Goal: Task Accomplishment & Management: Manage account settings

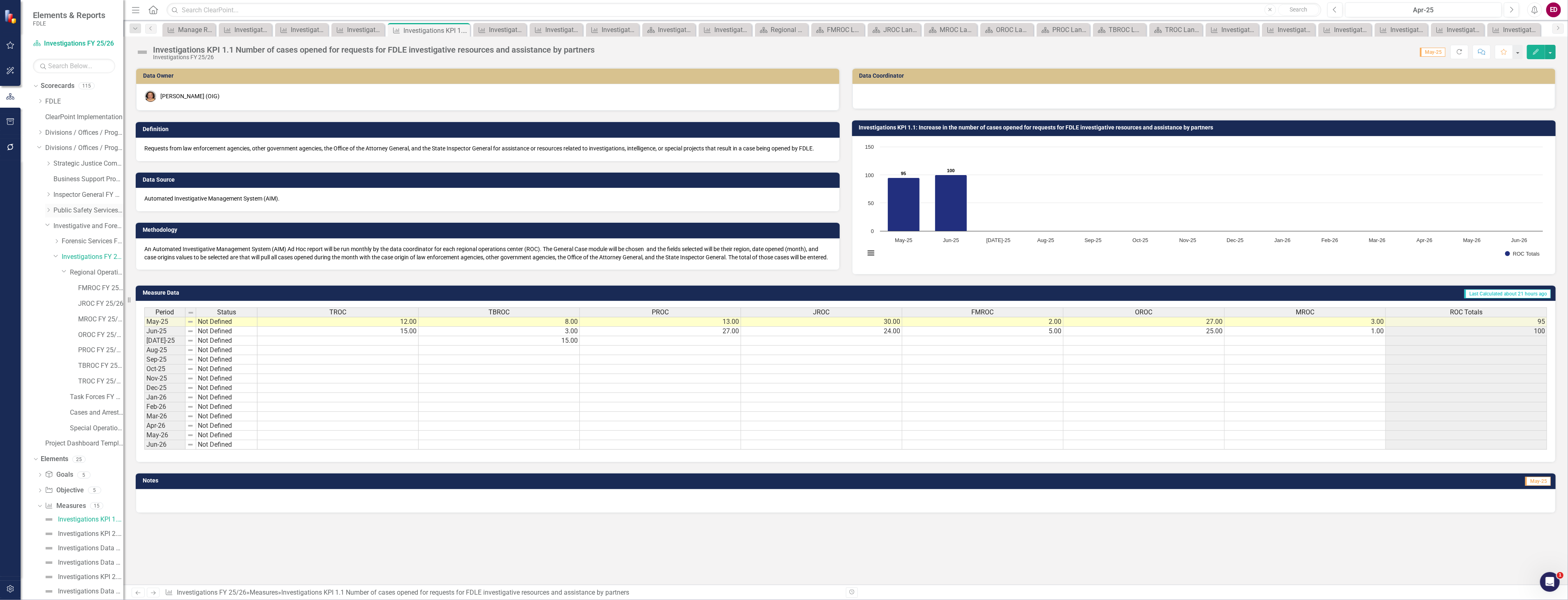
click at [50, 207] on div "Dropdown" at bounding box center [48, 210] width 6 height 7
click at [99, 229] on link "Capitol Police FY 25/26" at bounding box center [92, 226] width 61 height 10
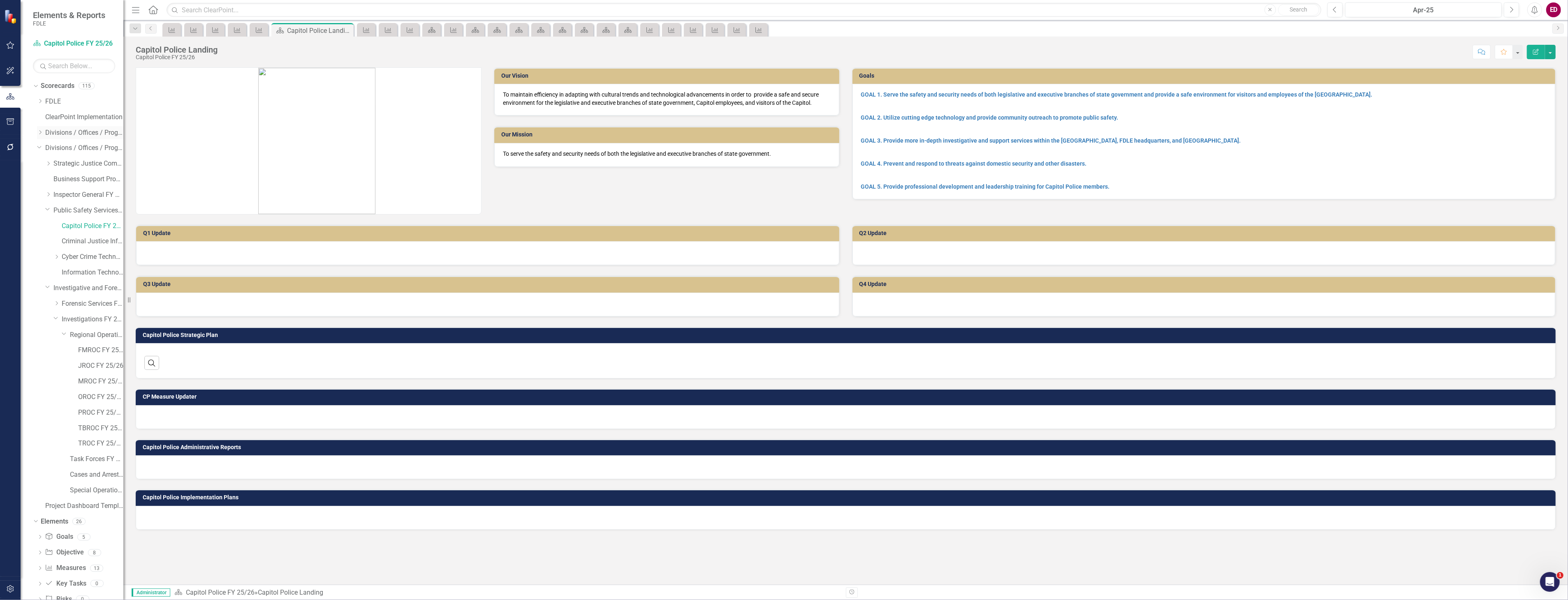
click at [39, 133] on icon "Dropdown" at bounding box center [40, 132] width 6 height 5
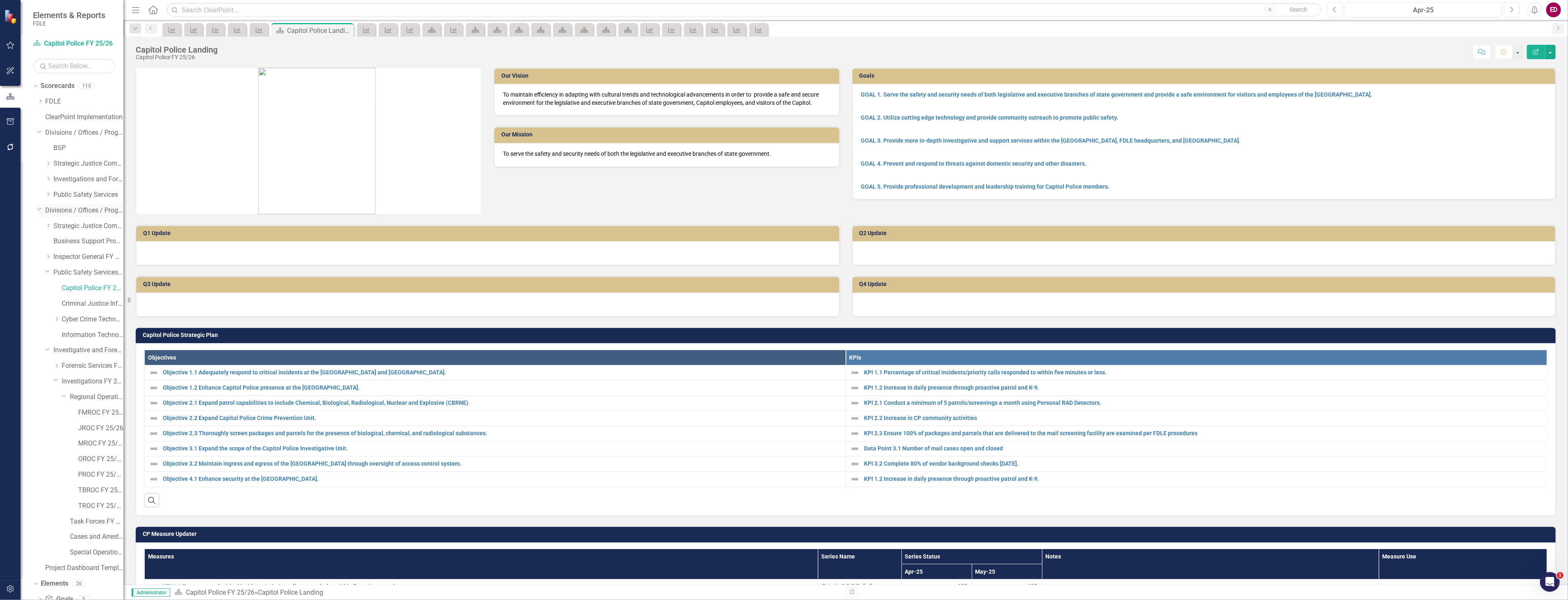
click at [38, 211] on icon "Dropdown" at bounding box center [40, 209] width 5 height 6
click at [47, 196] on icon "Dropdown" at bounding box center [48, 194] width 6 height 5
click at [71, 207] on link "Capitol Police" at bounding box center [92, 211] width 61 height 10
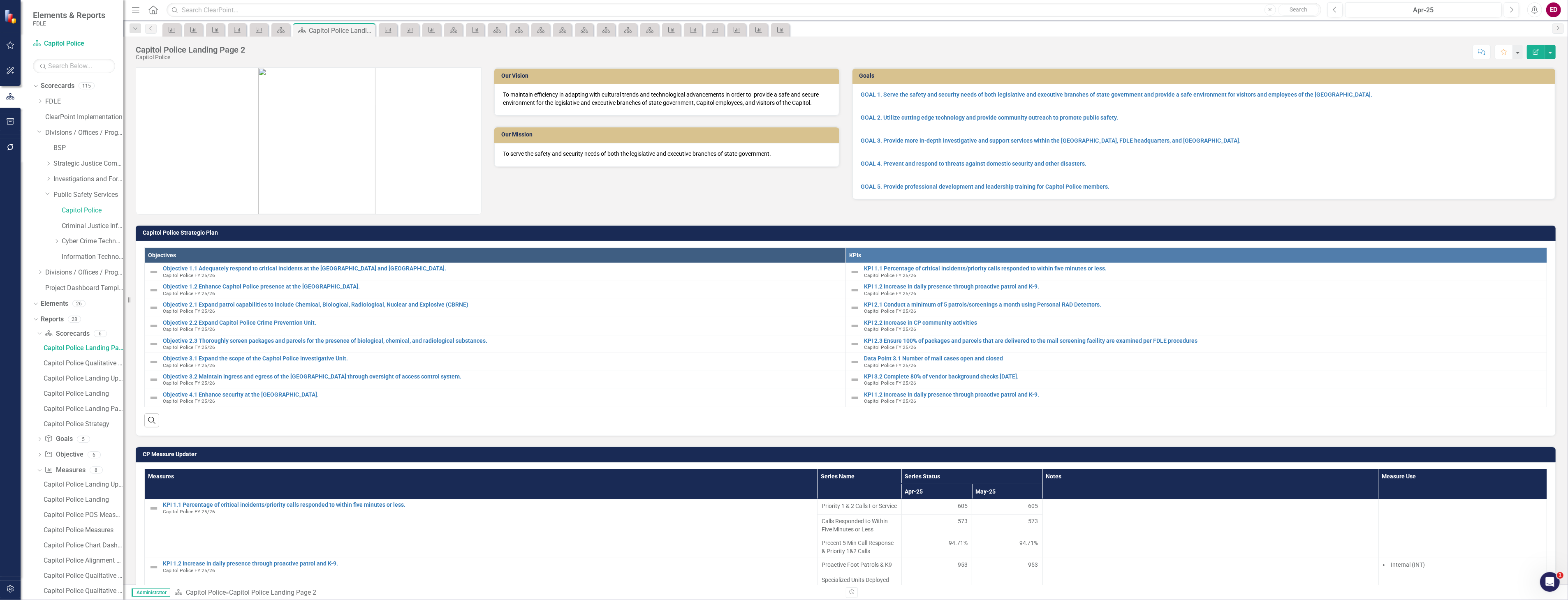
click at [36, 313] on div at bounding box center [78, 313] width 91 height 0
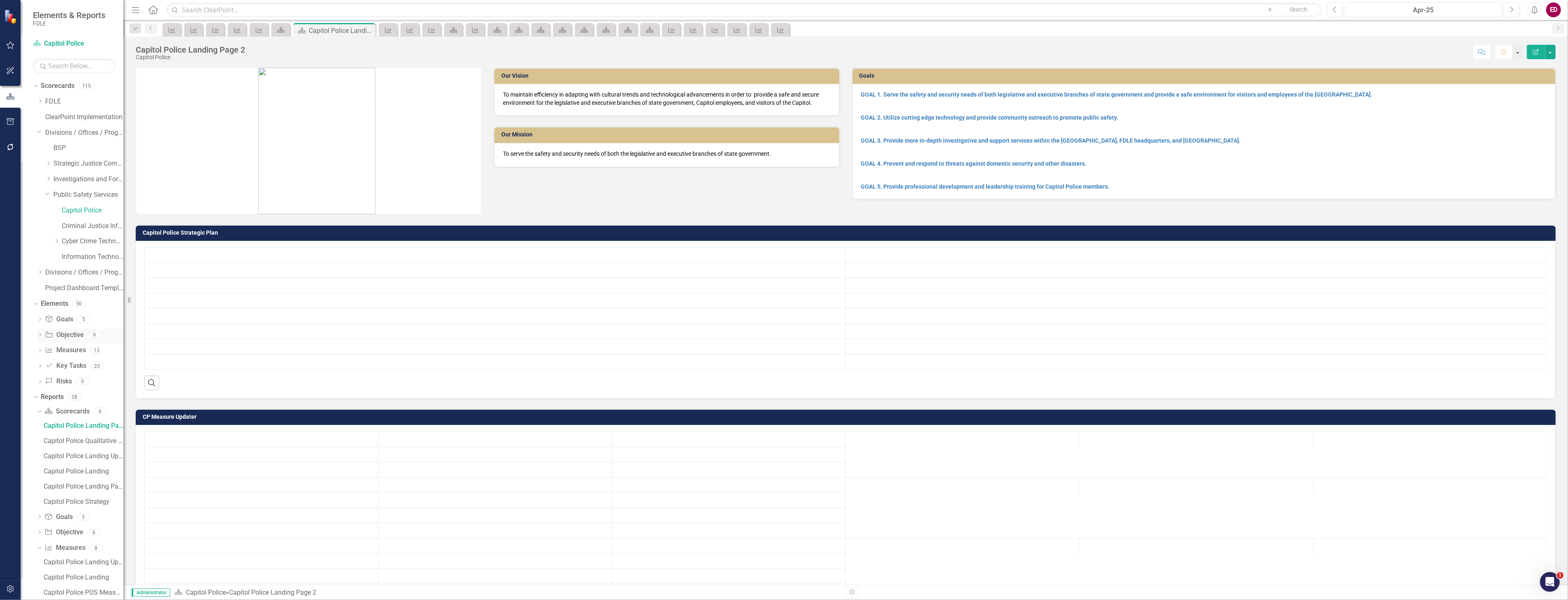
click at [44, 335] on div "Dropdown Objective Objective 9" at bounding box center [80, 337] width 86 height 16
click at [40, 335] on icon at bounding box center [40, 335] width 2 height 4
click at [75, 352] on link "1.1 Adequately respond to critical incidents at the Capitol Complex and Governo…" at bounding box center [87, 348] width 72 height 13
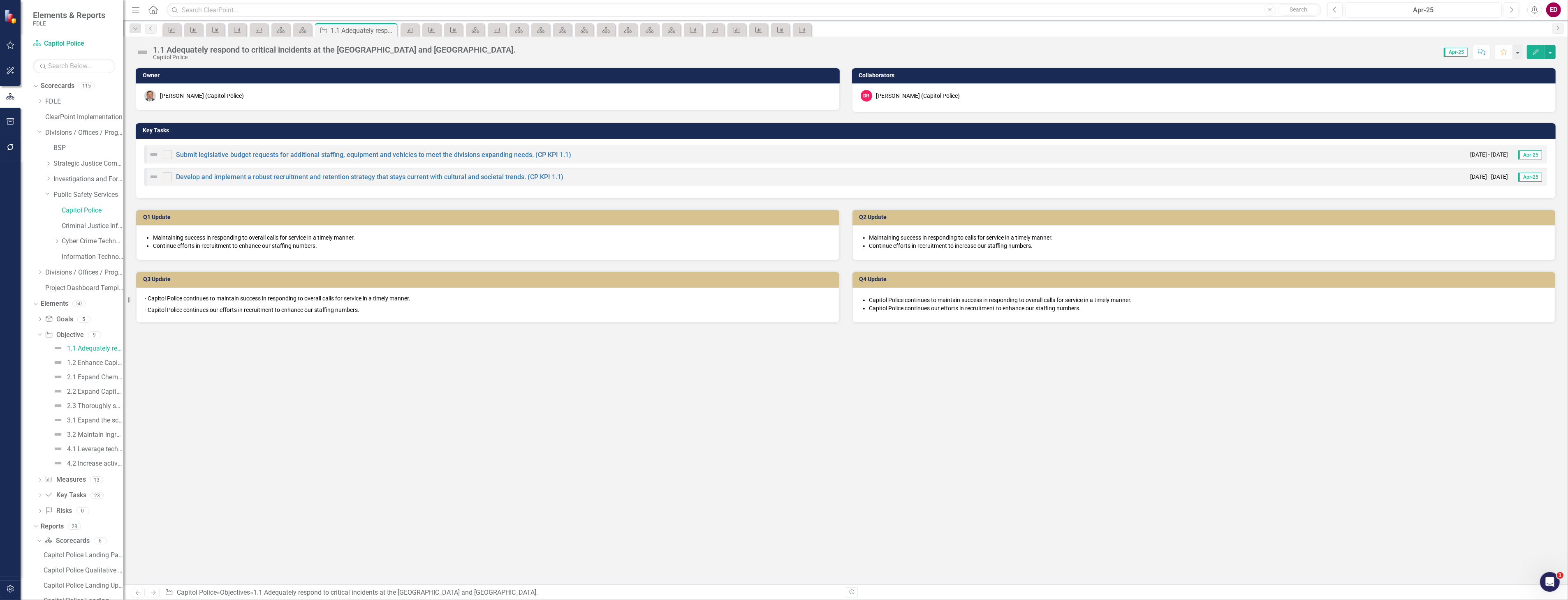
click at [158, 50] on div "1.1 Adequately respond to critical incidents at the Capitol Complex and Governo…" at bounding box center [334, 49] width 363 height 9
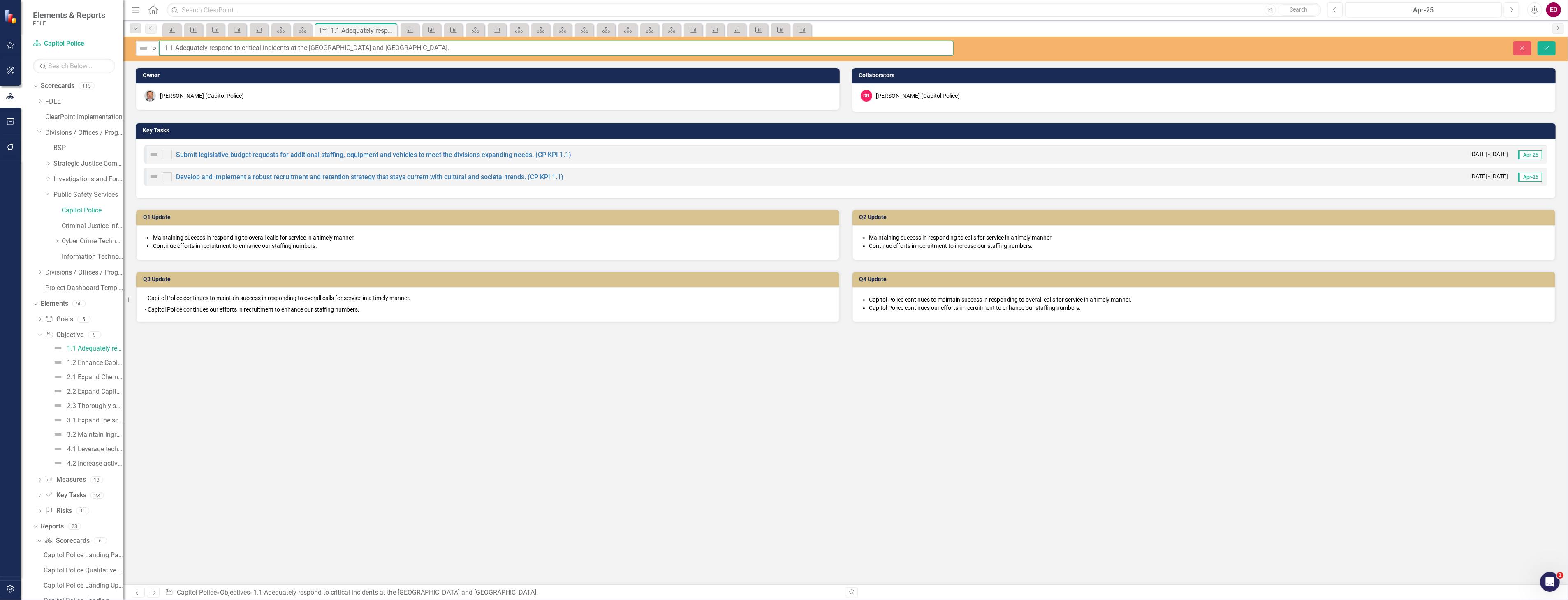
click at [166, 47] on input "1.1 Adequately respond to critical incidents at the Capitol Complex and Governo…" at bounding box center [556, 48] width 794 height 15
type input "Objective 1.1 Adequately respond to critical incidents at the [GEOGRAPHIC_DATA]…"
click at [168, 46] on input "Objective 1.1 Adequately respond to critical incidents at the [GEOGRAPHIC_DATA]…" at bounding box center [556, 48] width 794 height 15
click at [1538, 41] on button "Save" at bounding box center [1547, 49] width 18 height 15
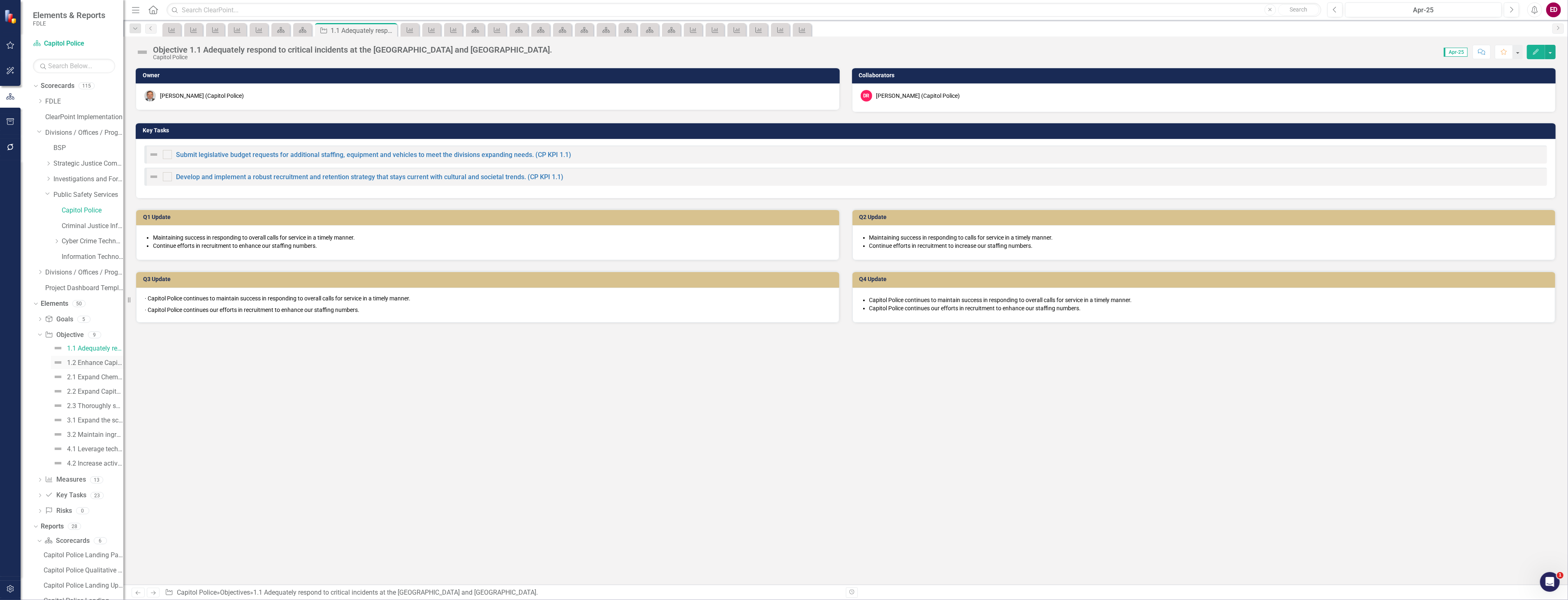
click at [92, 361] on div "1.2 Enhance Capitol Police presence at the Governor’s Mansion." at bounding box center [95, 363] width 57 height 7
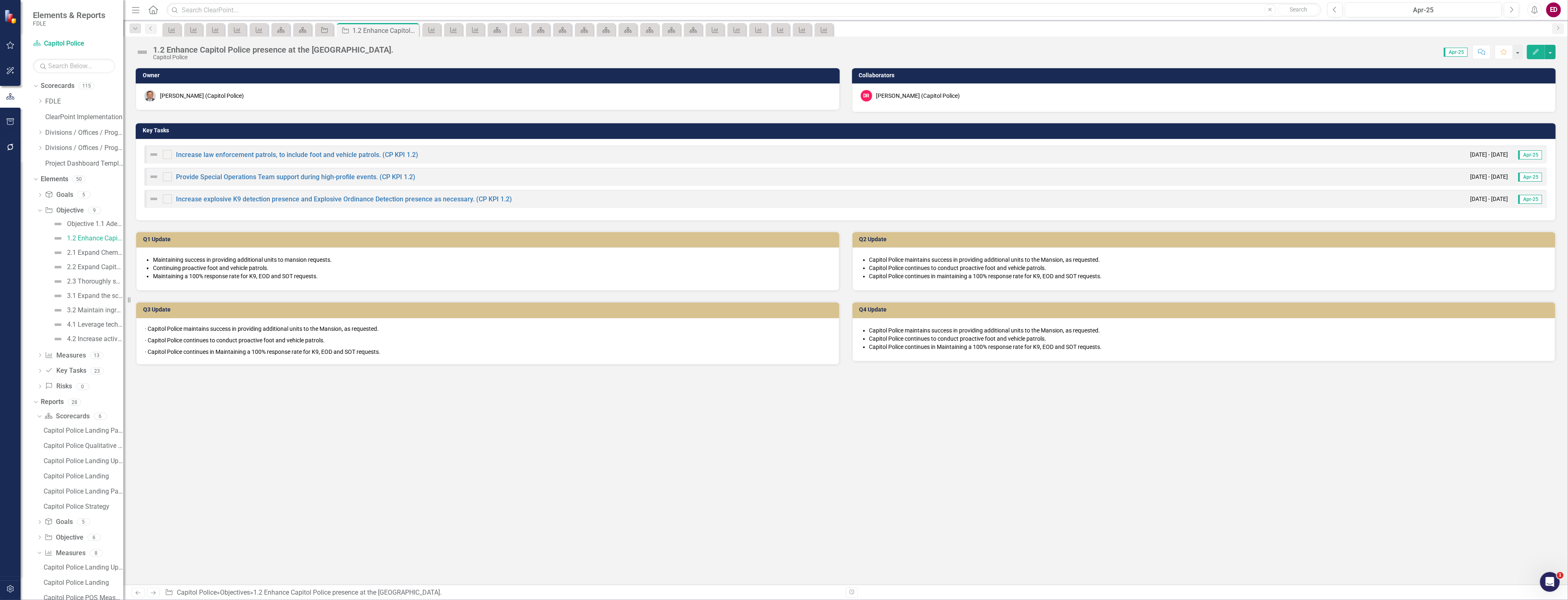
click at [156, 47] on div "1.2 Enhance Capitol Police presence at the Governor’s Mansion." at bounding box center [273, 49] width 240 height 9
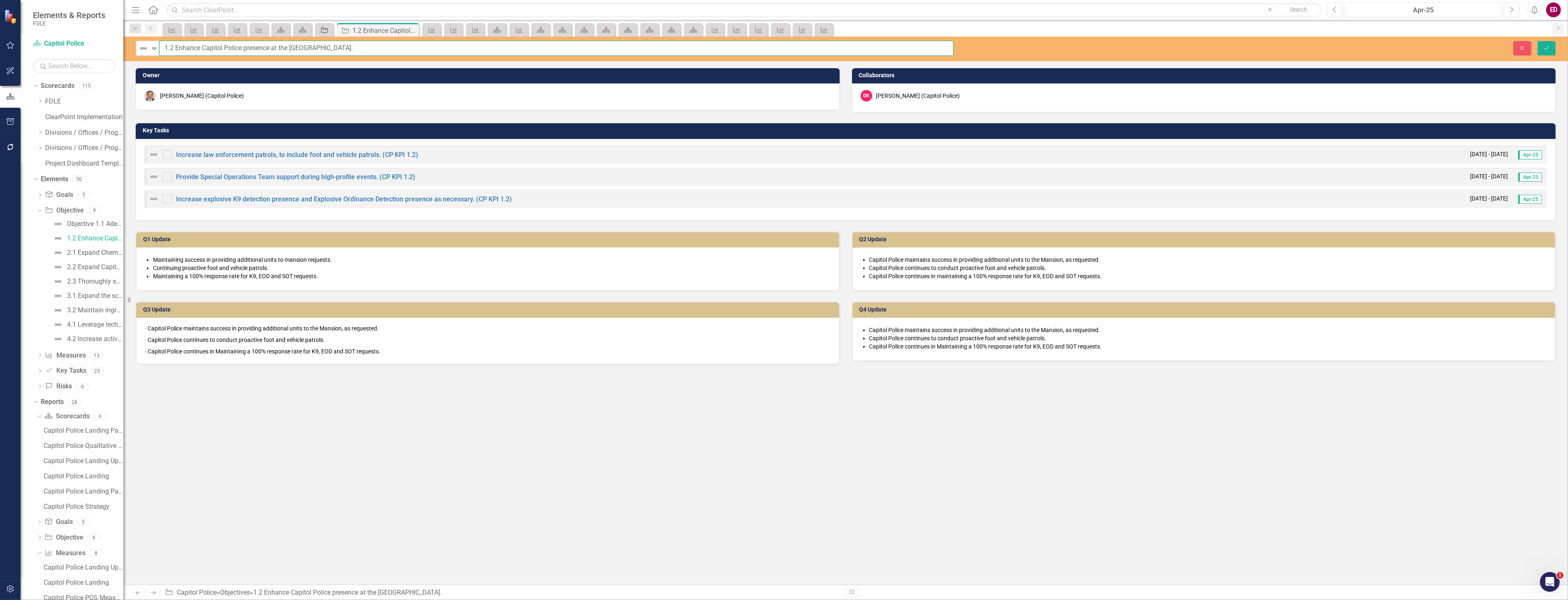
click at [163, 47] on input "1.2 Enhance Capitol Police presence at the Governor’s Mansion." at bounding box center [556, 48] width 794 height 15
paste input "Objective"
type input "Objective 1.2 Enhance Capitol Police presence at the [GEOGRAPHIC_DATA]."
click at [1538, 41] on button "Save" at bounding box center [1547, 49] width 18 height 15
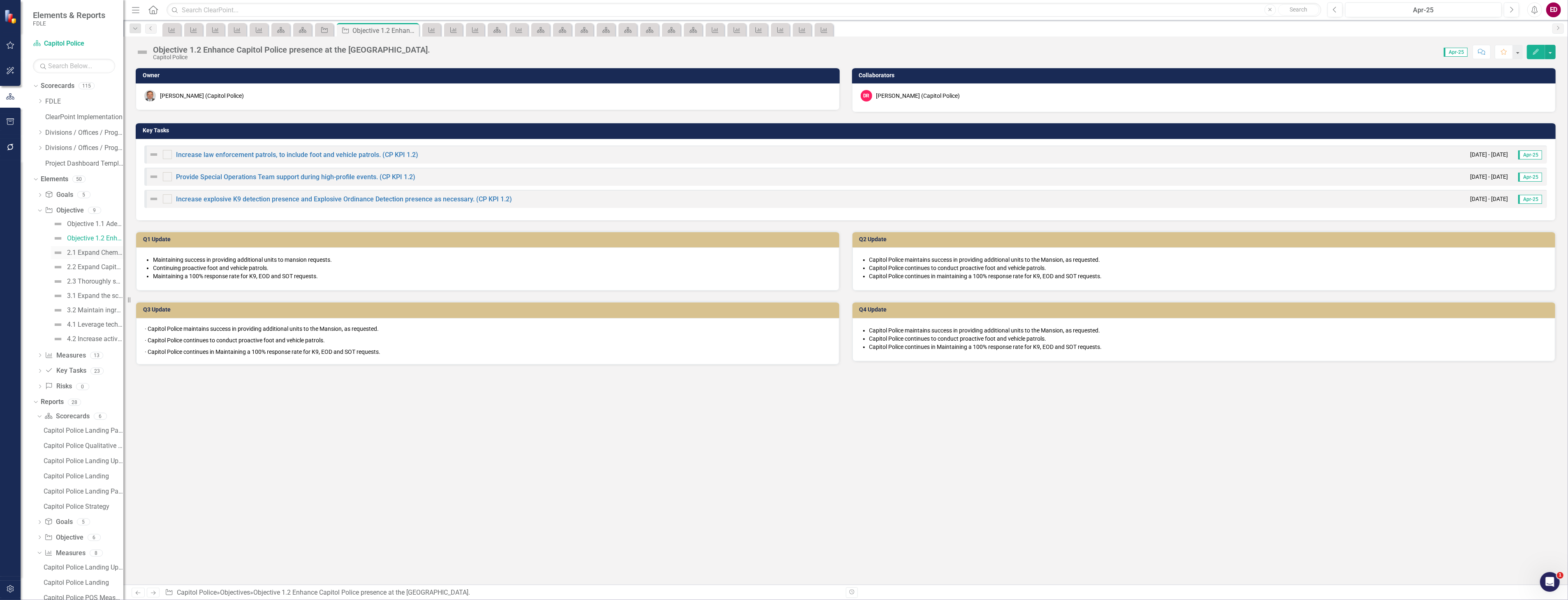
click at [99, 260] on div "Objective 1.1 Adequately respond to critical incidents at the Capitol Complex a…" at bounding box center [80, 281] width 86 height 128
click at [99, 254] on div "2.1 Expand Chemical, Biological, Radiological, Nuclear and Explosive (CBRNE) Un…" at bounding box center [95, 253] width 57 height 7
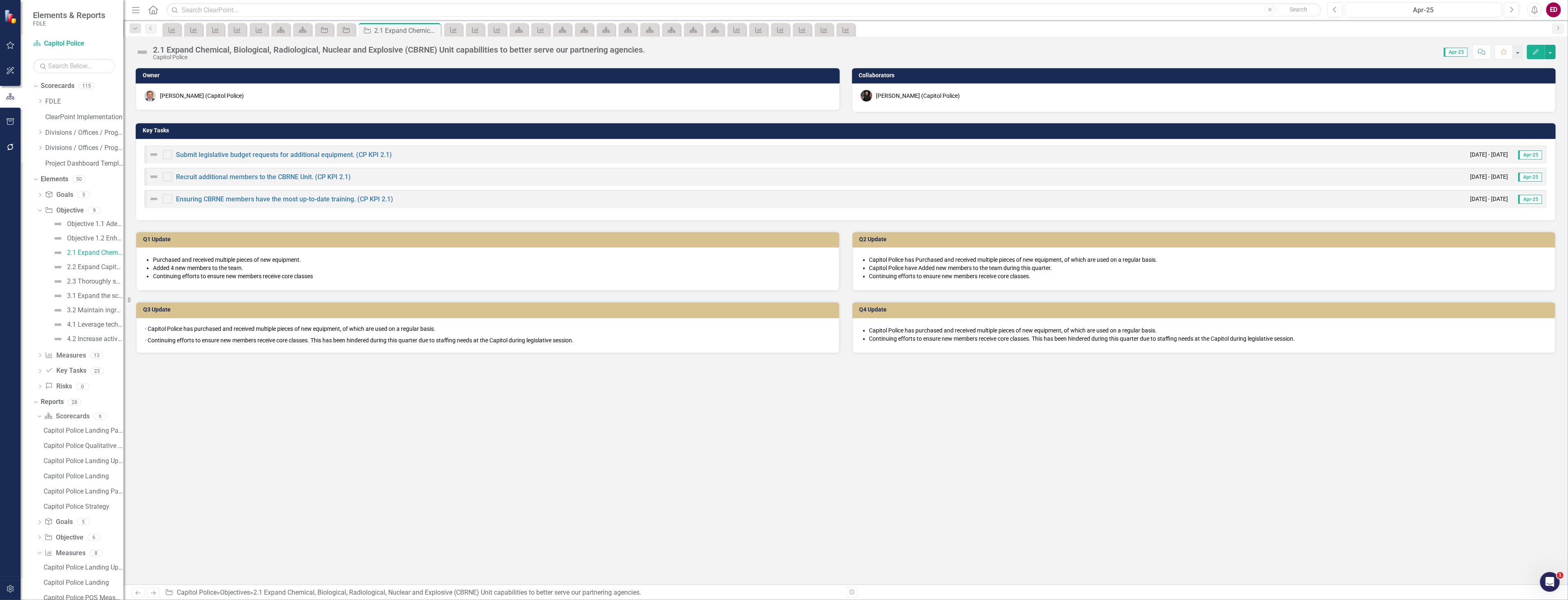
click at [155, 49] on div "2.1 Expand Chemical, Biological, Radiological, Nuclear and Explosive (CBRNE) Un…" at bounding box center [399, 49] width 492 height 9
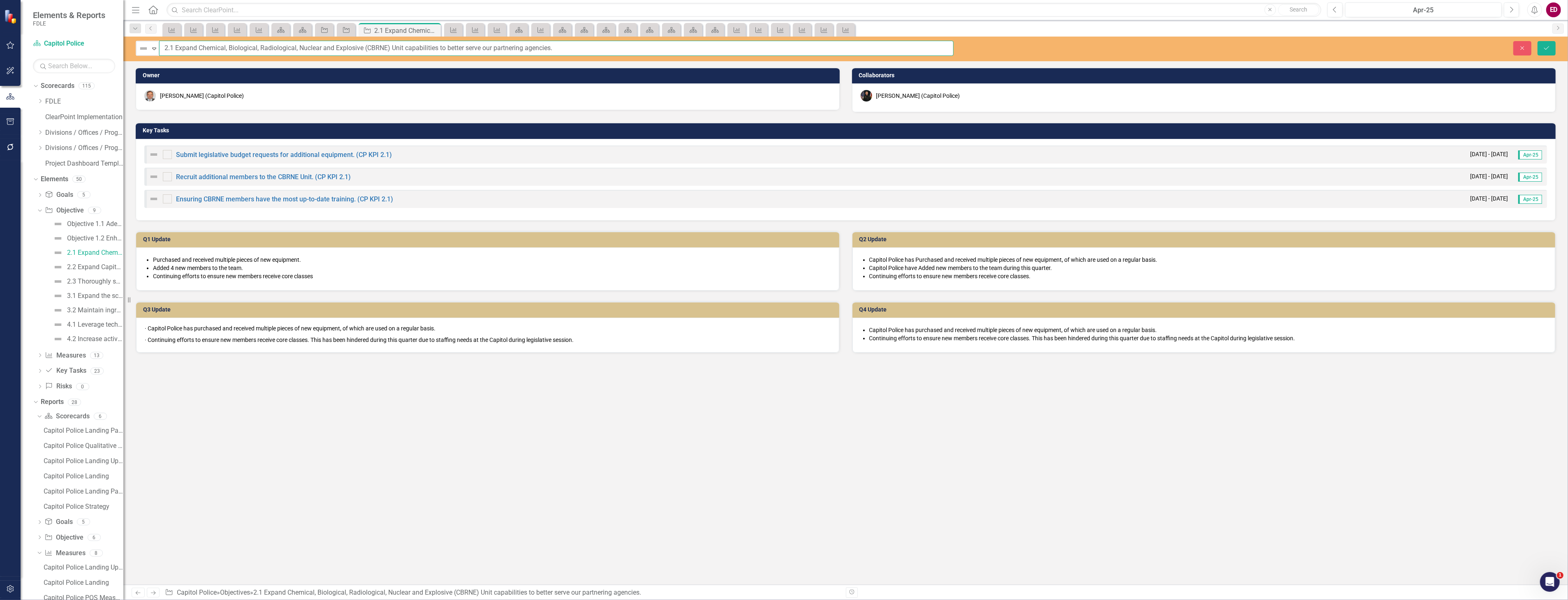
click at [163, 47] on input "2.1 Expand Chemical, Biological, Radiological, Nuclear and Explosive (CBRNE) Un…" at bounding box center [556, 48] width 794 height 15
paste input "Objective"
type input "Objective 2.1 Expand Chemical, Biological, Radiological, Nuclear and Explosive …"
click at [1538, 41] on button "Save" at bounding box center [1547, 49] width 18 height 15
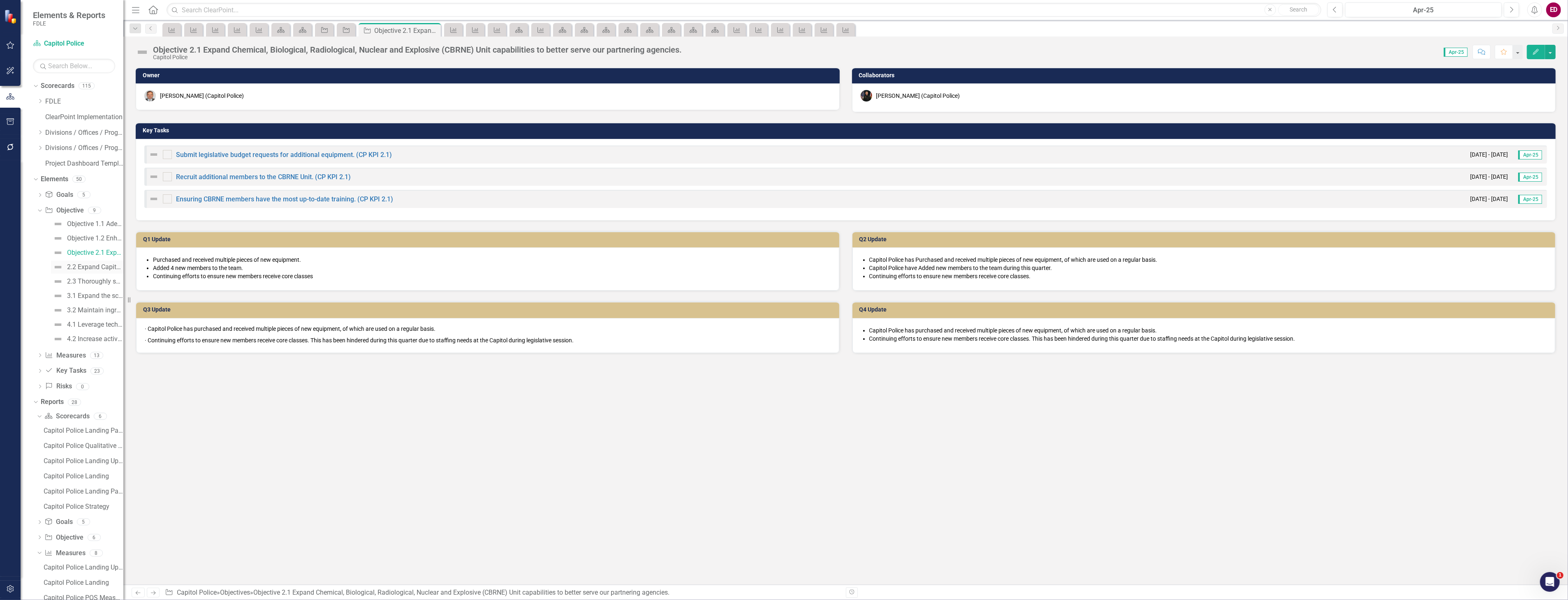
click at [88, 261] on link "2.2 Expand Capitol Police Crime Prevention Unit." at bounding box center [87, 267] width 72 height 13
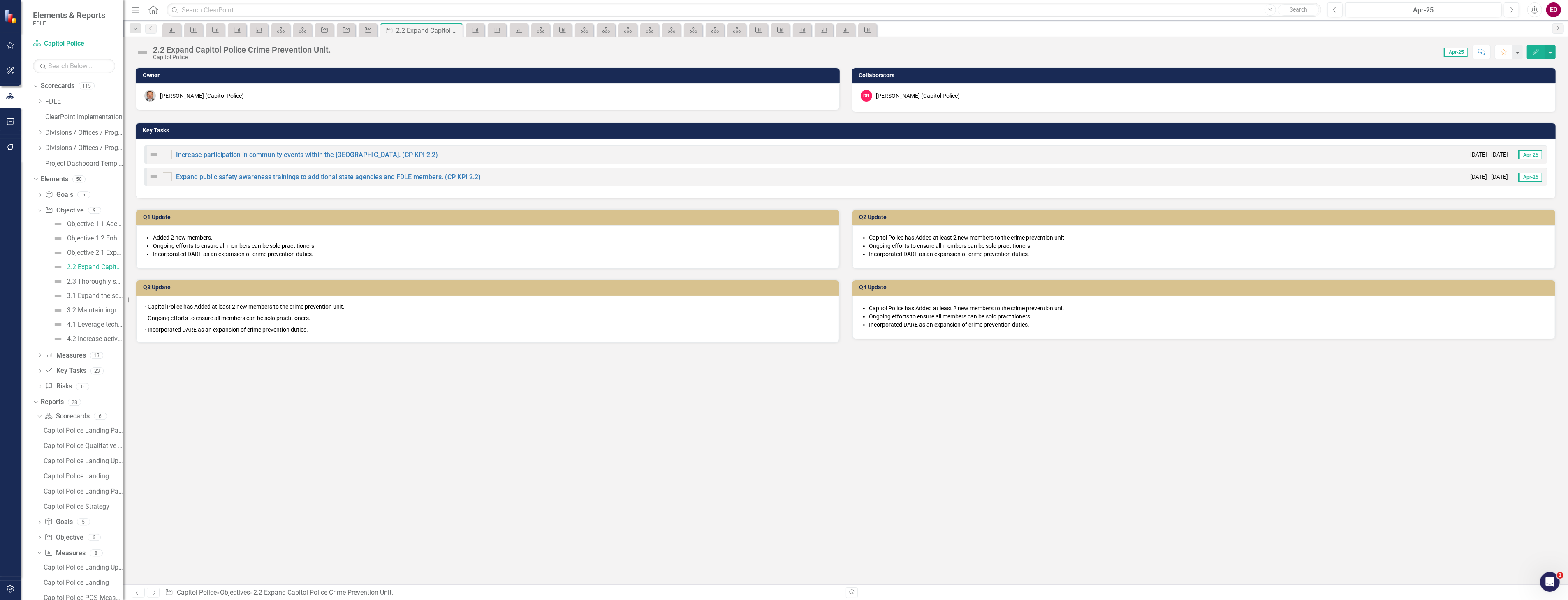
click at [204, 46] on div "2.2 Expand Capitol Police Crime Prevention Unit." at bounding box center [242, 49] width 178 height 9
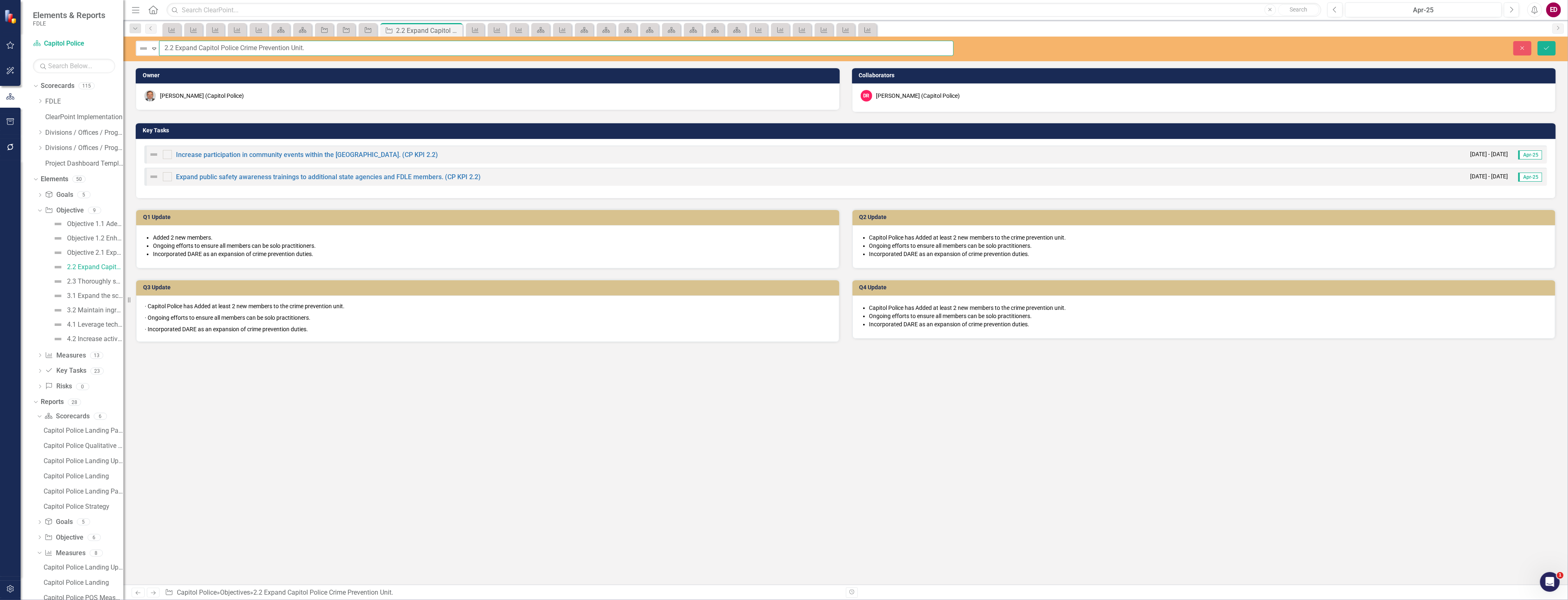
click at [164, 47] on input "2.2 Expand Capitol Police Crime Prevention Unit." at bounding box center [556, 48] width 794 height 15
paste input "Objective"
type input "Objective 2.2 Expand Capitol Police Crime Prevention Unit."
click at [1538, 41] on button "Save" at bounding box center [1547, 49] width 18 height 15
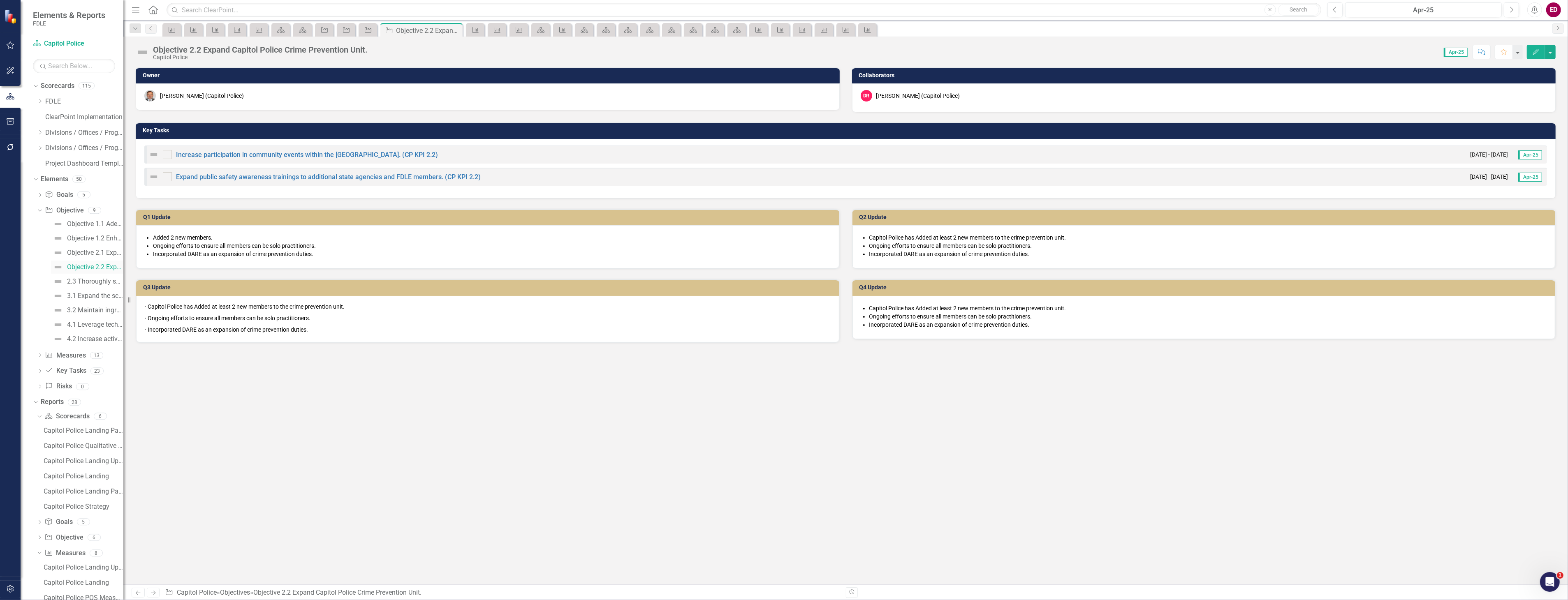
click at [97, 272] on link "Objective 2.2 Expand Capitol Police Crime Prevention Unit." at bounding box center [87, 267] width 72 height 13
click at [97, 278] on div "2.3 Thoroughly screen packages and parcels for the presence of biological, chem…" at bounding box center [95, 282] width 57 height 7
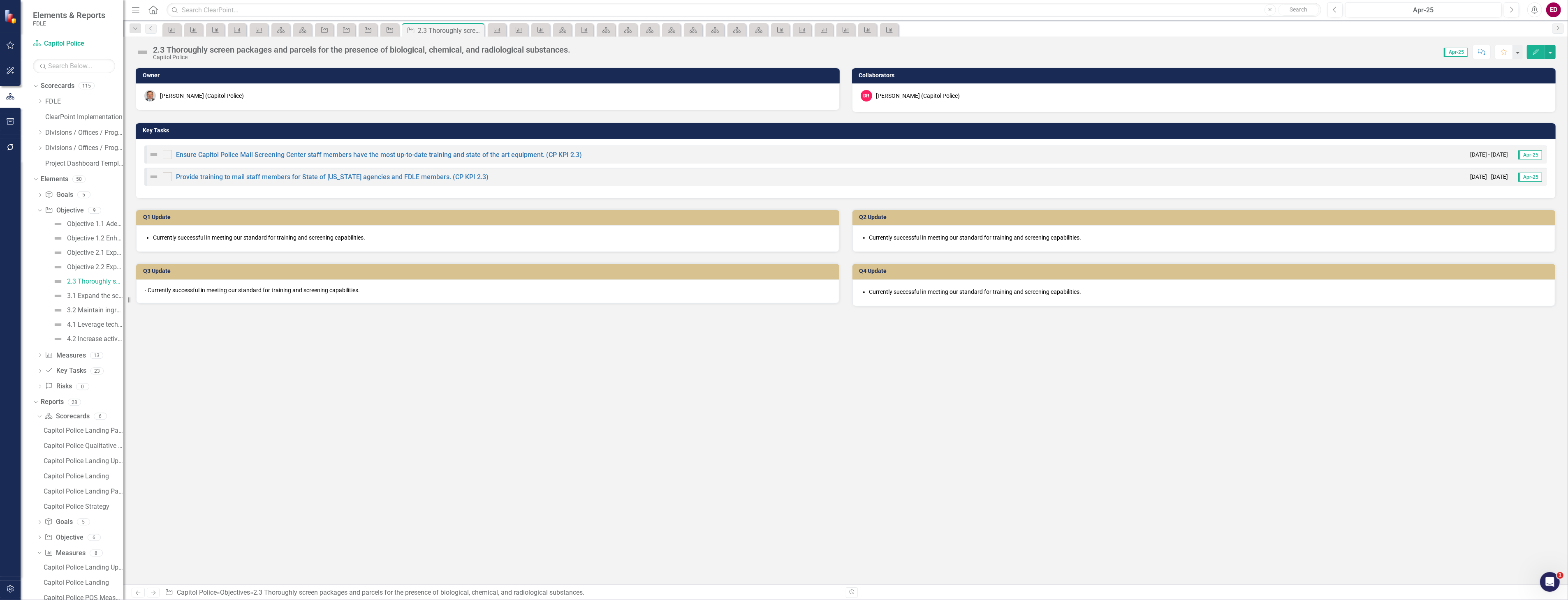
click at [162, 54] on div "Capitol Police" at bounding box center [362, 57] width 418 height 6
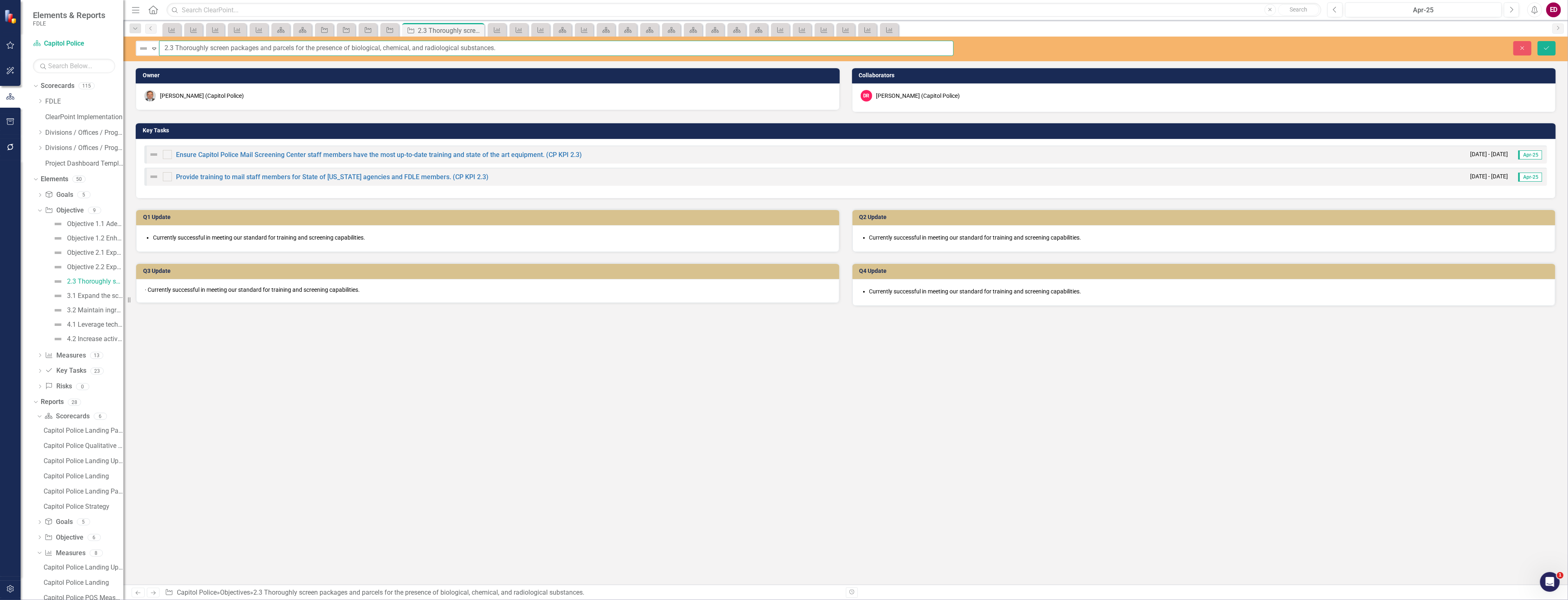
click at [161, 47] on input "2.3 Thoroughly screen packages and parcels for the presence of biological, chem…" at bounding box center [556, 48] width 794 height 15
paste input "Objective"
type input "Objective 2.3 Thoroughly screen packages and parcels for the presence of biolog…"
click at [1538, 41] on button "Save" at bounding box center [1547, 49] width 18 height 15
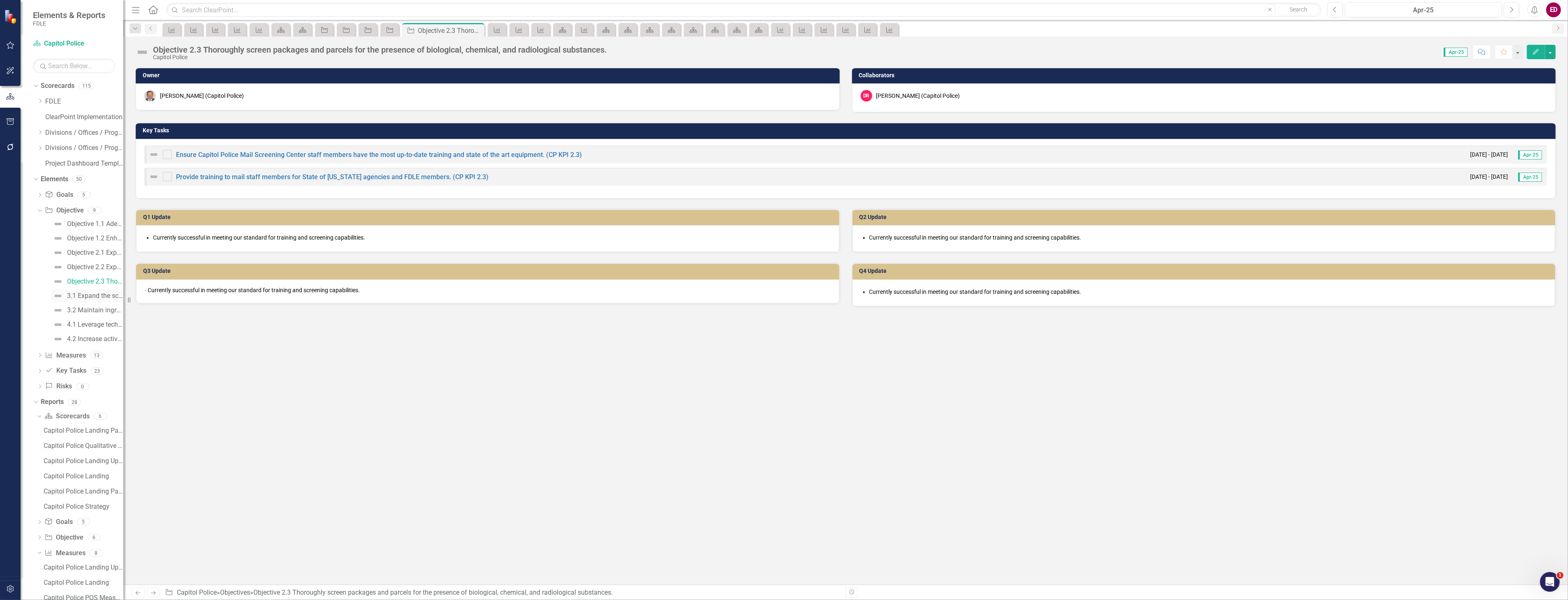
click at [96, 297] on div "3.1 Expand the scope of the Capitol Police Investigative Unit." at bounding box center [95, 296] width 57 height 7
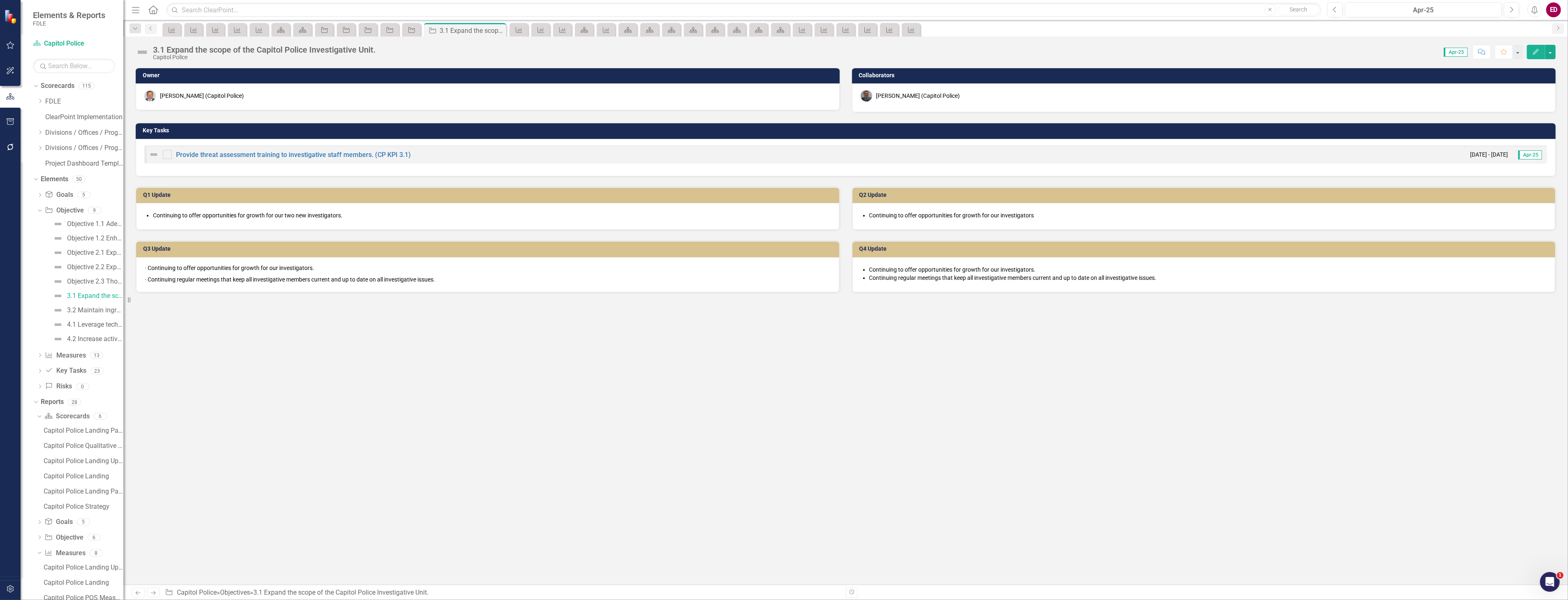
click at [165, 50] on div "3.1 Expand the scope of the Capitol Police Investigative Unit." at bounding box center [264, 49] width 223 height 9
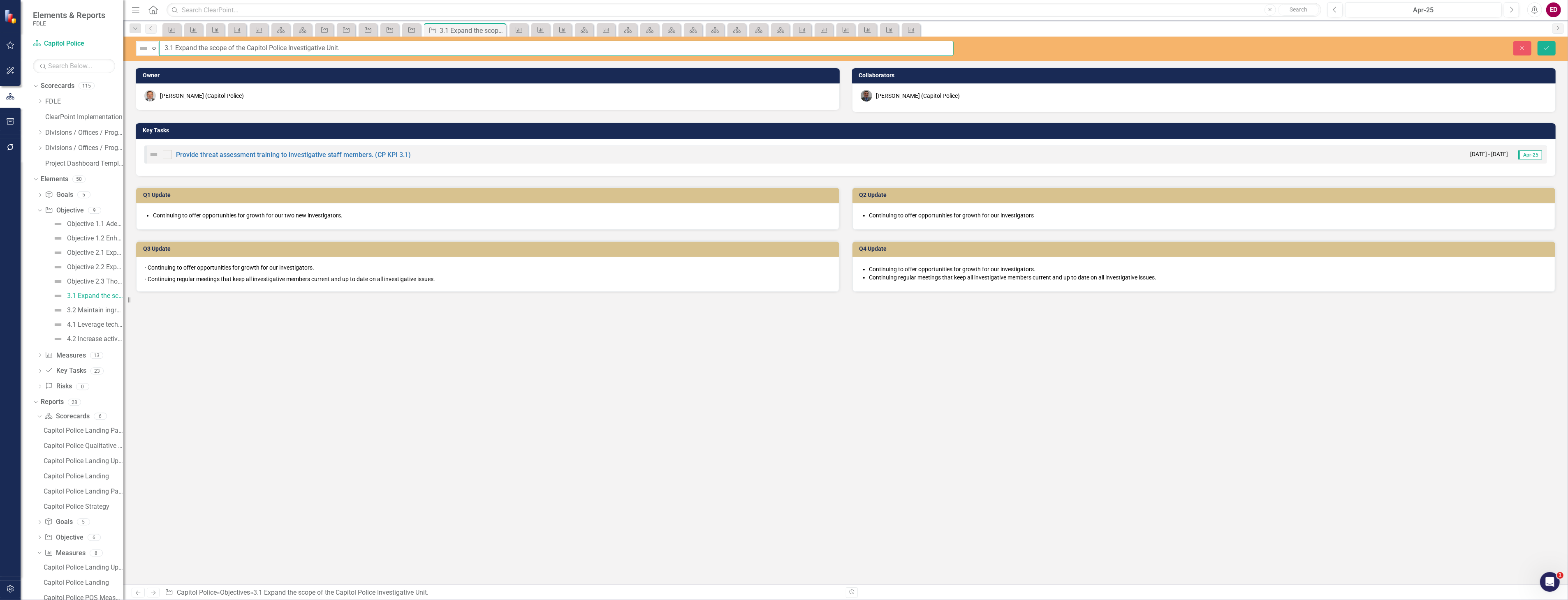
click at [161, 47] on input "3.1 Expand the scope of the Capitol Police Investigative Unit." at bounding box center [556, 48] width 794 height 15
paste input "Objective"
type input "Objective 3.1 Expand the scope of the Capitol Police Investigative Unit."
click at [1538, 41] on button "Save" at bounding box center [1547, 49] width 18 height 15
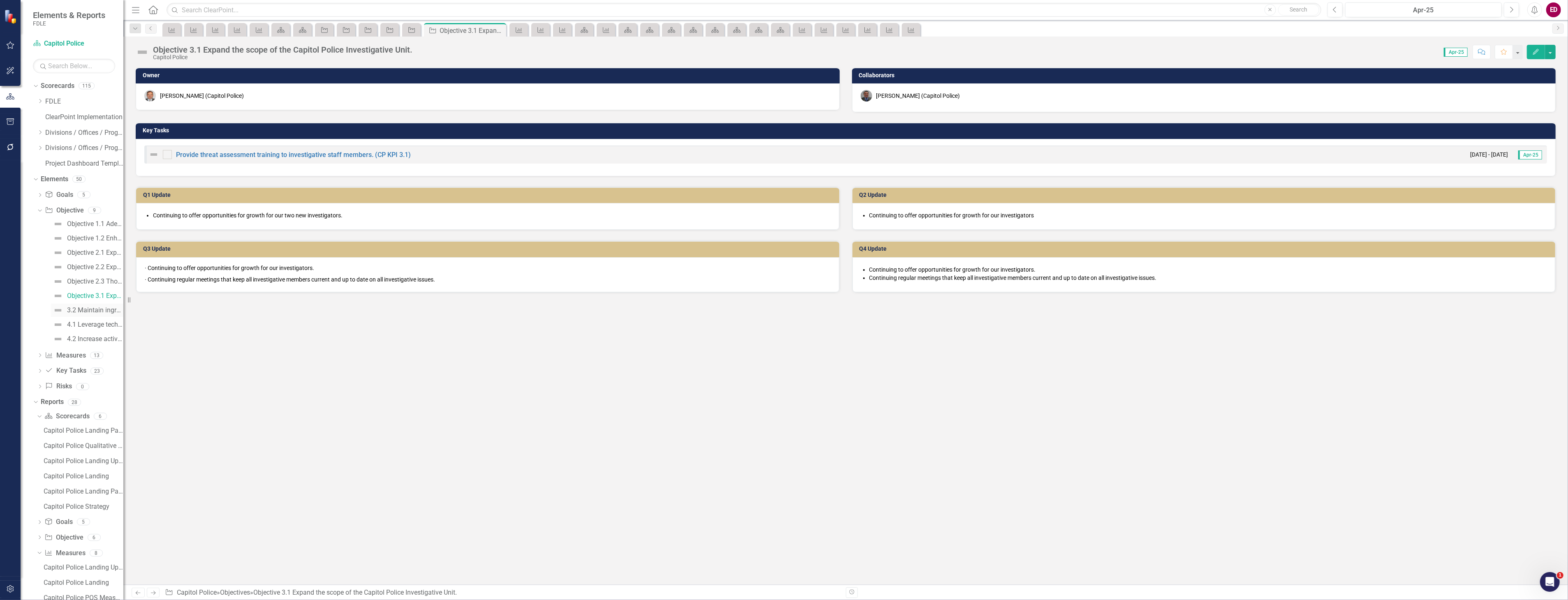
click at [94, 305] on link "3.2 Maintain ingress and egress of the Capitol Complex through oversight of acc…" at bounding box center [87, 310] width 72 height 13
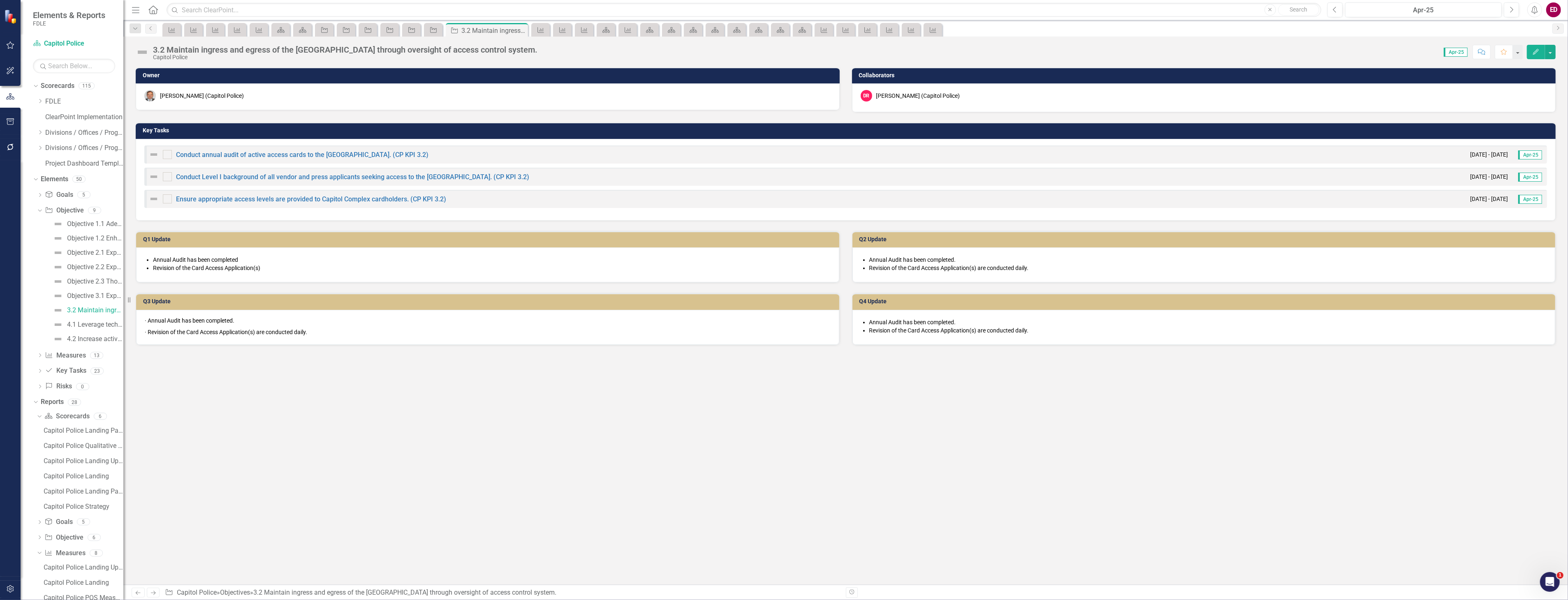
click at [154, 48] on div "3.2 Maintain ingress and egress of the Capitol Complex through oversight of acc…" at bounding box center [345, 49] width 385 height 9
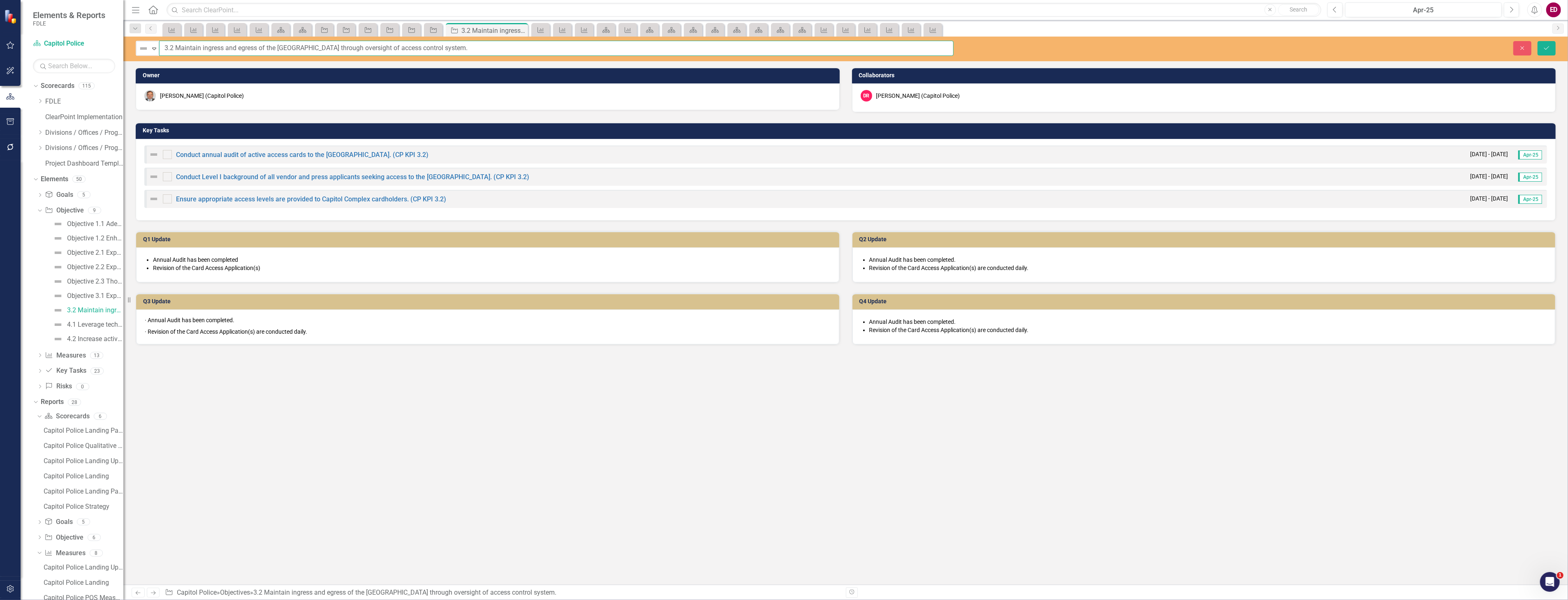
click at [162, 48] on input "3.2 Maintain ingress and egress of the Capitol Complex through oversight of acc…" at bounding box center [556, 48] width 794 height 15
paste input "Objective"
type input "Objective 3.2 Maintain ingress and egress of the Capitol Complex through oversi…"
click at [1538, 41] on button "Save" at bounding box center [1547, 49] width 18 height 15
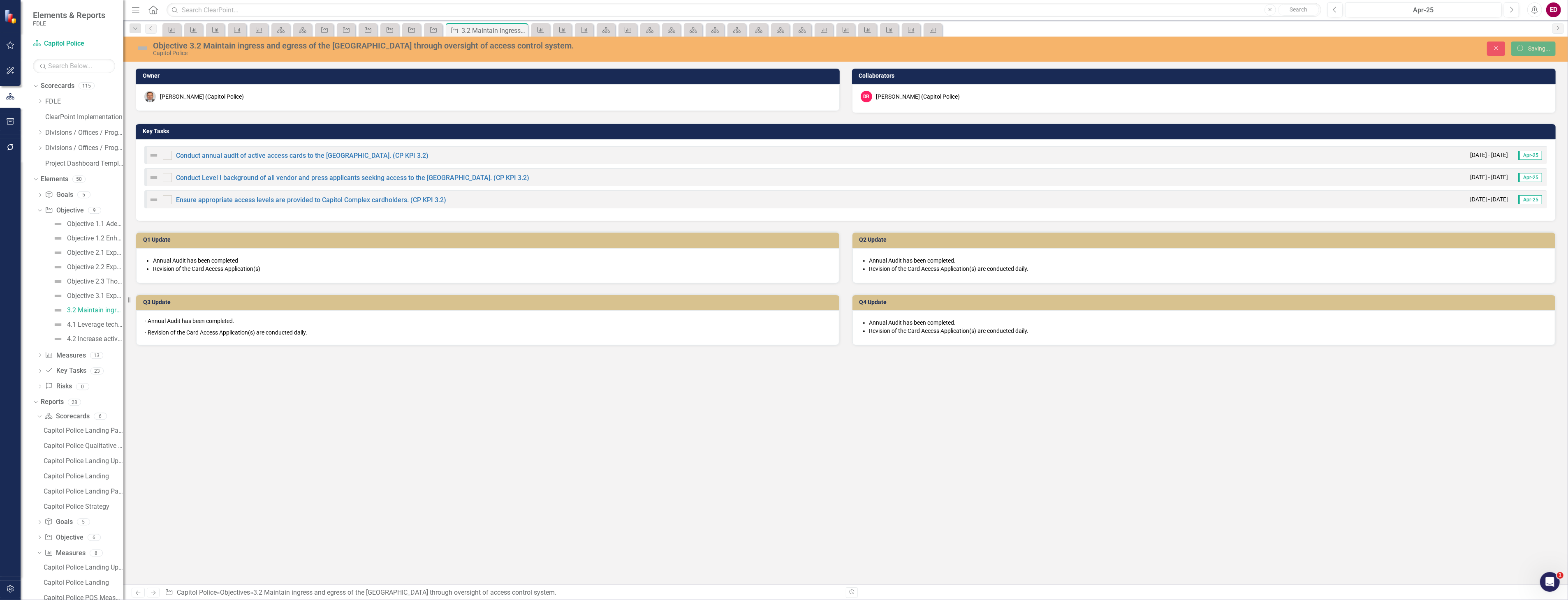
click at [86, 318] on div "Objective 1.1 Adequately respond to critical incidents at the Capitol Complex a…" at bounding box center [80, 281] width 86 height 128
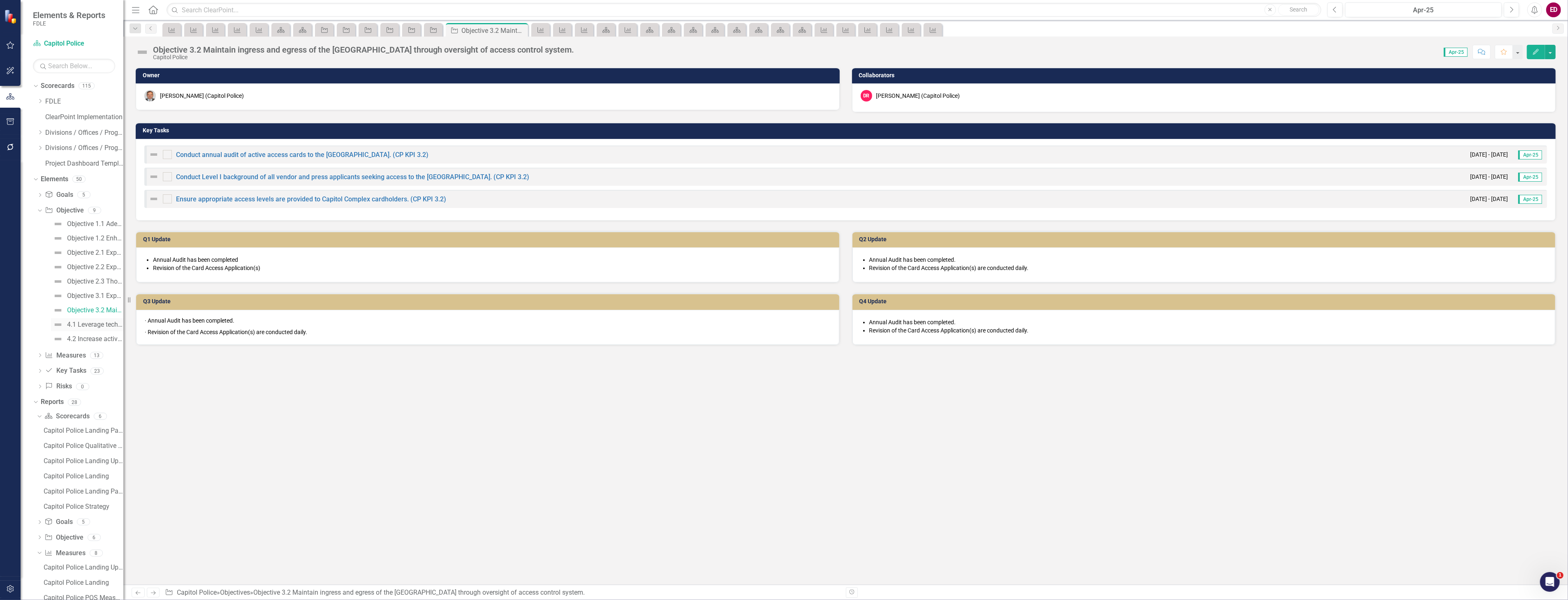
click at [105, 321] on div "4.1 Leverage technology to enhance security at the Capitol Complex." at bounding box center [95, 325] width 57 height 7
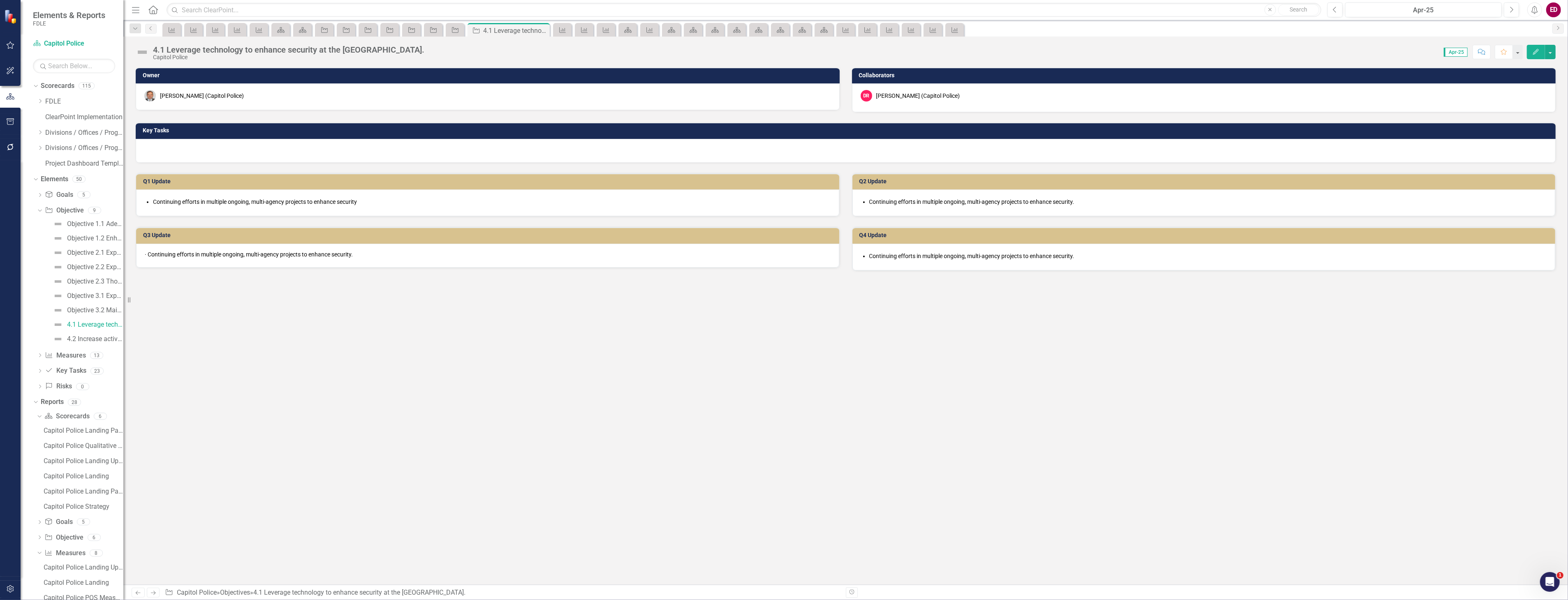
click at [169, 51] on div "4.1 Leverage technology to enhance security at the Capitol Complex." at bounding box center [289, 49] width 271 height 9
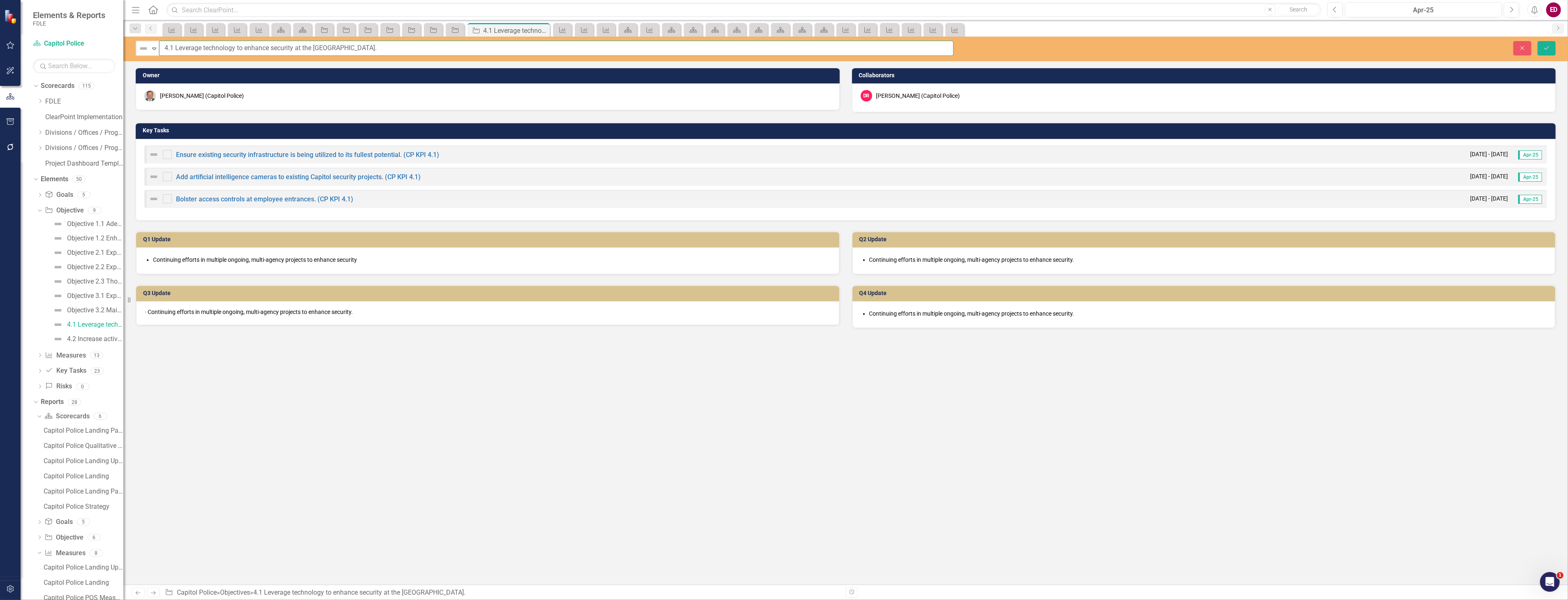
click at [163, 51] on input "4.1 Leverage technology to enhance security at the Capitol Complex." at bounding box center [556, 48] width 794 height 15
paste input "Objective"
type input "Objective 4.1 Leverage technology to enhance security at the Capitol Complex."
click at [1538, 41] on button "Save" at bounding box center [1547, 49] width 18 height 15
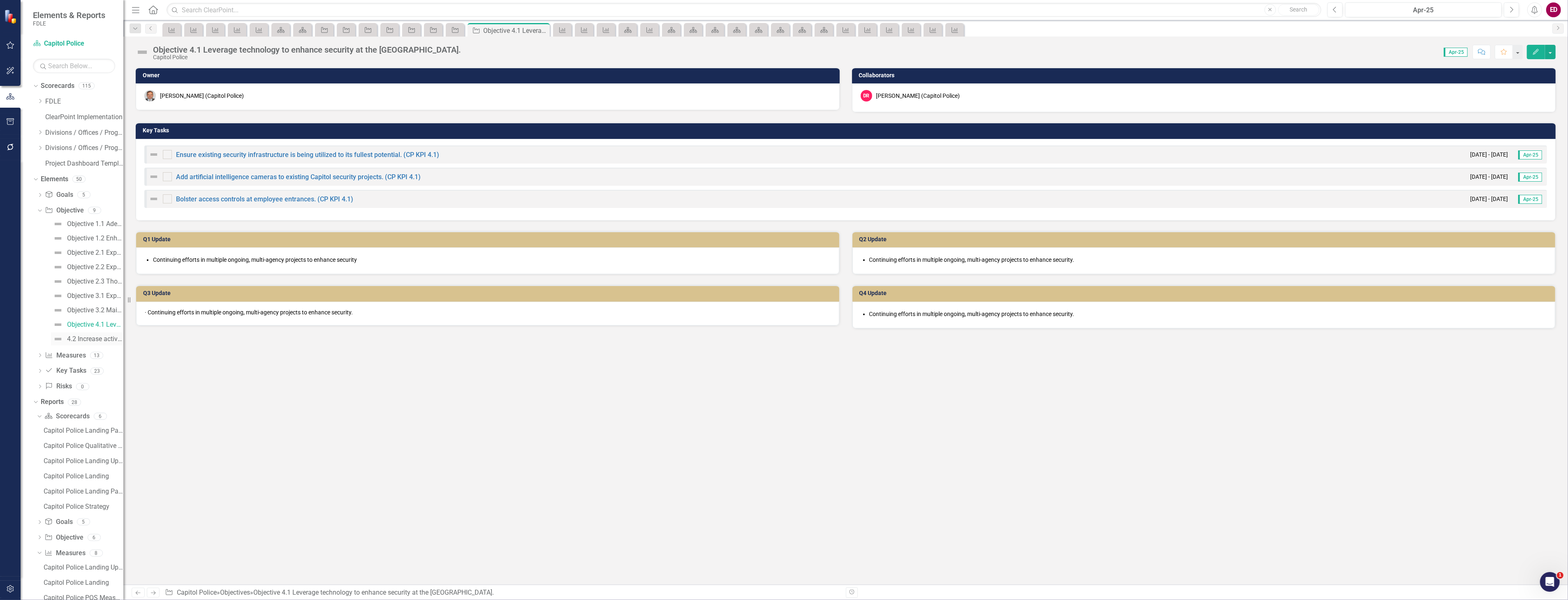
click at [99, 338] on div "4.2 Increase active shooter training for all Capitol Police members." at bounding box center [95, 339] width 57 height 7
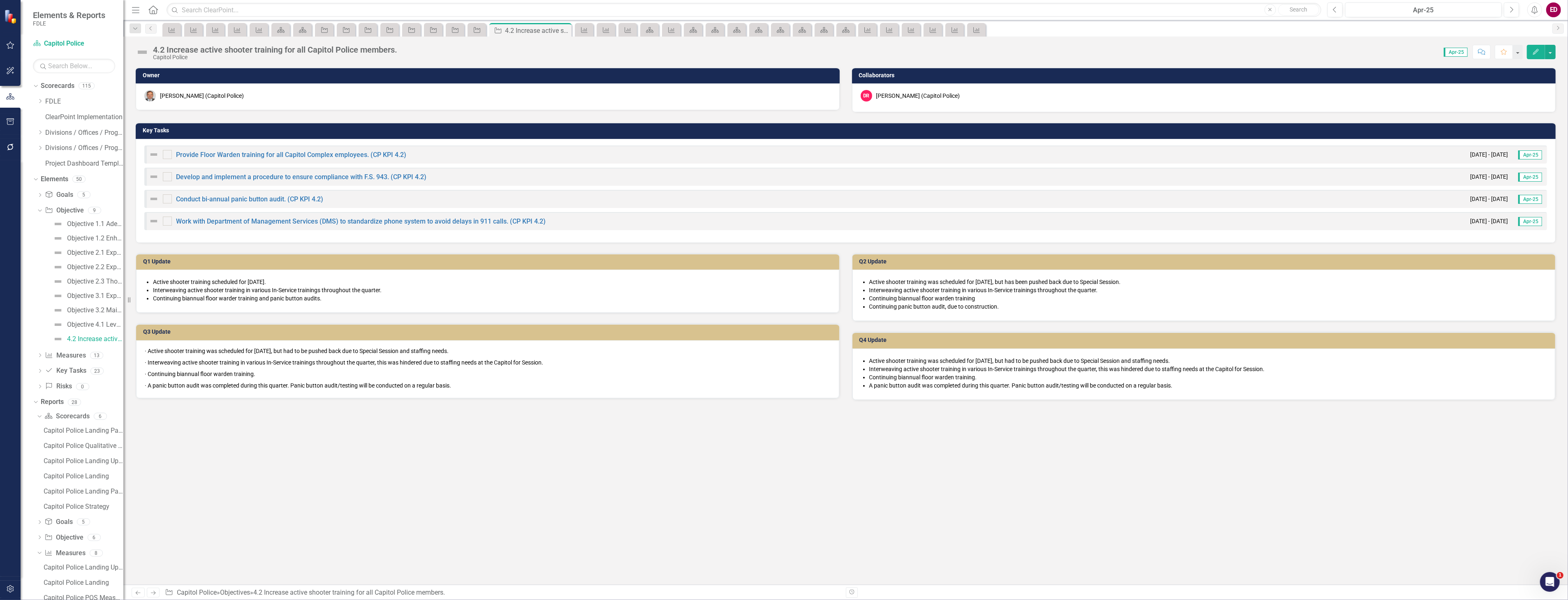
click at [170, 54] on div "4.2 Increase active shooter training for all Capitol Police members." at bounding box center [275, 49] width 244 height 9
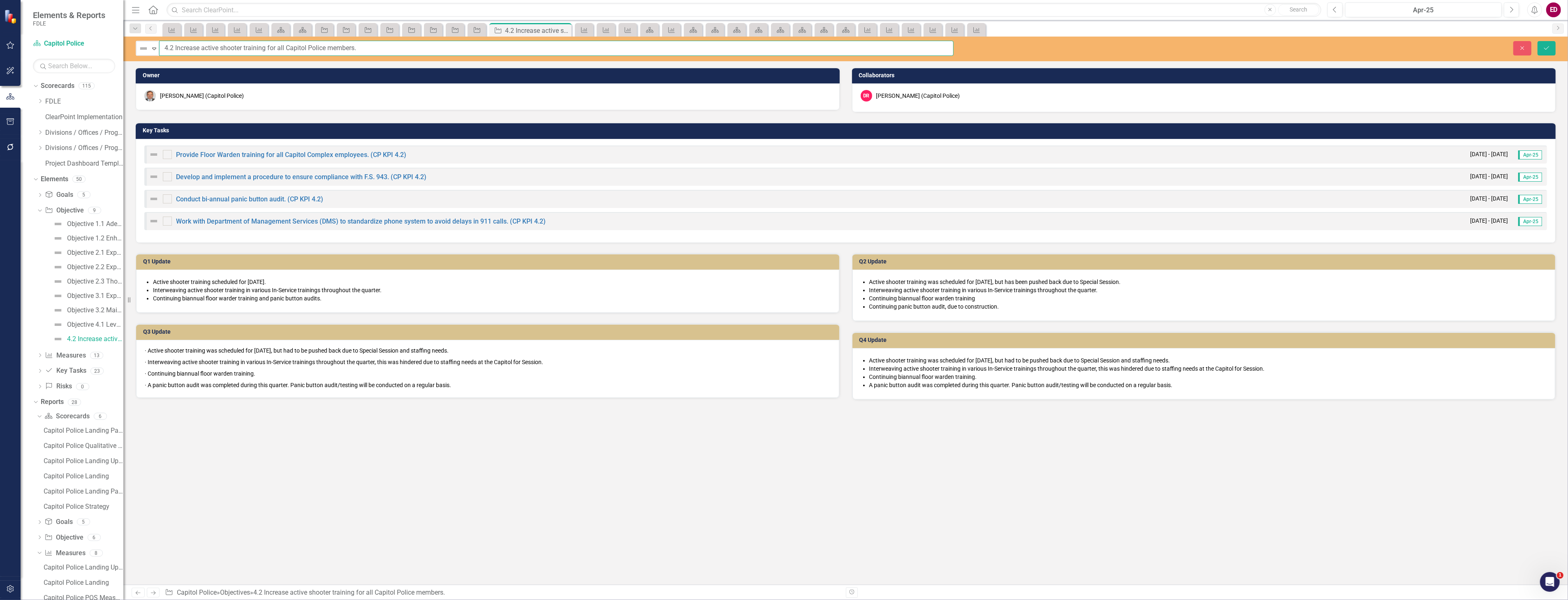
click at [164, 52] on input "4.2 Increase active shooter training for all Capitol Police members." at bounding box center [556, 48] width 794 height 15
paste input "Objective"
type input "Objective 4.2 Increase active shooter training for all Capitol Police members."
click at [1538, 41] on button "Save" at bounding box center [1547, 49] width 18 height 15
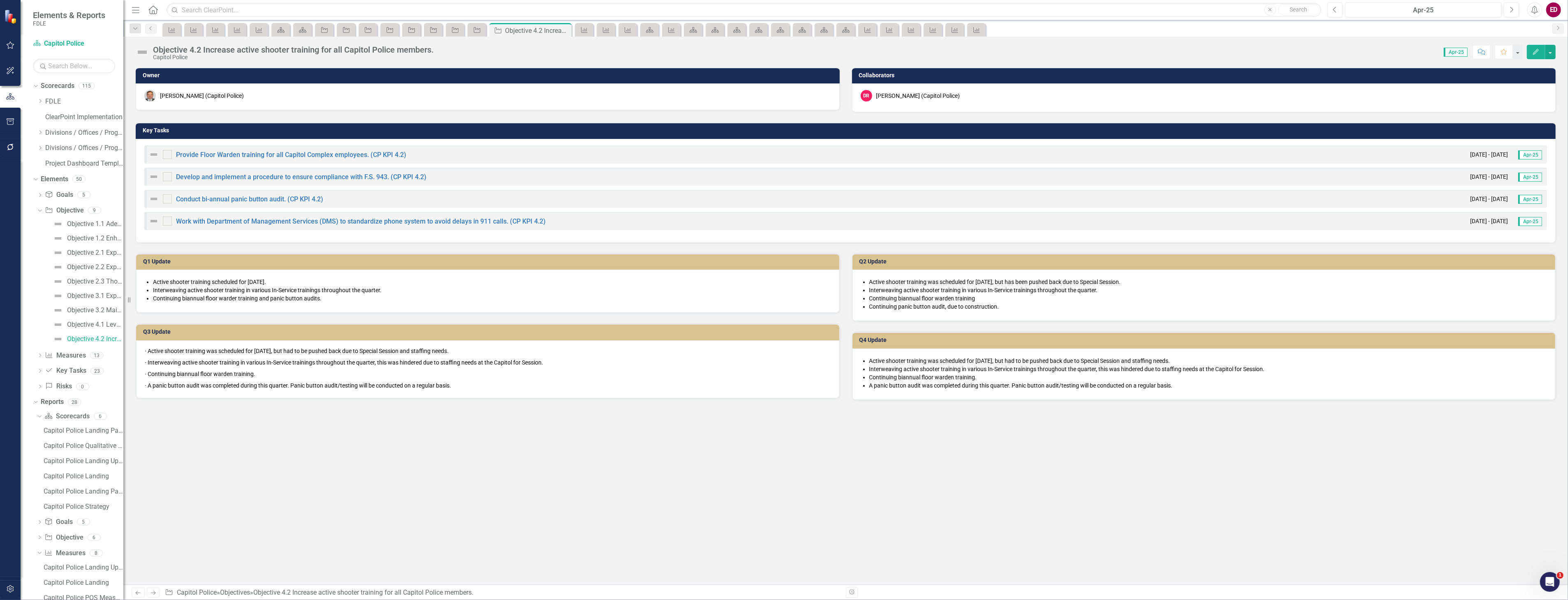
click at [36, 355] on div "Dropdown Goal Goals 5 GOAL 1. Serve the safety and security needs of both legis…" at bounding box center [78, 291] width 91 height 207
click at [39, 355] on icon "Dropdown" at bounding box center [40, 356] width 5 height 4
click at [100, 270] on div "CP KPI 2.1 Expand Chemical, Biological, Radiological, Nuclear, and Explosive (C…" at bounding box center [90, 268] width 65 height 7
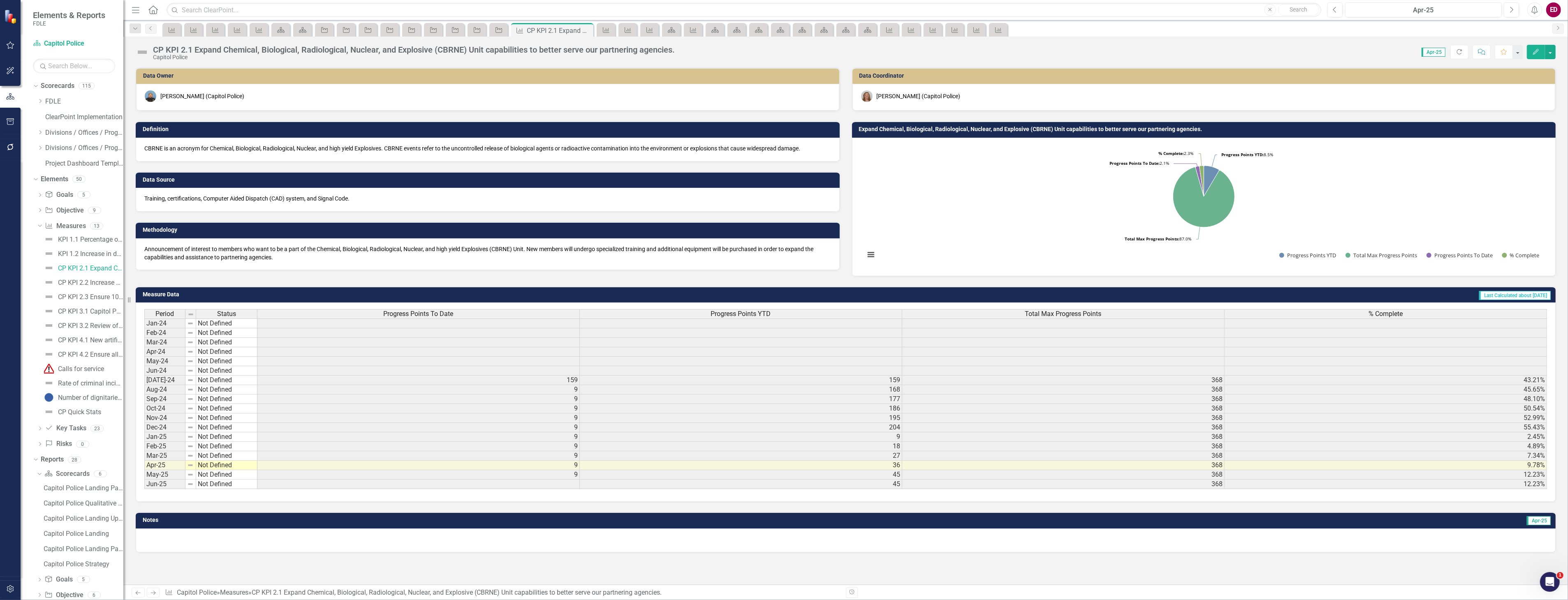
click at [191, 49] on div "CP KPI 2.1 Expand Chemical, Biological, Radiological, Nuclear, and Explosive (C…" at bounding box center [413, 49] width 522 height 9
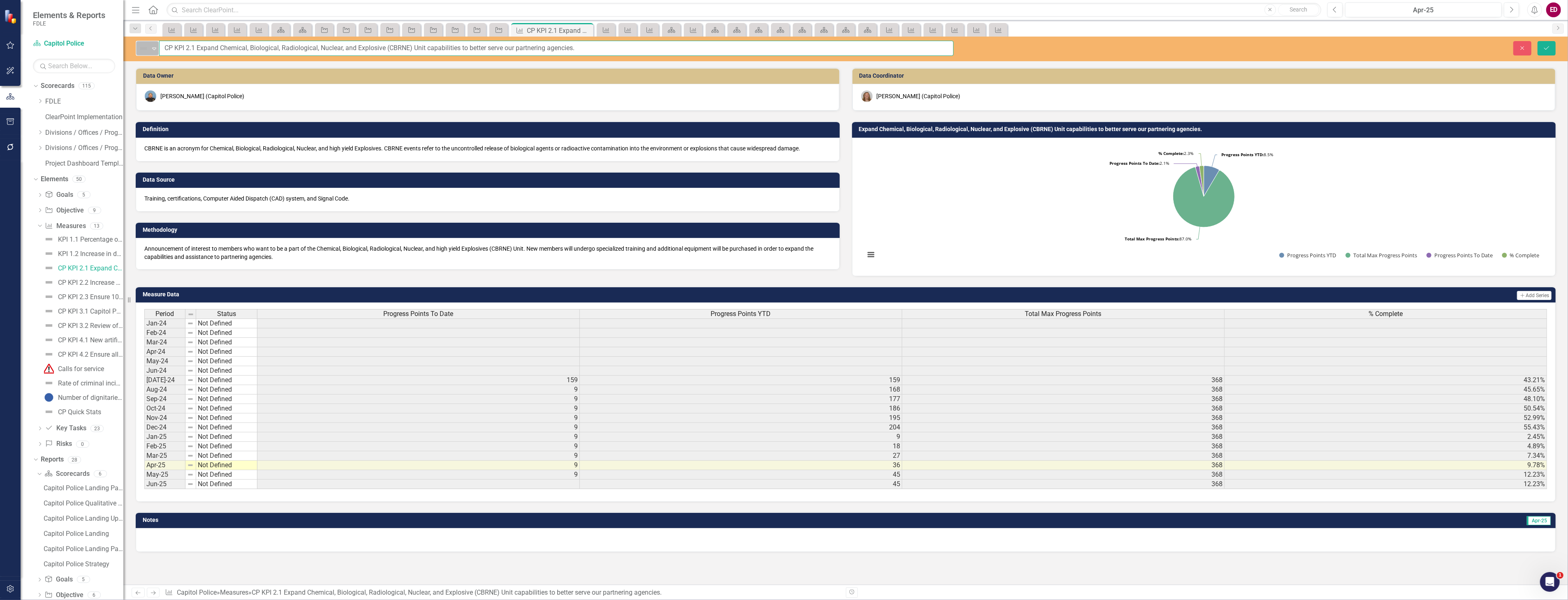
drag, startPoint x: 175, startPoint y: 47, endPoint x: 155, endPoint y: 50, distance: 20.2
click at [155, 50] on div "Not Defined Expand CP KPI 2.1 Expand Chemical, Biological, Radiological, Nuclea…" at bounding box center [545, 48] width 818 height 15
type input "KPI 2.1 Expand Chemical, Biological, Radiological, Nuclear, and Explosive (CBRN…"
click at [1538, 41] on button "Save" at bounding box center [1547, 49] width 18 height 15
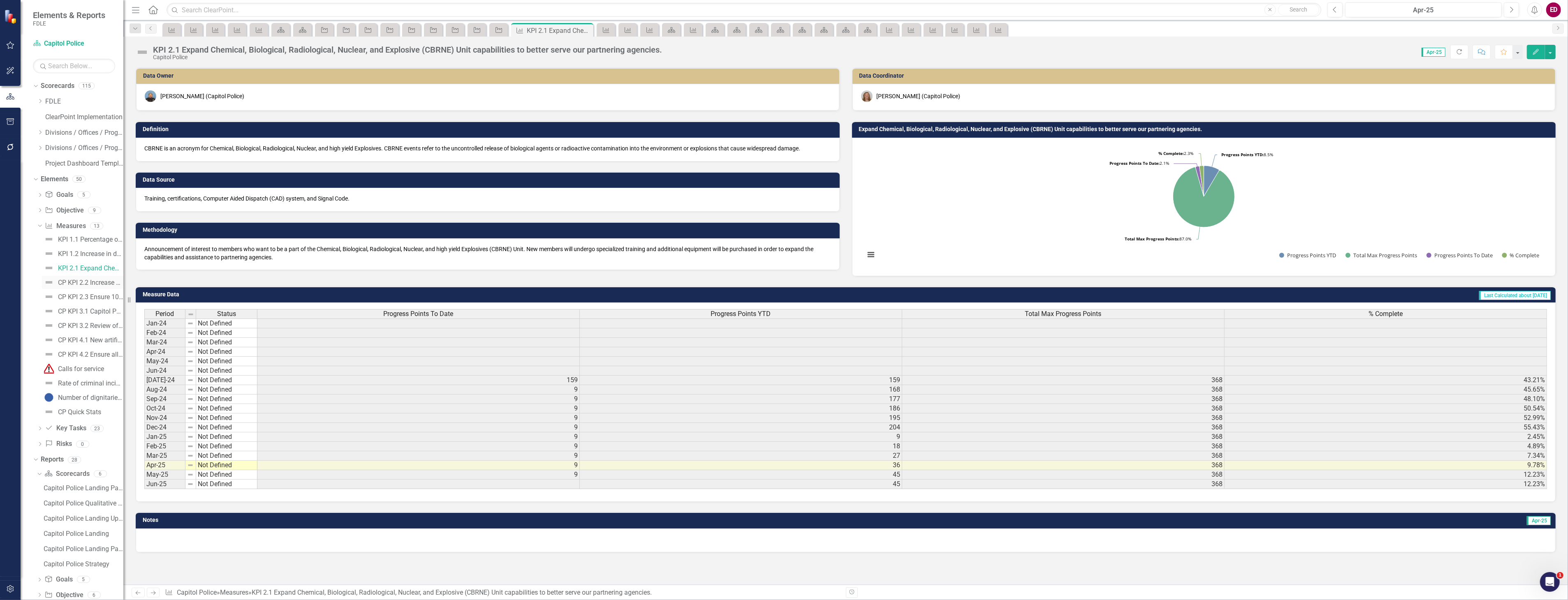
click at [88, 281] on div "CP KPI 2.2 Increase number of Crime Prevention Practitioners to five members to…" at bounding box center [90, 283] width 65 height 7
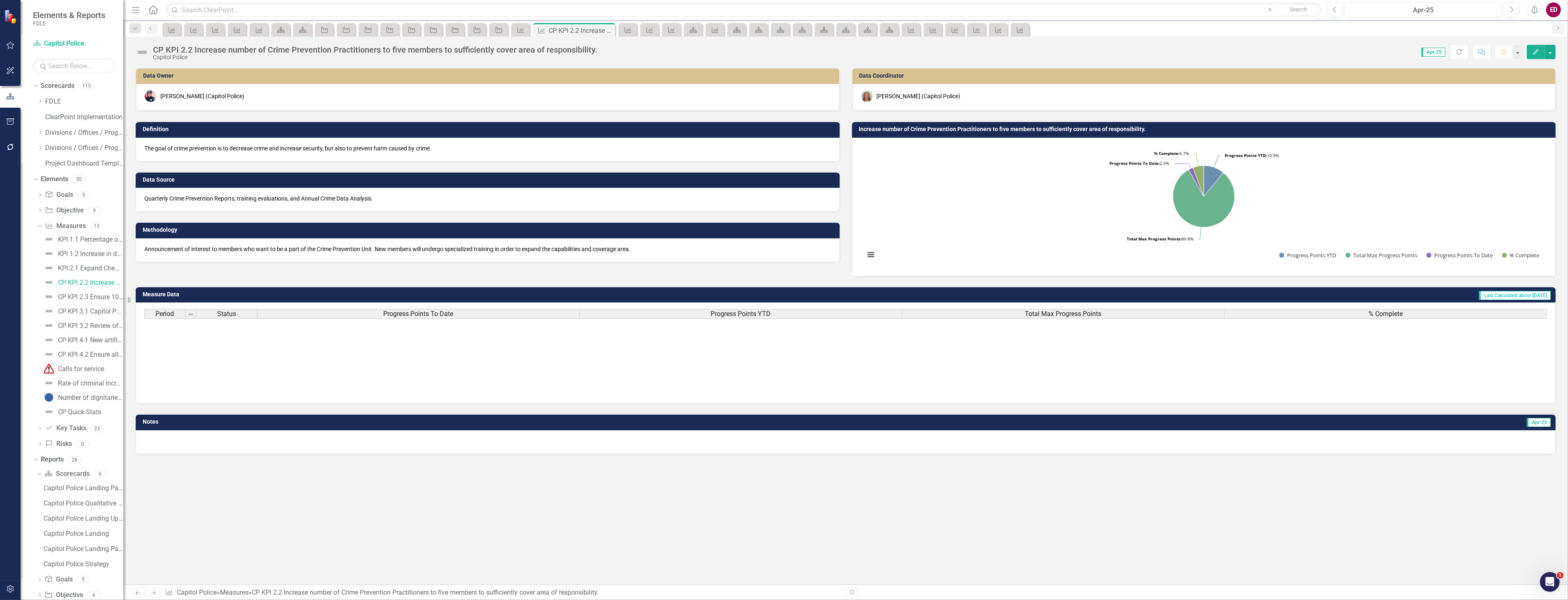
click at [183, 54] on div "Capitol Police" at bounding box center [375, 57] width 444 height 6
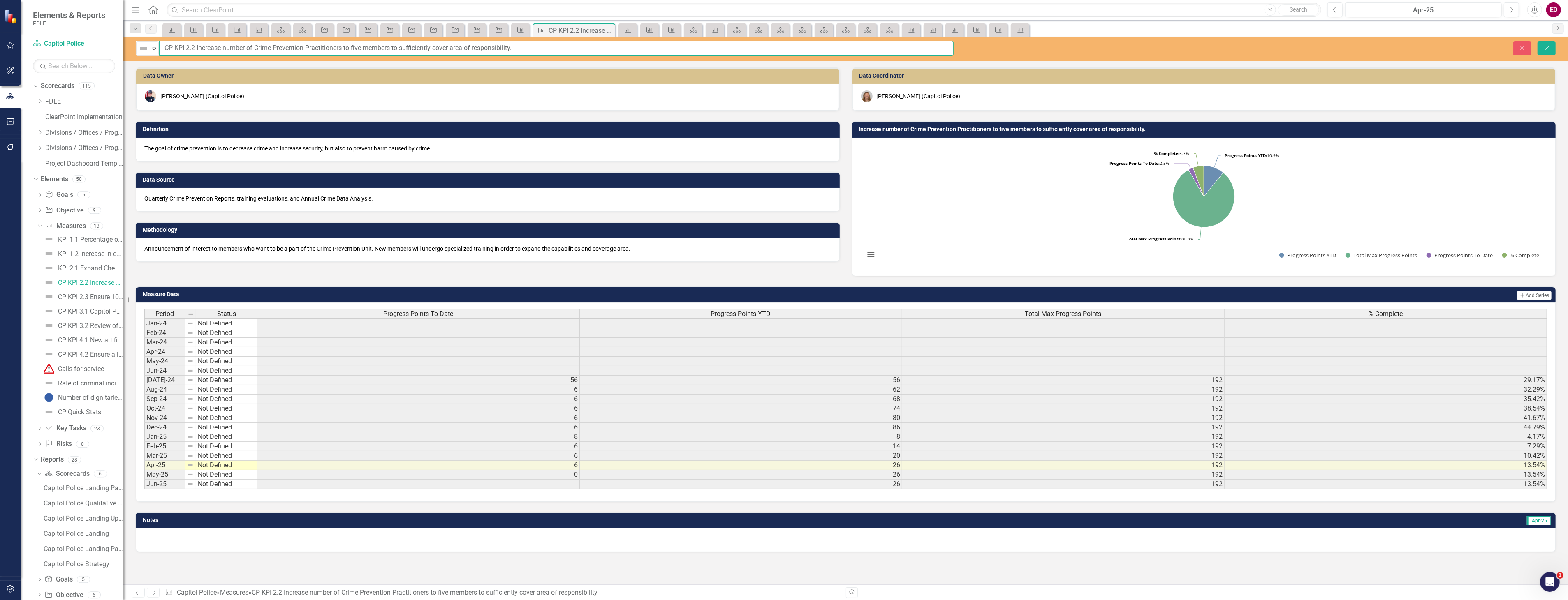
click at [172, 50] on input "CP KPI 2.2 Increase number of Crime Prevention Practitioners to five members to…" at bounding box center [556, 48] width 794 height 15
drag, startPoint x: 176, startPoint y: 49, endPoint x: 164, endPoint y: 47, distance: 12.2
click at [164, 47] on input "CP KPI 2.2 Increase number of Crime Prevention Practitioners to five members to…" at bounding box center [556, 48] width 794 height 15
type input "KPI 2.2 Increase number of Crime Prevention Practitioners to five members to su…"
click at [1538, 41] on button "Save" at bounding box center [1547, 49] width 18 height 15
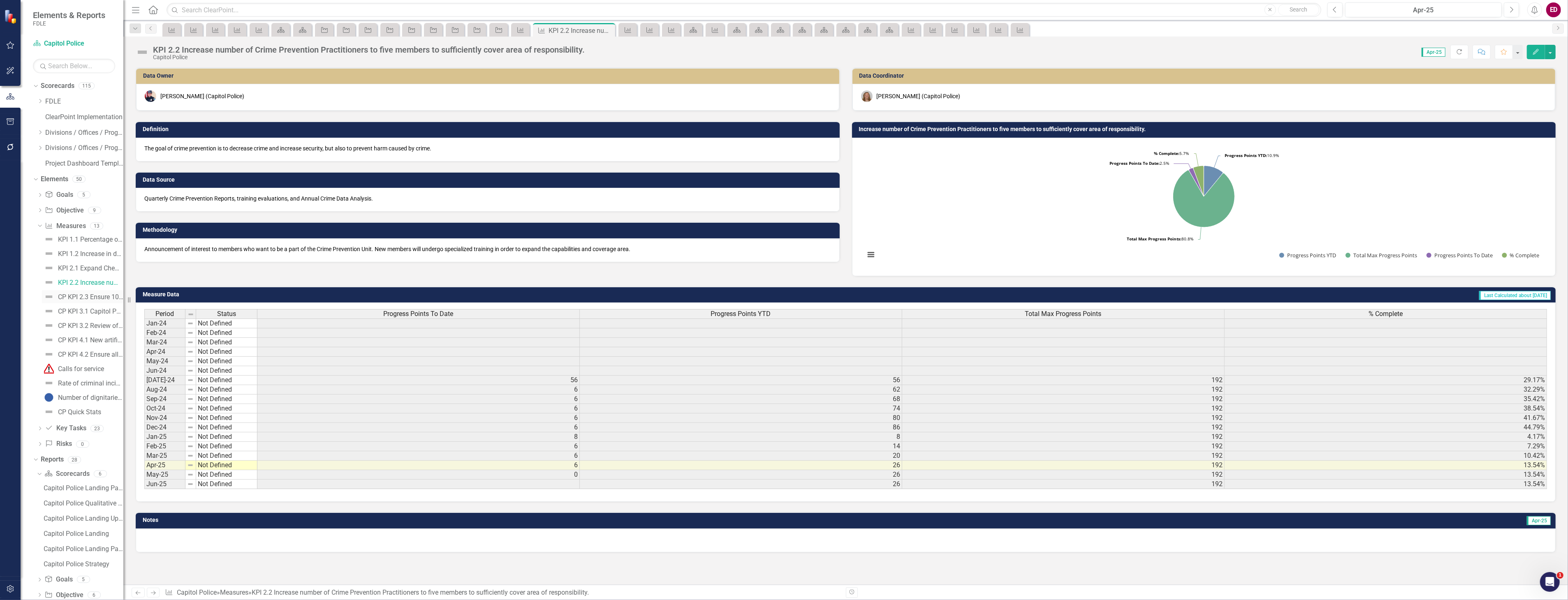
click at [98, 293] on div "CP KPI 2.3 Ensure 100% of packages and parcels that are delivered to the mail s…" at bounding box center [90, 297] width 65 height 7
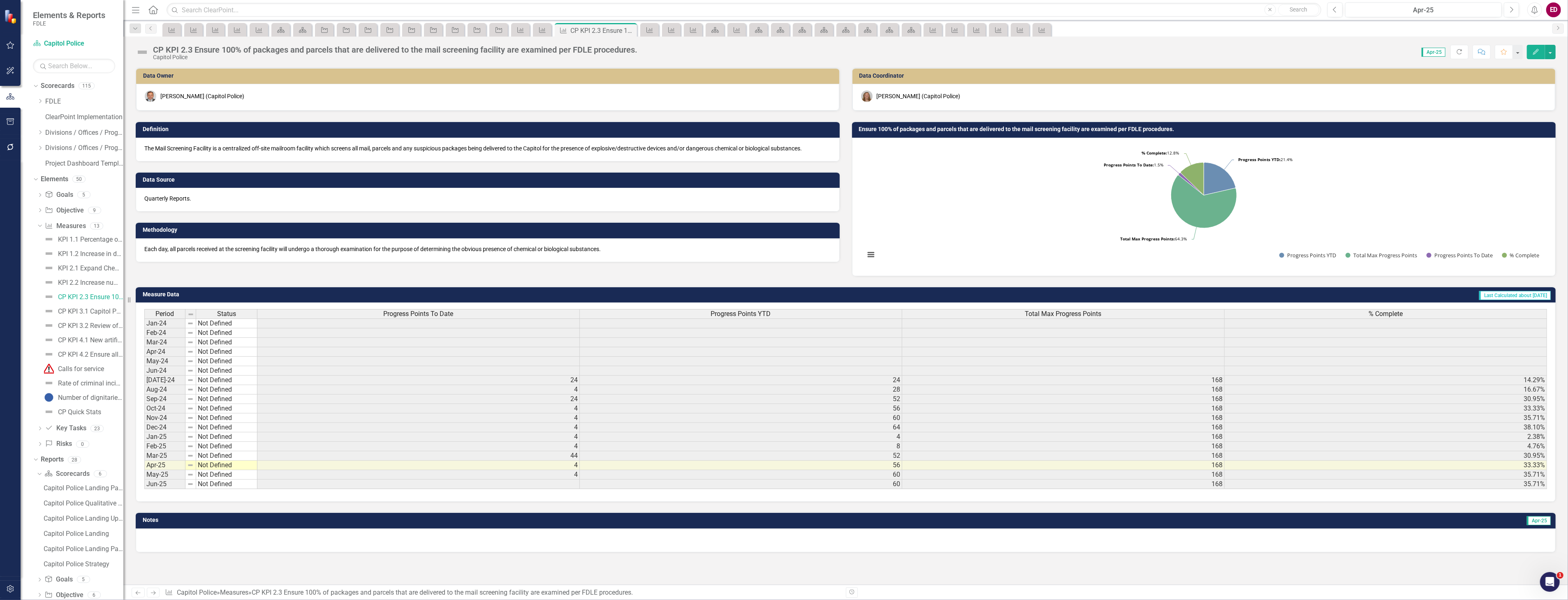
click at [169, 45] on div "CP KPI 2.3 Ensure 100% of packages and parcels that are delivered to the mail s…" at bounding box center [395, 49] width 485 height 9
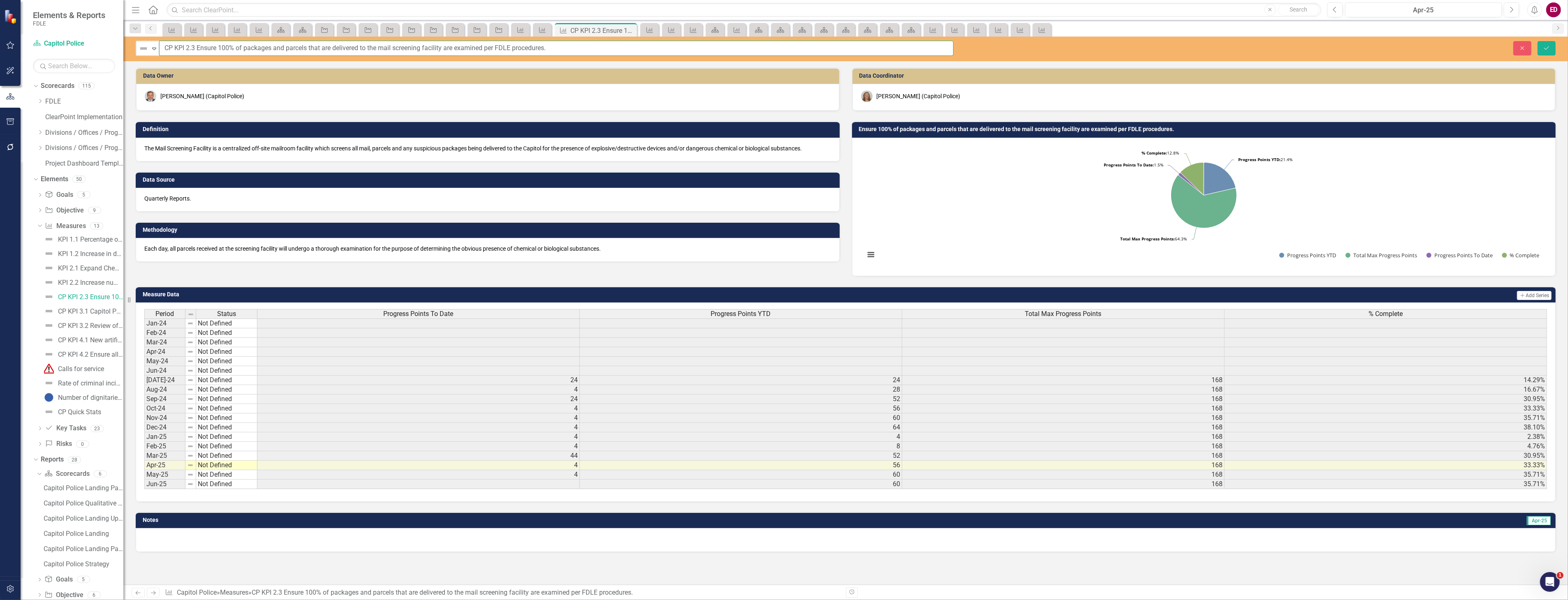
drag, startPoint x: 173, startPoint y: 49, endPoint x: 159, endPoint y: 50, distance: 14.0
click at [159, 50] on input "CP KPI 2.3 Ensure 100% of packages and parcels that are delivered to the mail s…" at bounding box center [556, 48] width 794 height 15
type input "KPI 2.3 Ensure 100% of packages and parcels that are delivered to the mail scre…"
click at [1538, 41] on button "Save" at bounding box center [1547, 49] width 18 height 15
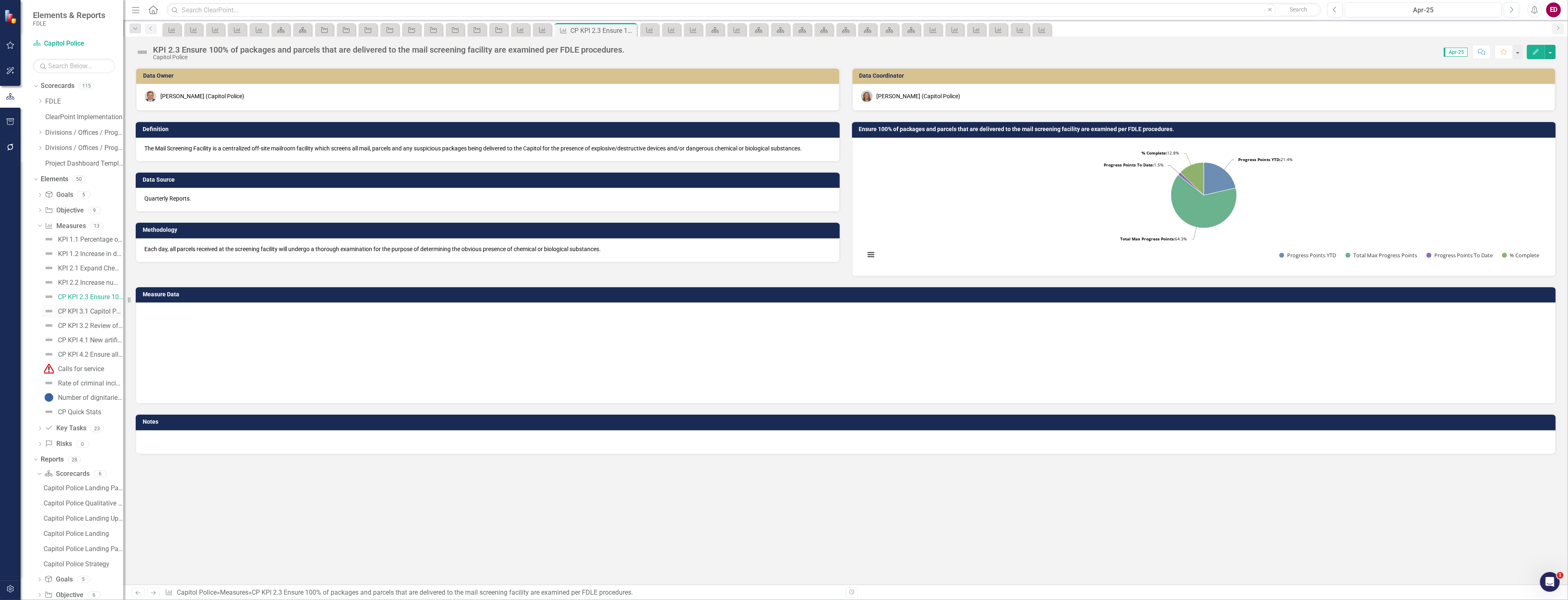
click at [64, 313] on div "CP KPI 3.1 Capitol Police Investigative Unit to perform as a self-sufficient un…" at bounding box center [90, 312] width 65 height 7
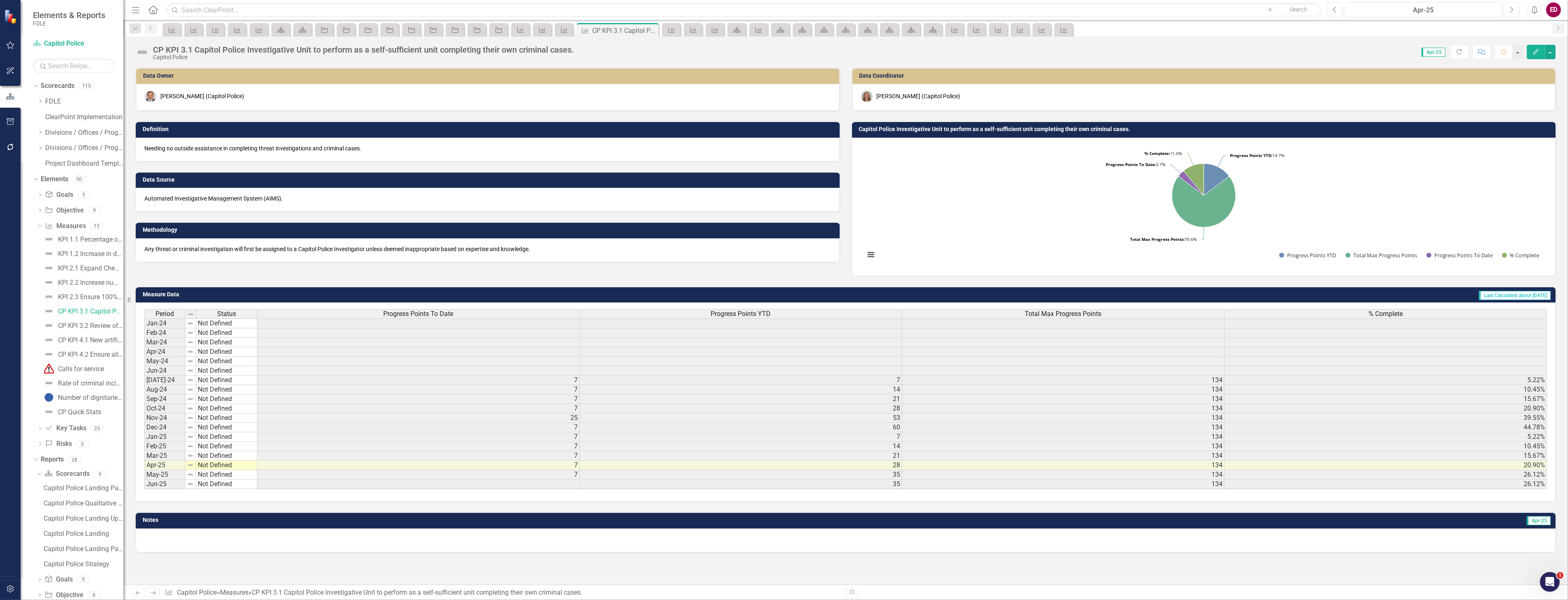
click at [175, 50] on div "CP KPI 3.1 Capitol Police Investigative Unit to perform as a self-sufficient un…" at bounding box center [363, 49] width 421 height 9
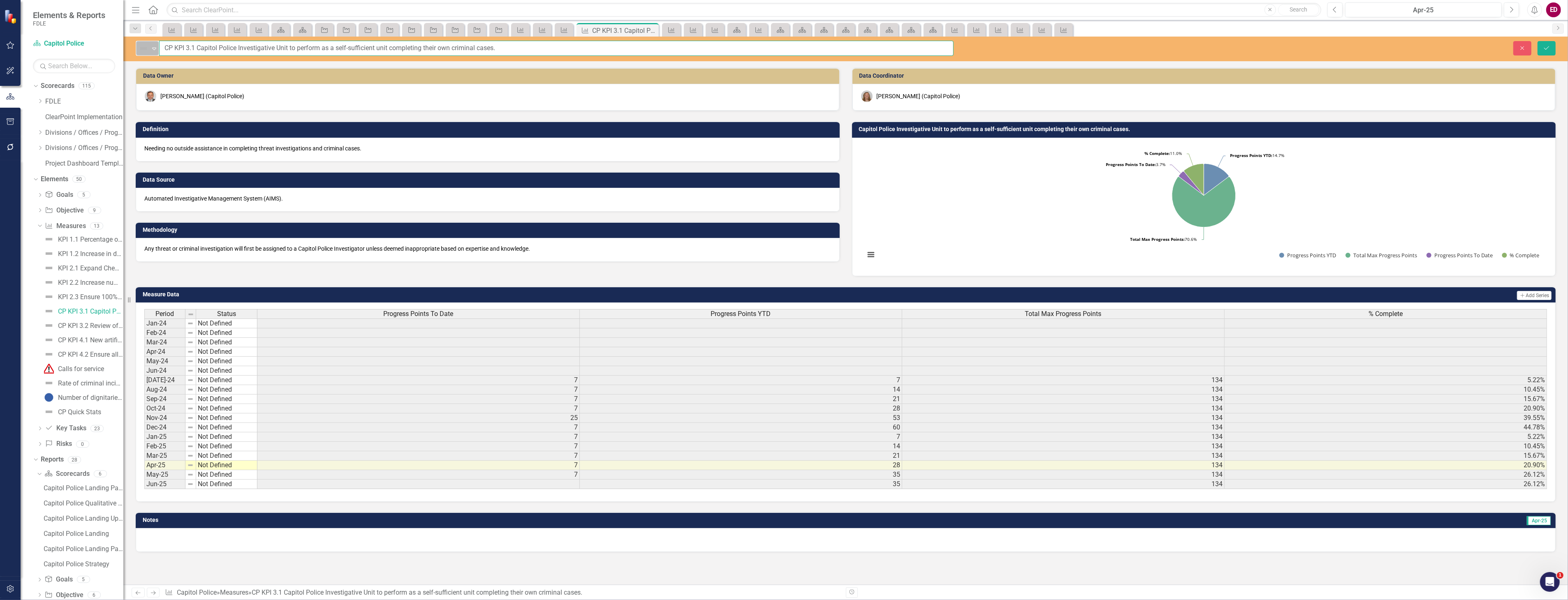
drag, startPoint x: 174, startPoint y: 48, endPoint x: 155, endPoint y: 49, distance: 19.0
click at [155, 49] on div "Not Defined Expand CP KPI 3.1 Capitol Police Investigative Unit to perform as a…" at bounding box center [545, 48] width 818 height 15
type input "KPI 3.1 Capitol Police Investigative Unit to perform as a self-sufficient unit …"
click at [1538, 41] on button "Save" at bounding box center [1547, 49] width 18 height 15
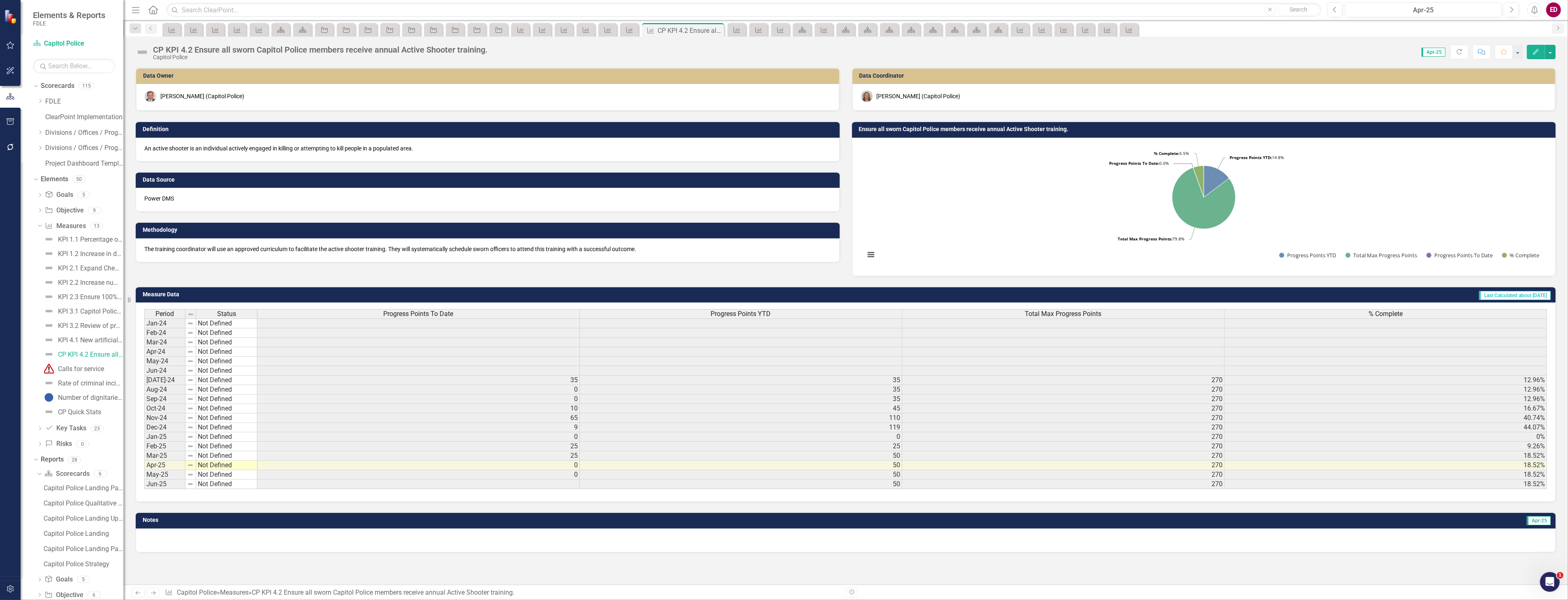
click at [191, 49] on div "CP KPI 4.2 Ensure all sworn Capitol Police members receive annual Active Shoote…" at bounding box center [320, 49] width 335 height 9
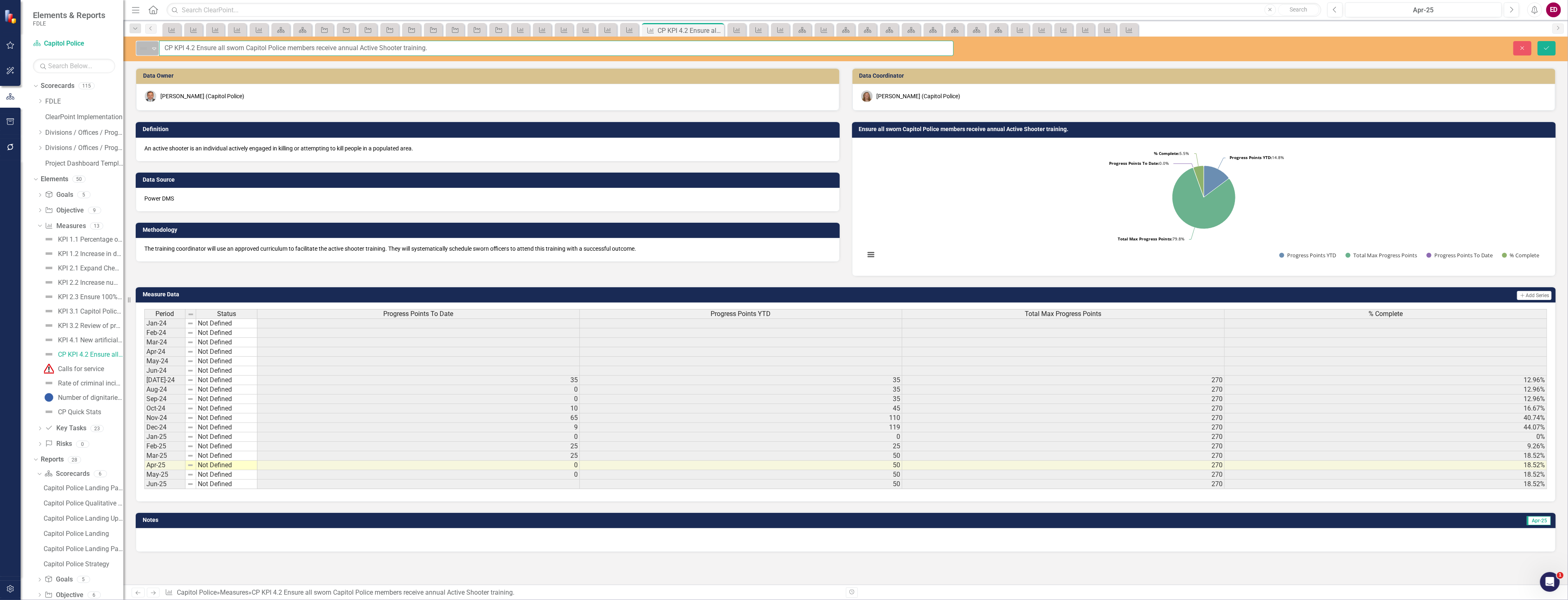
drag, startPoint x: 175, startPoint y: 47, endPoint x: 158, endPoint y: 47, distance: 17.0
click at [158, 47] on div "Not Defined Expand CP KPI 4.2 Ensure all sworn Capitol Police members receive a…" at bounding box center [545, 48] width 818 height 15
type input "KPI 4.2 Ensure all sworn Capitol Police members receive annual Active Shooter t…"
click at [1538, 41] on button "Save" at bounding box center [1547, 49] width 18 height 15
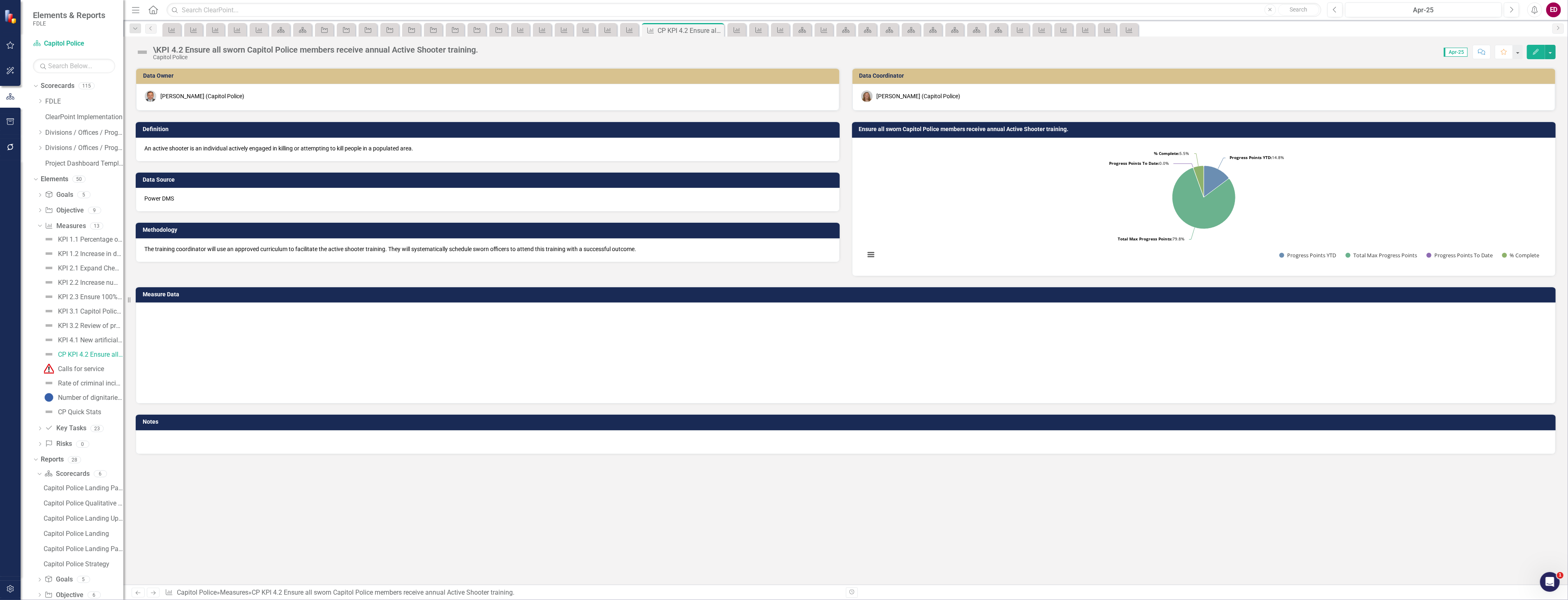
click at [156, 44] on div "\KPI 4.2 Ensure all sworn Capitol Police members receive annual Active Shooter …" at bounding box center [845, 49] width 1444 height 25
click at [156, 46] on div "\KPI 4.2 Ensure all sworn Capitol Police members receive annual Active Shooter …" at bounding box center [315, 49] width 325 height 9
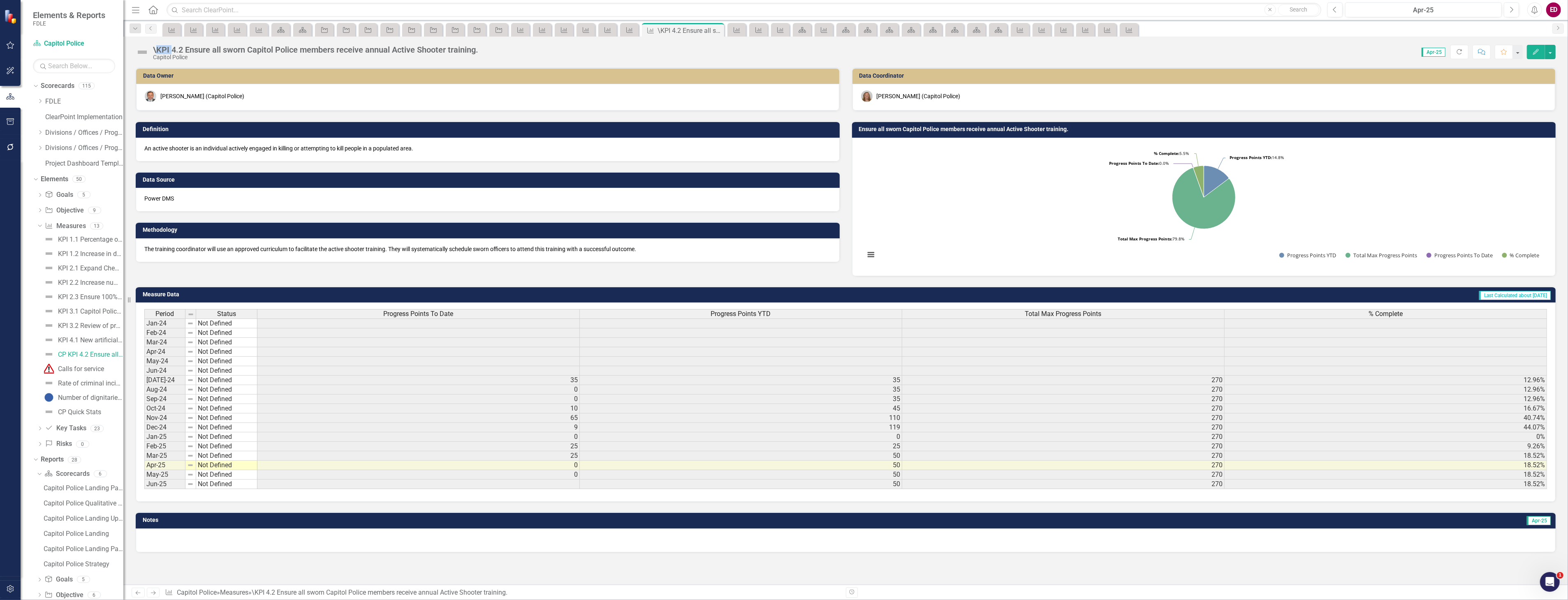
click at [156, 46] on div "\KPI 4.2 Ensure all sworn Capitol Police members receive annual Active Shooter …" at bounding box center [315, 49] width 325 height 9
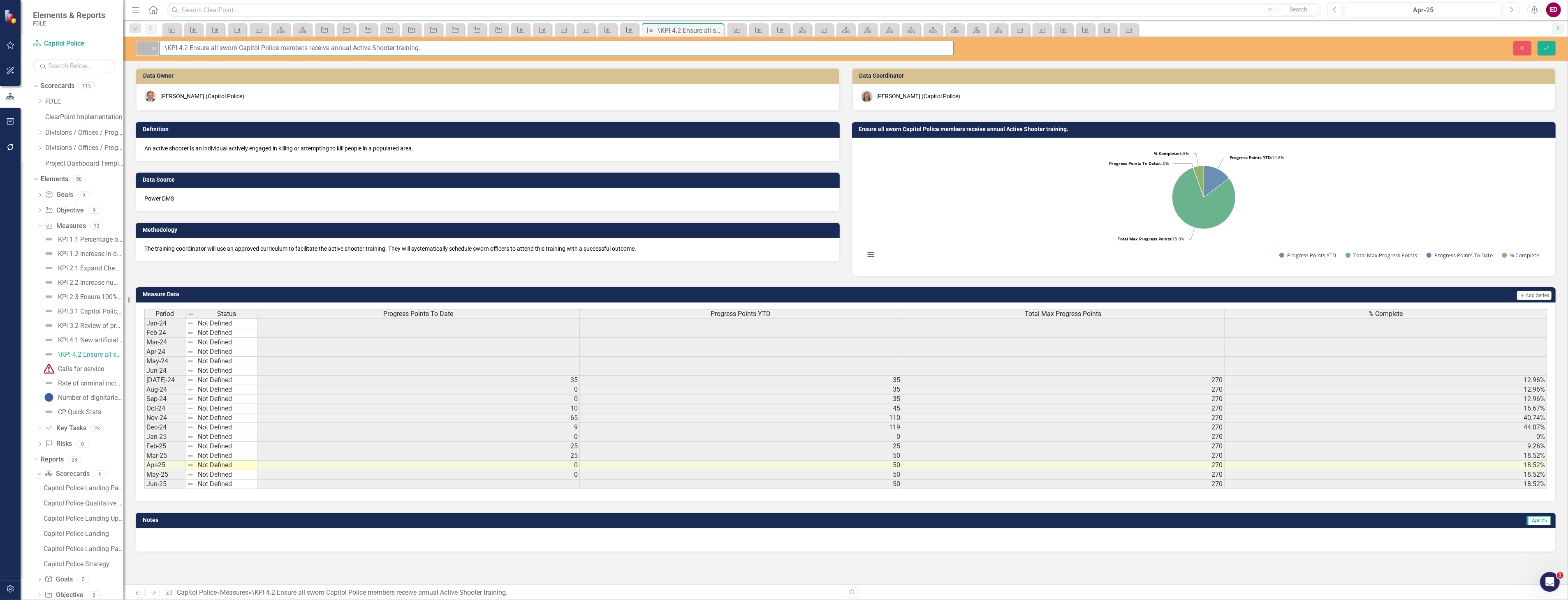
drag, startPoint x: 167, startPoint y: 47, endPoint x: 158, endPoint y: 47, distance: 9.0
click at [158, 47] on div "Not Defined Expand \KPI 4.2 Ensure all sworn Capitol Police members receive ann…" at bounding box center [545, 48] width 818 height 15
type input "KPI 4.2 Ensure all sworn Capitol Police members receive annual Active Shooter t…"
click at [1538, 41] on button "Save" at bounding box center [1547, 49] width 18 height 15
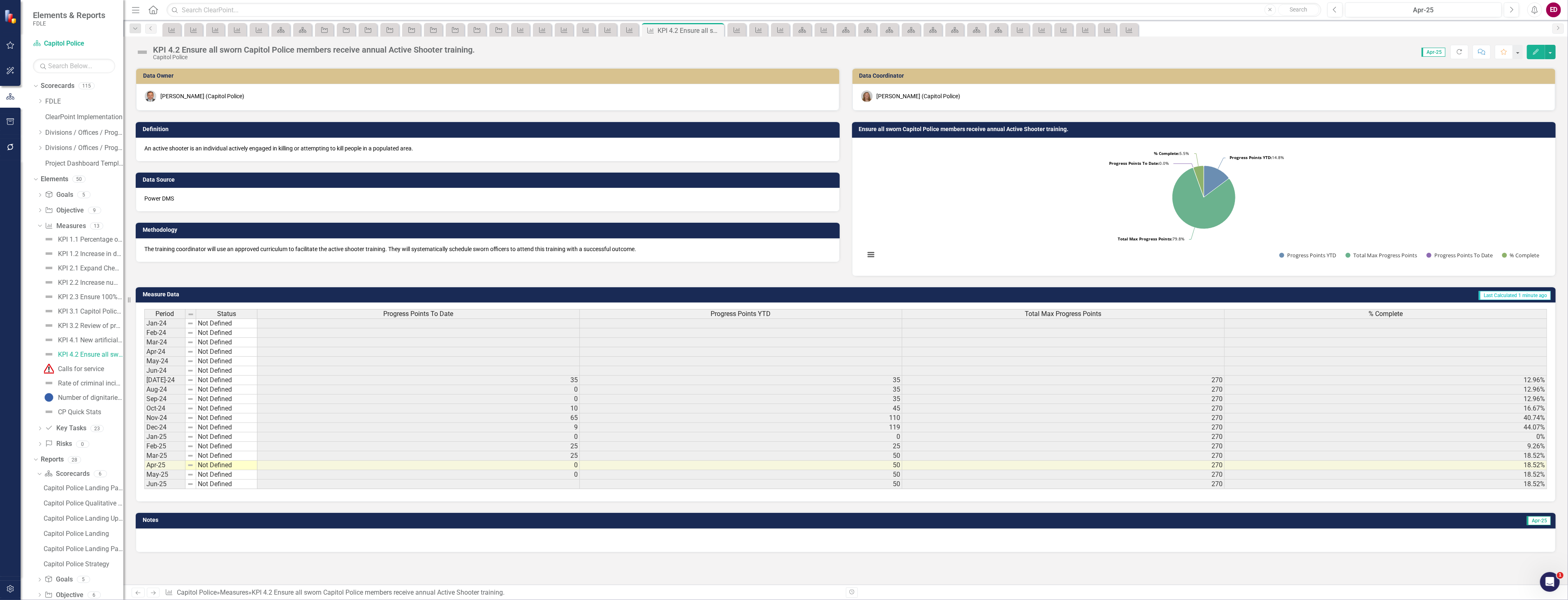
click at [12, 120] on icon "button" at bounding box center [10, 122] width 9 height 7
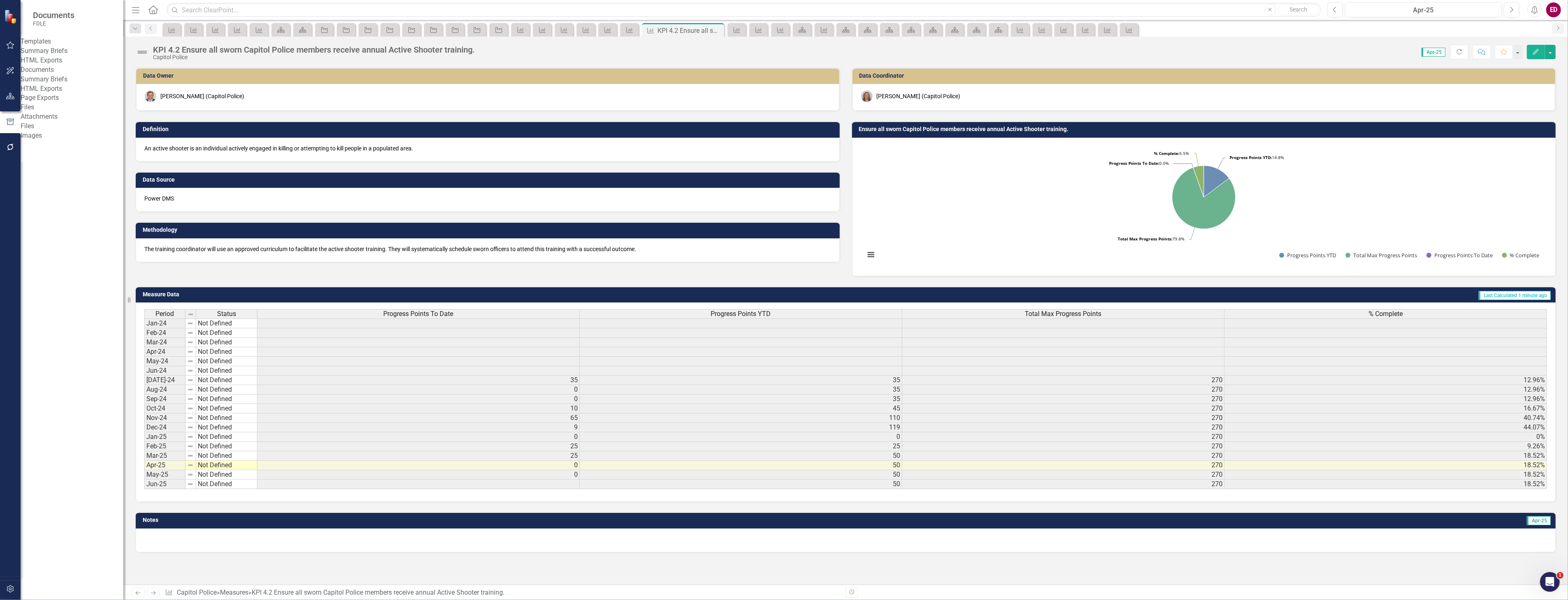
click at [2, 89] on button "button" at bounding box center [10, 97] width 18 height 17
click at [36, 86] on icon at bounding box center [35, 86] width 2 height 4
click at [33, 192] on div "Dropdown" at bounding box center [35, 195] width 5 height 7
click at [39, 208] on icon at bounding box center [40, 209] width 2 height 4
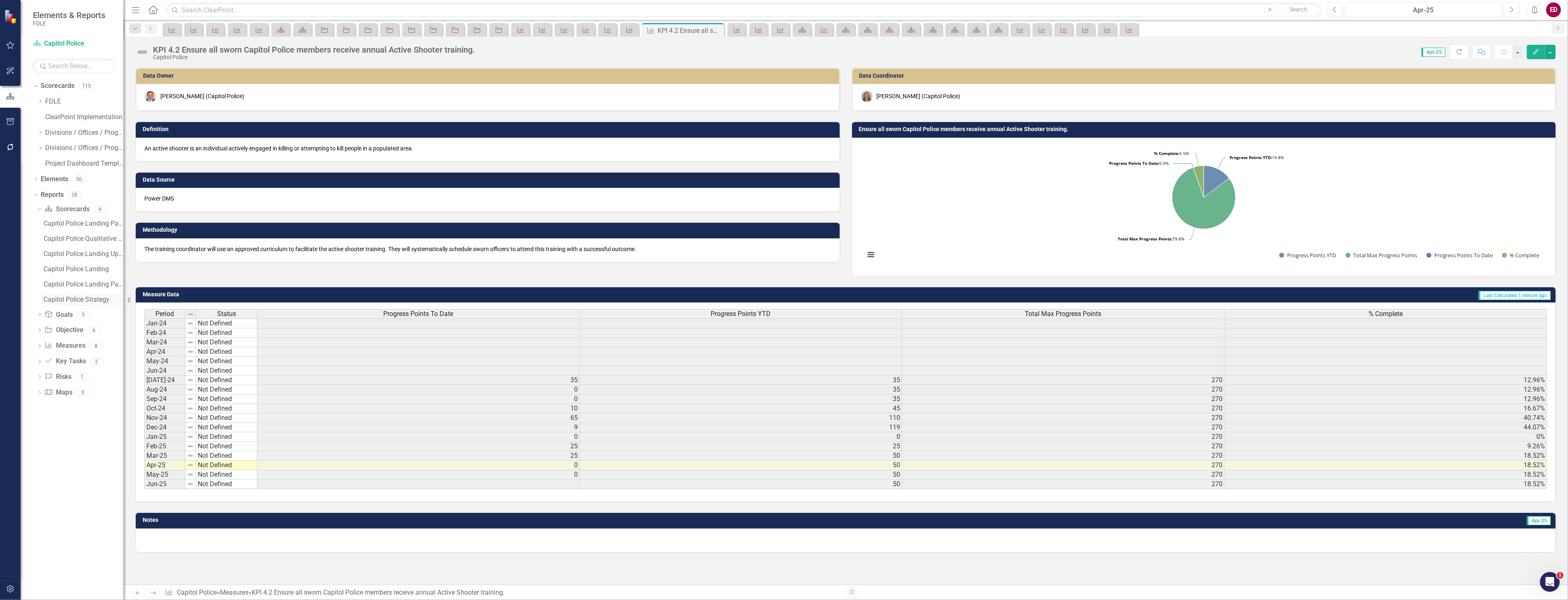
click at [102, 297] on div "Capitol Police Strategy" at bounding box center [83, 299] width 80 height 7
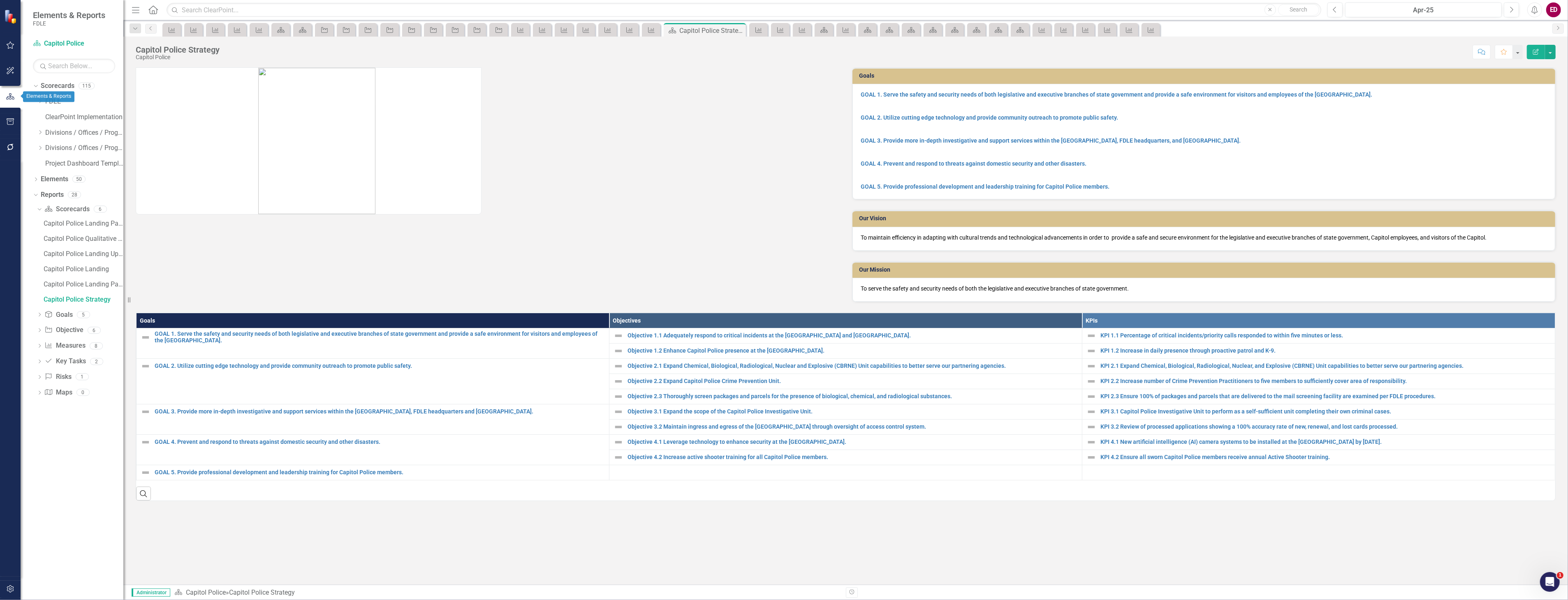
click at [12, 116] on button "button" at bounding box center [10, 122] width 18 height 17
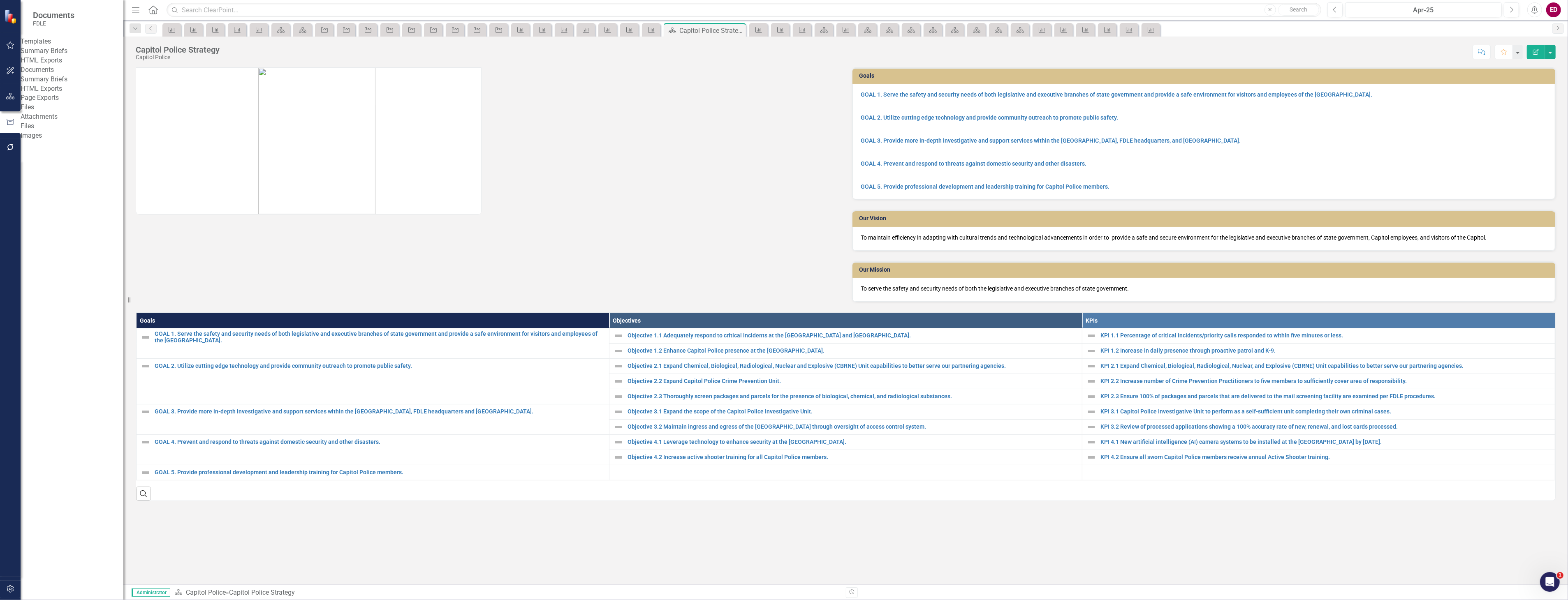
click at [48, 56] on div "Summary Briefs" at bounding box center [72, 51] width 103 height 10
click at [52, 56] on link "Summary Briefs" at bounding box center [72, 51] width 103 height 10
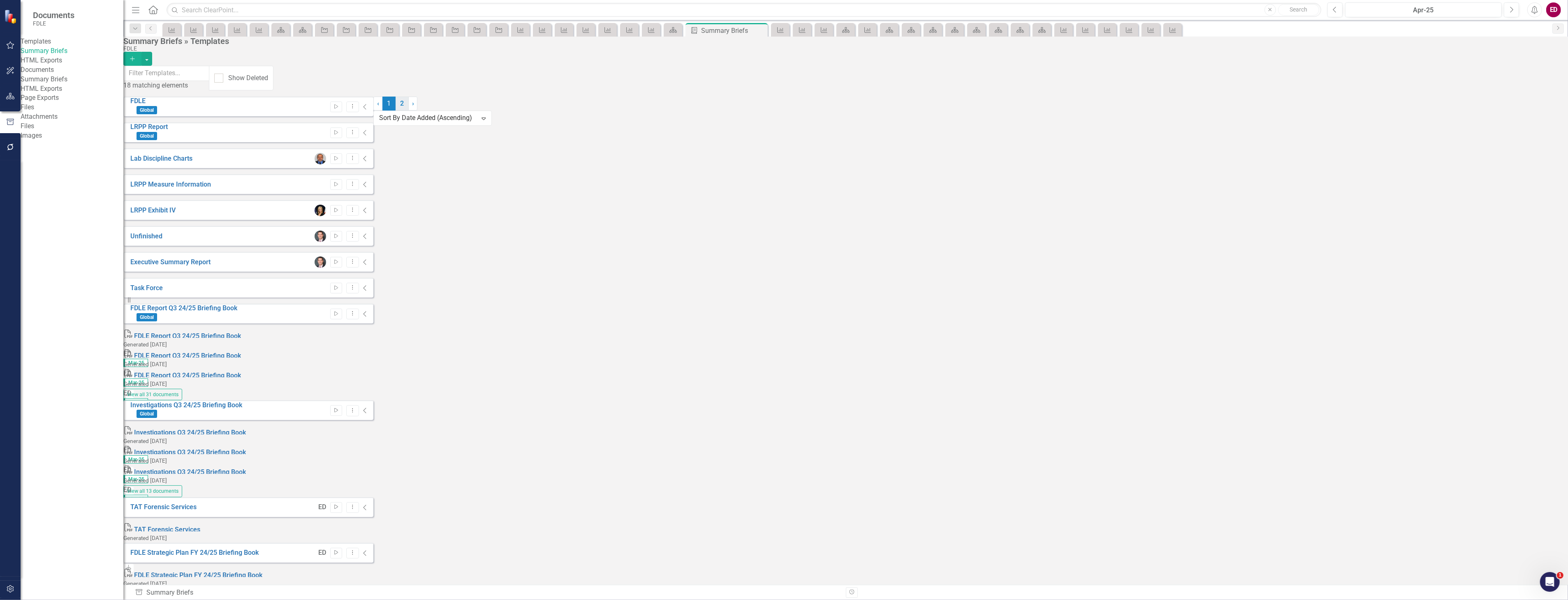
click at [409, 111] on link "2" at bounding box center [402, 103] width 13 height 14
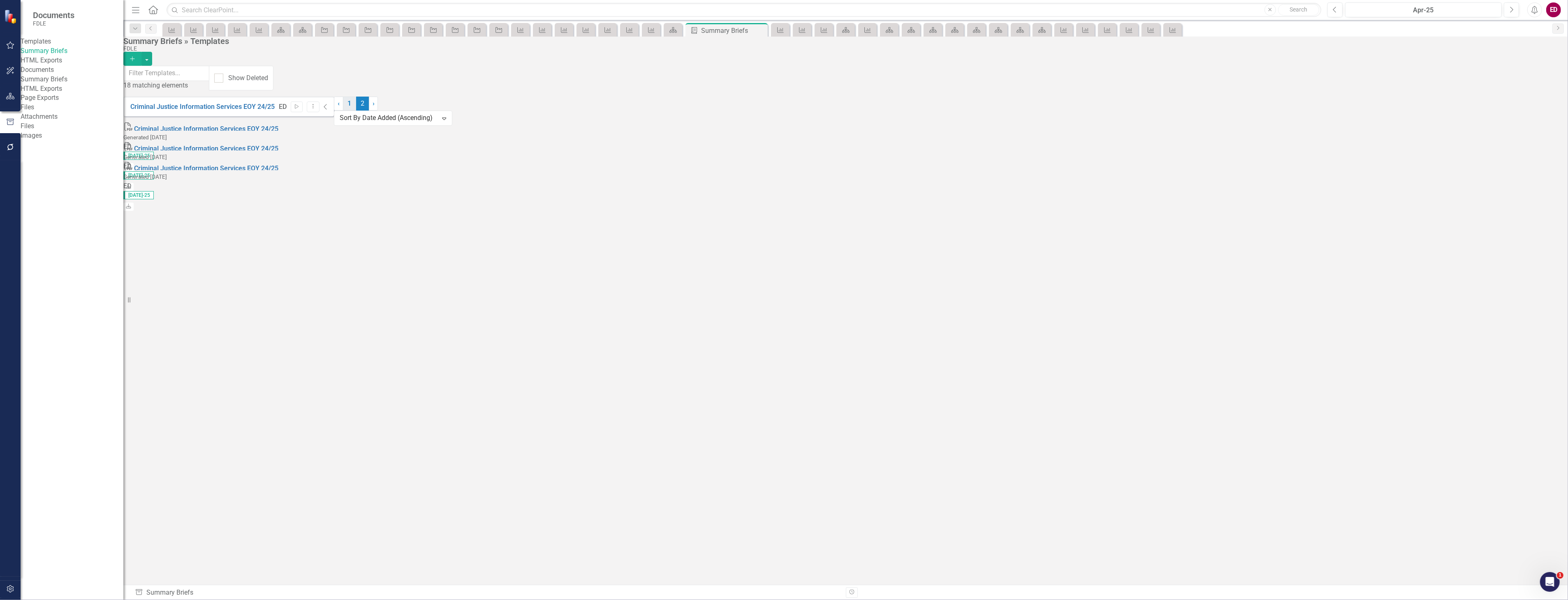
drag, startPoint x: 786, startPoint y: 562, endPoint x: 782, endPoint y: 567, distance: 6.4
click at [452, 111] on ul "‹ Previous 1 2 (current) › Next" at bounding box center [393, 103] width 118 height 14
click at [356, 111] on link "1" at bounding box center [349, 103] width 13 height 14
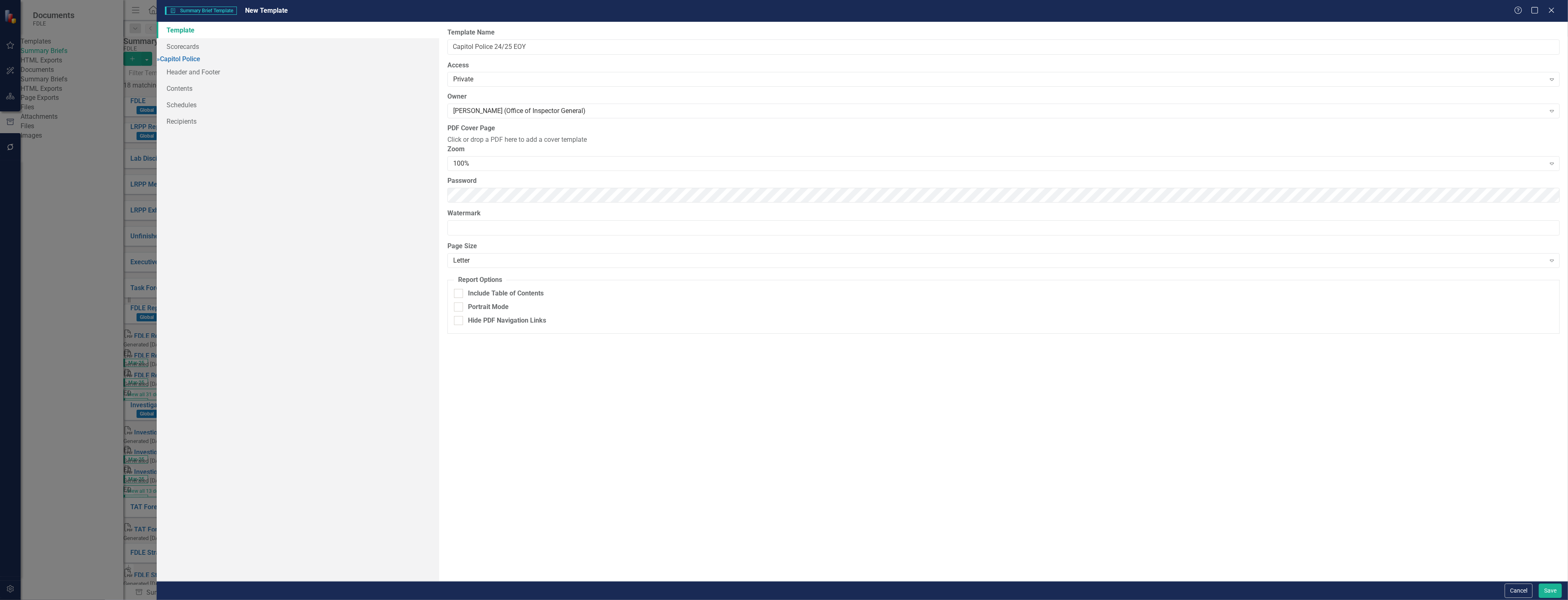
type input "Capitol Police 24/25 EOY"
click at [200, 55] on link "» Capitol Police" at bounding box center [178, 59] width 44 height 8
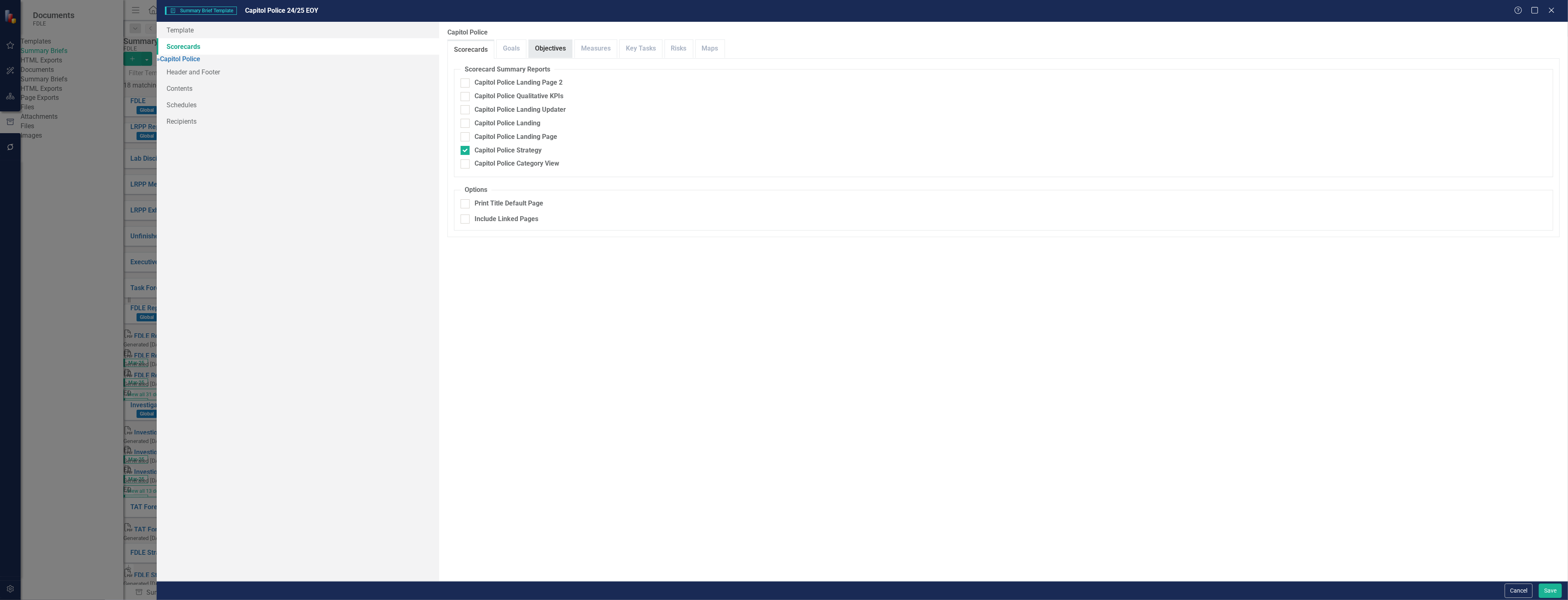
click at [548, 47] on link "Objectives" at bounding box center [550, 49] width 43 height 18
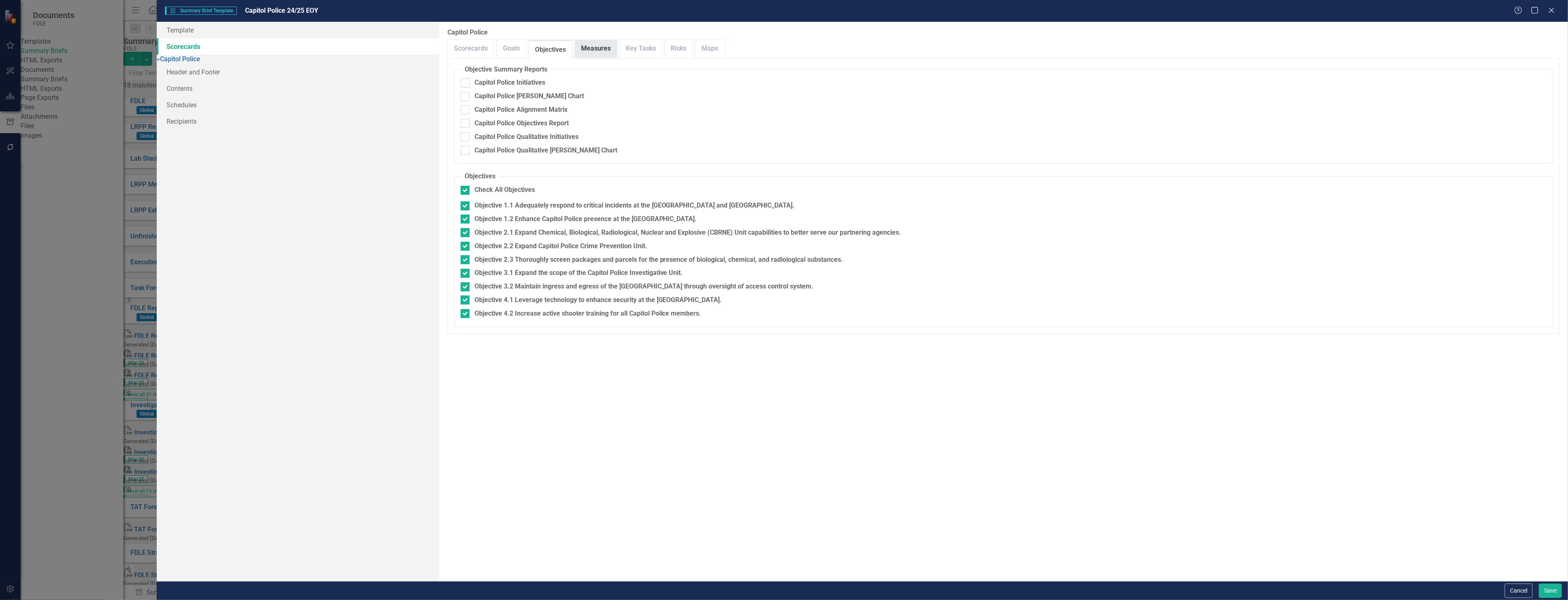
click at [601, 49] on link "Measures" at bounding box center [595, 49] width 42 height 18
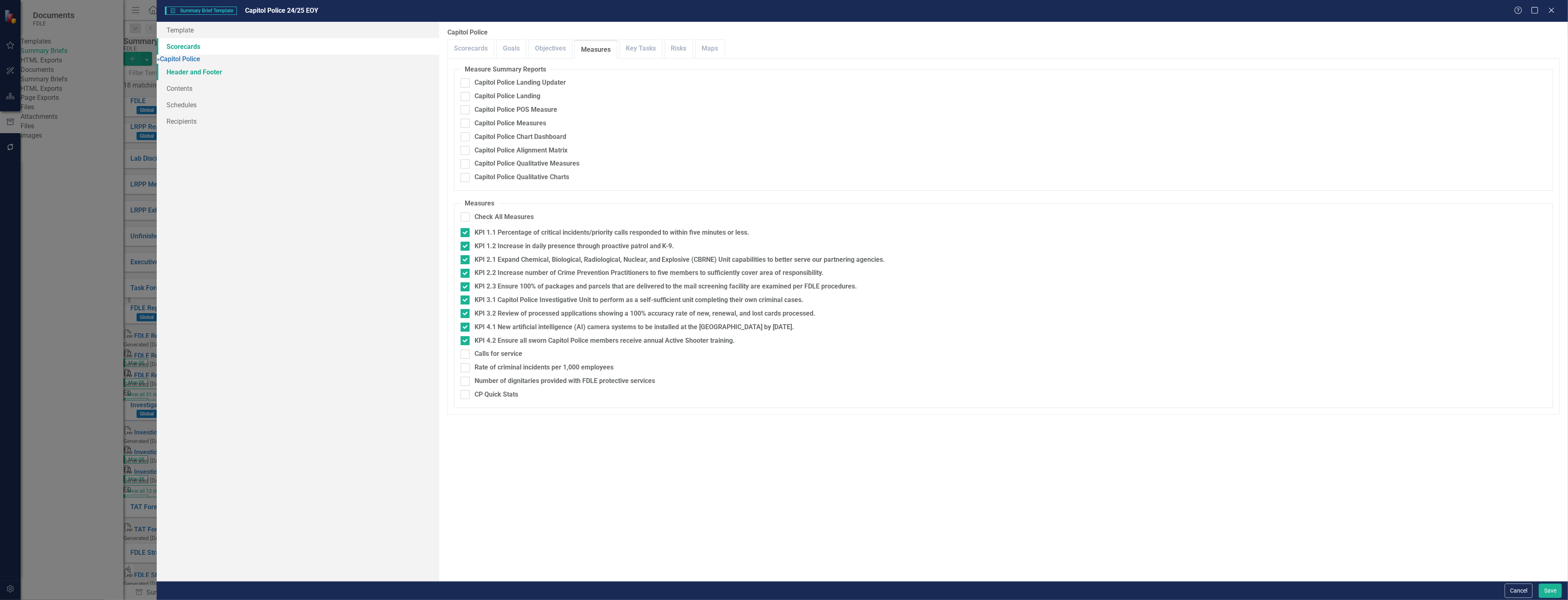
click at [267, 72] on link "Header and Footer" at bounding box center [297, 72] width 282 height 16
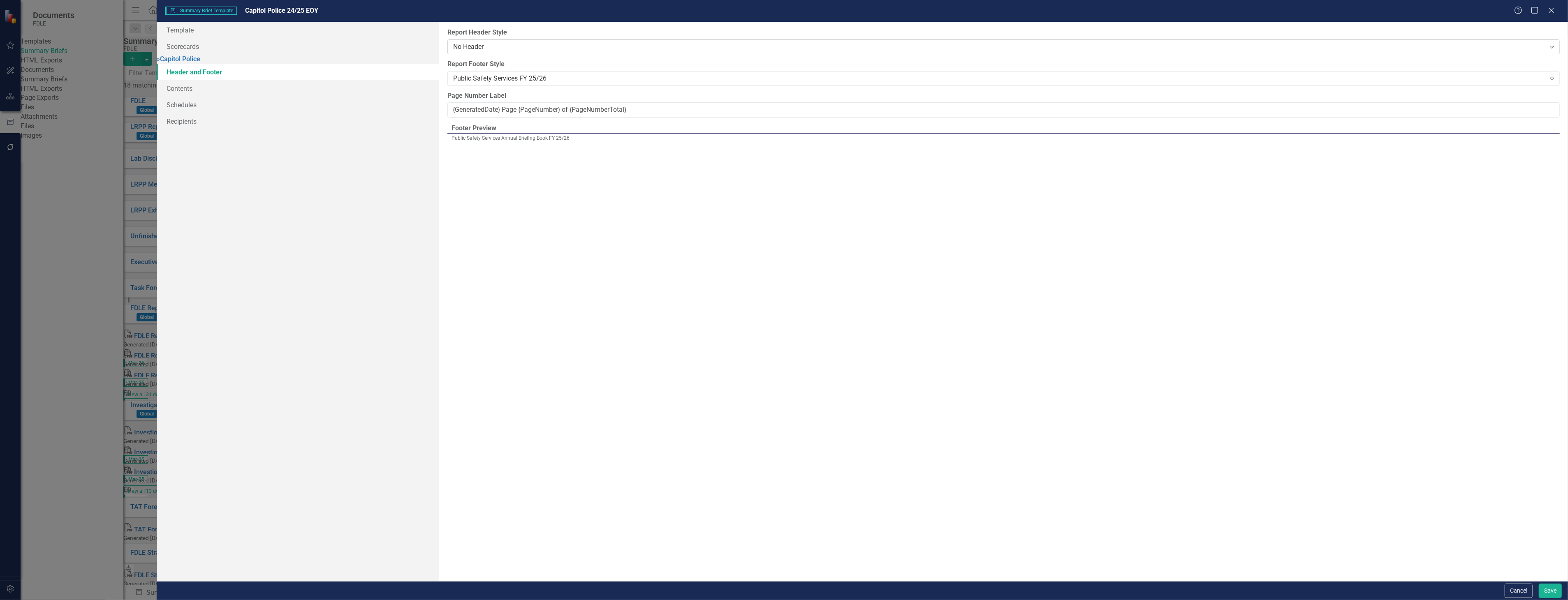
click at [519, 49] on div "No Header" at bounding box center [999, 47] width 1092 height 10
click at [515, 71] on div "Public Safety Services FY 25/26 Expand" at bounding box center [1003, 78] width 1112 height 15
click at [519, 78] on div "Public Safety Services FY 25/26" at bounding box center [999, 78] width 1092 height 10
click at [511, 600] on div "No Footer" at bounding box center [786, 607] width 1555 height 10
click at [256, 103] on link "Schedules" at bounding box center [297, 105] width 282 height 16
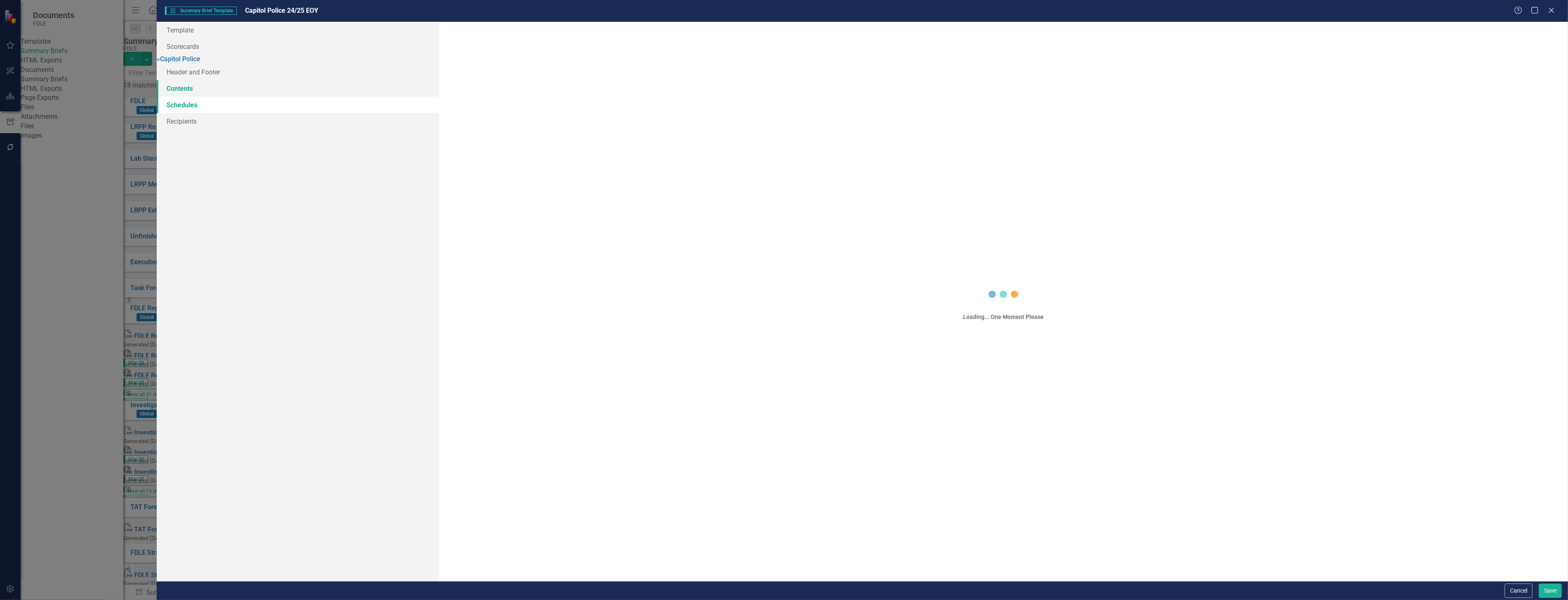
click at [261, 97] on link "Contents" at bounding box center [297, 88] width 282 height 16
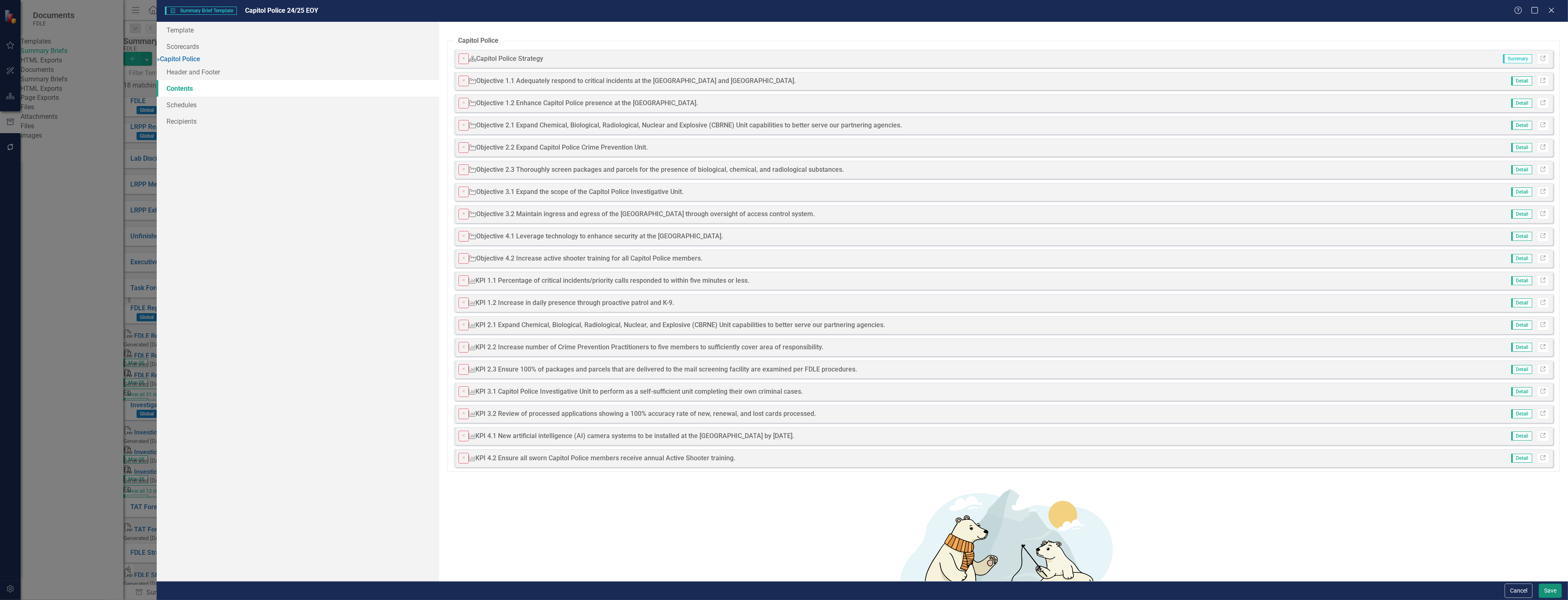
click at [1556, 593] on button "Save" at bounding box center [1550, 591] width 23 height 15
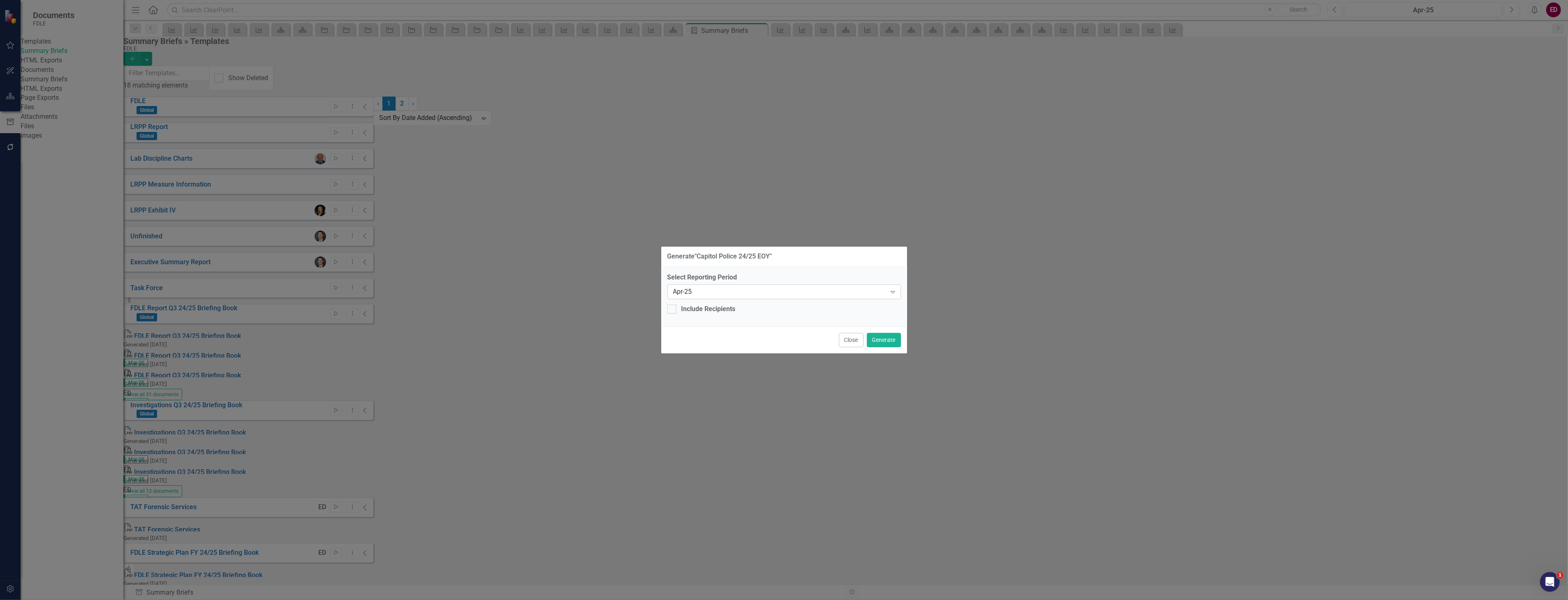
click at [852, 299] on div "Apr-25 Expand" at bounding box center [784, 292] width 234 height 15
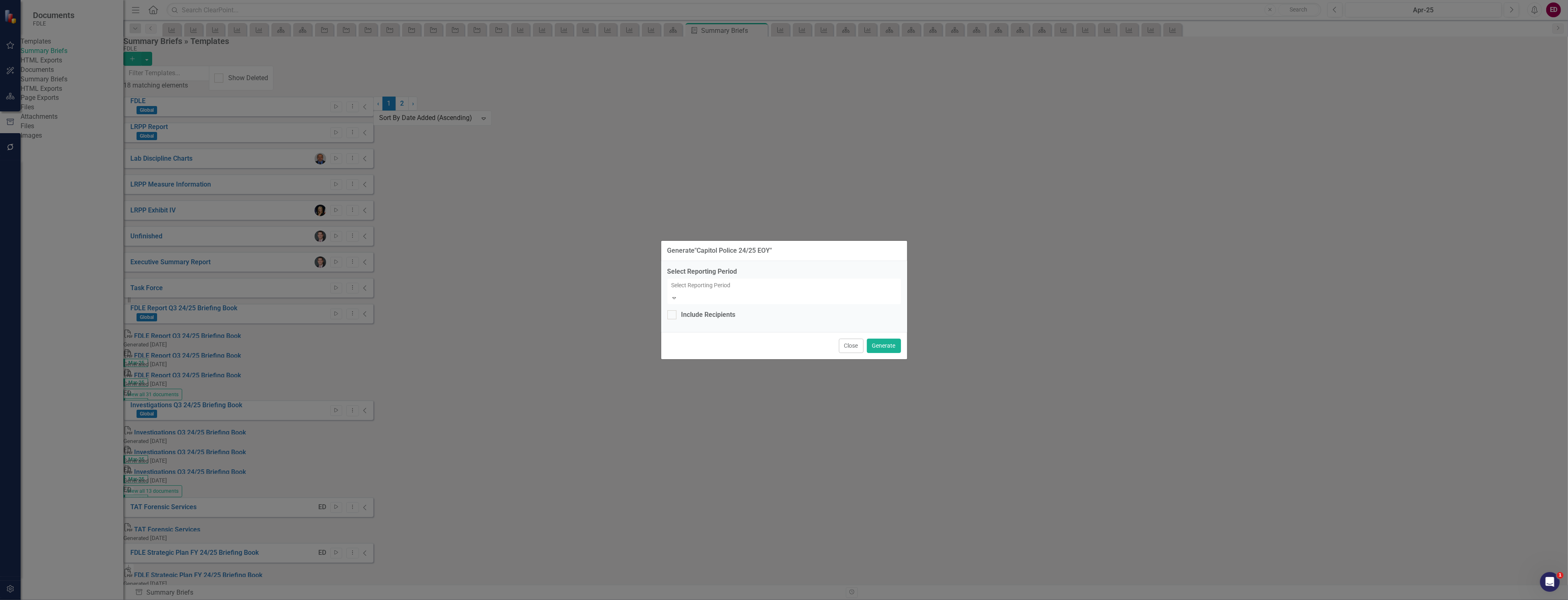
scroll to position [3445, 0]
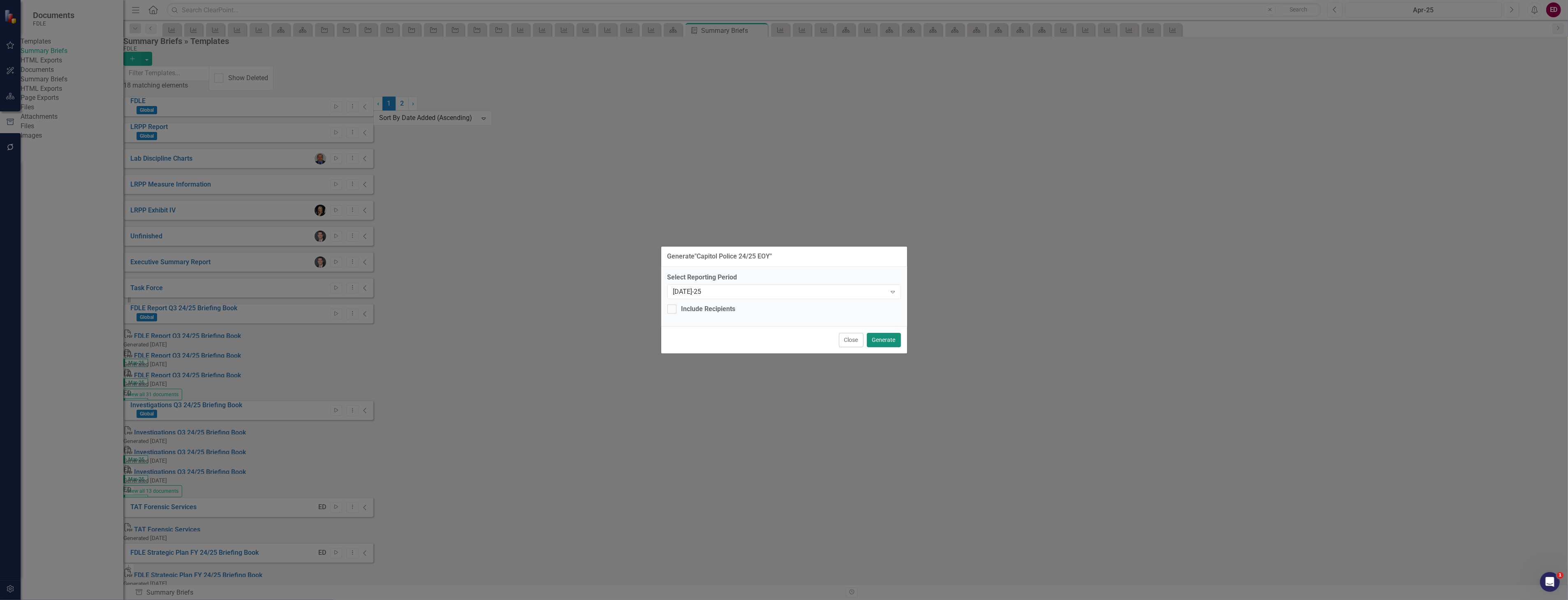
click at [898, 342] on button "Generate" at bounding box center [884, 340] width 34 height 15
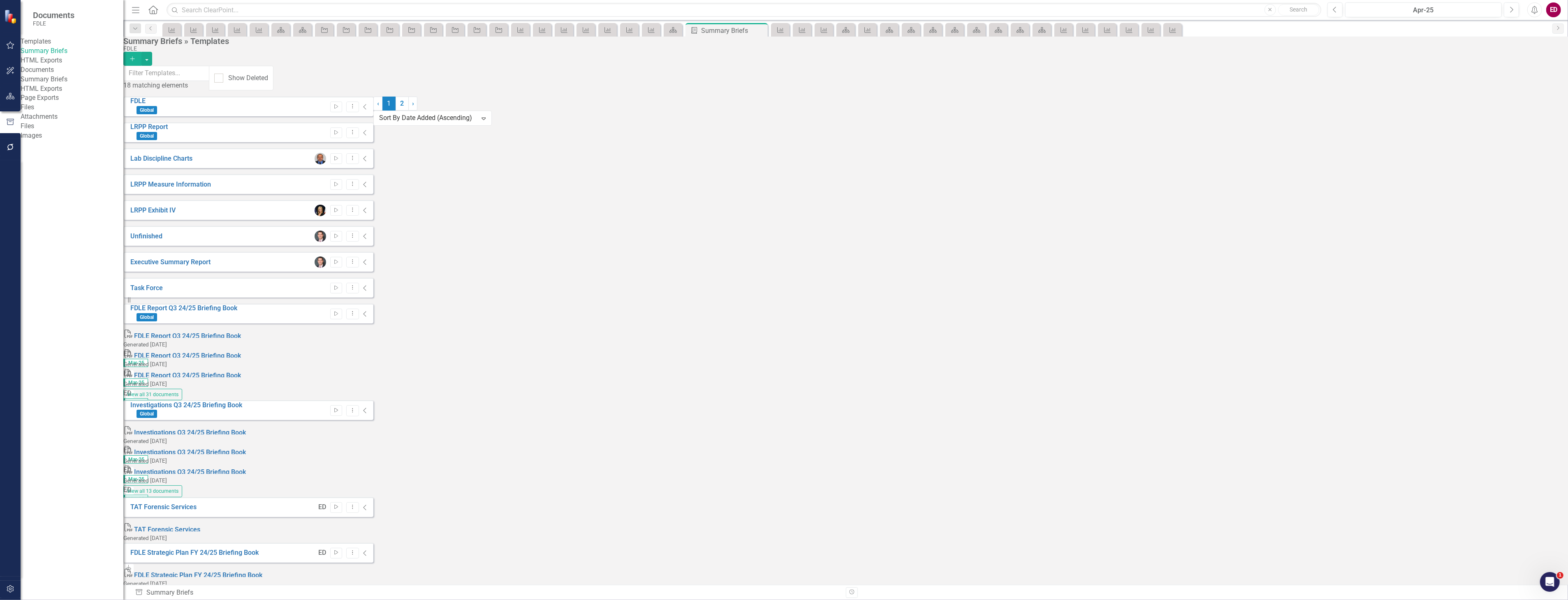
click at [13, 101] on button "button" at bounding box center [10, 97] width 18 height 17
click at [31, 84] on div "Dropdown Scorecards 115 Dropdown FDLE Commissioner's Initiative Team Project Da…" at bounding box center [72, 340] width 103 height 521
click at [35, 85] on icon "Dropdown" at bounding box center [35, 86] width 5 height 4
click at [37, 178] on icon "Dropdown" at bounding box center [35, 180] width 5 height 4
click at [43, 209] on div "Dropdown Objective Objective 9" at bounding box center [80, 212] width 86 height 16
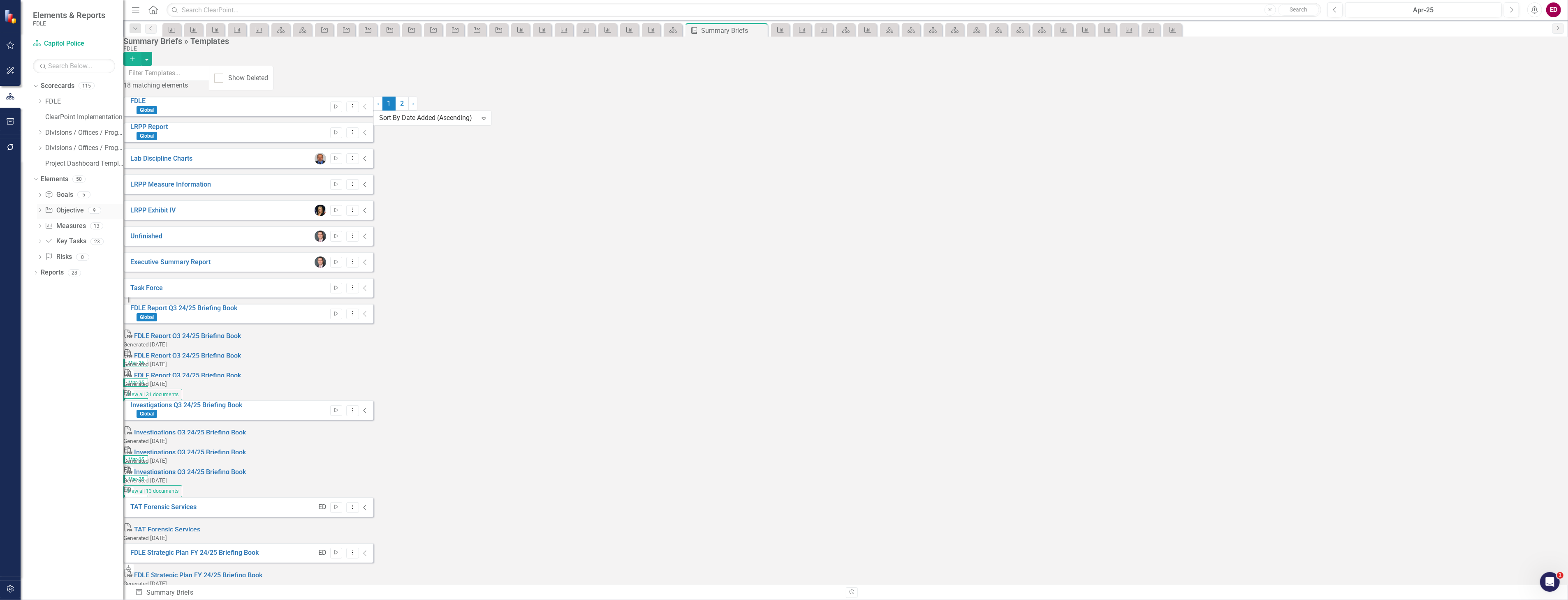
click at [39, 212] on icon "Dropdown" at bounding box center [40, 211] width 5 height 4
click at [79, 228] on link "Objective 1.1 Adequately respond to critical incidents at the Capitol Complex a…" at bounding box center [87, 224] width 72 height 13
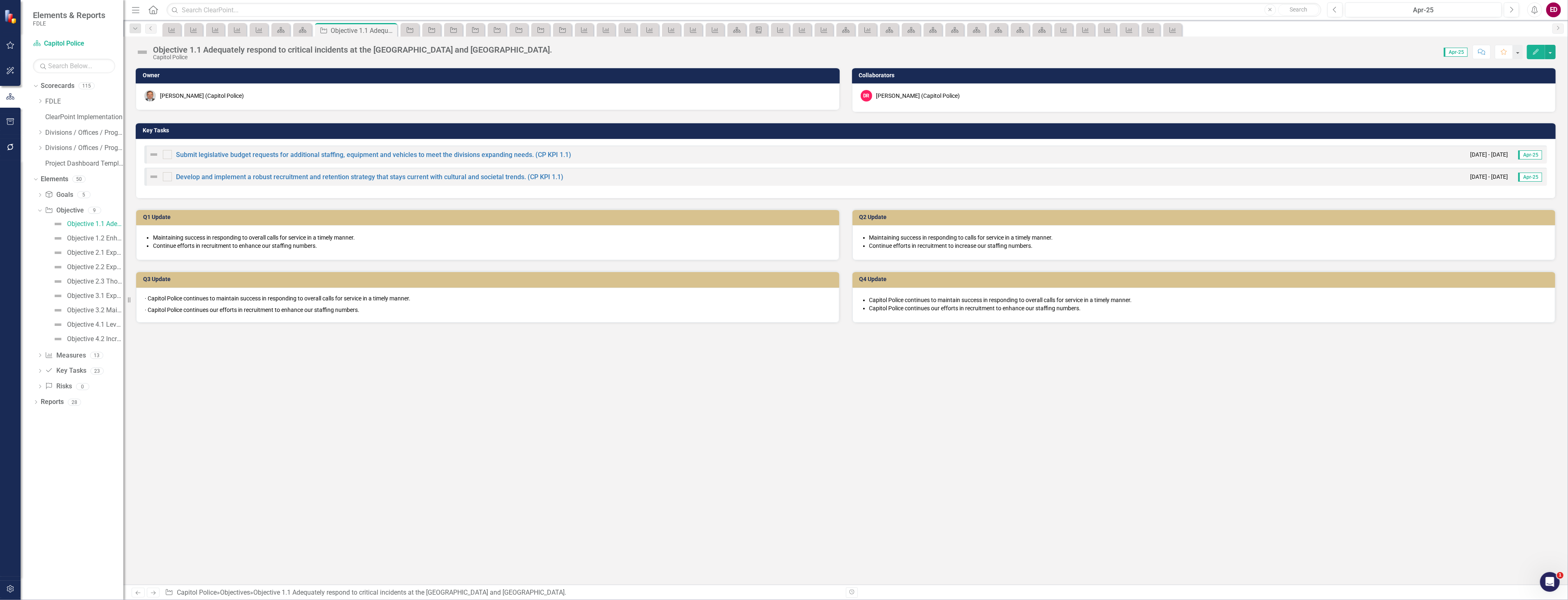
click at [945, 90] on div "DR Derrick Rahming (Capitol Police)" at bounding box center [1204, 96] width 687 height 12
click at [1550, 51] on button "button" at bounding box center [1550, 52] width 11 height 15
click at [1526, 77] on link "Edit Report Edit Layout" at bounding box center [1505, 82] width 100 height 15
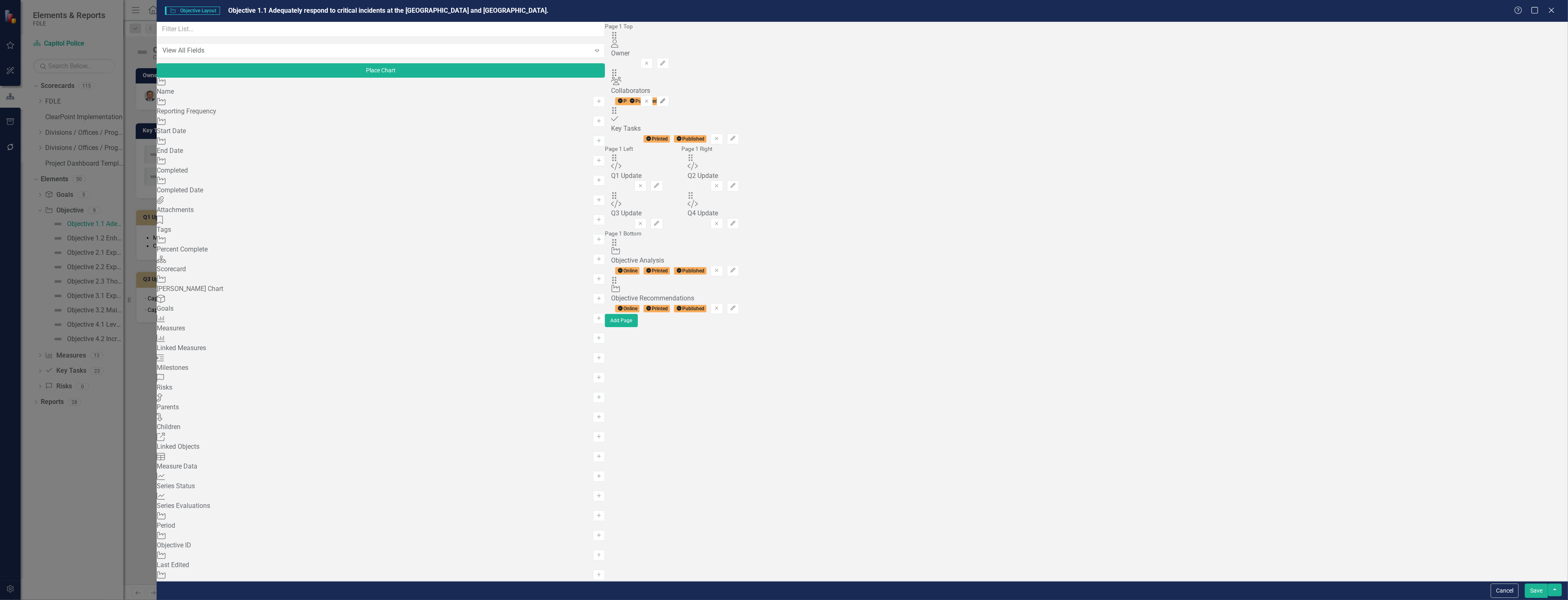
click at [666, 99] on icon "Edit" at bounding box center [663, 101] width 6 height 5
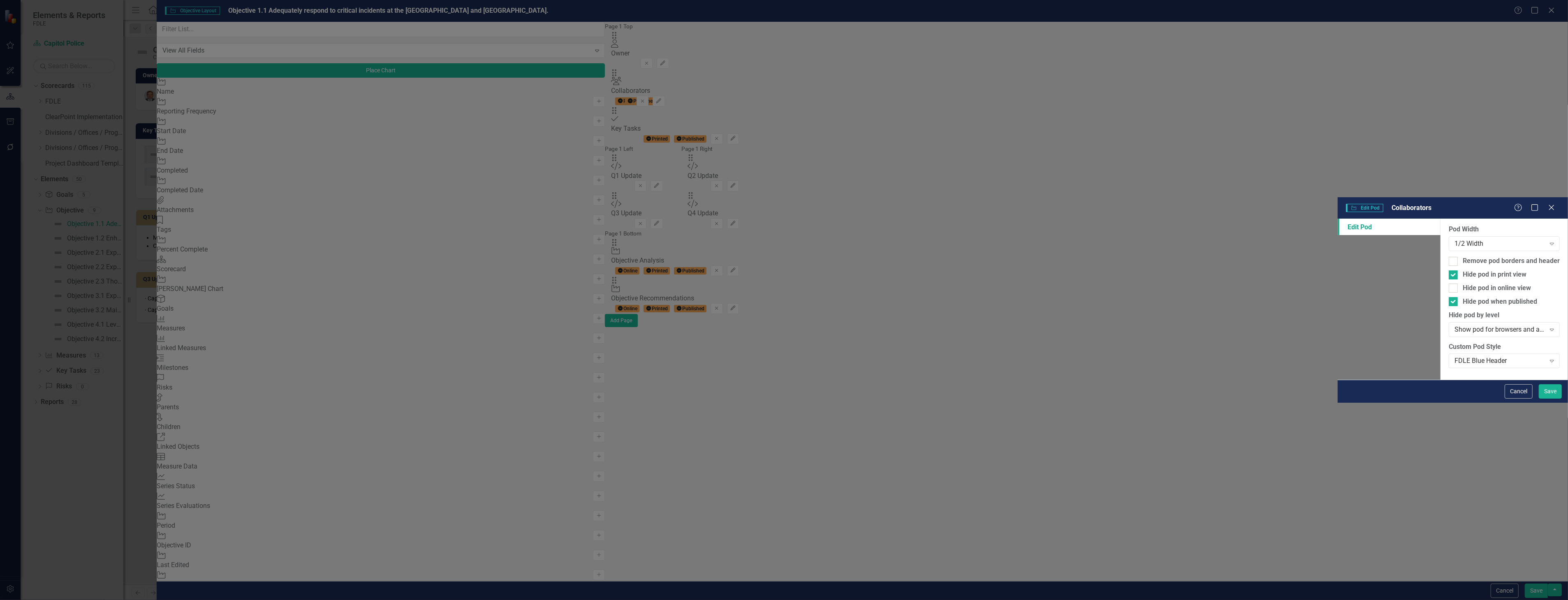
click at [1441, 218] on div "Pod Width 1/2 Width Expand Remove pod borders and header Hide pod in print view…" at bounding box center [1504, 299] width 127 height 161
drag, startPoint x: 634, startPoint y: 72, endPoint x: 636, endPoint y: 78, distance: 6.3
click at [1463, 270] on div "Hide pod in print view" at bounding box center [1494, 275] width 64 height 10
click at [1449, 271] on input "Hide pod in print view" at bounding box center [1451, 273] width 5 height 5
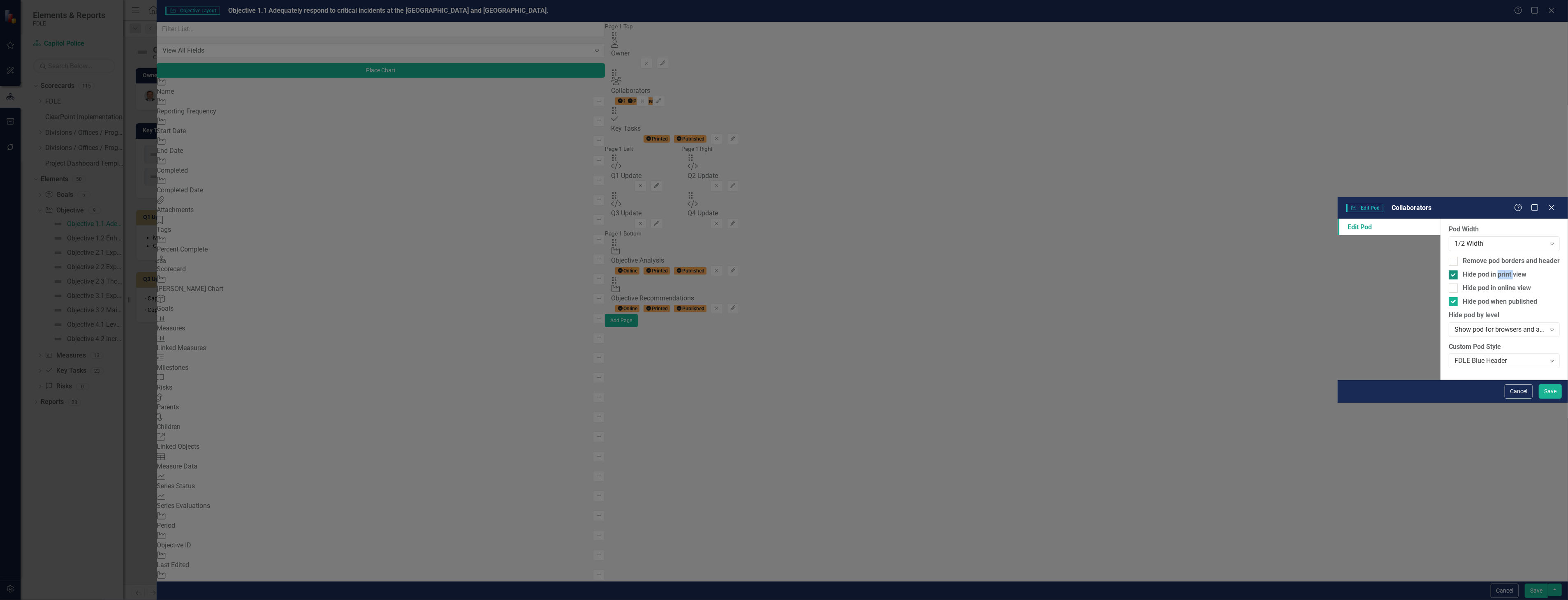
checkbox input "false"
click at [1449, 311] on label "Hide pod by level" at bounding box center [1504, 316] width 111 height 10
click at [1463, 297] on div "Hide pod when published" at bounding box center [1500, 302] width 74 height 10
click at [1449, 297] on input "Hide pod when published" at bounding box center [1451, 299] width 5 height 5
checkbox input "false"
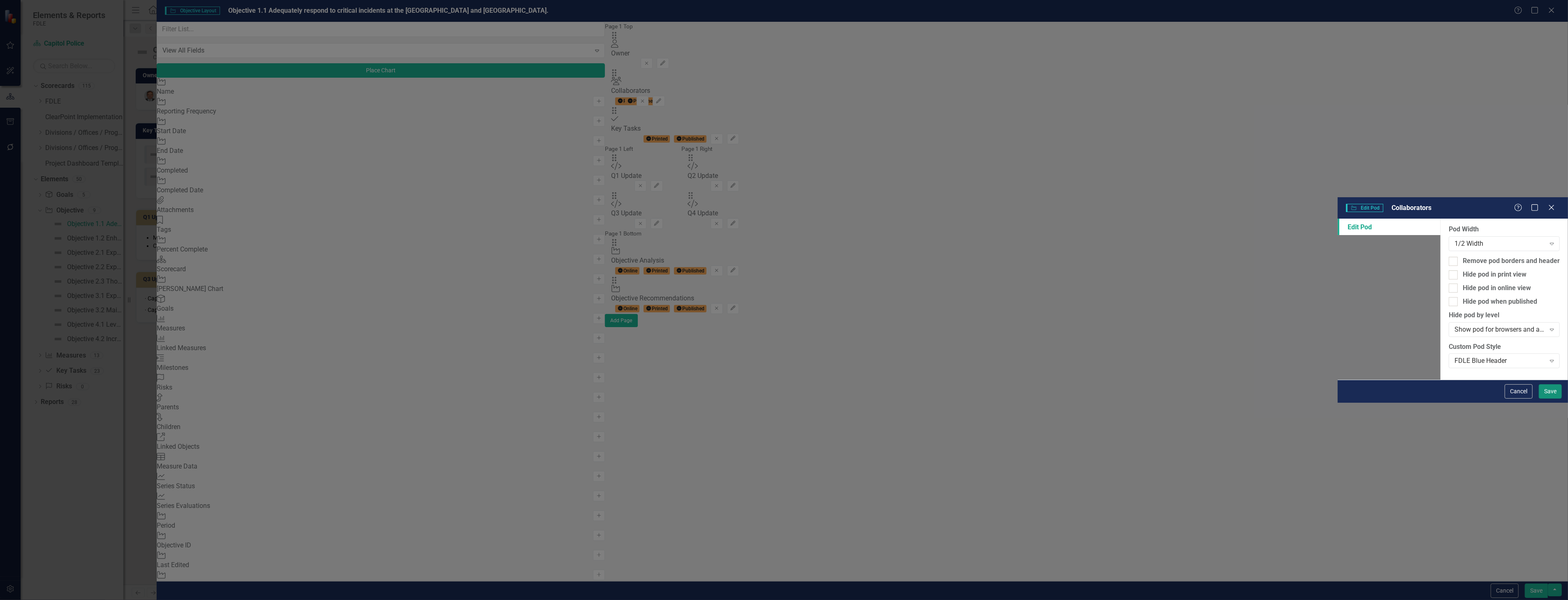
click at [1549, 399] on button "Save" at bounding box center [1550, 392] width 23 height 15
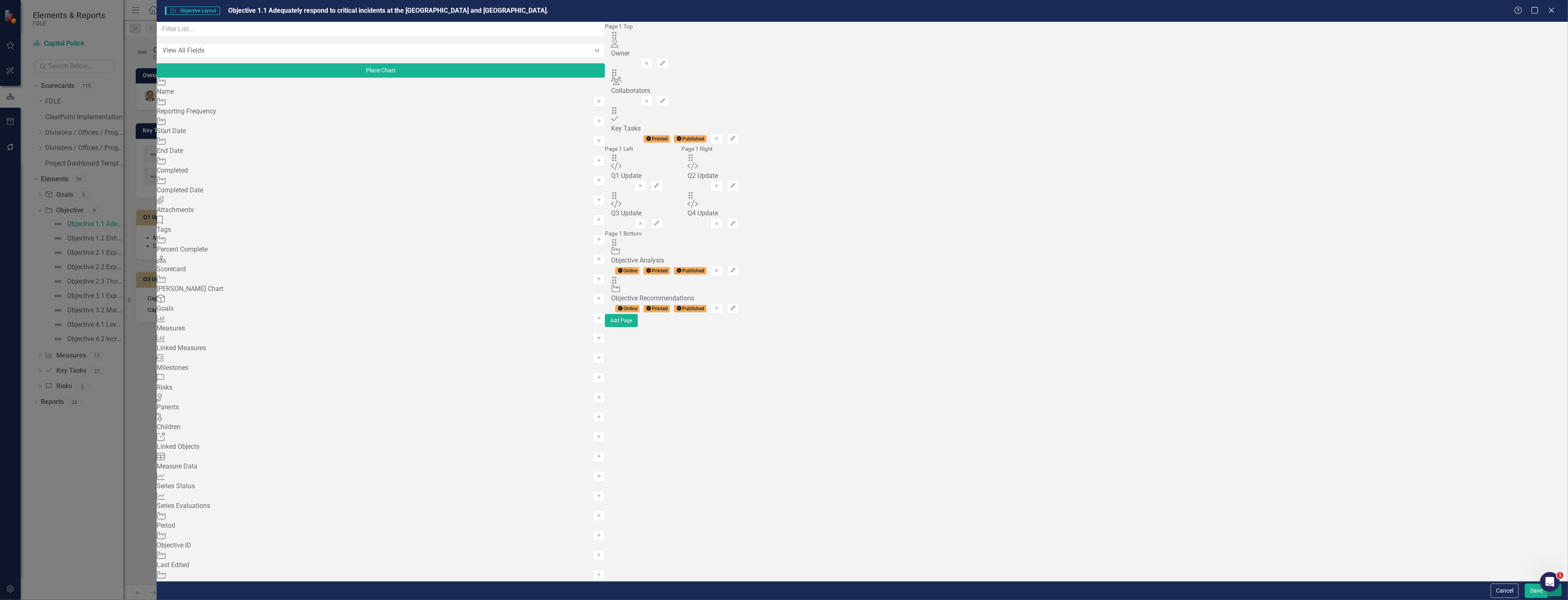
click at [1561, 595] on button "button" at bounding box center [1555, 590] width 14 height 13
click at [1483, 550] on link "Update all Objectives in this Scorecard" at bounding box center [1480, 545] width 164 height 15
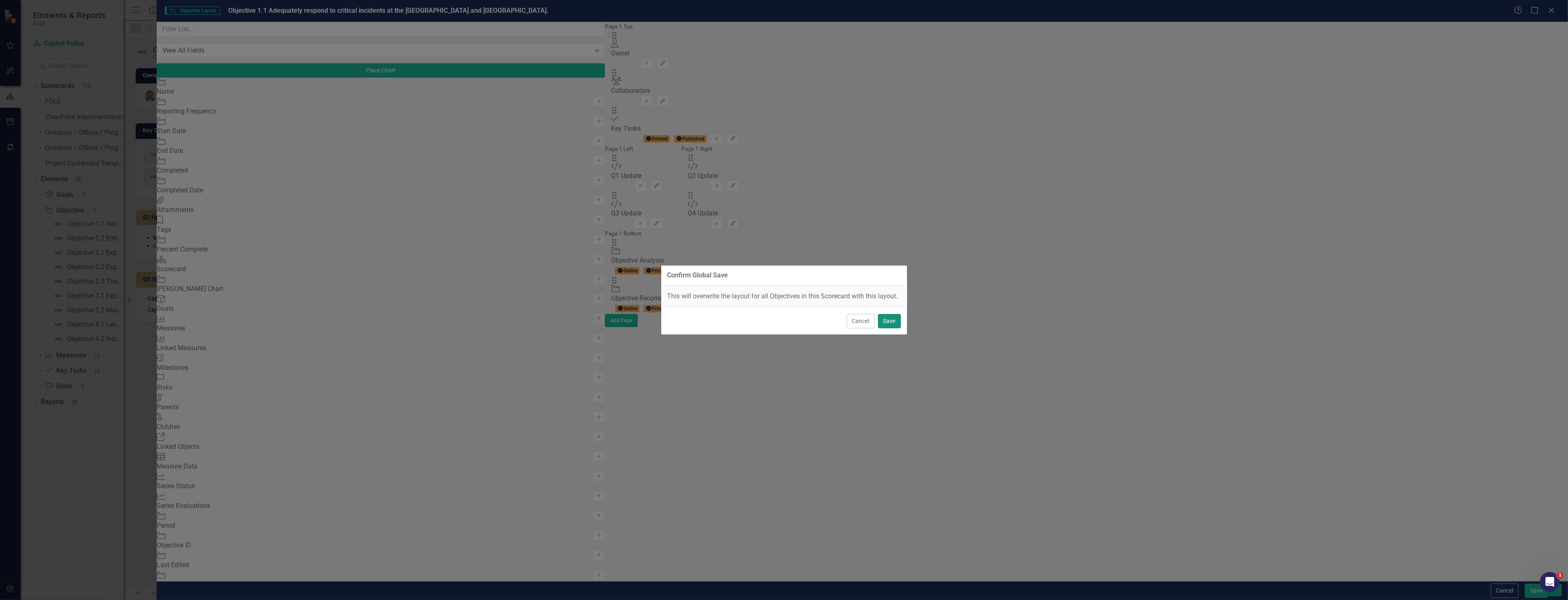
click at [892, 323] on button "Save" at bounding box center [889, 321] width 23 height 15
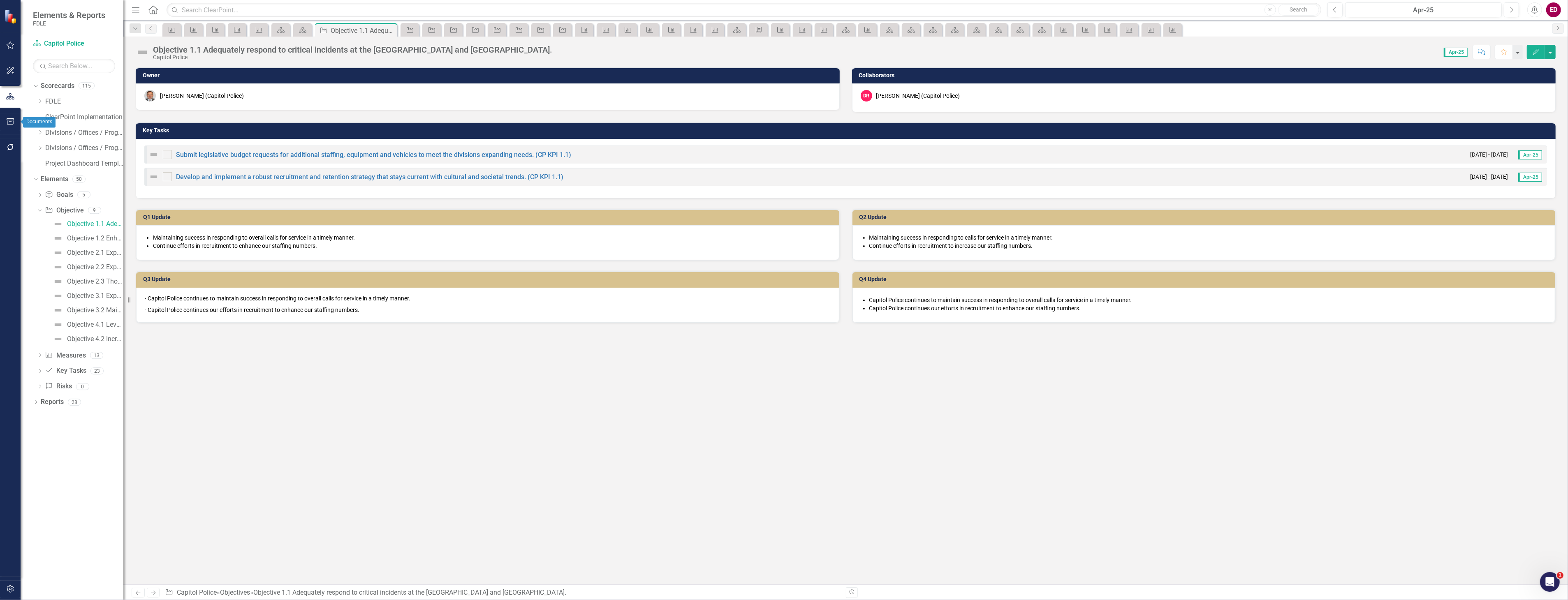
click at [13, 124] on icon "button" at bounding box center [10, 122] width 9 height 7
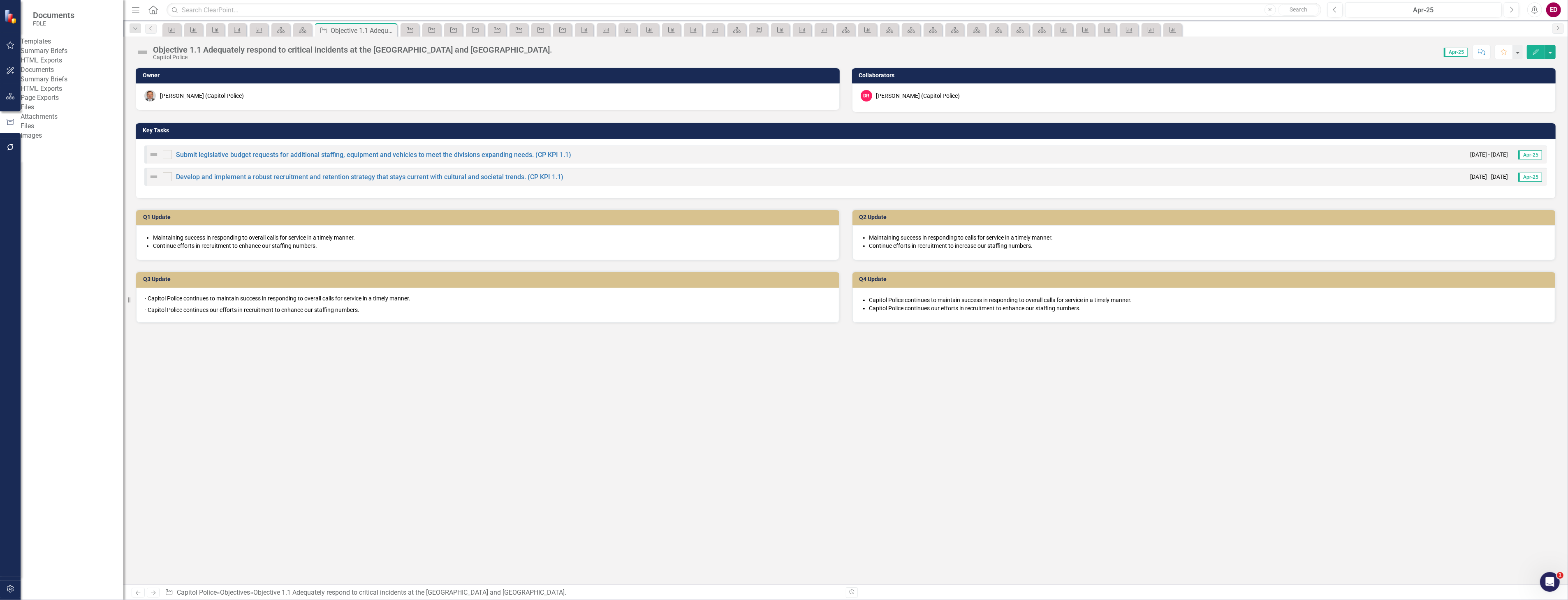
click at [99, 49] on div "Templates Summary Briefs HTML Exports Documents Summary Briefs HTML Exports Pag…" at bounding box center [72, 89] width 103 height 103
click at [97, 56] on link "Summary Briefs" at bounding box center [72, 51] width 103 height 10
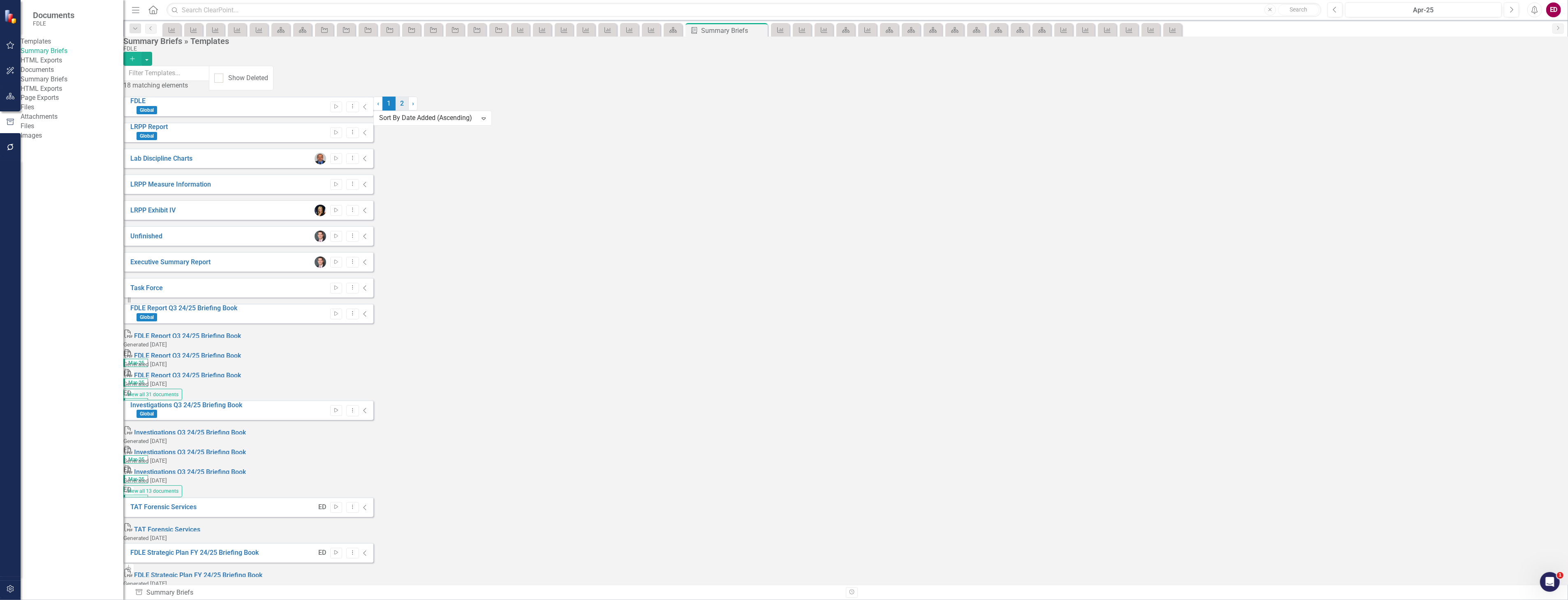
click at [409, 111] on link "2" at bounding box center [402, 103] width 13 height 14
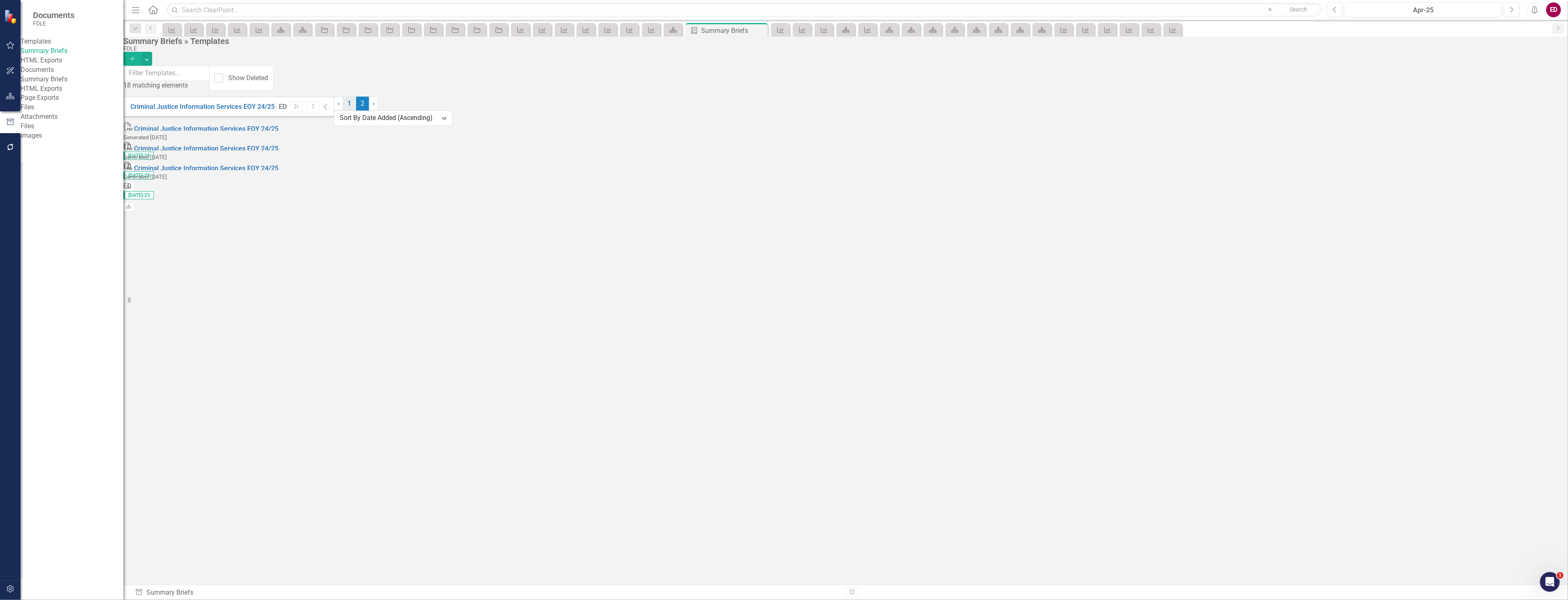
click at [356, 111] on link "1" at bounding box center [349, 103] width 13 height 14
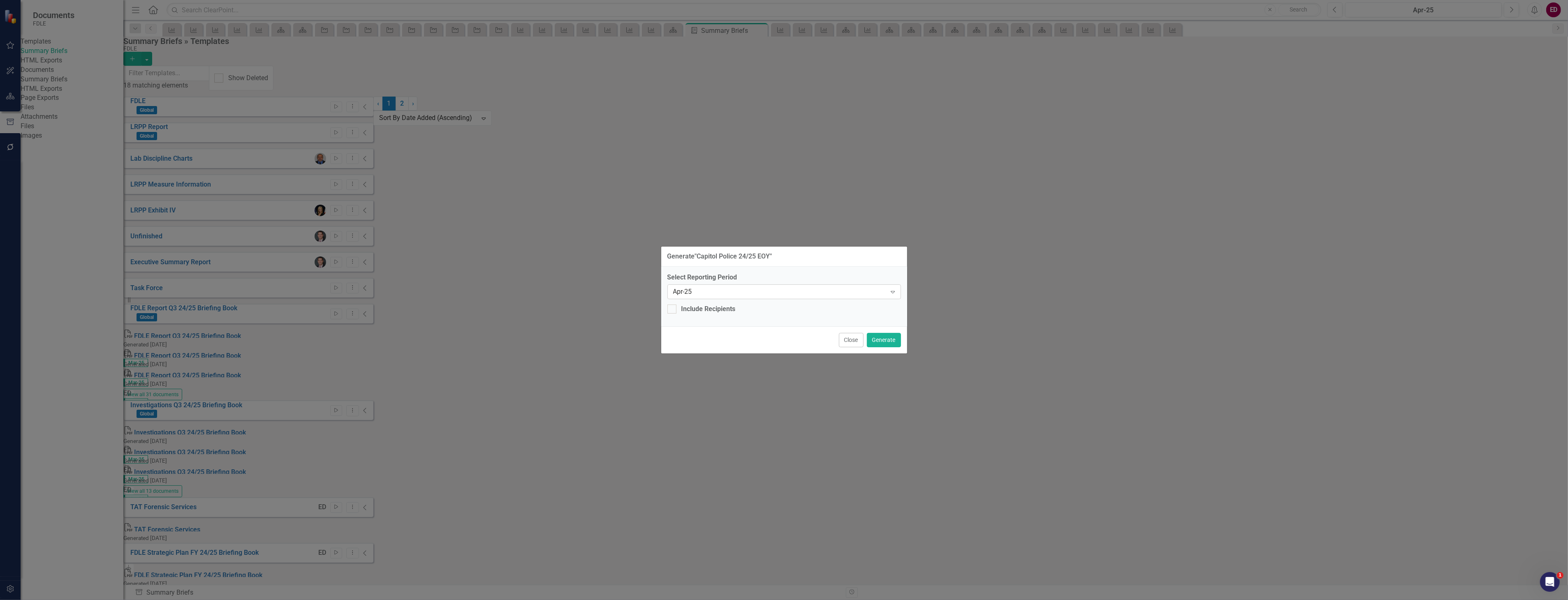
click at [878, 293] on div "Apr-25" at bounding box center [780, 292] width 214 height 10
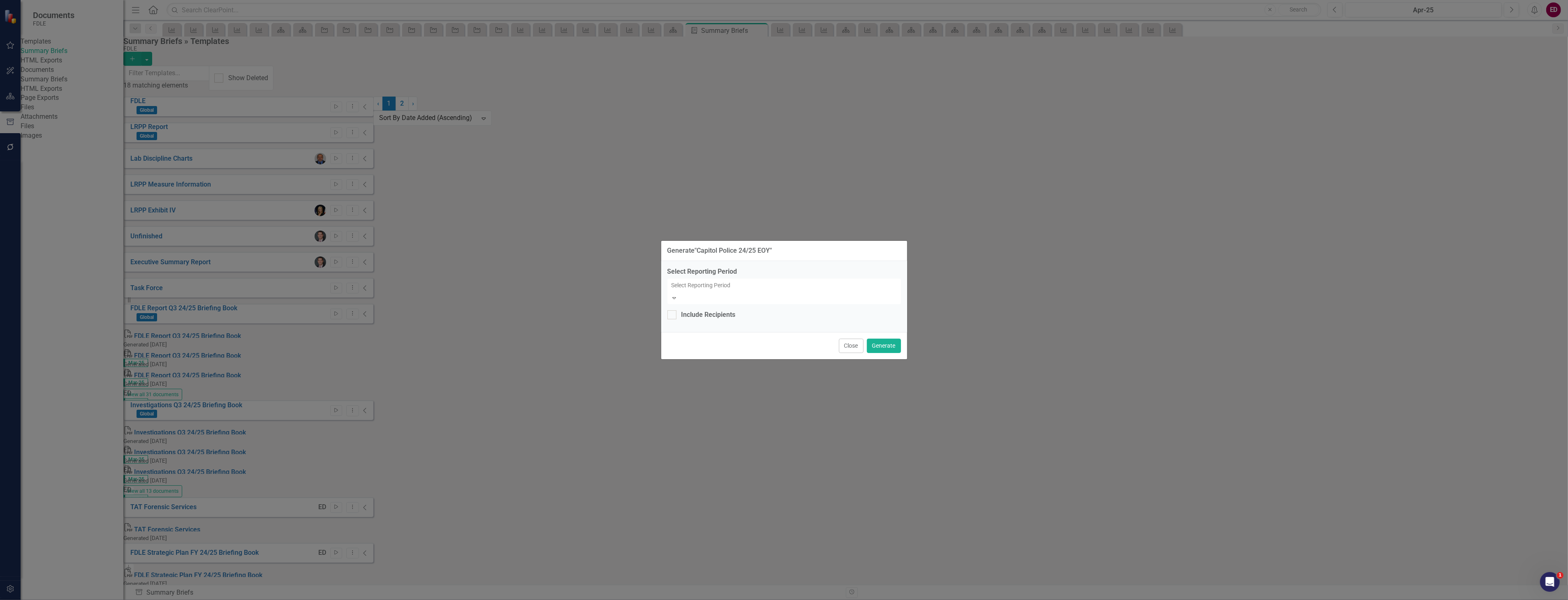
scroll to position [3445, 0]
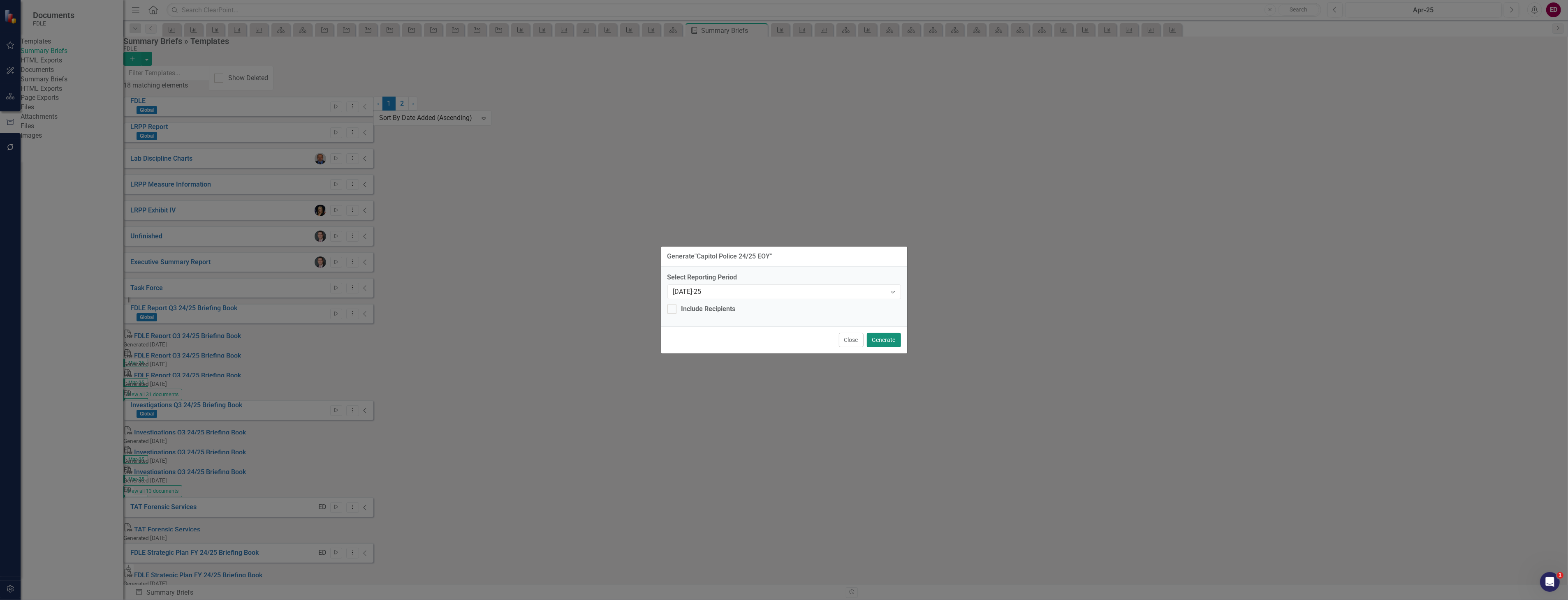
click at [895, 338] on button "Generate" at bounding box center [884, 340] width 34 height 15
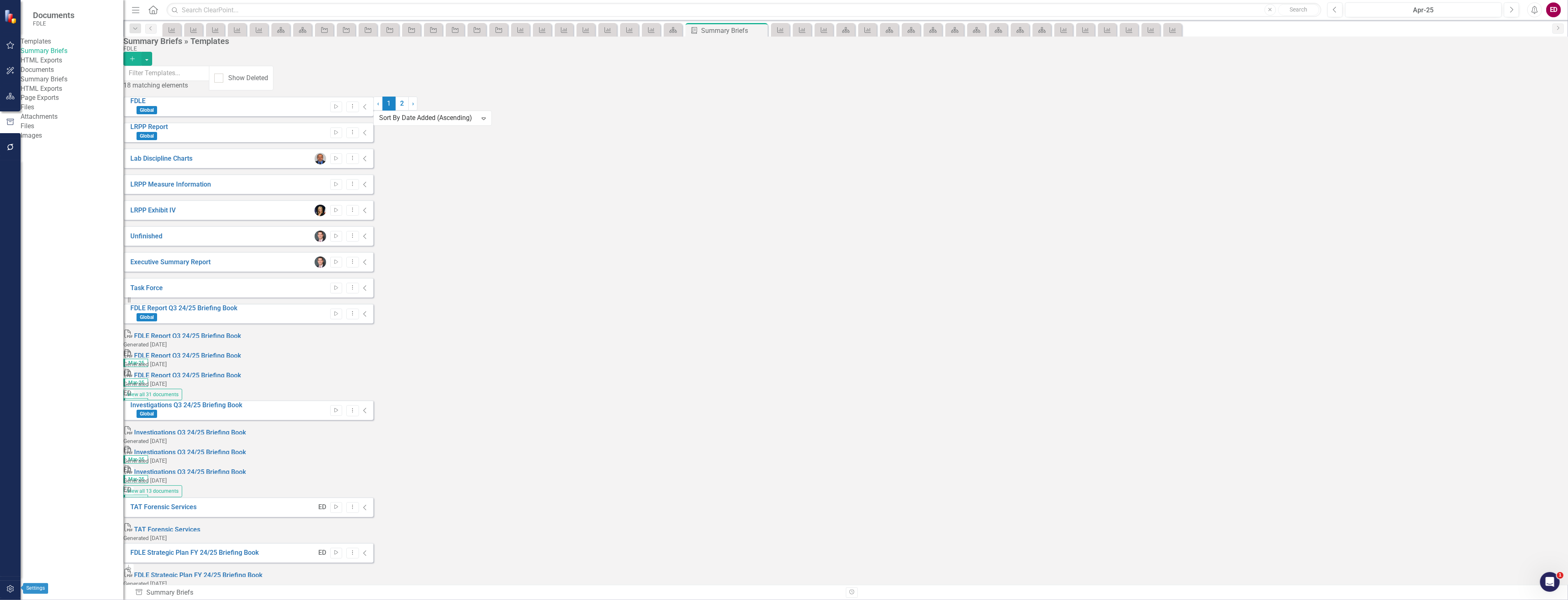
click at [6, 589] on icon "button" at bounding box center [10, 589] width 9 height 7
click at [73, 131] on link "System Setup" at bounding box center [72, 127] width 103 height 10
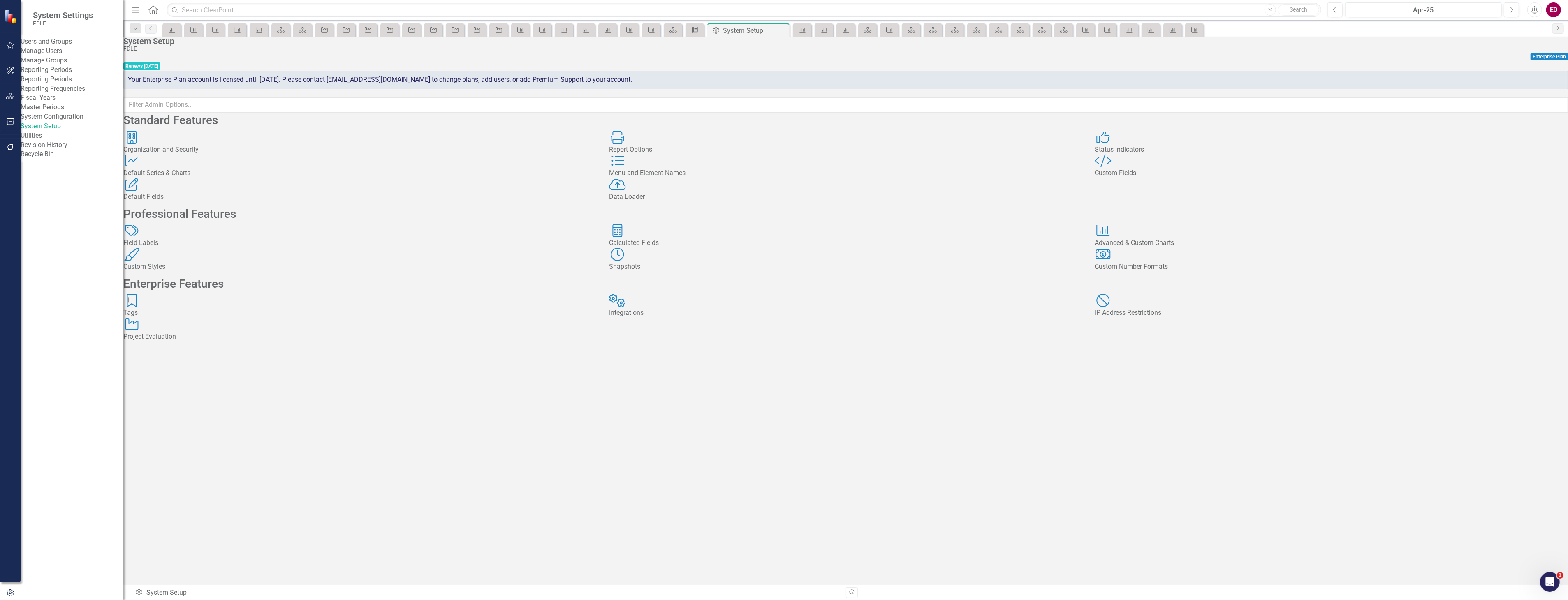
click at [262, 272] on div "Custom Styles Custom Styles" at bounding box center [360, 259] width 474 height 24
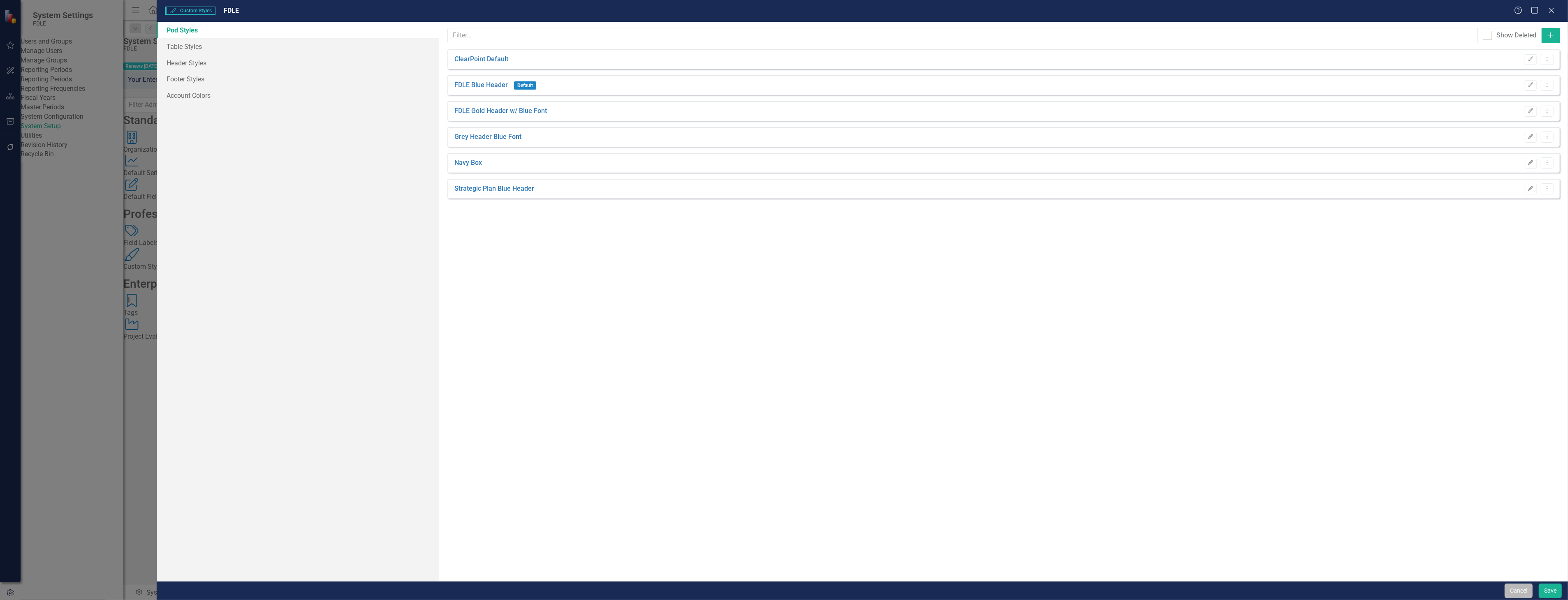
click at [1522, 596] on button "Cancel" at bounding box center [1519, 591] width 28 height 15
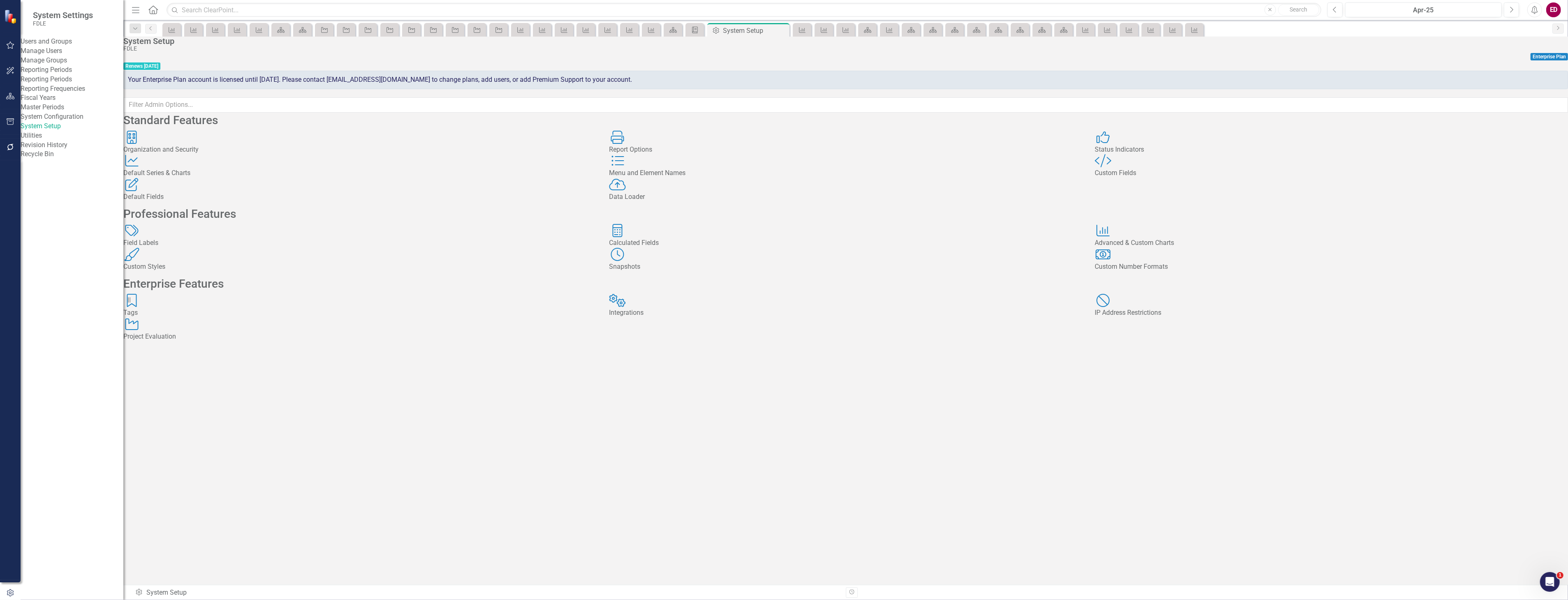
click at [1144, 178] on div "Custom Style Custom Fields" at bounding box center [1331, 166] width 474 height 24
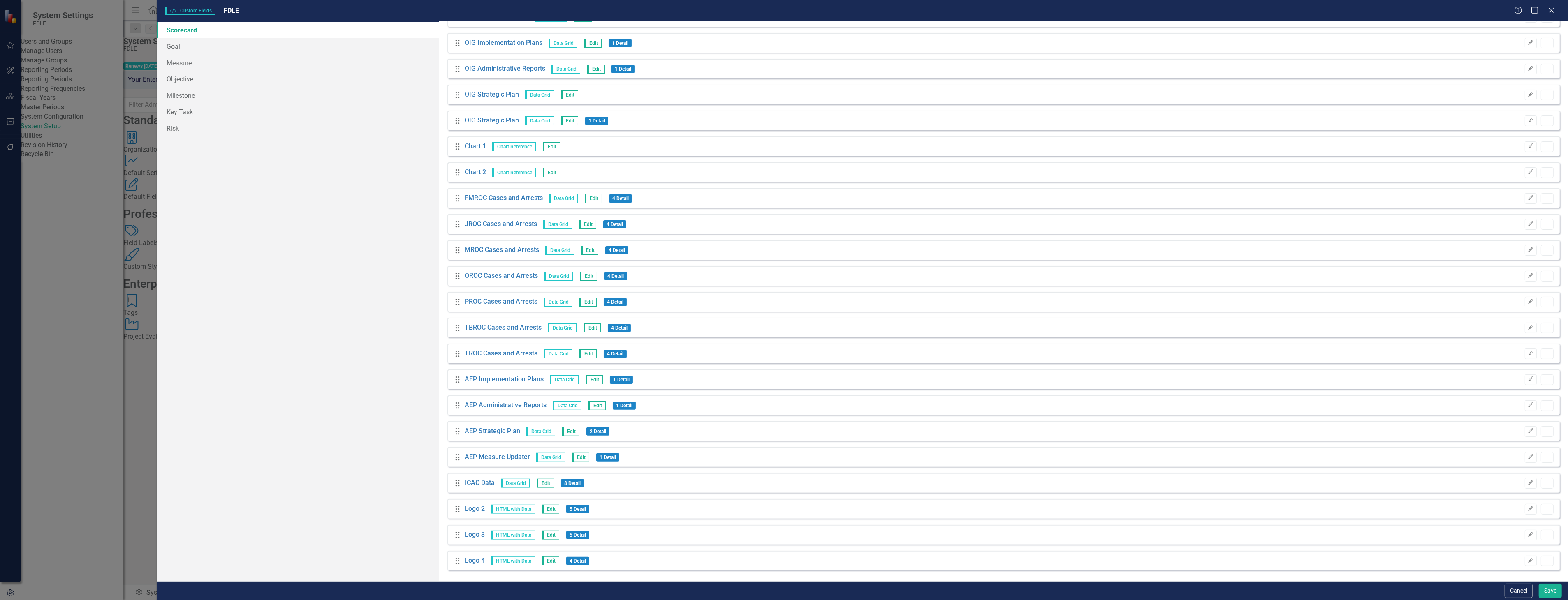
scroll to position [4638, 0]
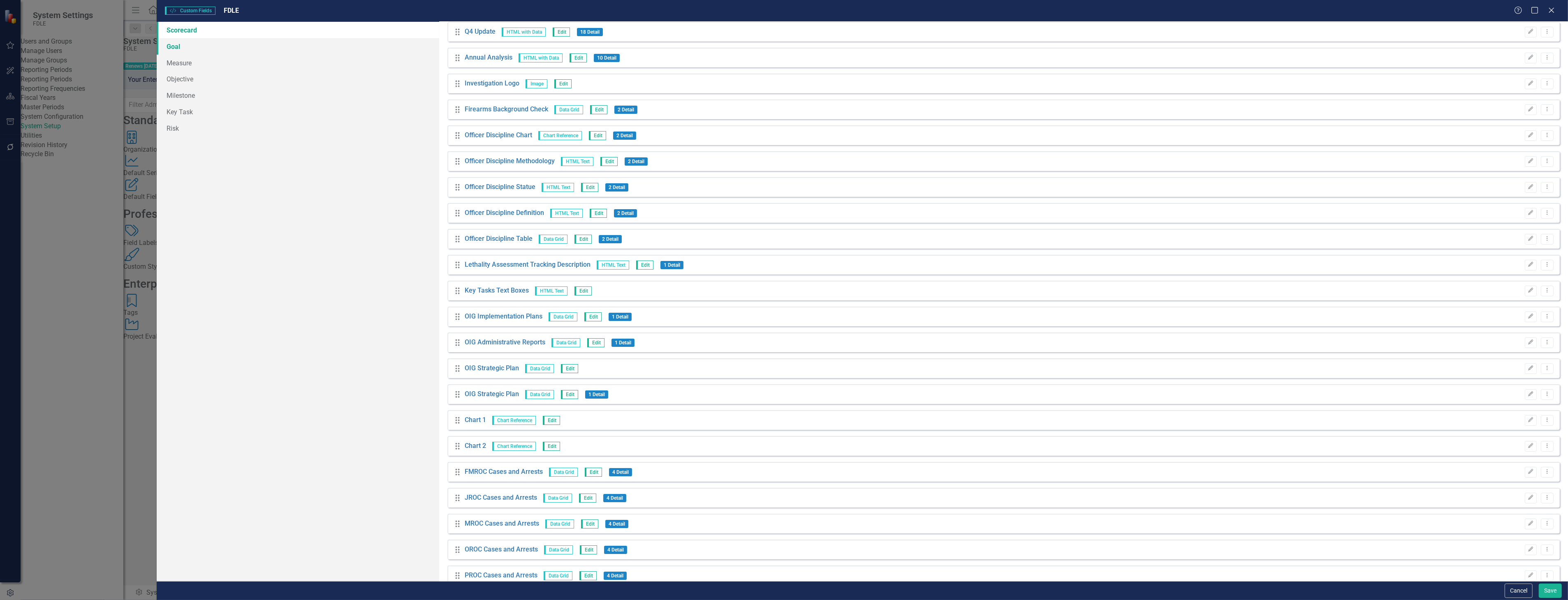
click at [212, 40] on link "Goal" at bounding box center [297, 46] width 282 height 16
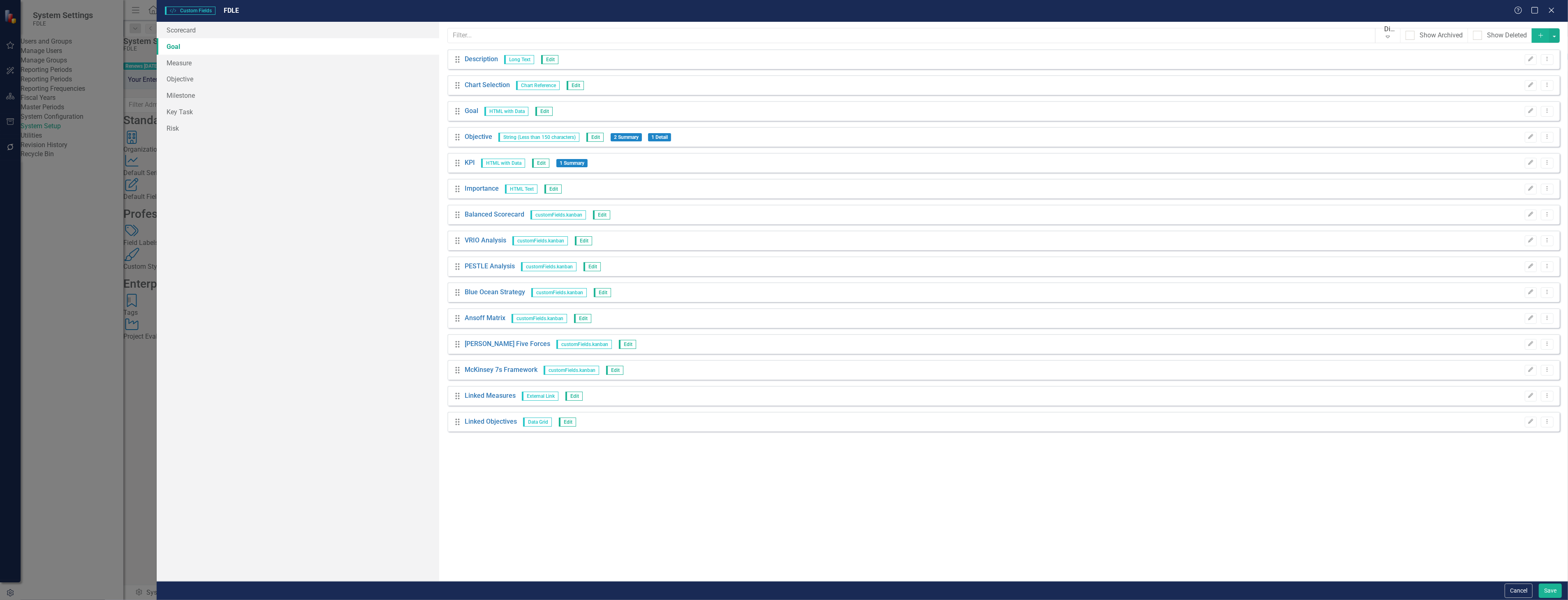
click at [224, 49] on link "Goal" at bounding box center [297, 46] width 282 height 16
click at [229, 64] on link "Measure" at bounding box center [297, 63] width 282 height 16
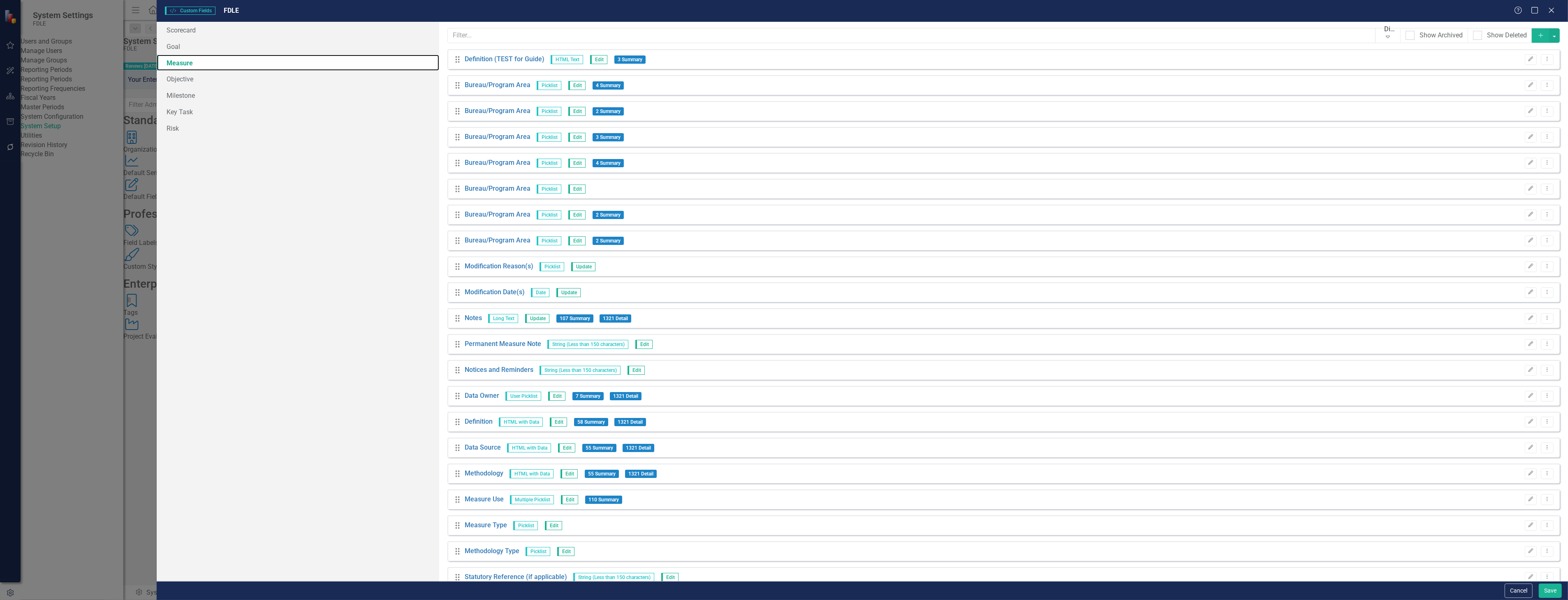
scroll to position [251, 0]
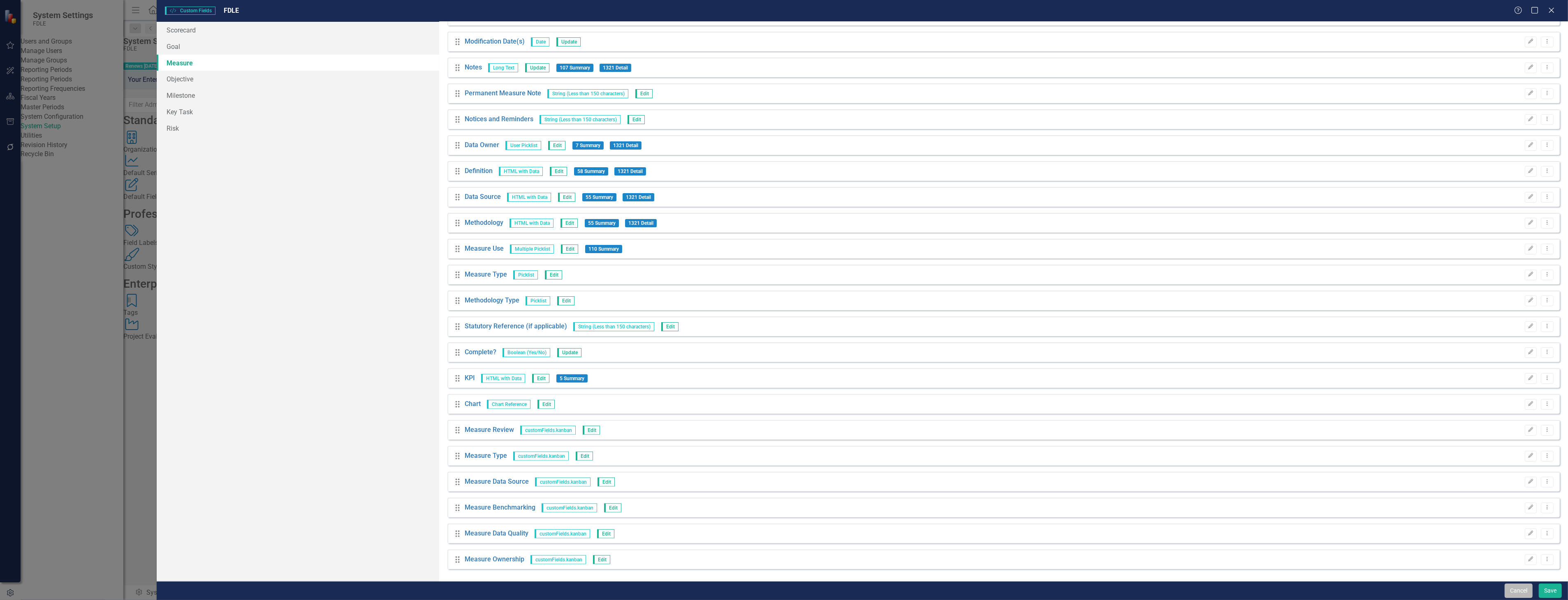
click at [1514, 590] on button "Cancel" at bounding box center [1519, 591] width 28 height 15
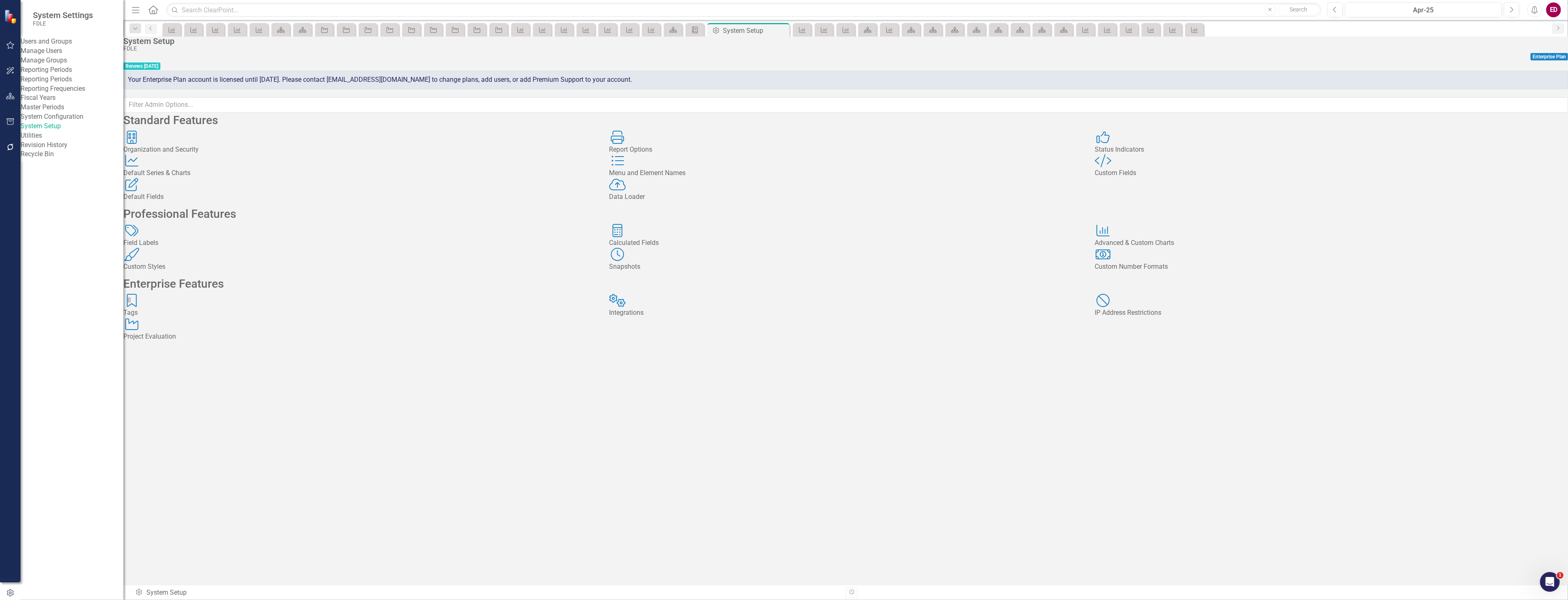
click at [397, 272] on div "Custom Styles Custom Styles" at bounding box center [360, 259] width 474 height 24
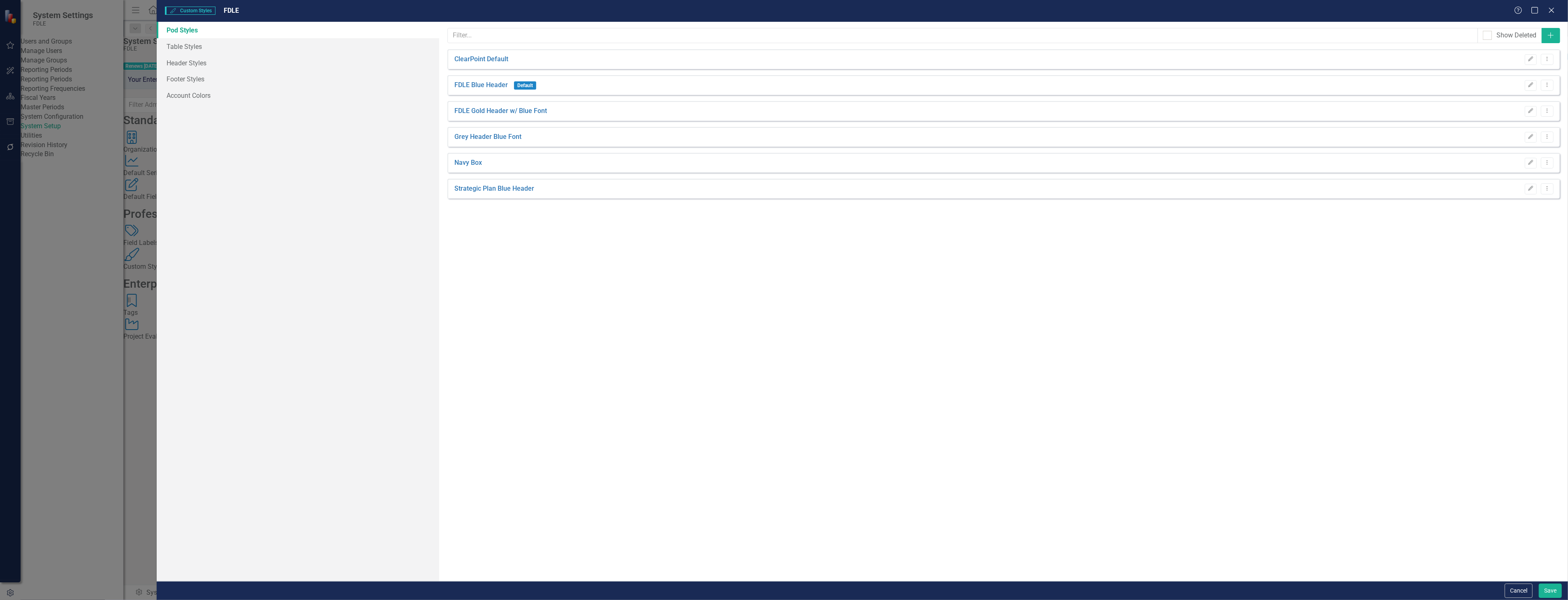
drag, startPoint x: 1519, startPoint y: 585, endPoint x: 1421, endPoint y: 179, distance: 417.7
click at [1519, 592] on button "Cancel" at bounding box center [1519, 591] width 28 height 15
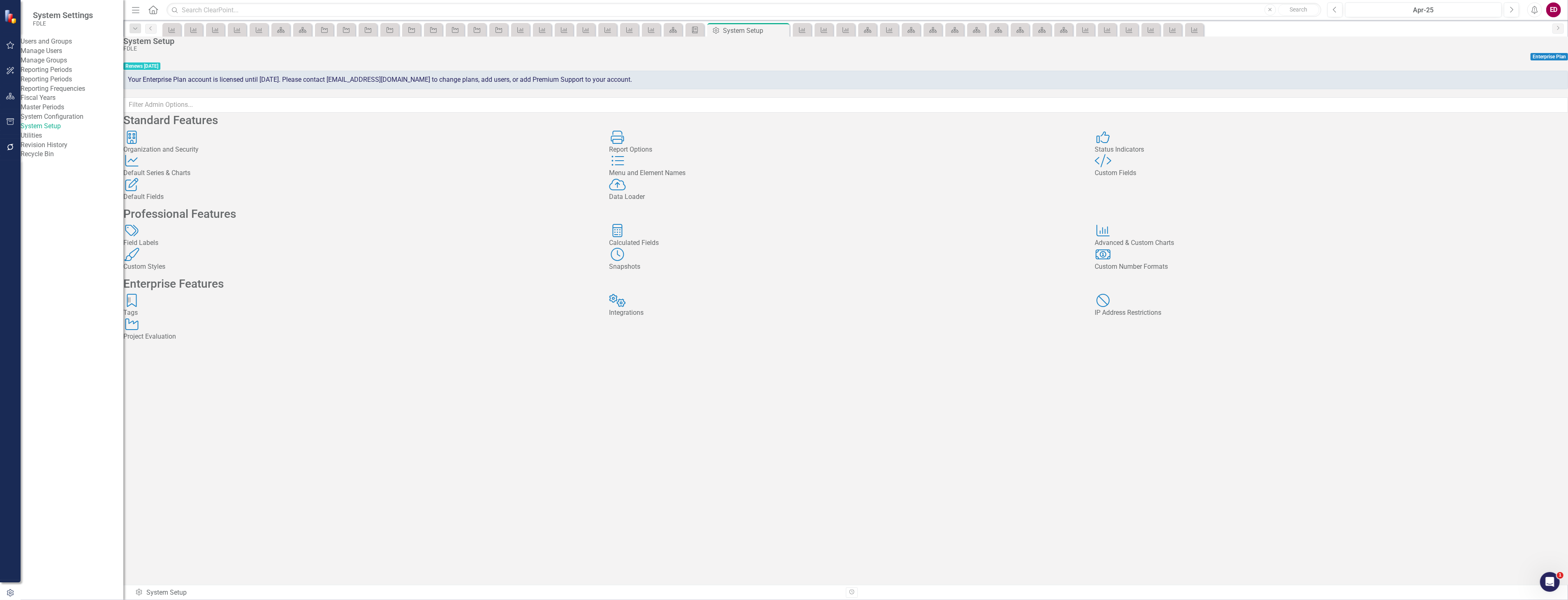
click at [1208, 178] on div "Custom Style Custom Fields" at bounding box center [1331, 166] width 474 height 24
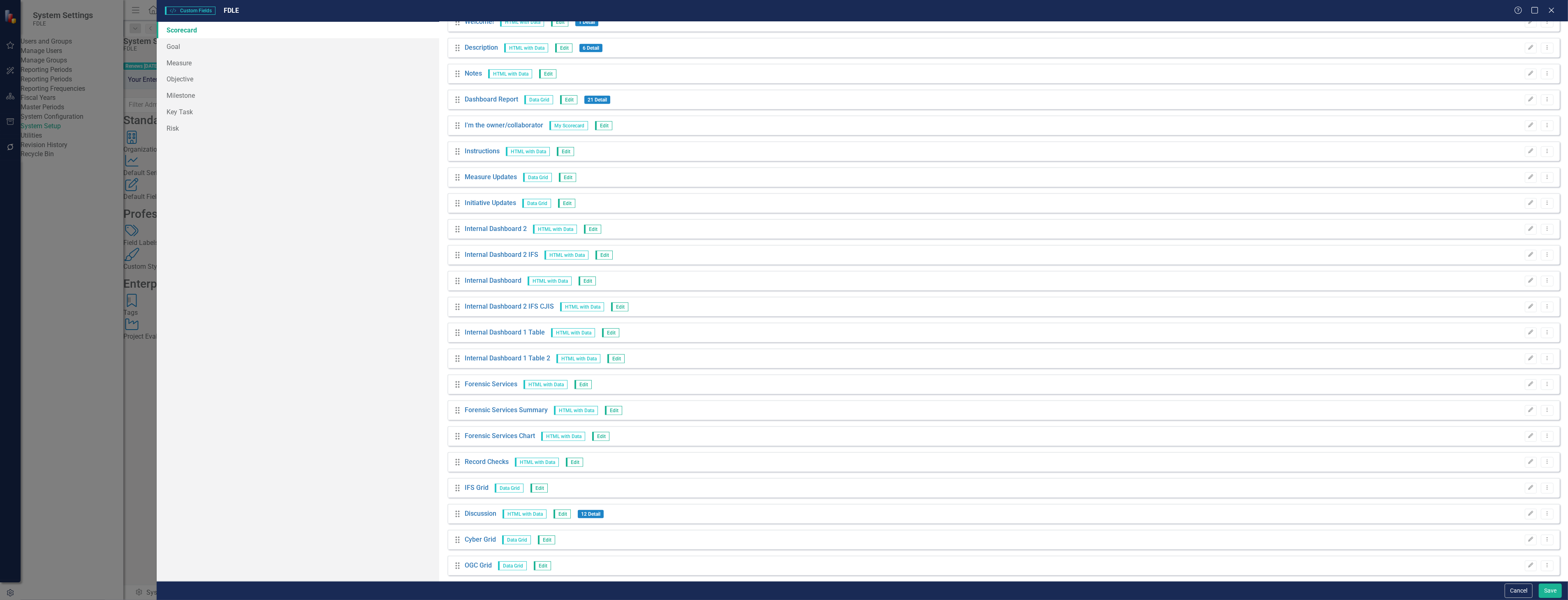
scroll to position [959, 0]
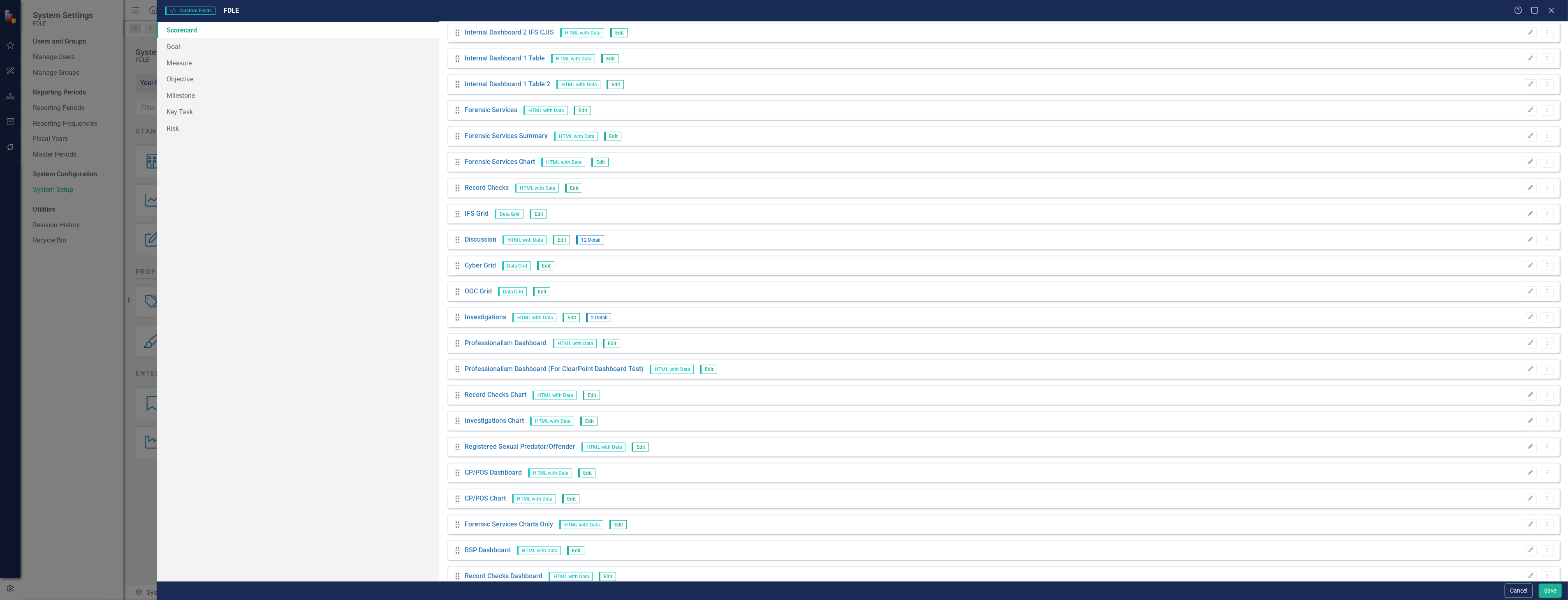
scroll to position [1142, 0]
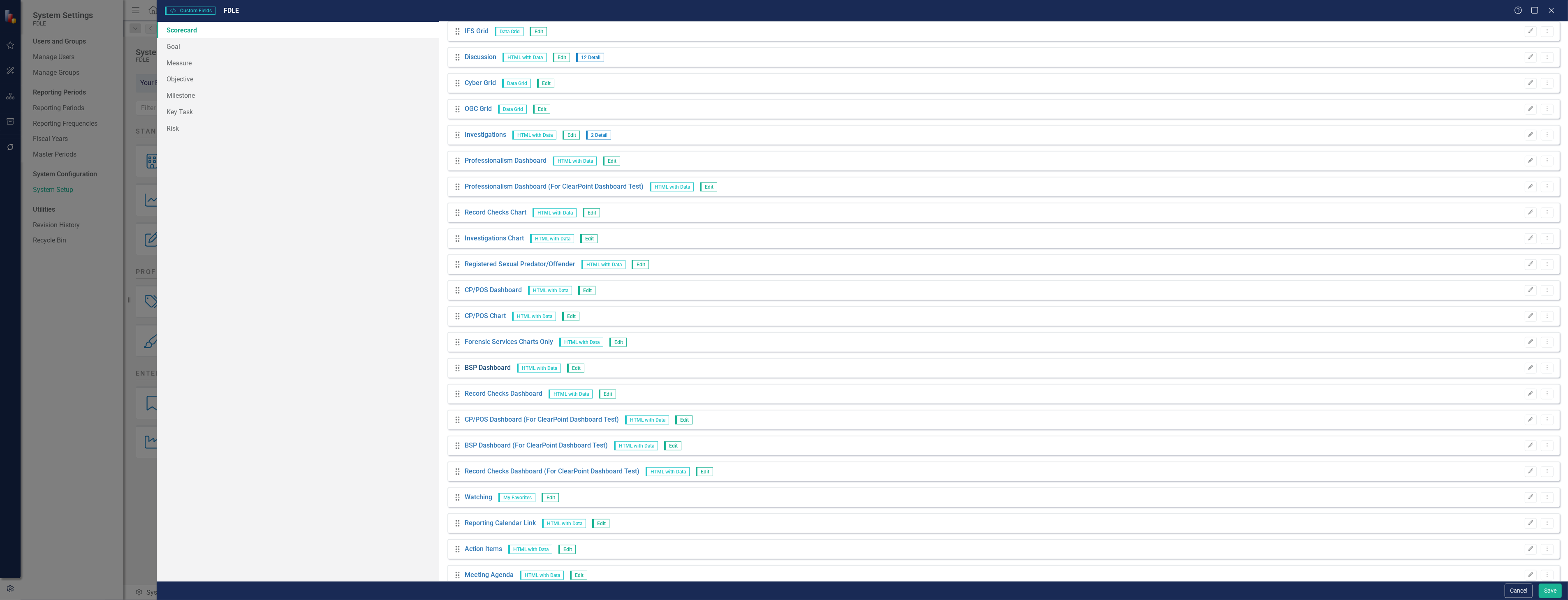
click at [500, 368] on link "BSP Dashboard" at bounding box center [488, 368] width 46 height 10
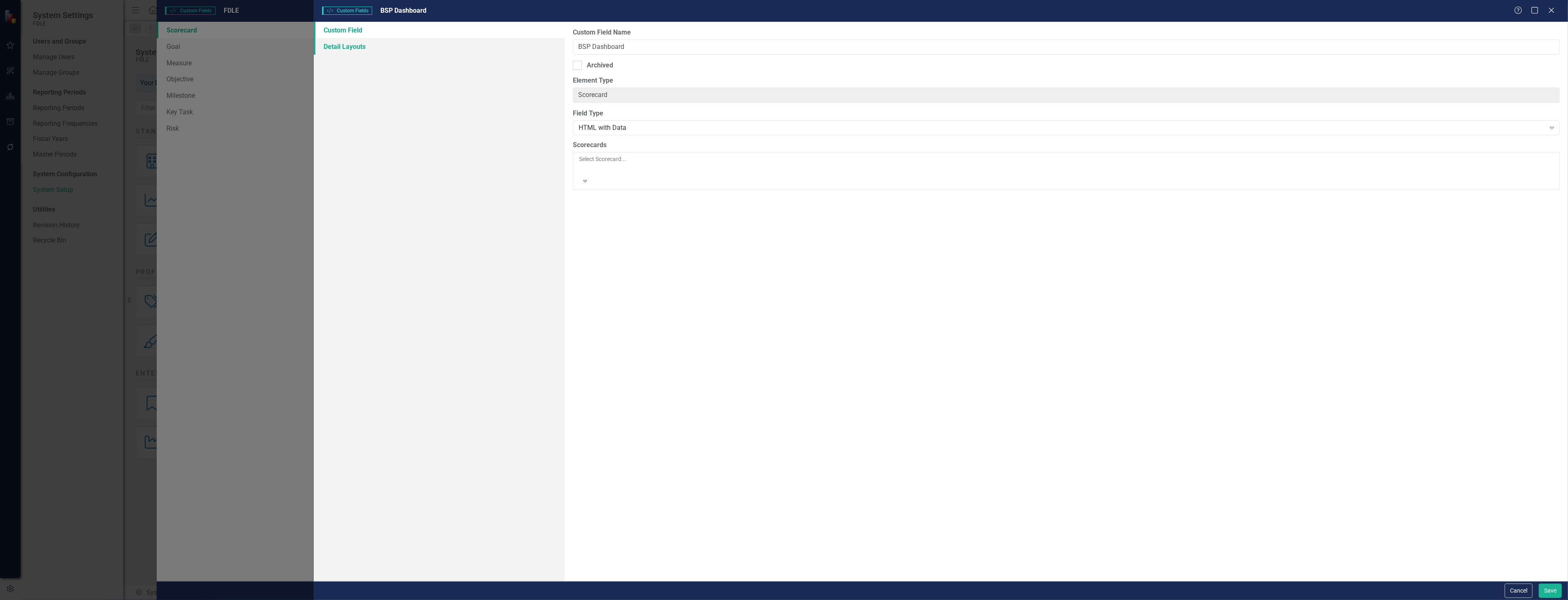
click at [447, 49] on link "Detail Layouts" at bounding box center [439, 46] width 251 height 16
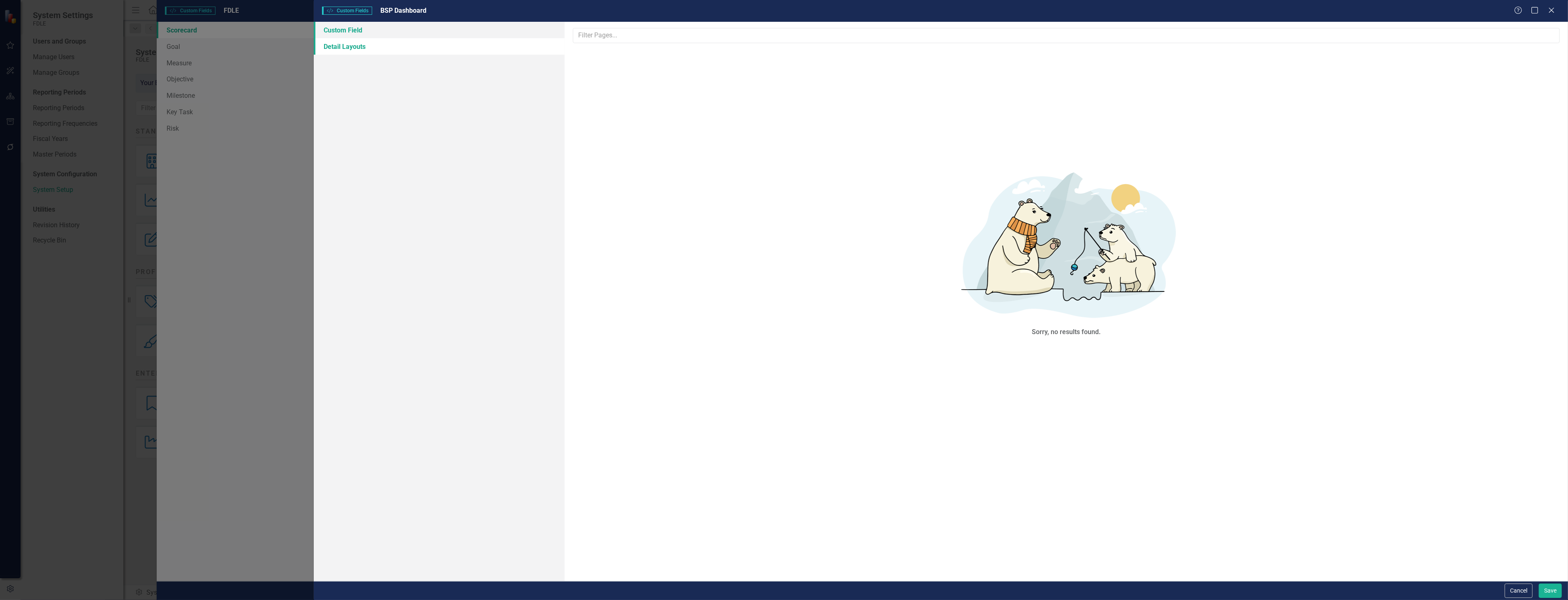
click at [457, 24] on link "Custom Field" at bounding box center [439, 30] width 251 height 16
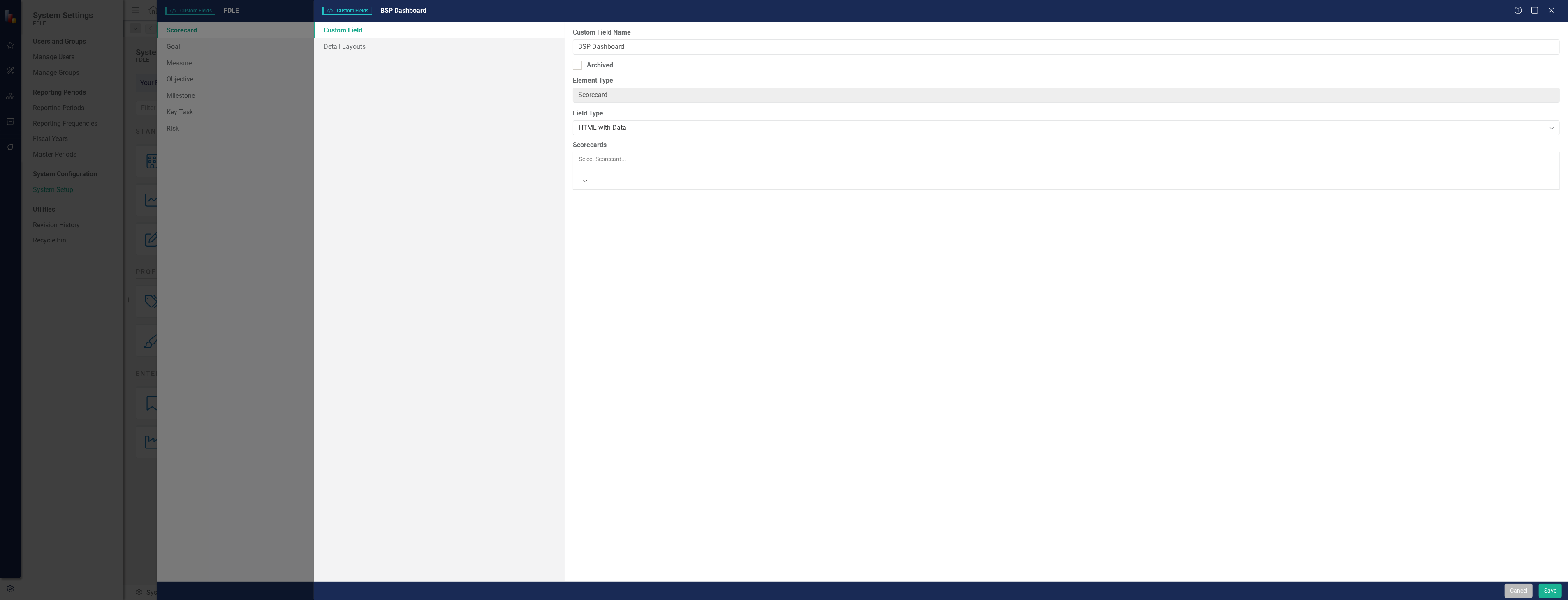
click at [1516, 585] on button "Cancel" at bounding box center [1519, 591] width 28 height 15
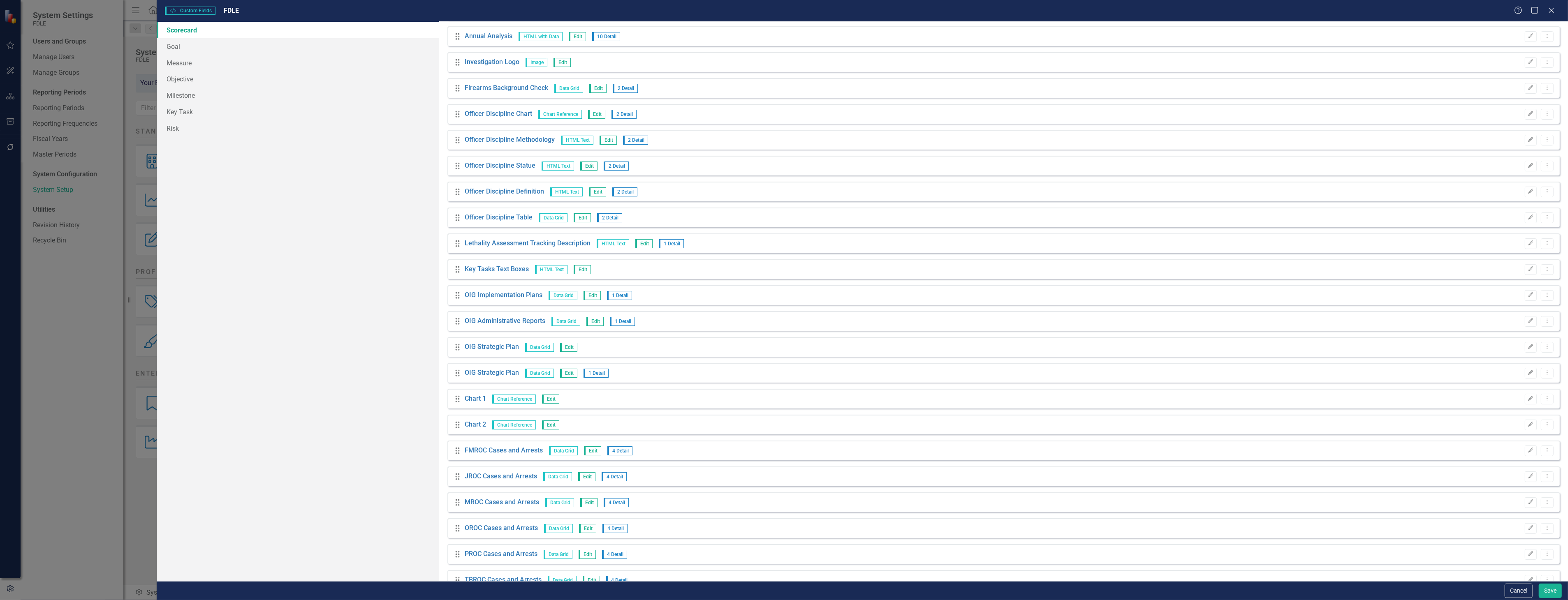
scroll to position [4911, 0]
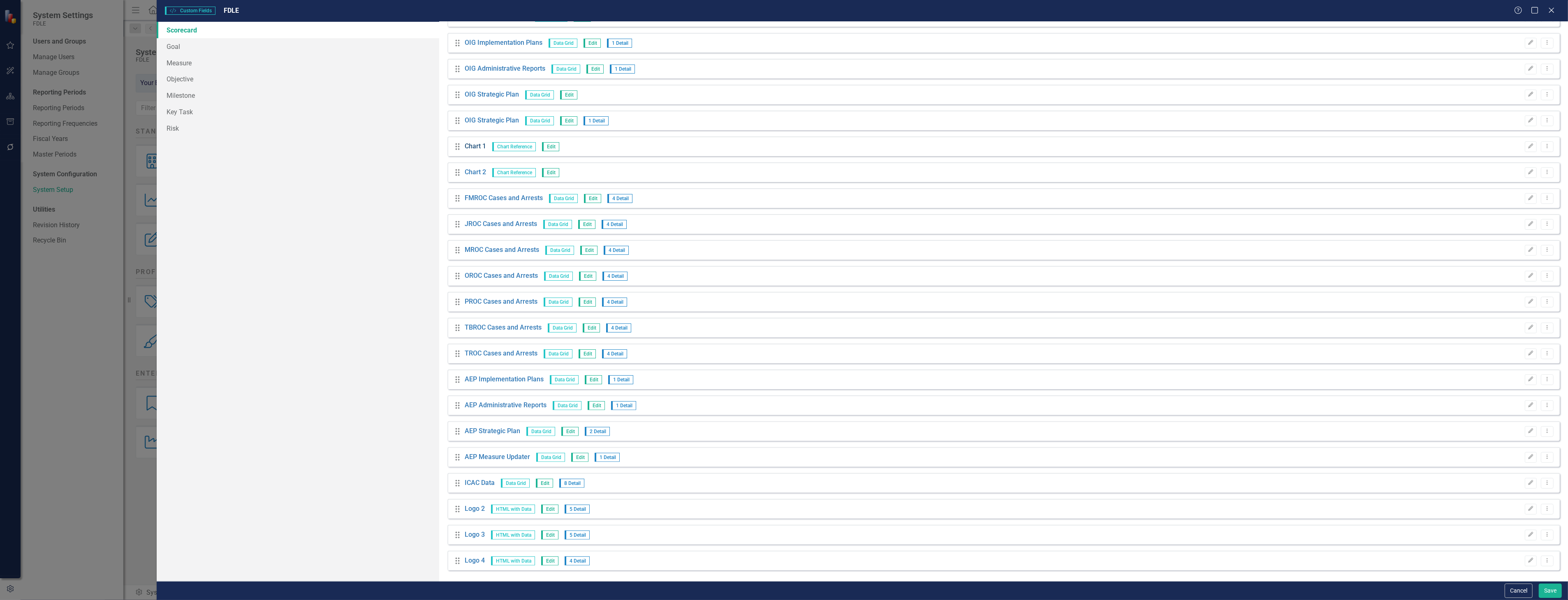
click at [474, 145] on link "Chart 1" at bounding box center [475, 147] width 21 height 10
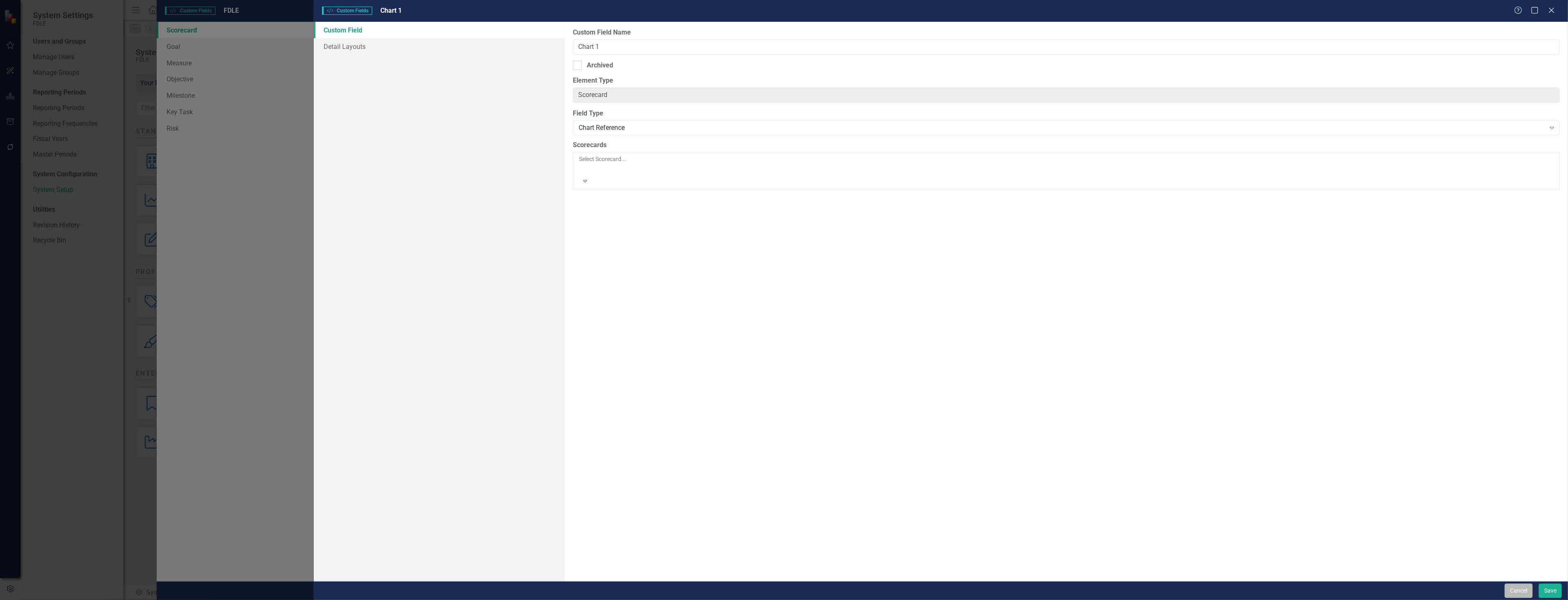
click at [1522, 587] on button "Cancel" at bounding box center [1519, 591] width 28 height 15
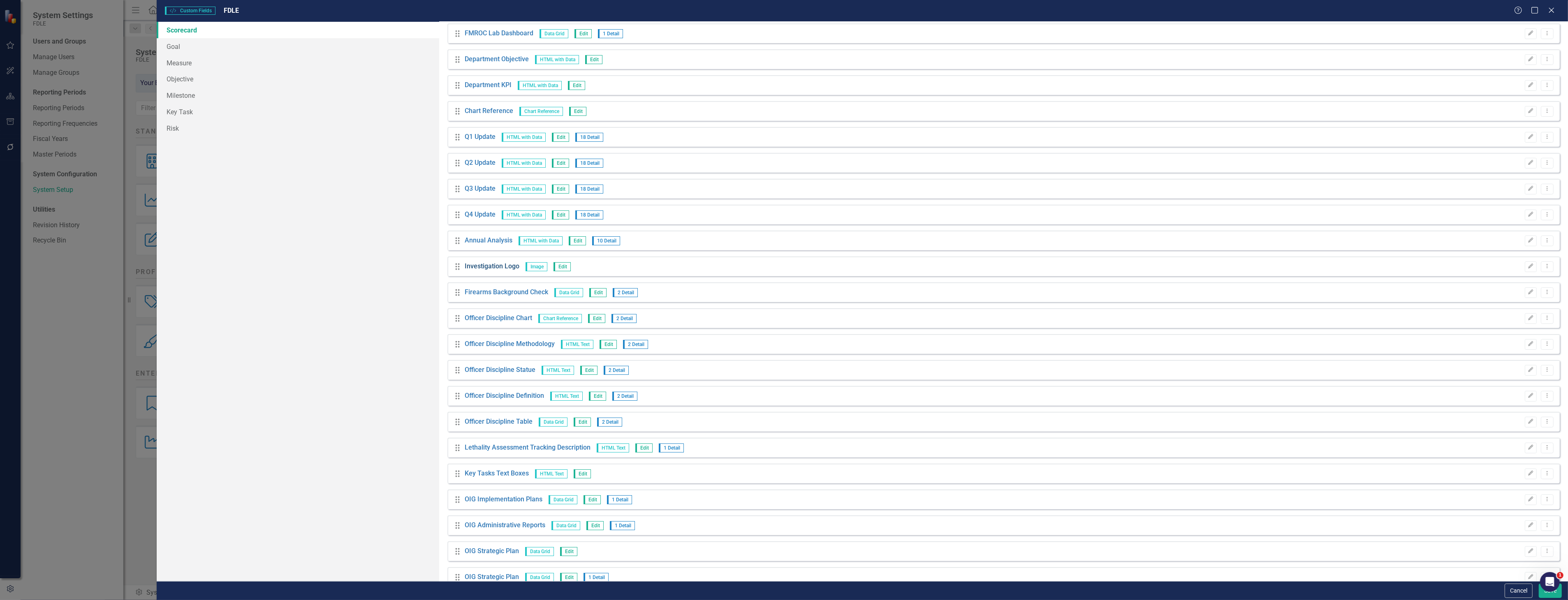
scroll to position [4227, 0]
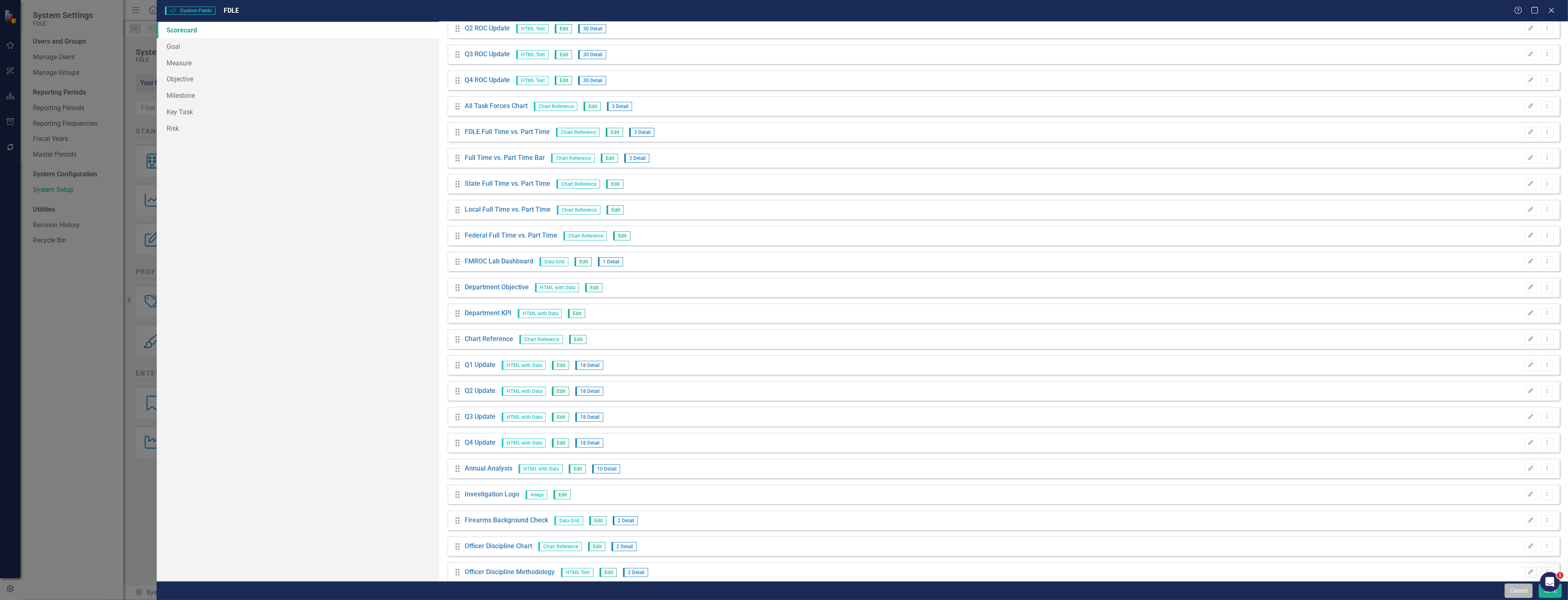
click at [1514, 591] on button "Cancel" at bounding box center [1519, 591] width 28 height 15
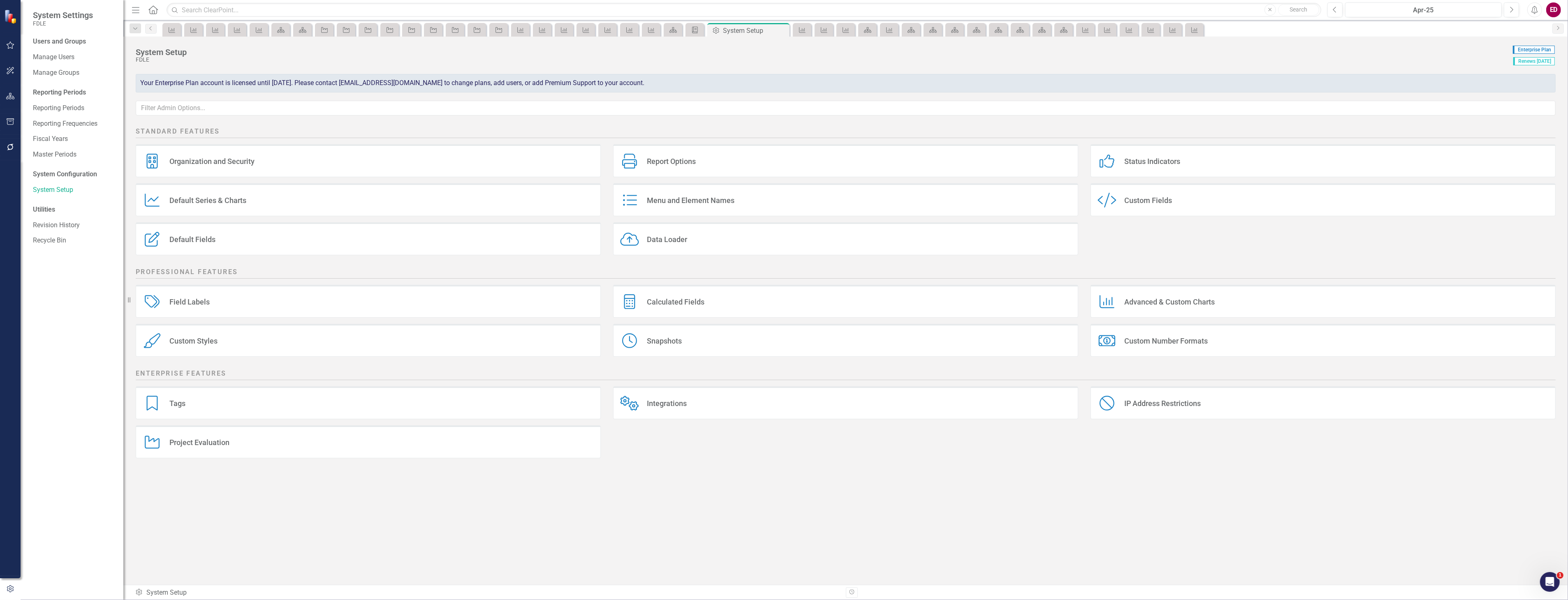
click at [253, 339] on div "Custom Styles Custom Styles" at bounding box center [368, 340] width 465 height 33
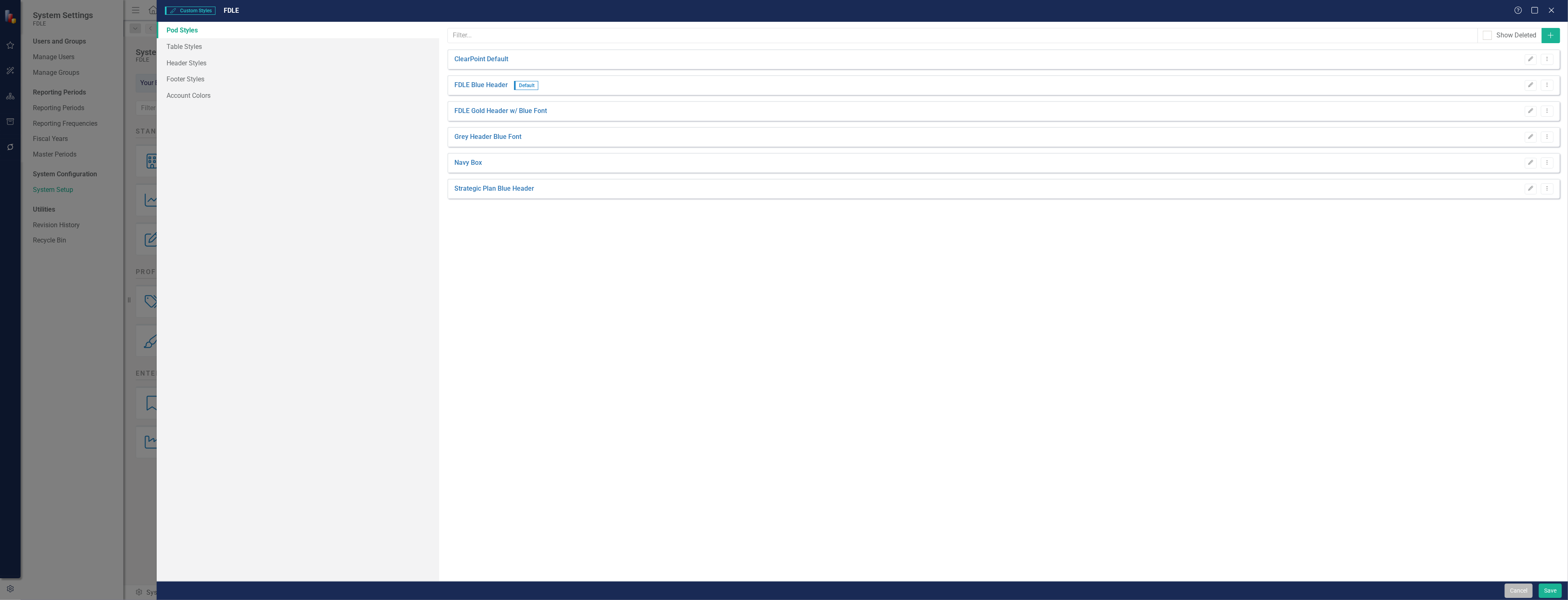
click at [1527, 596] on button "Cancel" at bounding box center [1519, 591] width 28 height 15
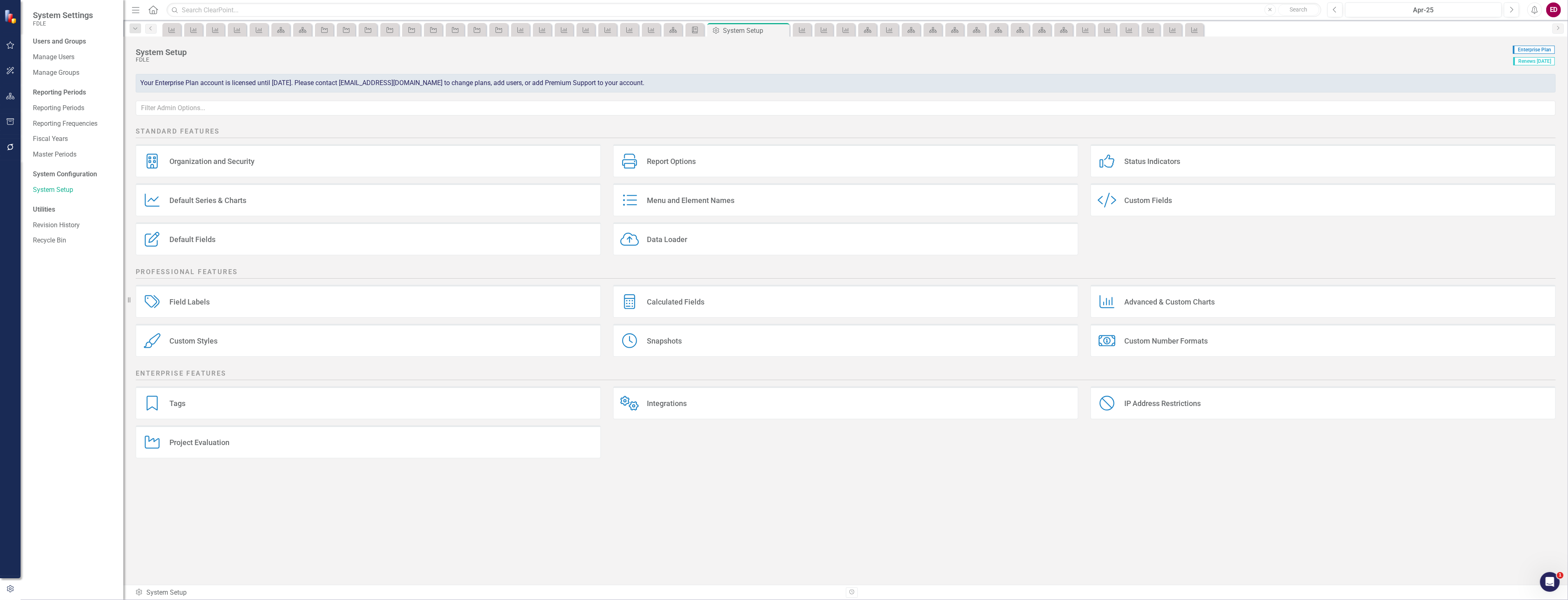
click at [1203, 198] on div "Custom Style Custom Fields" at bounding box center [1323, 200] width 465 height 33
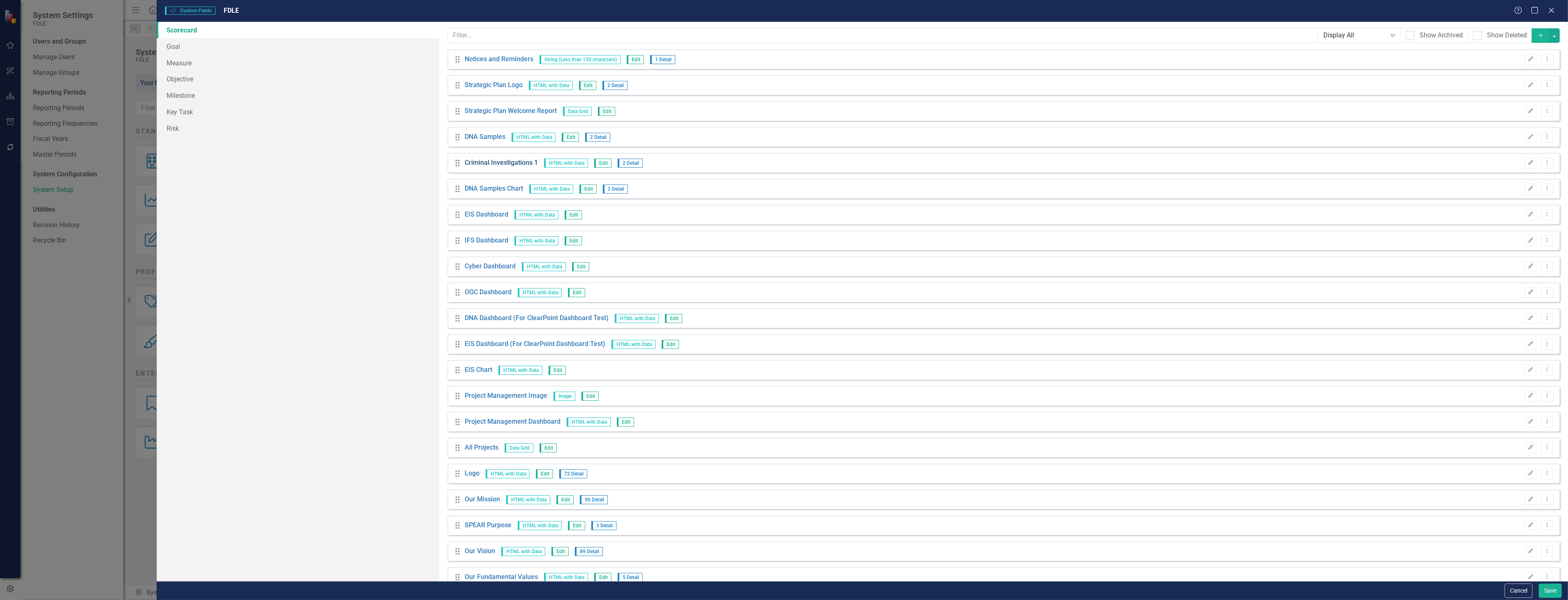
click at [500, 164] on link "Criminal Investigations 1" at bounding box center [501, 163] width 73 height 10
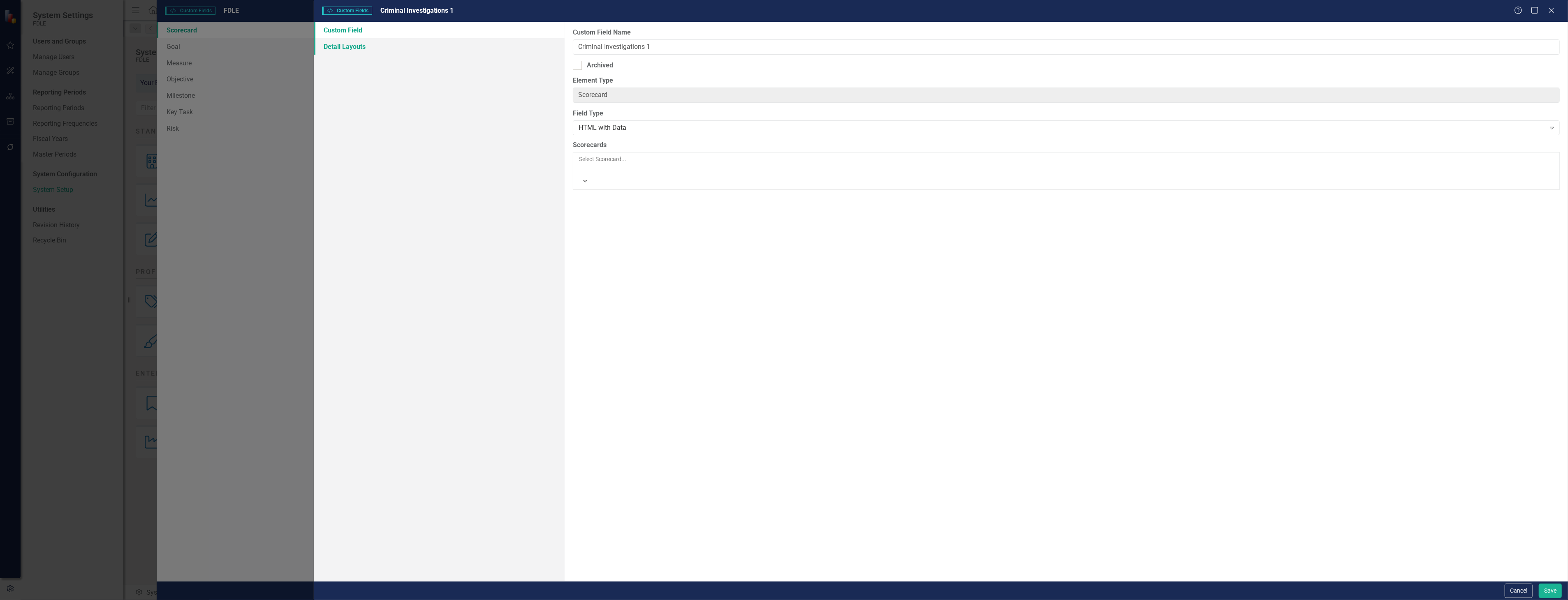
click at [429, 47] on link "Detail Layouts" at bounding box center [439, 46] width 251 height 16
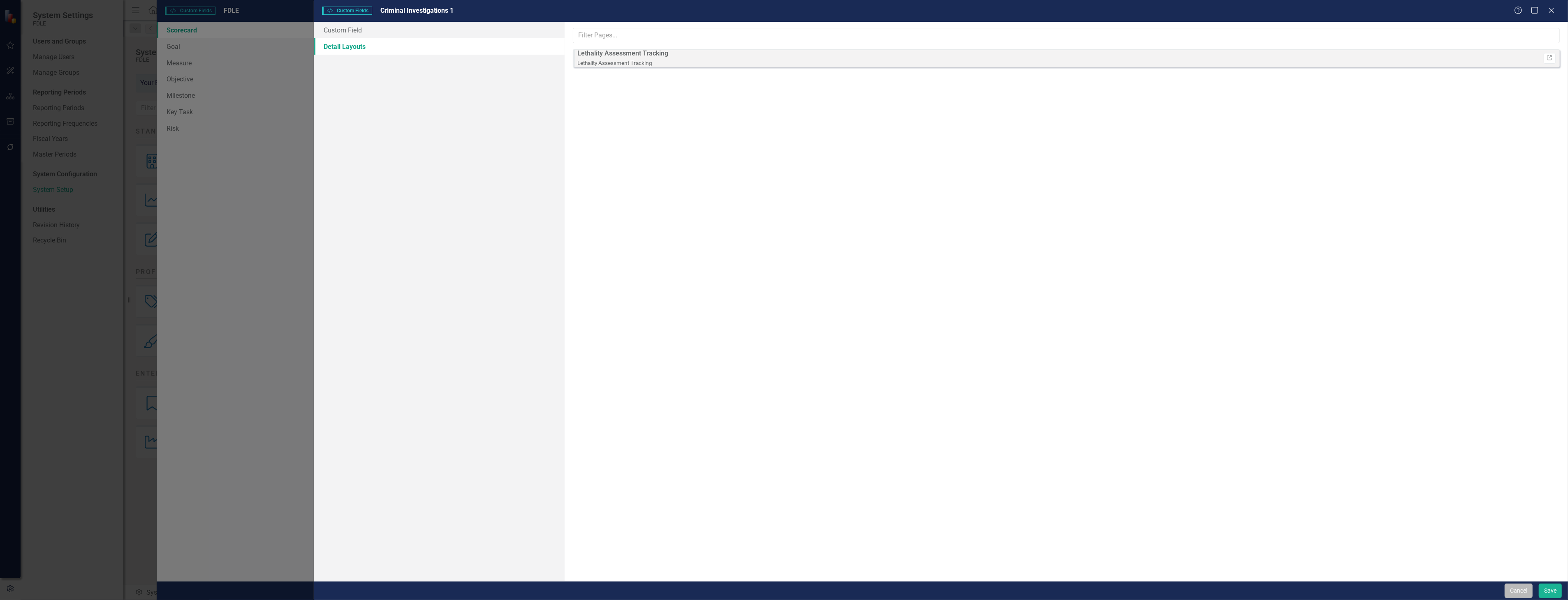
click at [1515, 584] on button "Cancel" at bounding box center [1519, 591] width 28 height 15
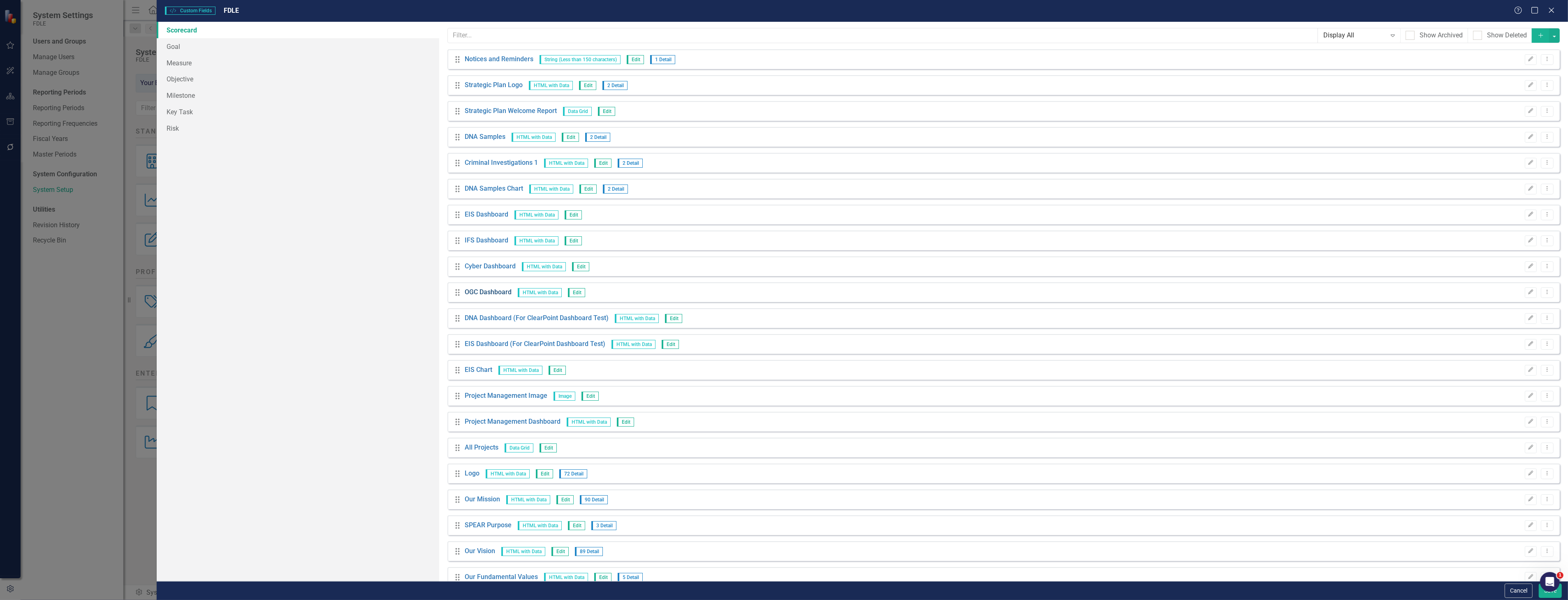
click at [483, 293] on link "OGC Dashboard" at bounding box center [488, 293] width 47 height 10
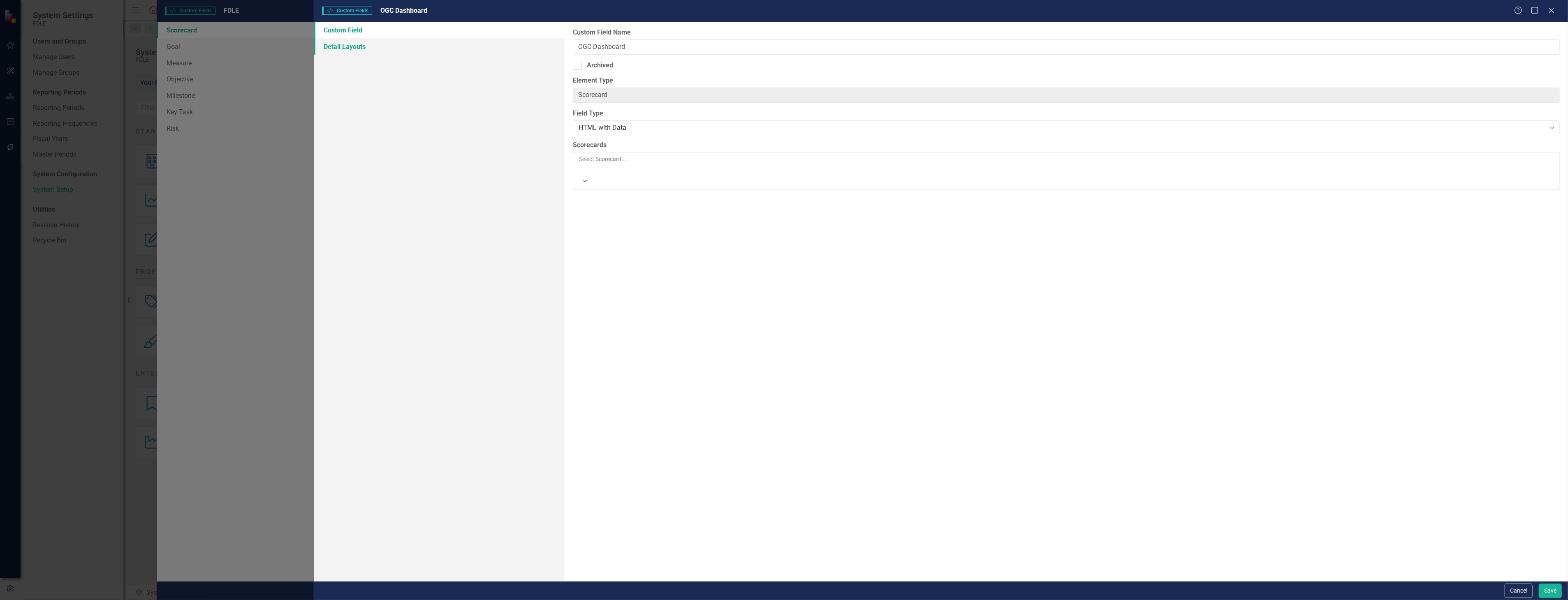
click at [388, 54] on link "Detail Layouts" at bounding box center [439, 46] width 251 height 16
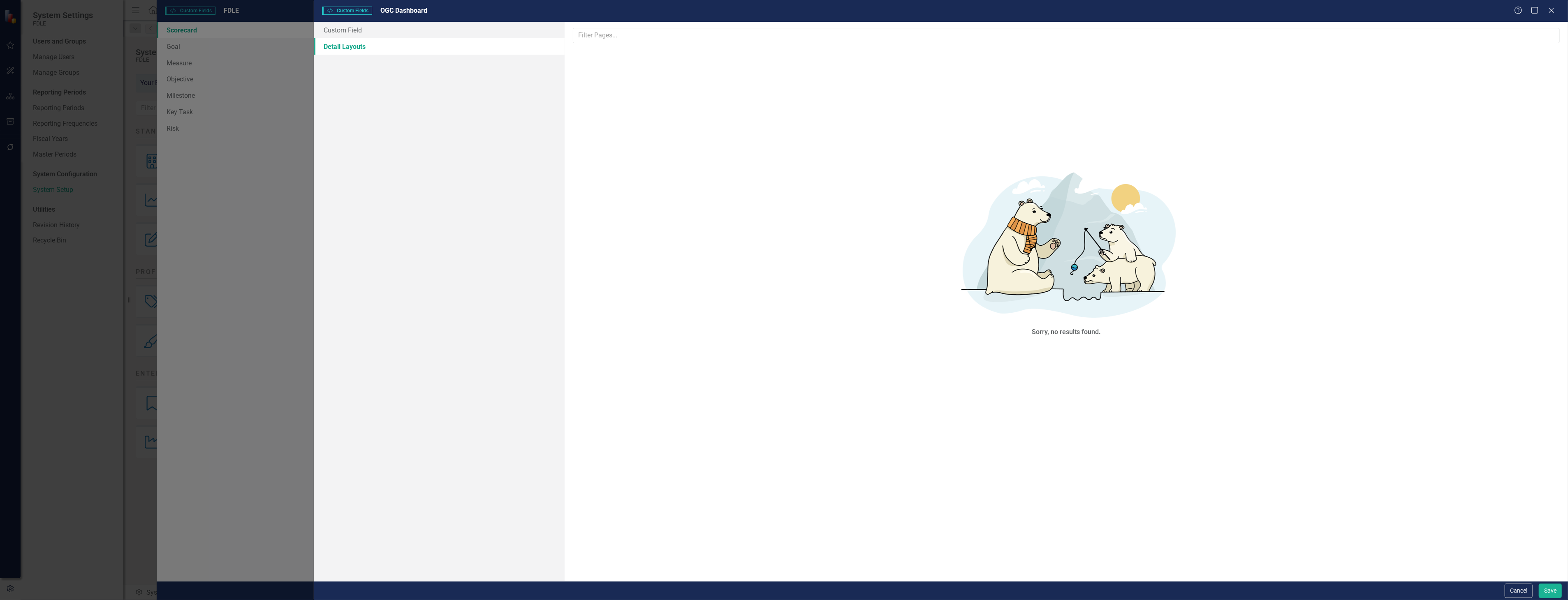
click at [1522, 589] on button "Cancel" at bounding box center [1519, 591] width 28 height 15
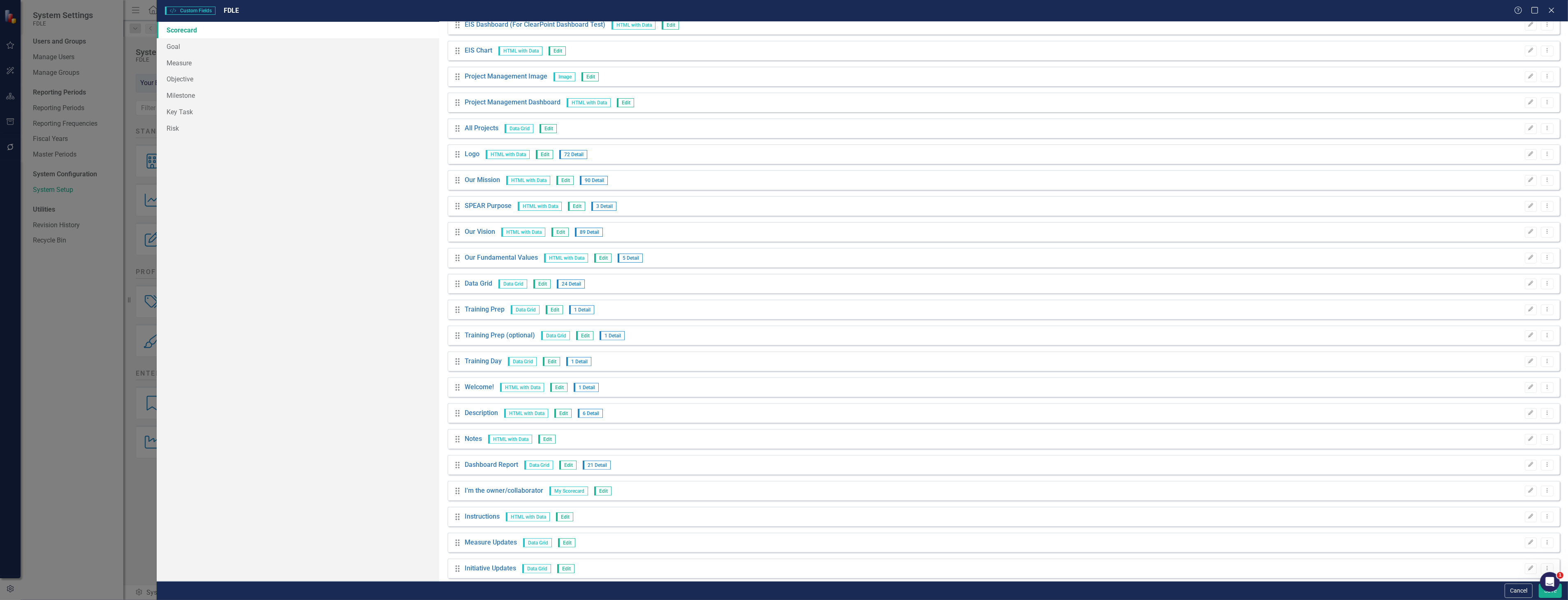
scroll to position [0, 0]
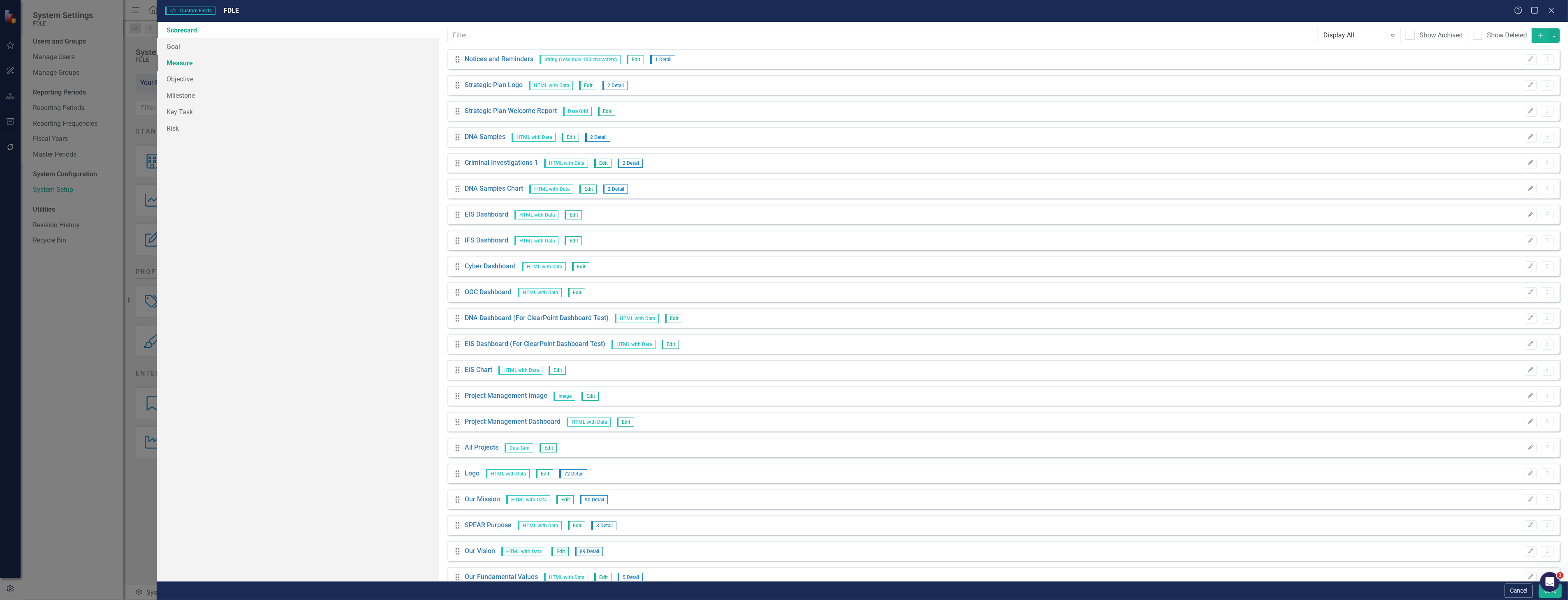
click at [186, 55] on link "Measure" at bounding box center [297, 63] width 282 height 16
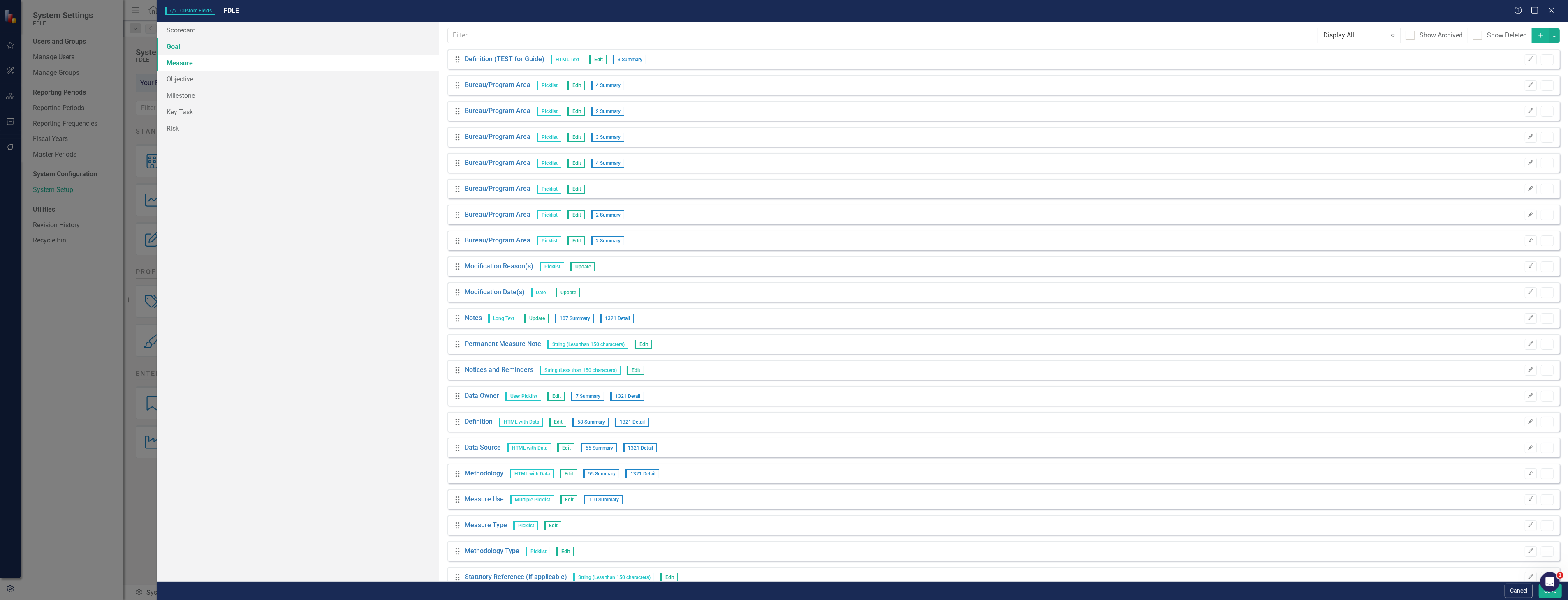
click at [240, 52] on link "Goal" at bounding box center [297, 46] width 282 height 16
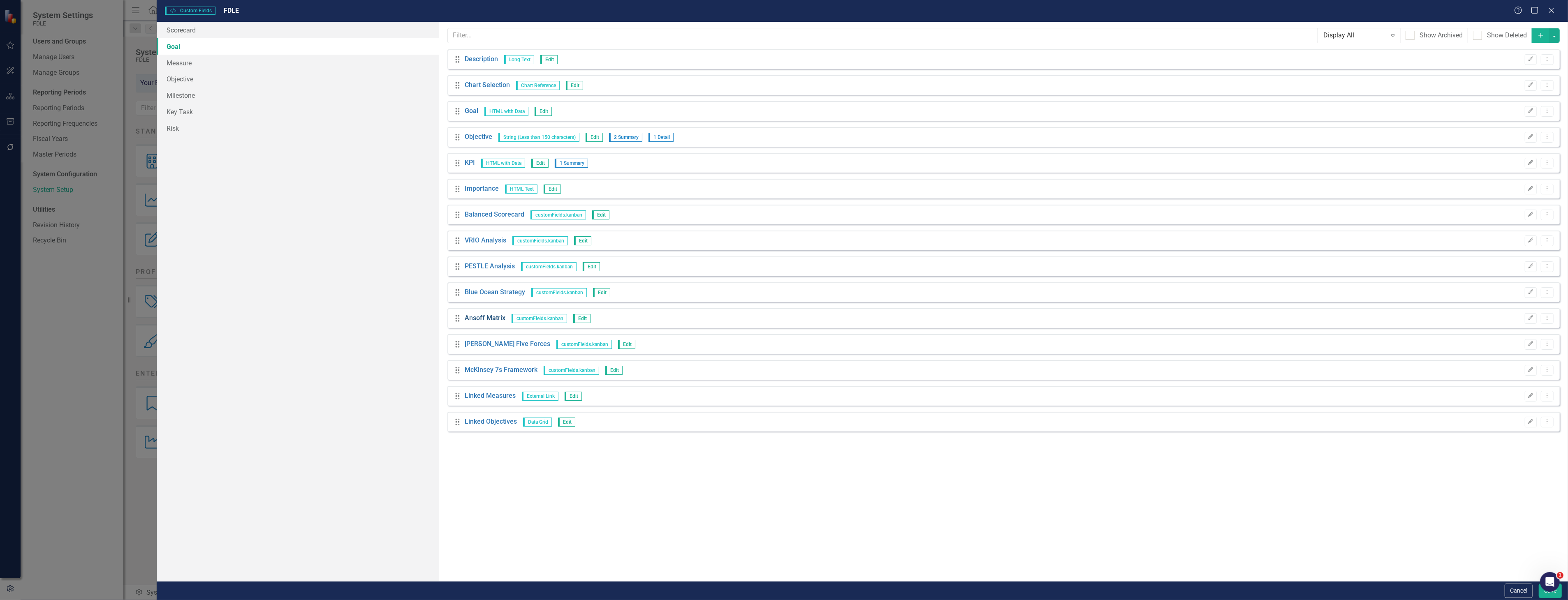
click at [495, 321] on link "Ansoff Matrix" at bounding box center [485, 318] width 41 height 10
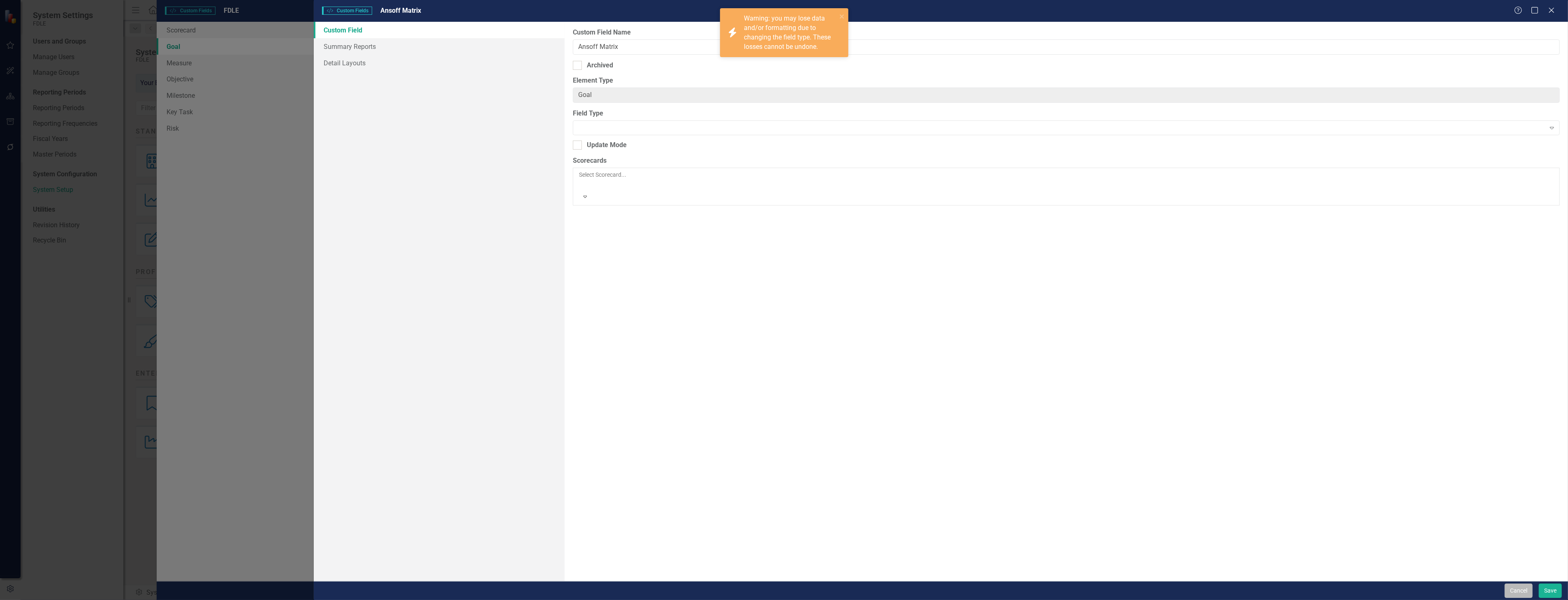
click at [1508, 594] on button "Cancel" at bounding box center [1519, 591] width 28 height 15
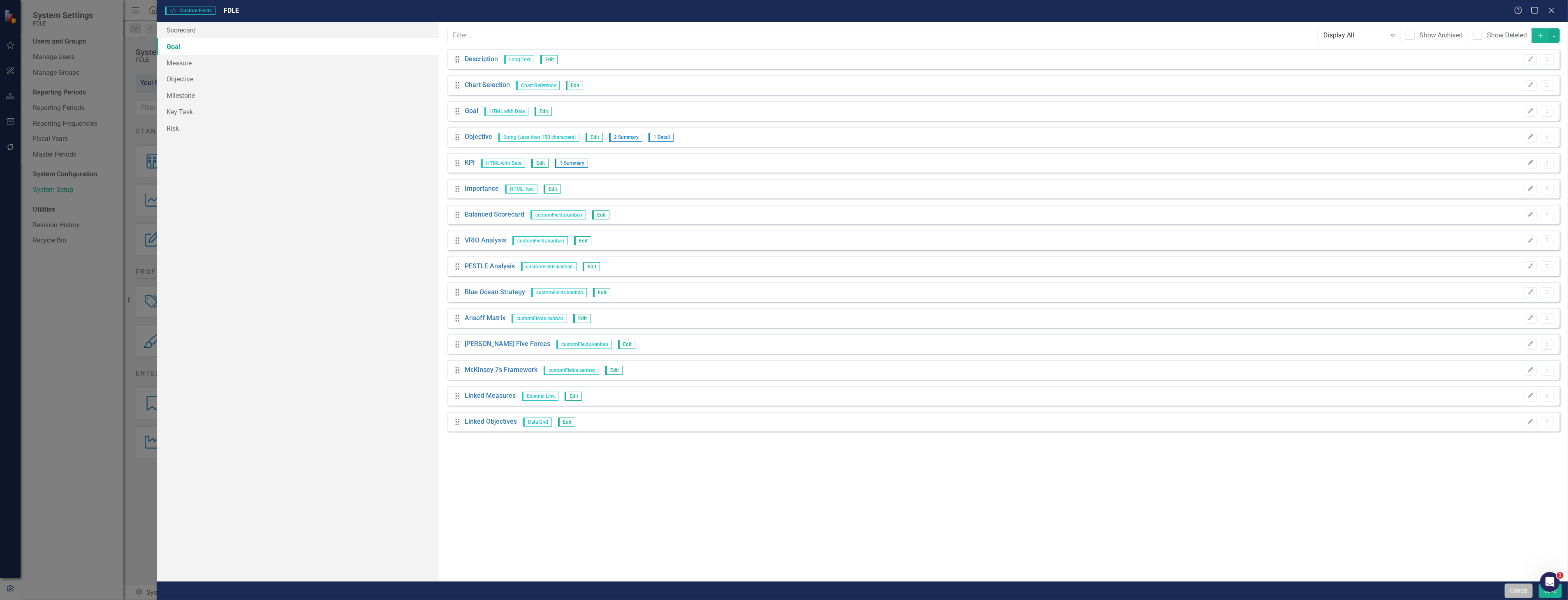
click at [1505, 586] on button "Cancel" at bounding box center [1519, 591] width 28 height 15
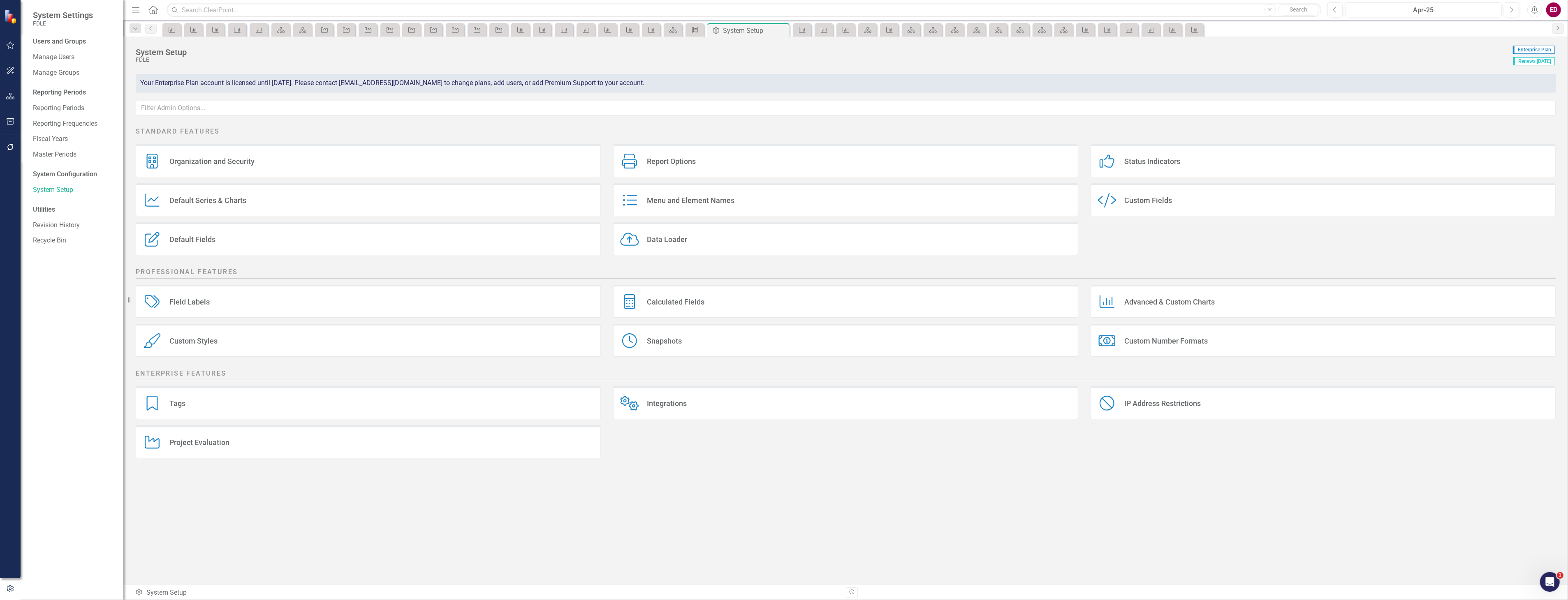
click at [1105, 498] on div "Standard Features Organization and Security Organization and Security Report Op…" at bounding box center [845, 354] width 1444 height 461
click at [1192, 208] on div "Custom Style Custom Fields" at bounding box center [1323, 200] width 465 height 33
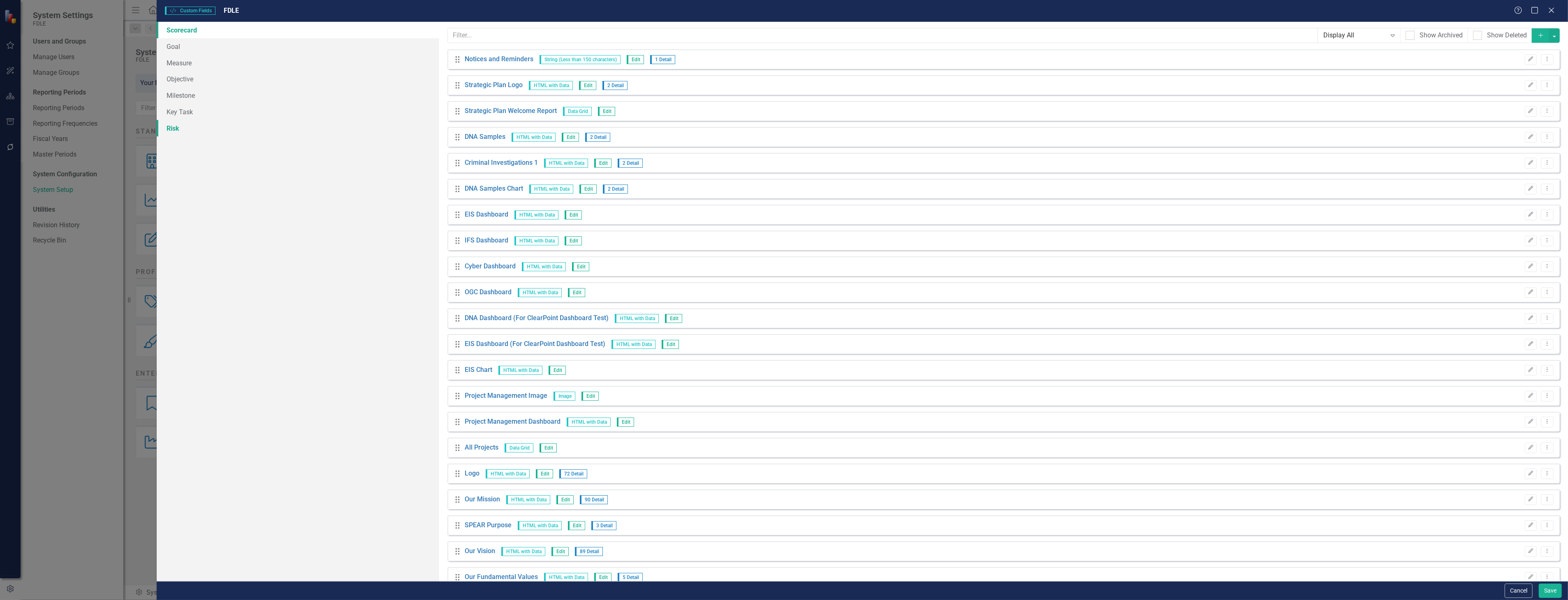
click at [242, 122] on link "Risk" at bounding box center [297, 128] width 282 height 16
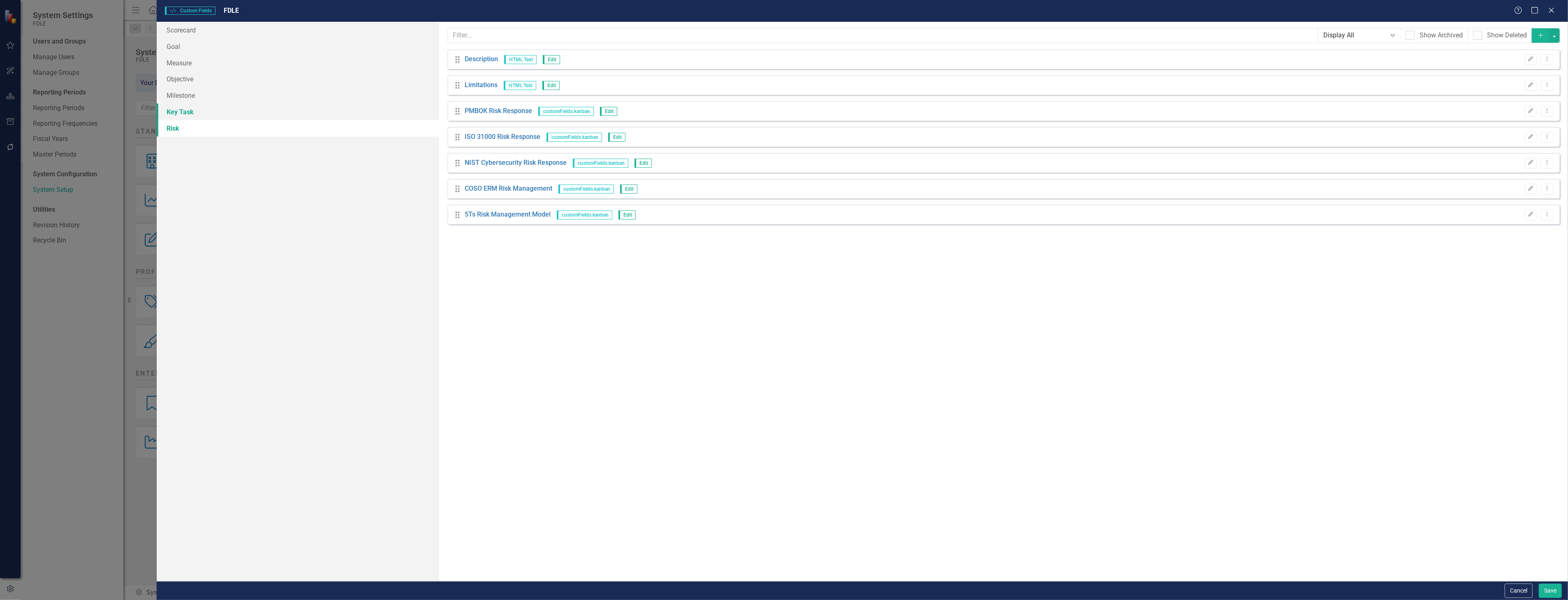
click at [250, 110] on link "Key Task" at bounding box center [297, 111] width 282 height 16
click at [257, 97] on link "Milestone" at bounding box center [297, 95] width 282 height 16
click at [277, 83] on link "Objective" at bounding box center [297, 78] width 282 height 16
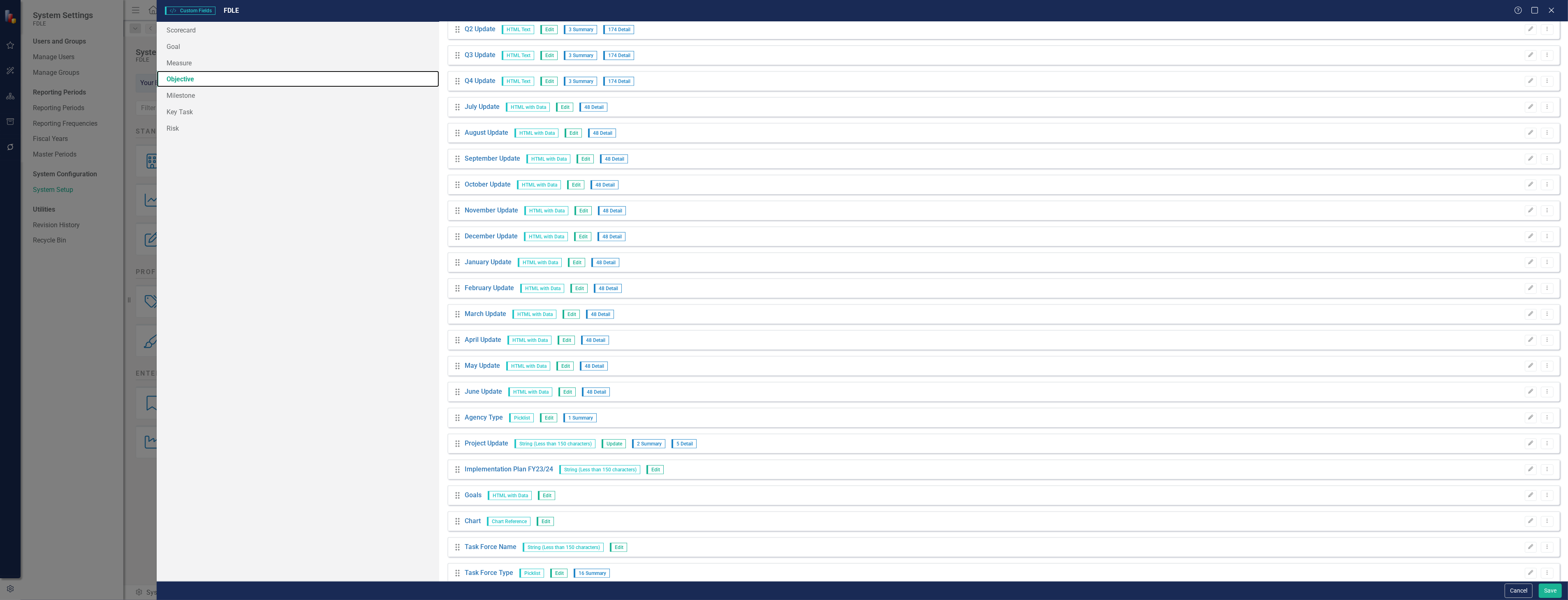
scroll to position [594, 0]
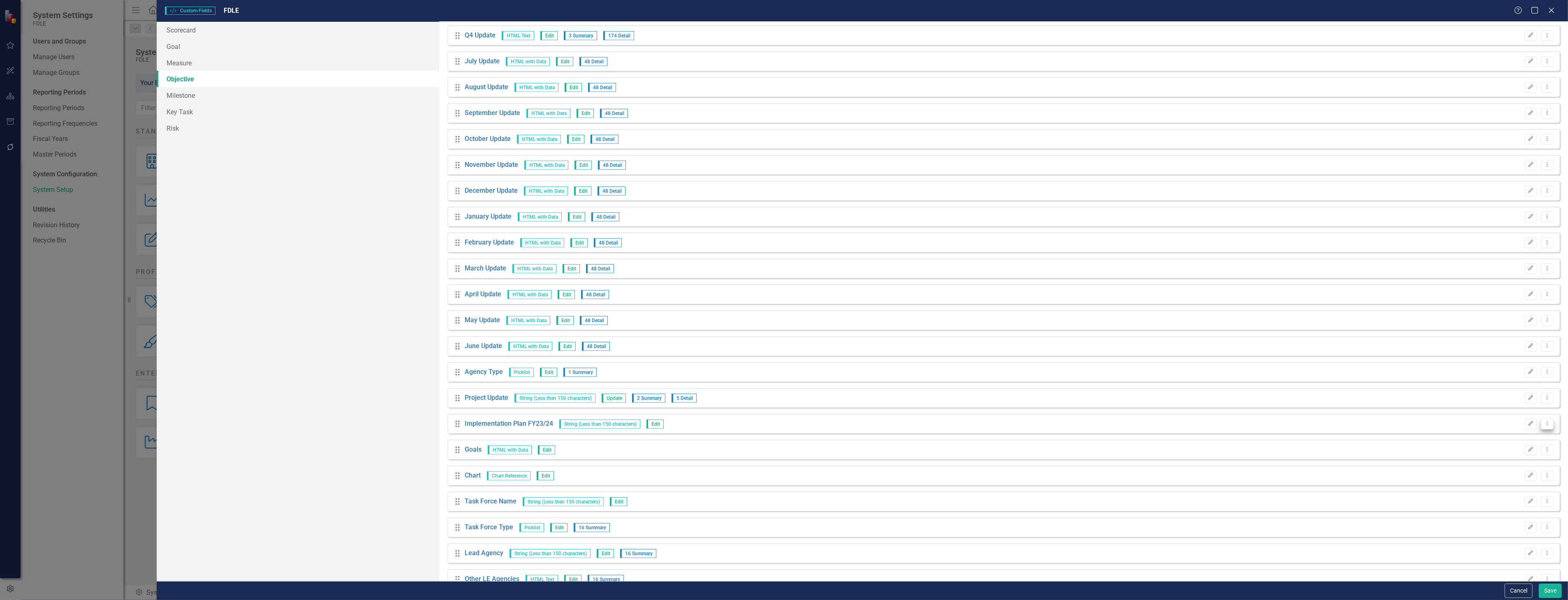
click at [1541, 419] on button "Dropdown Menu" at bounding box center [1547, 424] width 13 height 11
click at [1508, 467] on link "Trash Delete Custom Field" at bounding box center [1503, 467] width 87 height 15
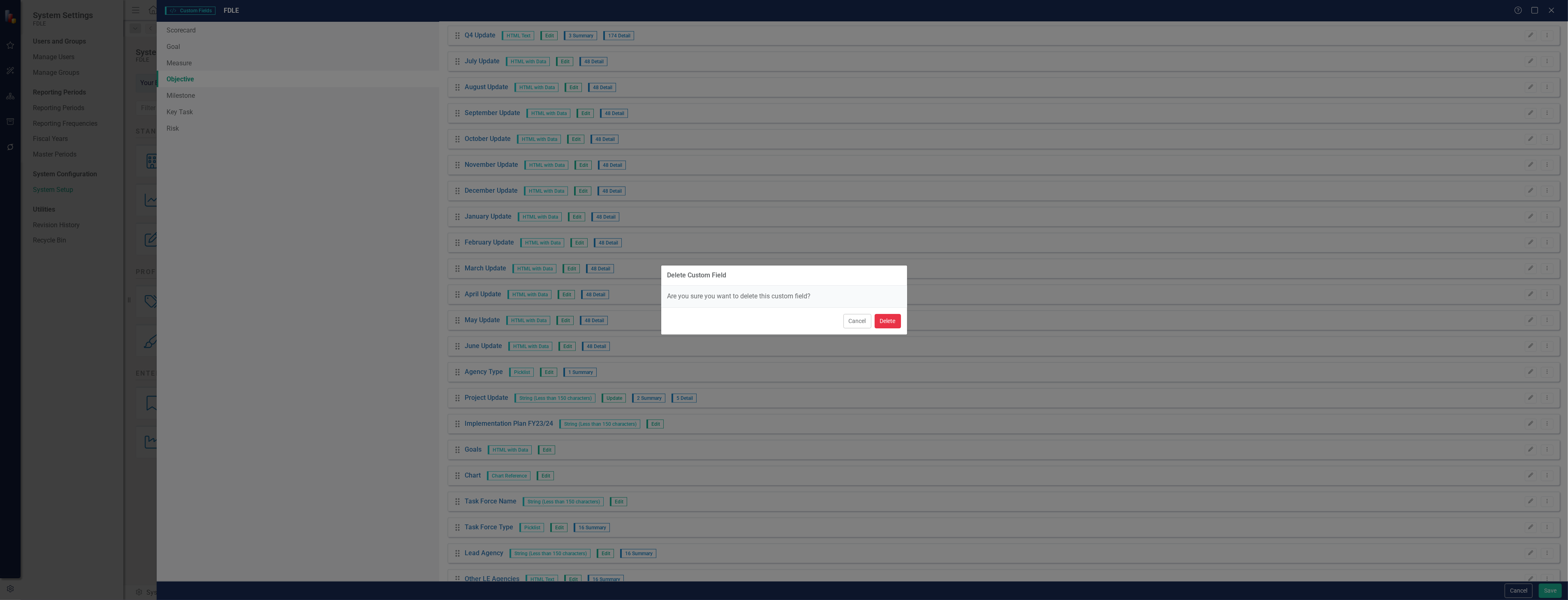
click at [897, 318] on button "Delete" at bounding box center [887, 321] width 26 height 15
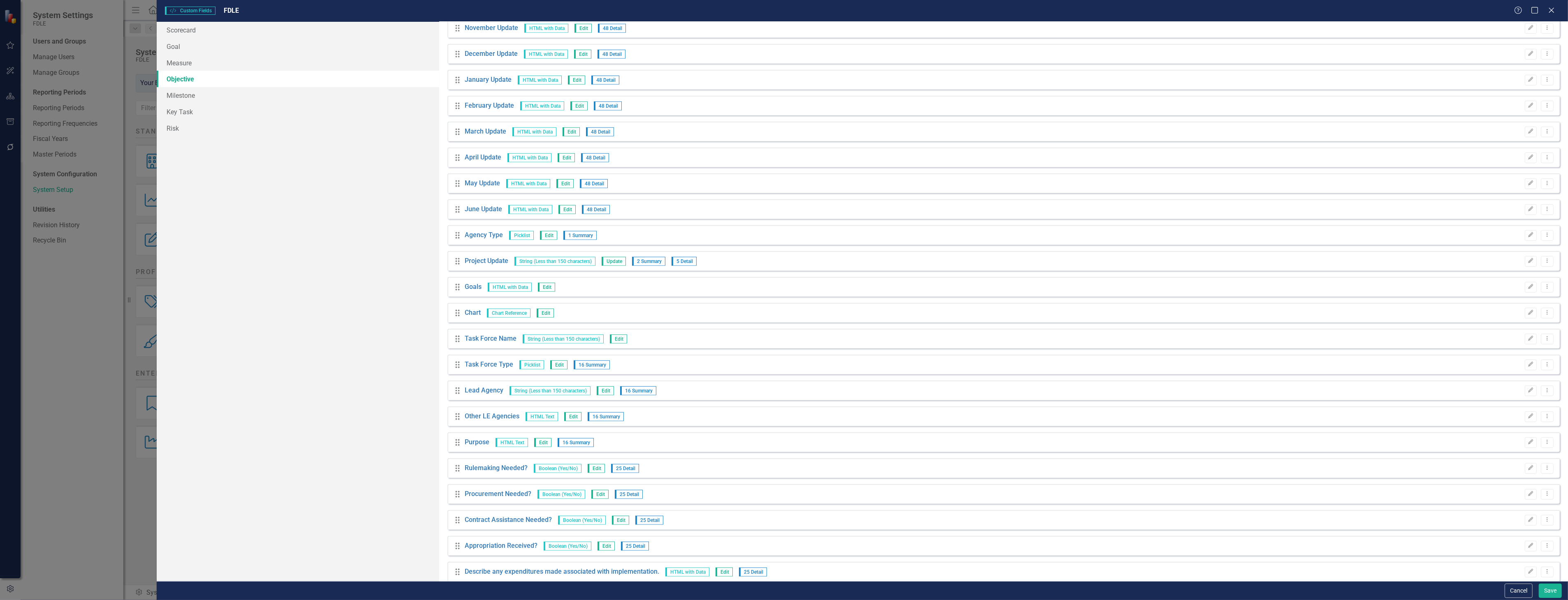
scroll to position [776, 0]
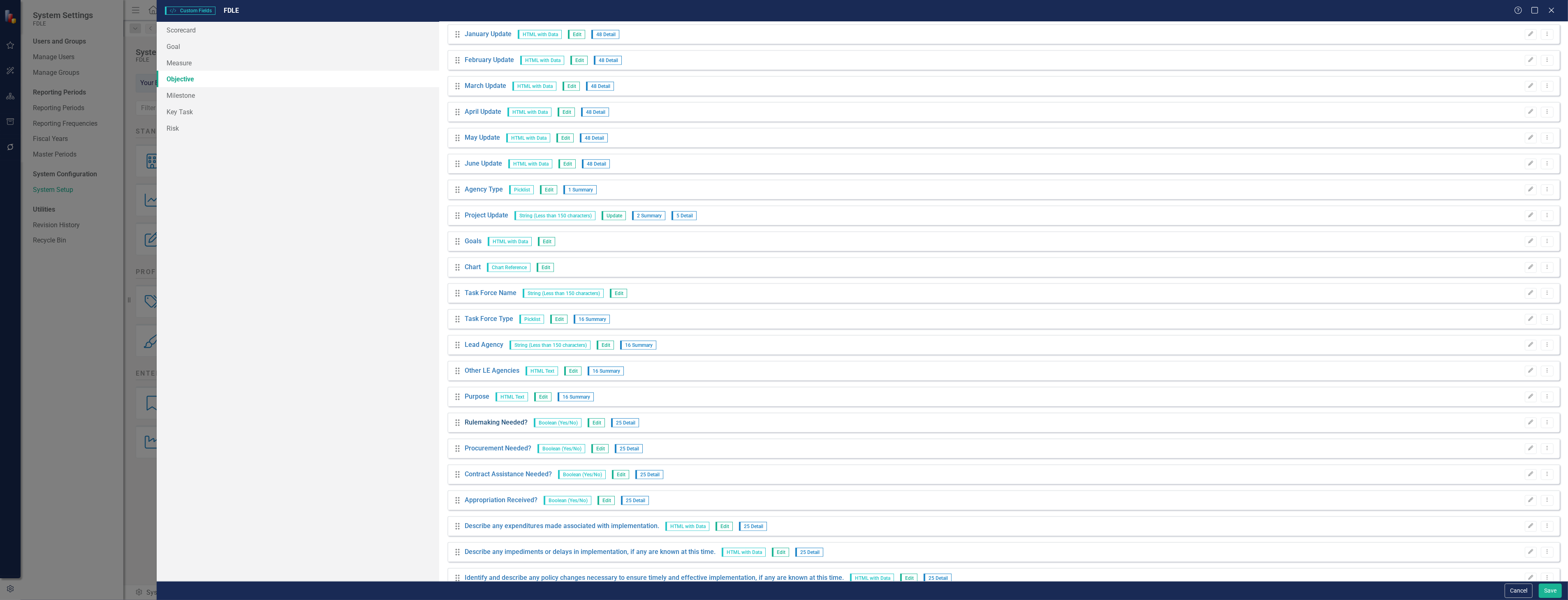
click at [516, 421] on link "Rulemaking Needed?" at bounding box center [495, 423] width 63 height 10
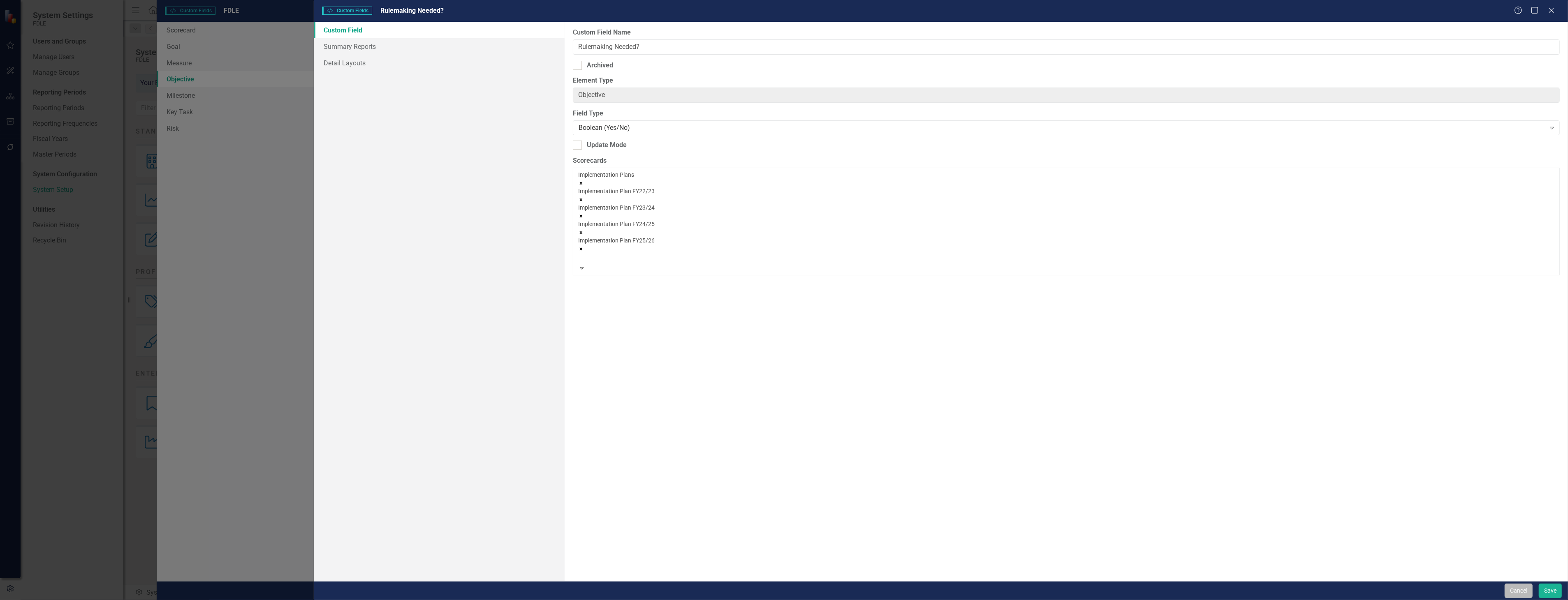
click at [1514, 586] on button "Cancel" at bounding box center [1519, 591] width 28 height 15
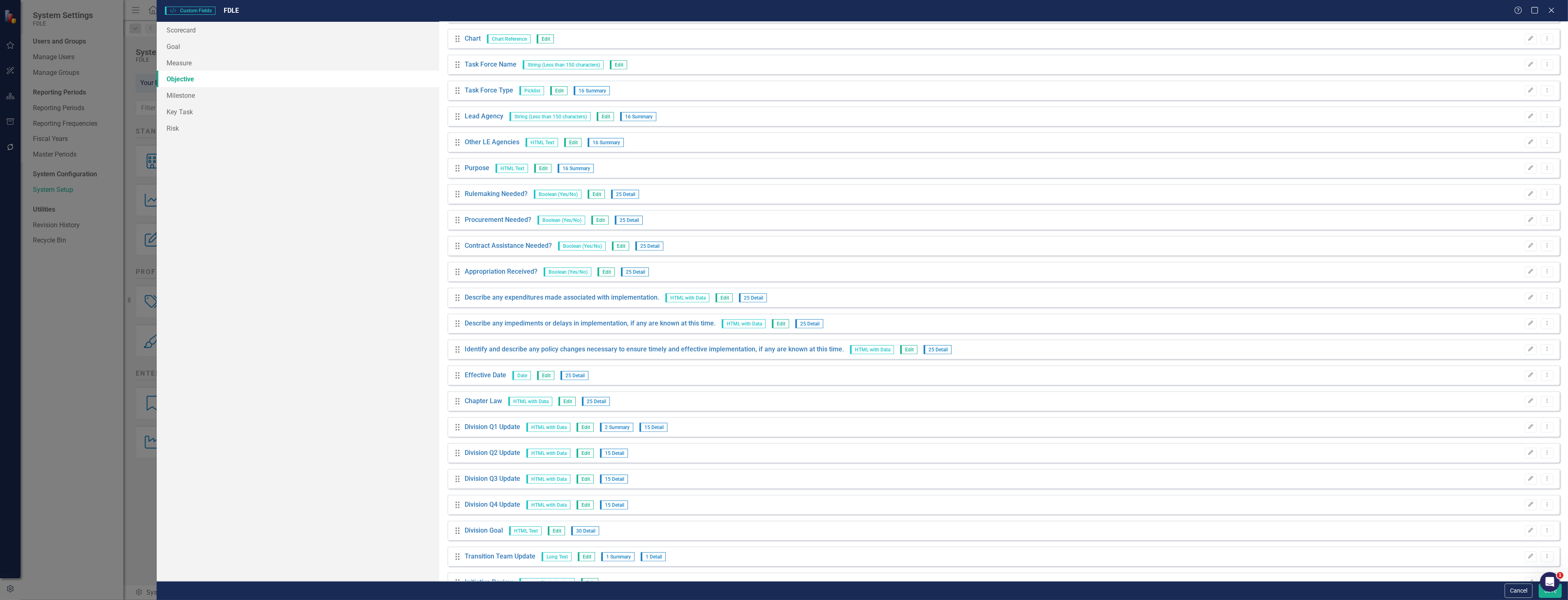
scroll to position [1131, 0]
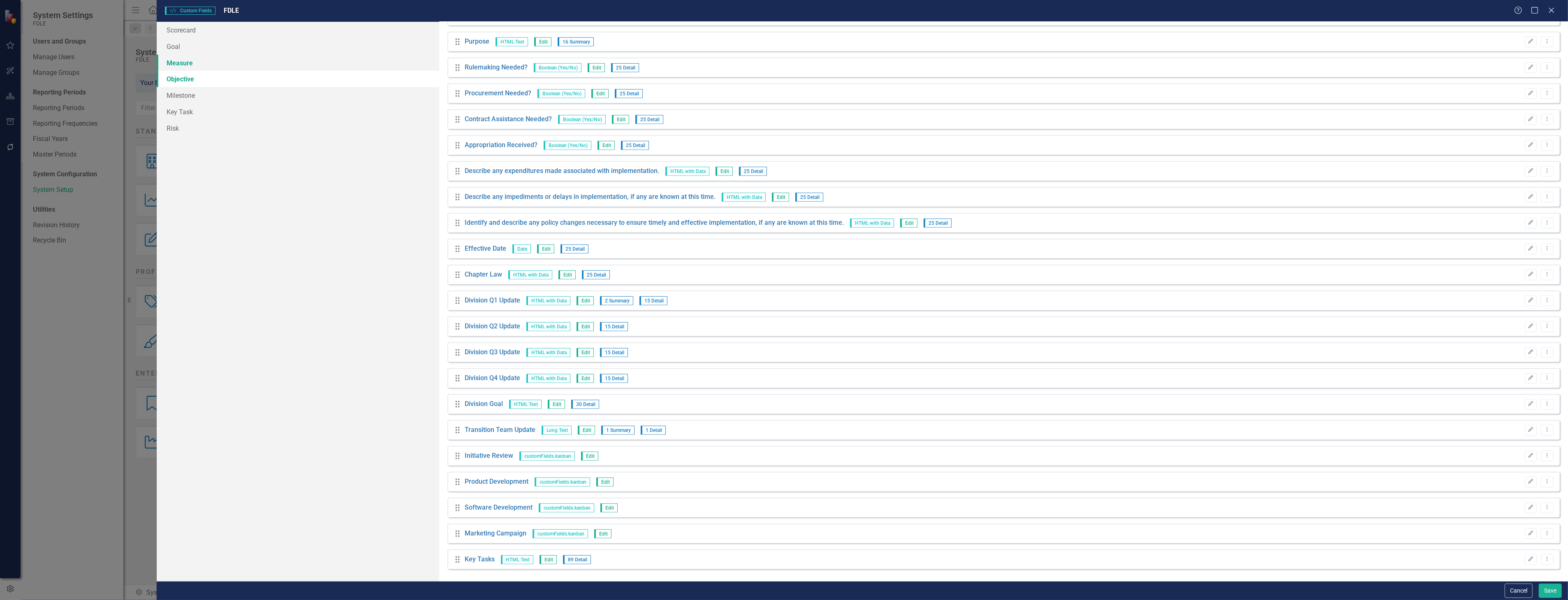
click at [307, 64] on link "Measure" at bounding box center [297, 63] width 282 height 16
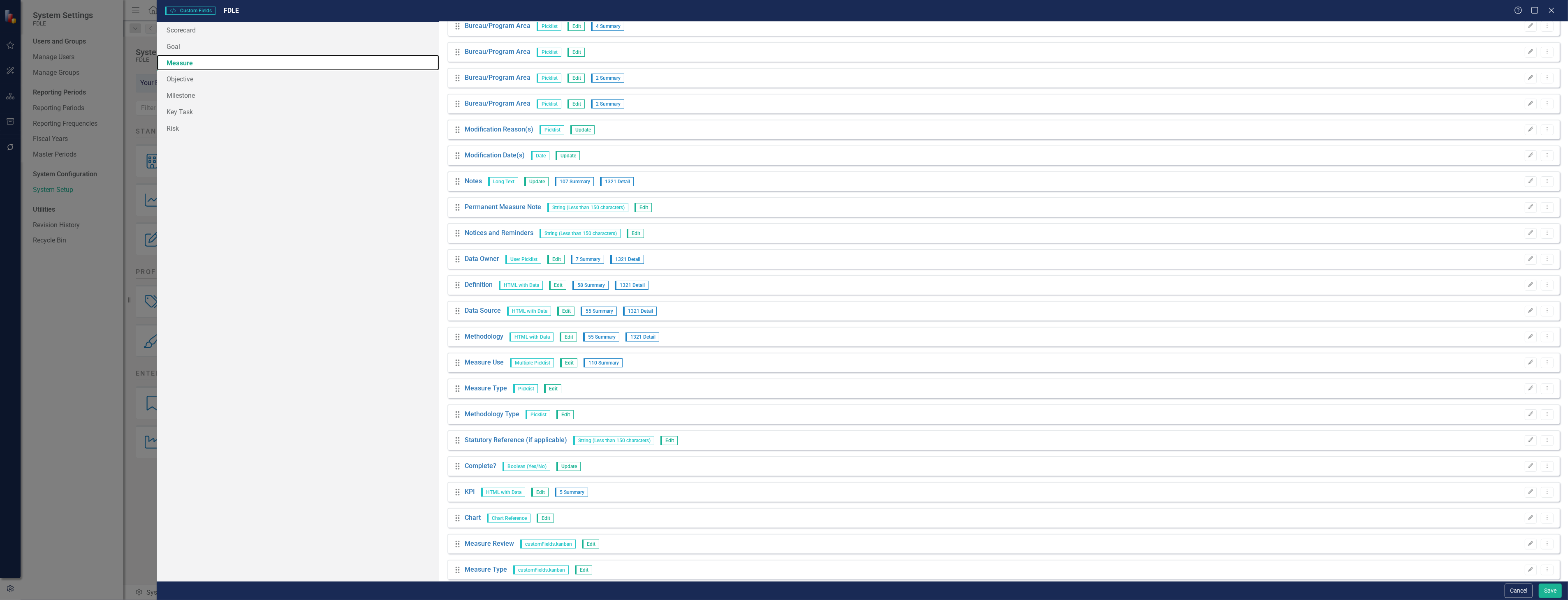
scroll to position [251, 0]
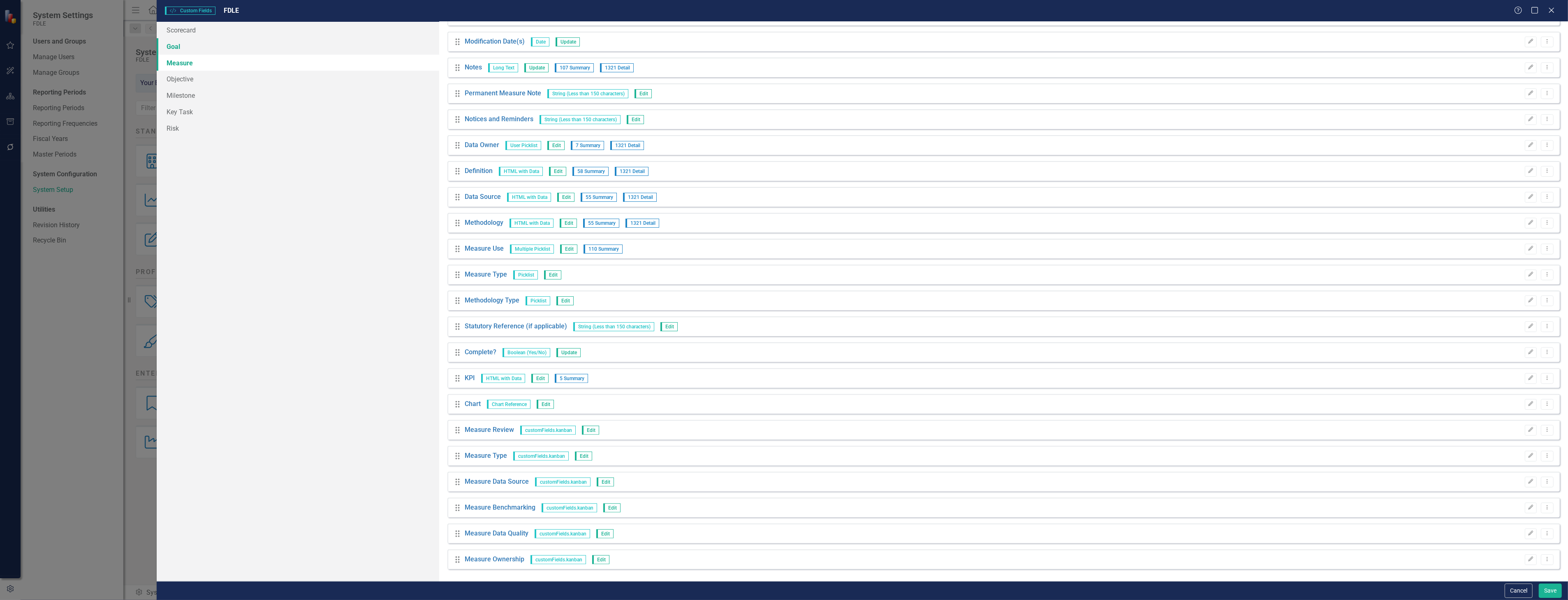
click at [296, 43] on link "Goal" at bounding box center [297, 46] width 282 height 16
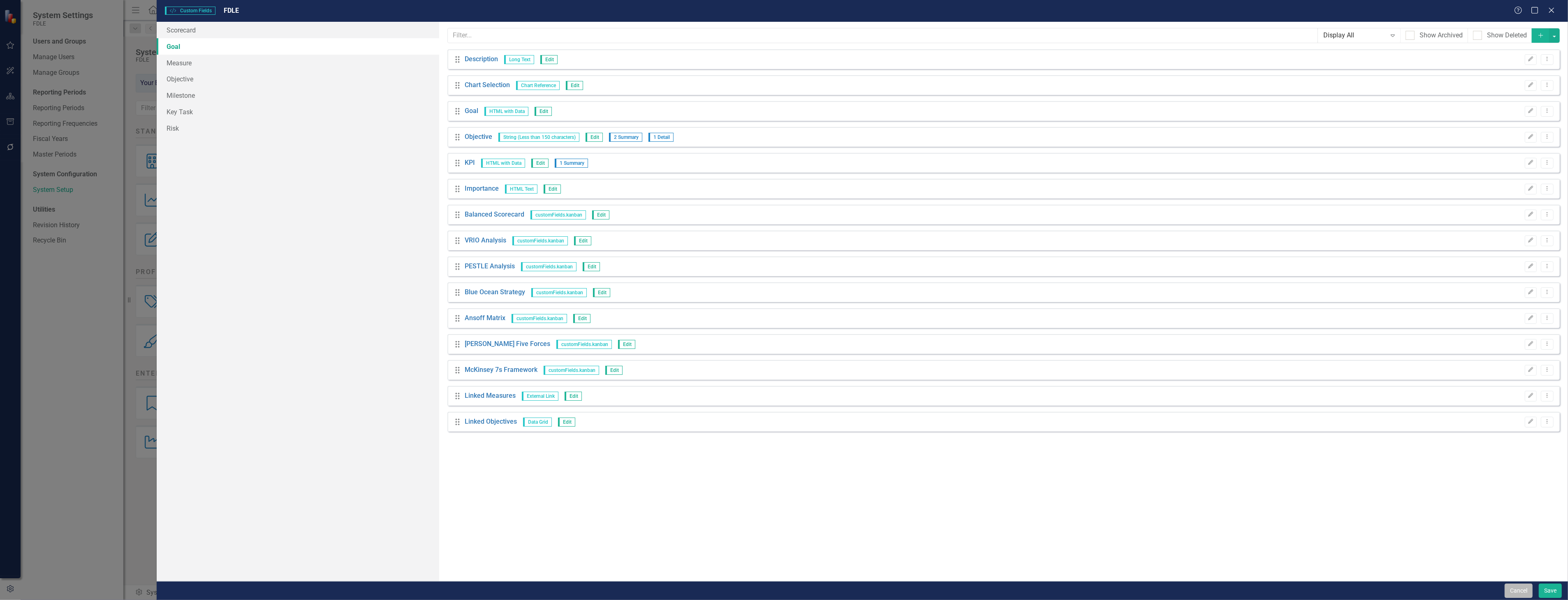
click at [1511, 595] on button "Cancel" at bounding box center [1519, 591] width 28 height 15
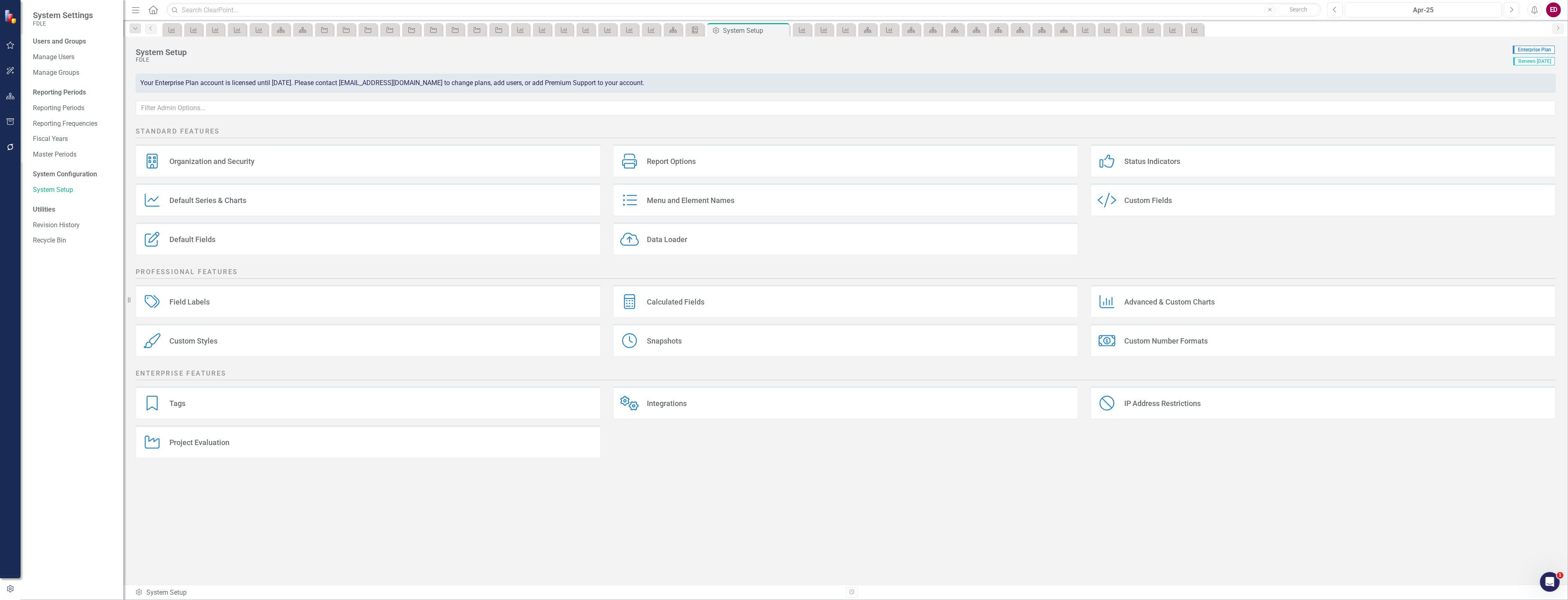
click at [10, 97] on icon "button" at bounding box center [10, 96] width 9 height 7
click at [30, 85] on div "Dropdown Scorecards 115 Dropdown FDLE Commissioner's Initiative Team Project Da…" at bounding box center [72, 340] width 103 height 521
click at [34, 85] on icon "Dropdown" at bounding box center [35, 86] width 5 height 4
click at [41, 84] on link "Scorecards" at bounding box center [57, 86] width 33 height 10
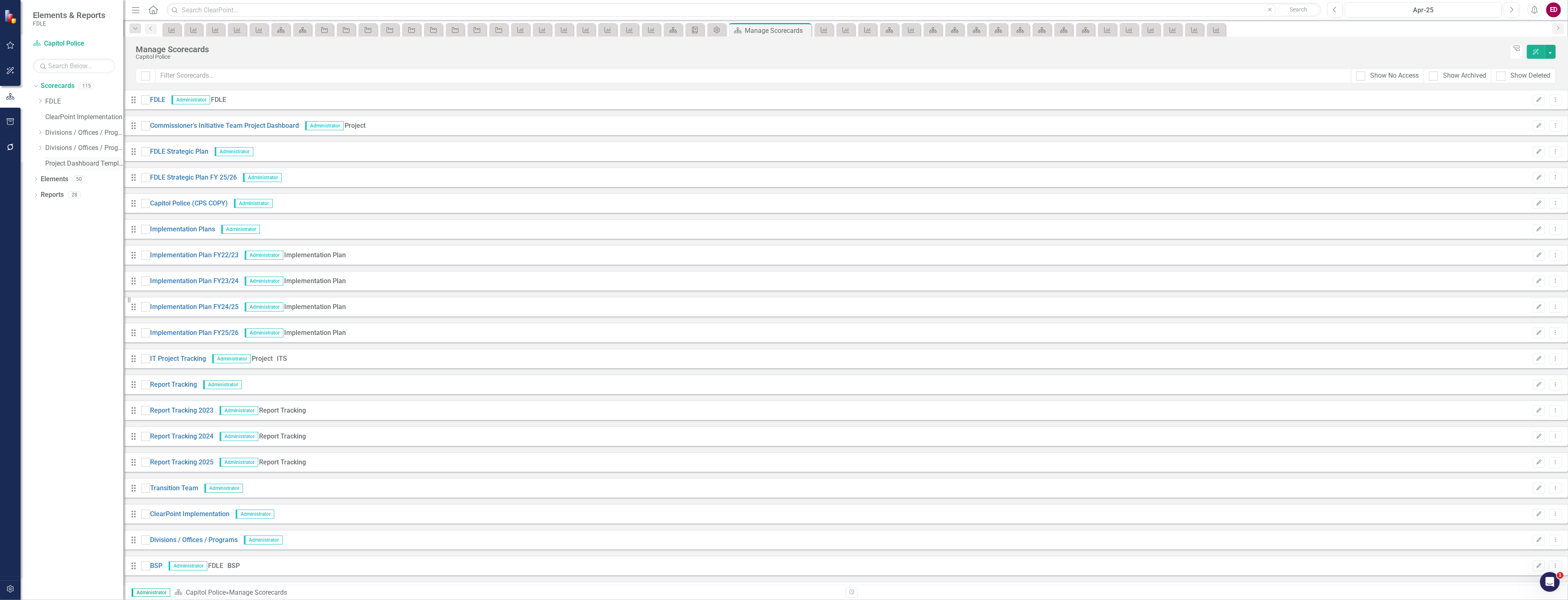
click at [91, 160] on link "Project Dashboard Template" at bounding box center [84, 164] width 78 height 10
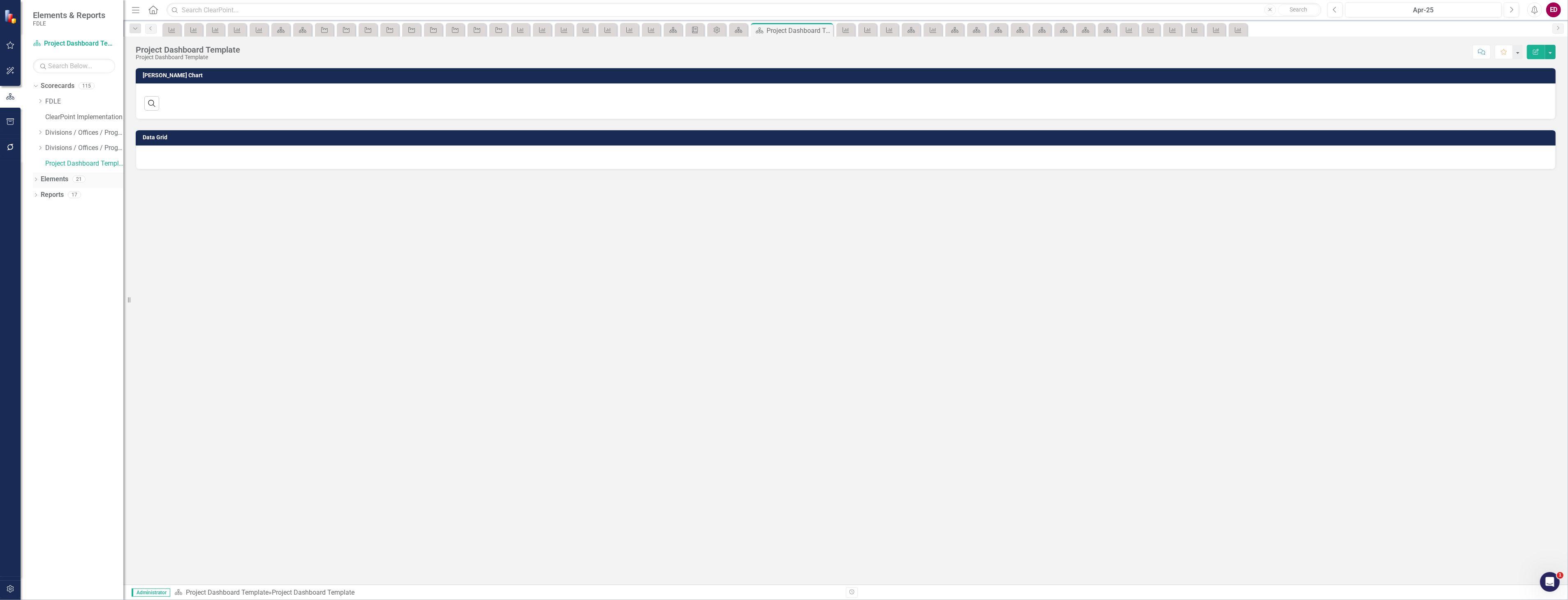
click at [39, 178] on div "Dropdown Elements 21" at bounding box center [78, 181] width 91 height 16
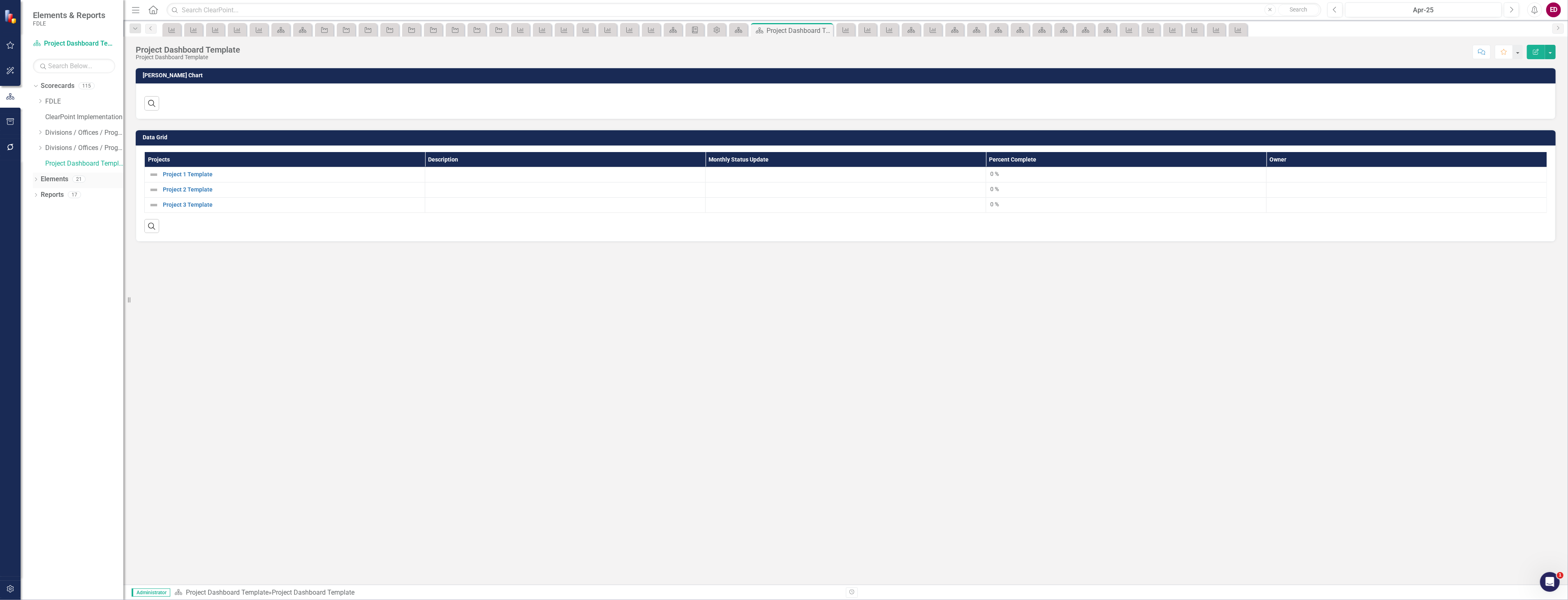
click at [35, 178] on icon "Dropdown" at bounding box center [35, 180] width 5 height 4
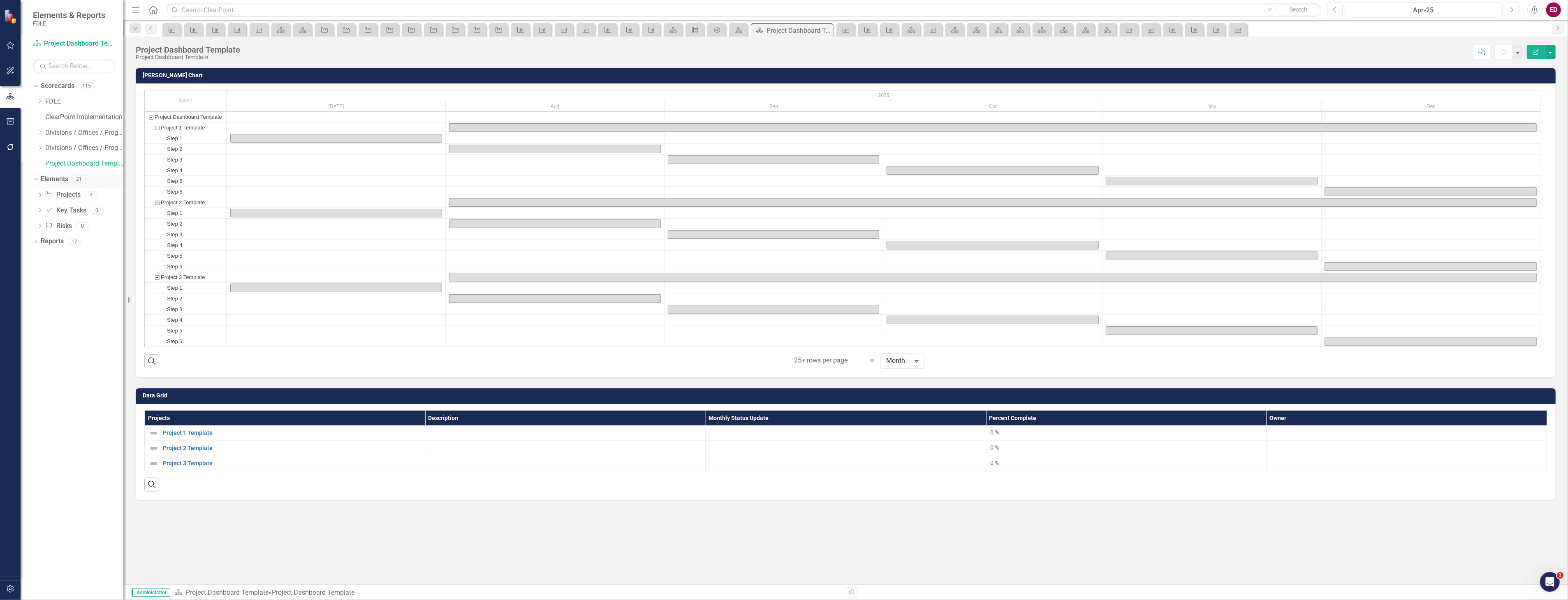
click at [66, 178] on link "Elements" at bounding box center [54, 180] width 27 height 10
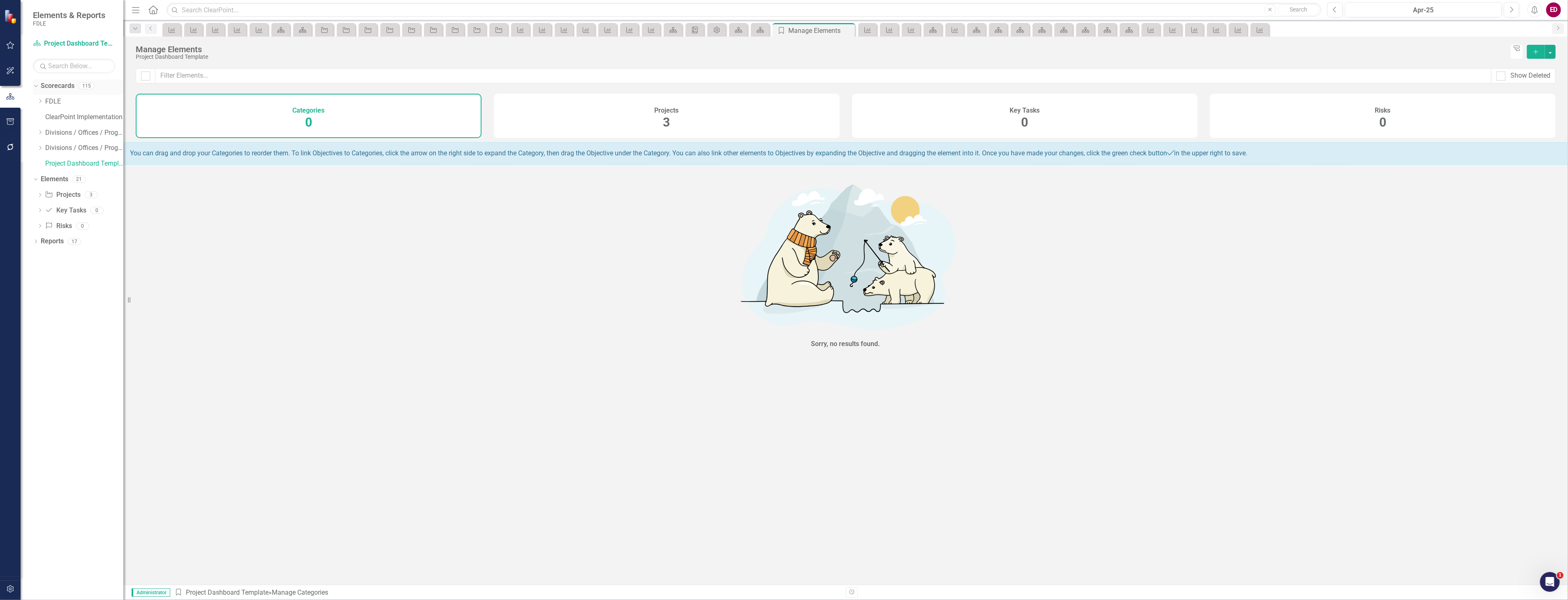
click at [57, 88] on link "Scorecards" at bounding box center [57, 86] width 33 height 10
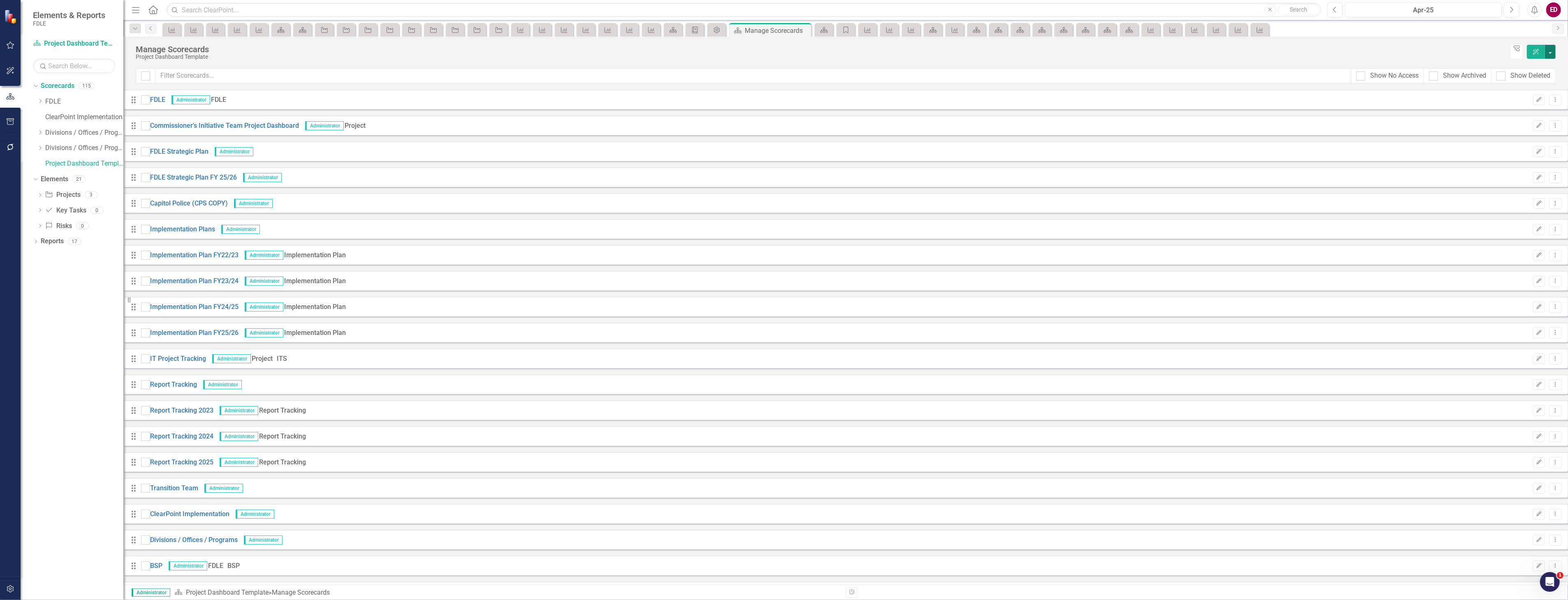
click at [1552, 47] on button "button" at bounding box center [1550, 52] width 11 height 14
click at [1552, 77] on link "Add Add Scorecard" at bounding box center [1513, 83] width 85 height 15
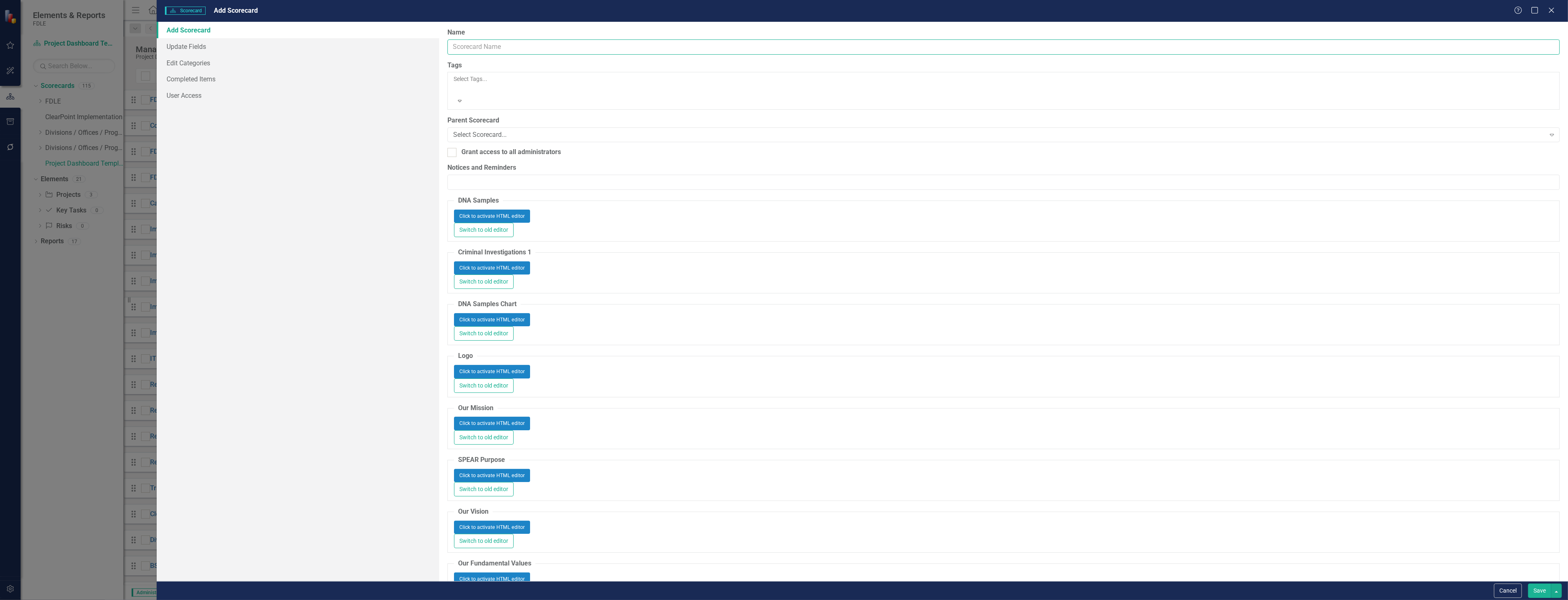
click at [1010, 52] on input "Name" at bounding box center [1003, 47] width 1112 height 15
type input "y"
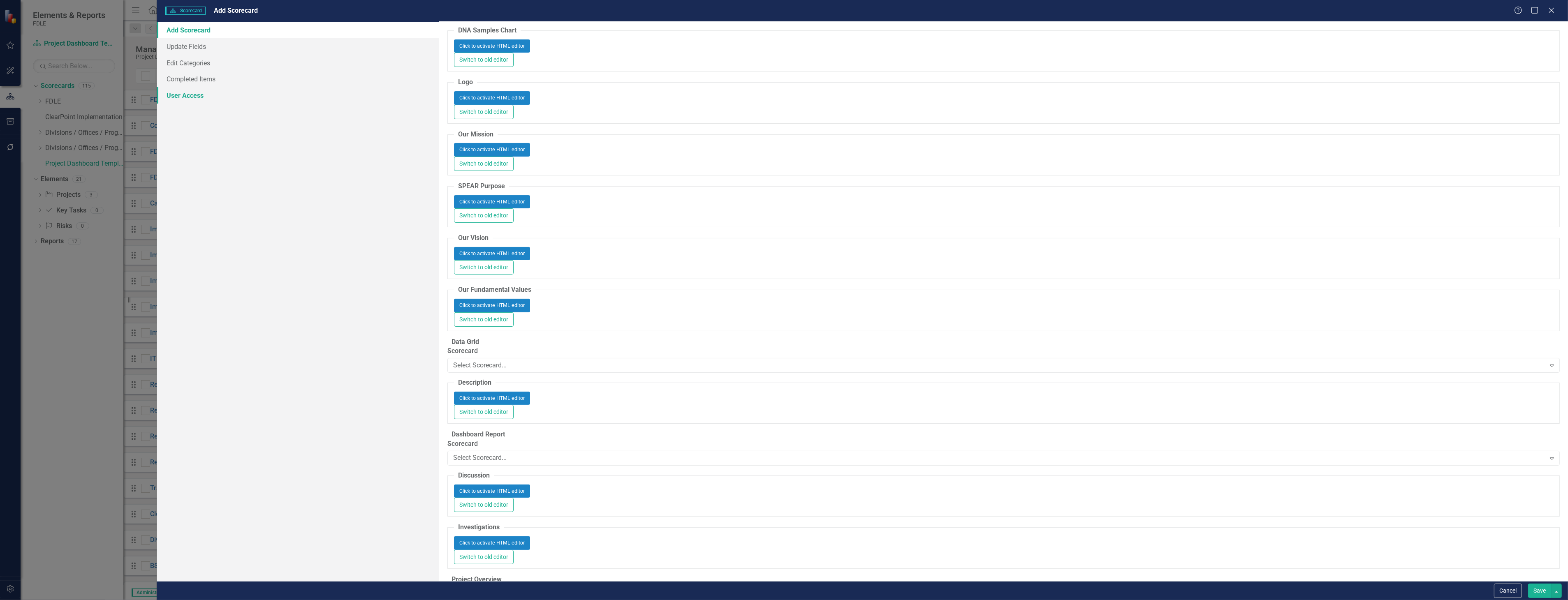
type input "testing"
click at [187, 95] on link "User Access" at bounding box center [297, 95] width 282 height 16
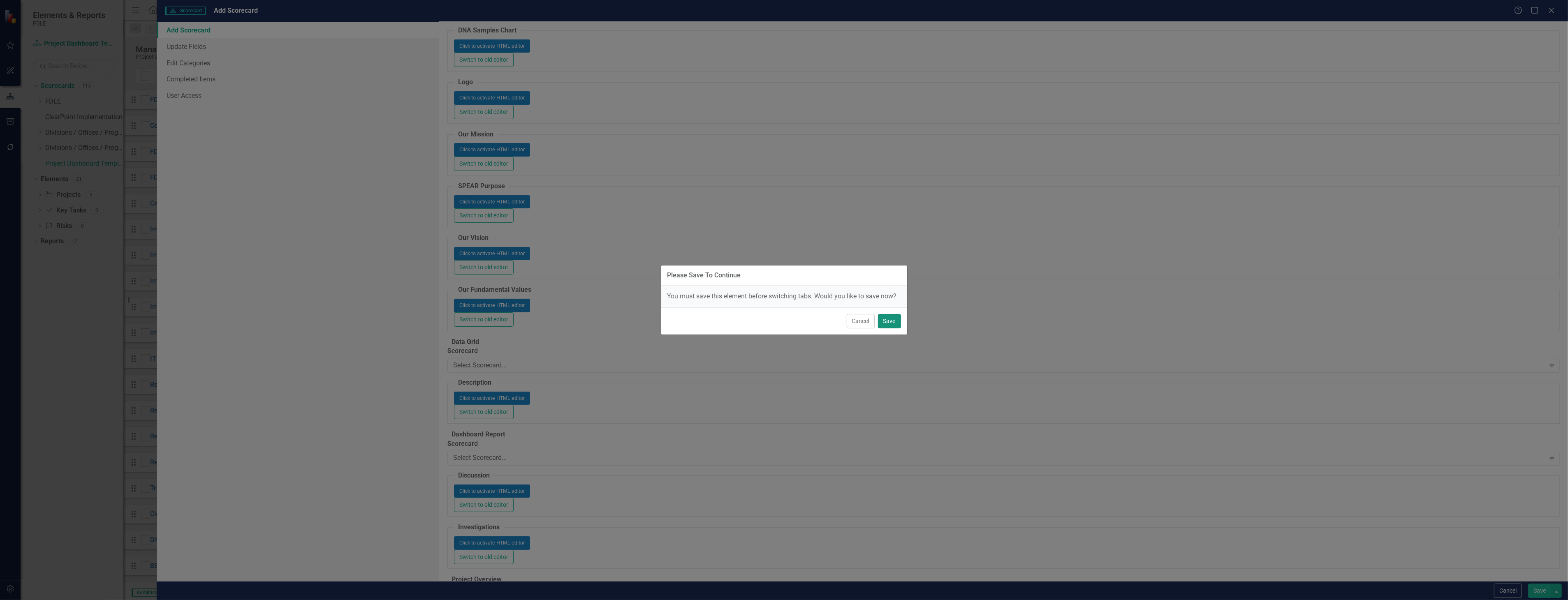
click at [887, 315] on button "Save" at bounding box center [889, 321] width 23 height 15
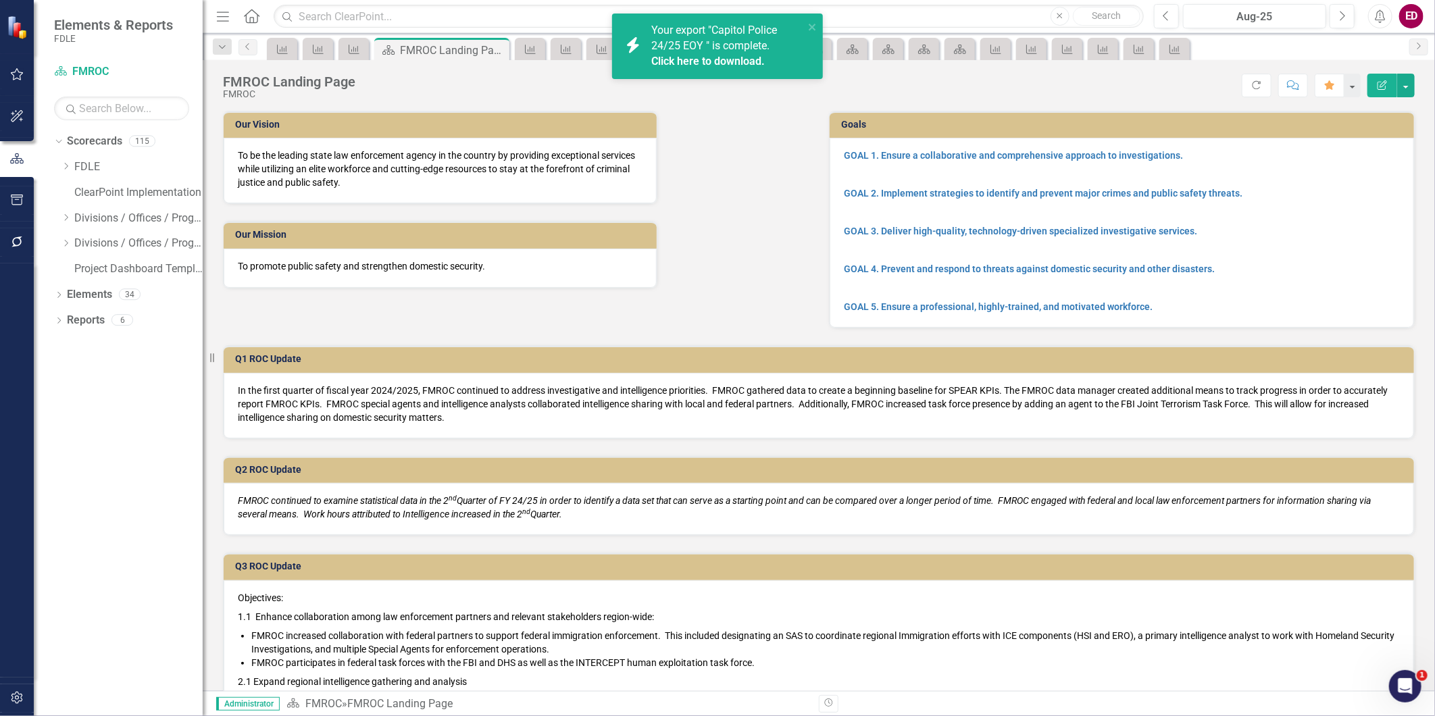
scroll to position [113, 0]
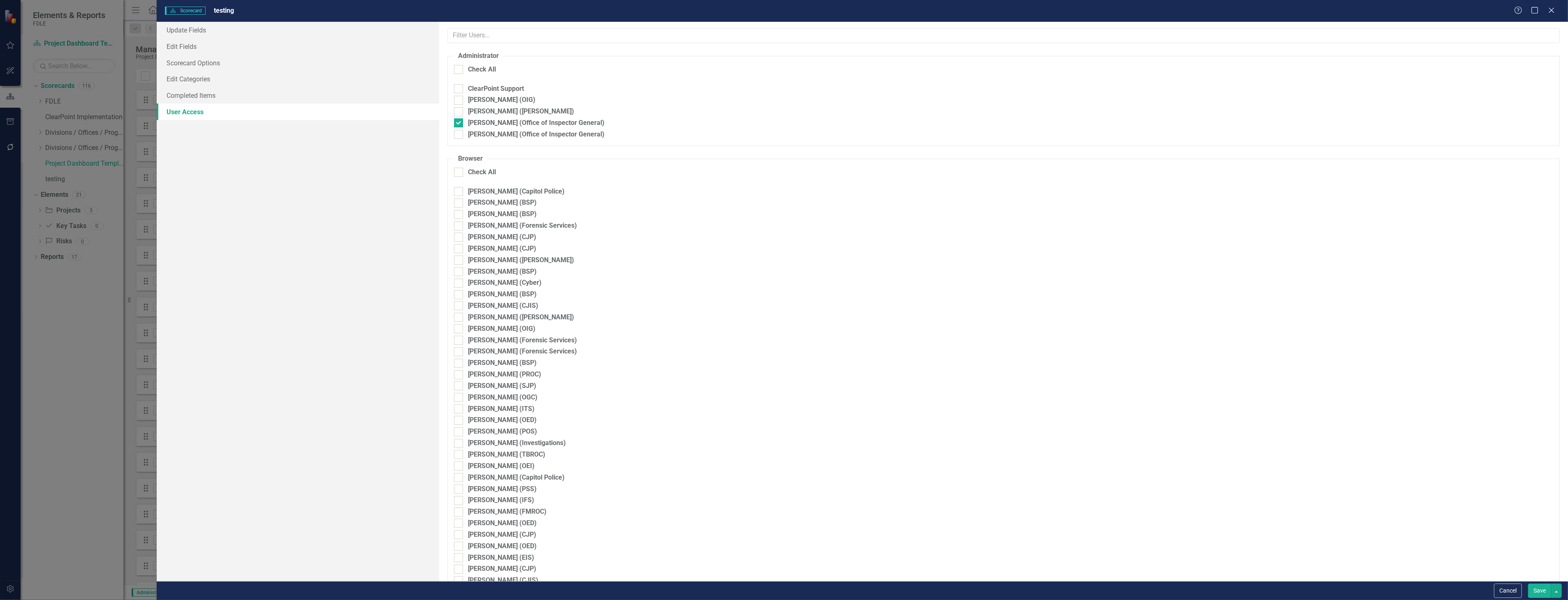
click at [1538, 588] on div "Please Save To Continue You must save this element before switching tabs. Would…" at bounding box center [784, 300] width 1568 height 600
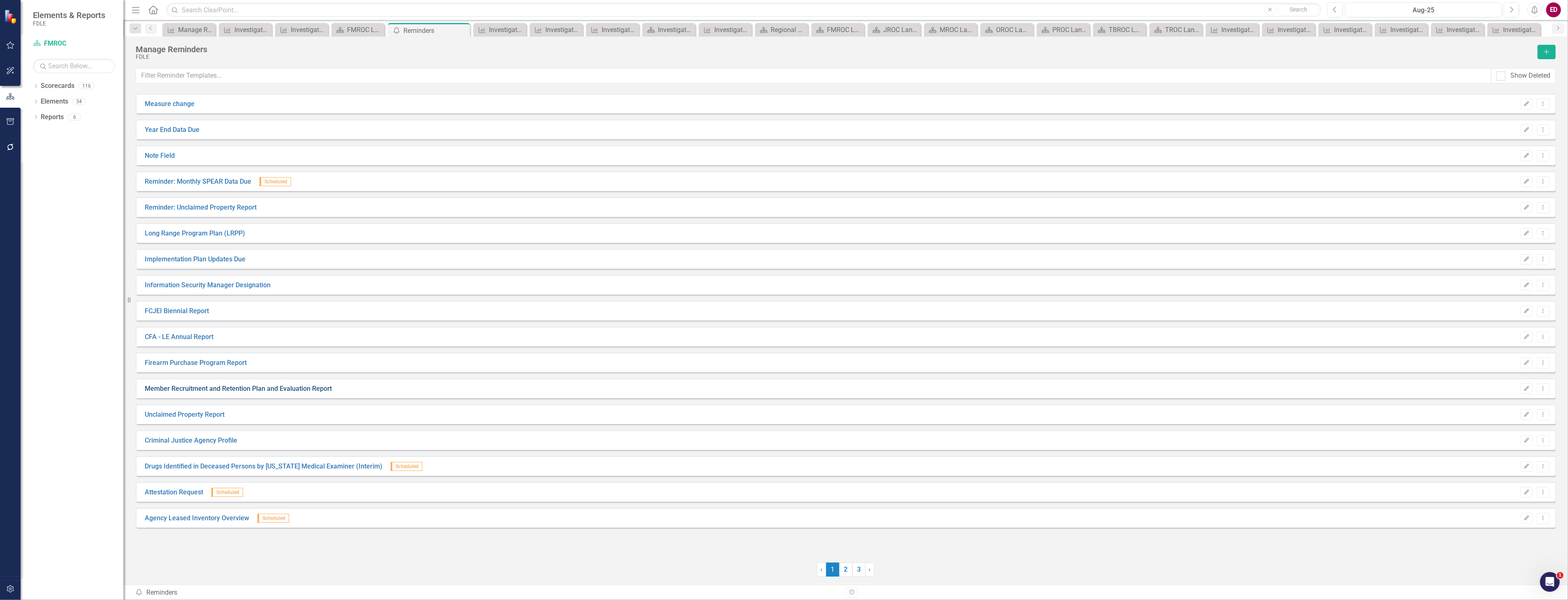
click at [242, 389] on link "Member Recruitment and Retention Plan and Evaluation Report" at bounding box center [238, 389] width 187 height 10
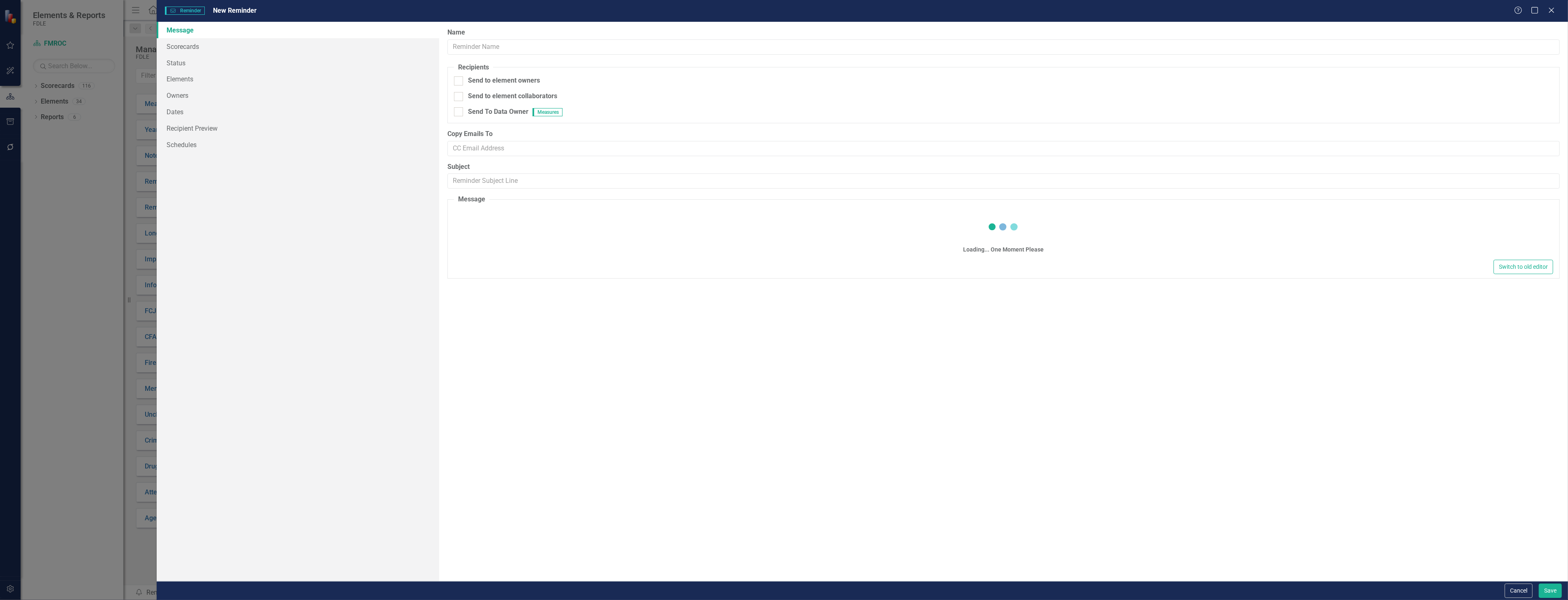
type input "Member Recruitment and Retention Plan and Evaluation Report"
checkbox input "true"
type input "Member Recruitment and Retention Plan and Evaluation Report"
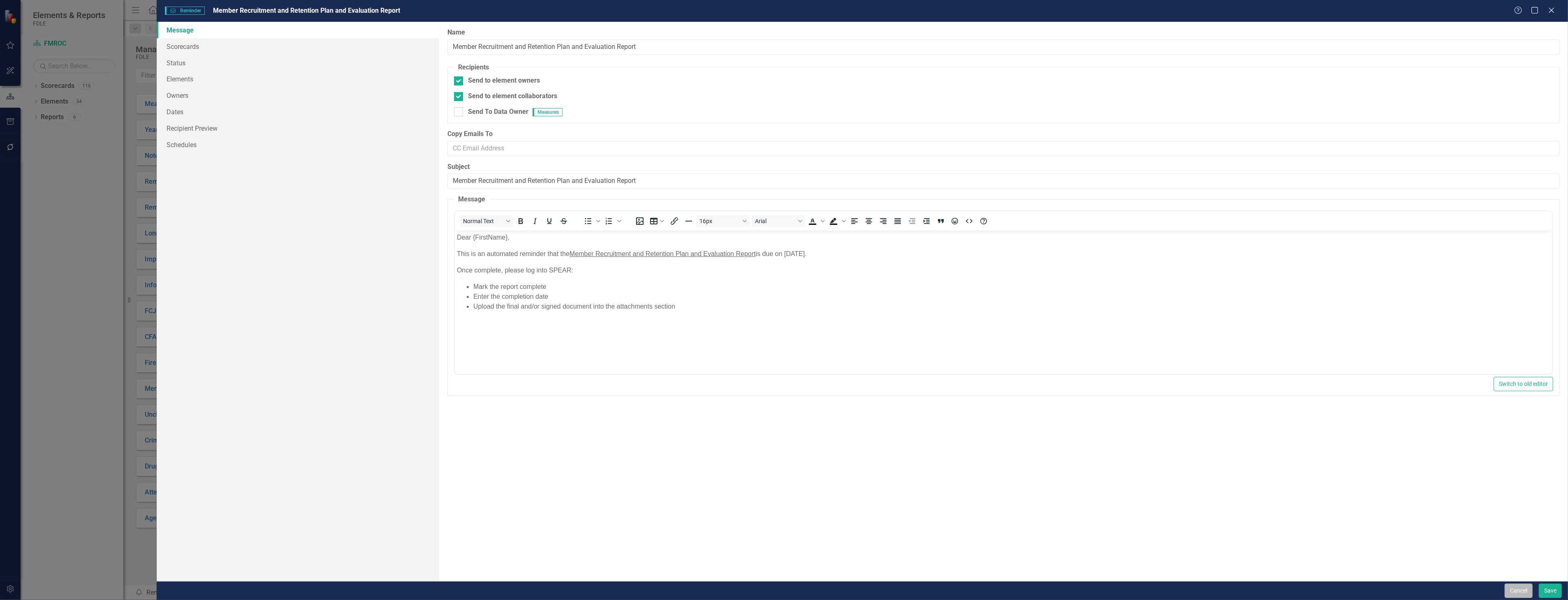
click at [1524, 593] on button "Cancel" at bounding box center [1519, 591] width 28 height 15
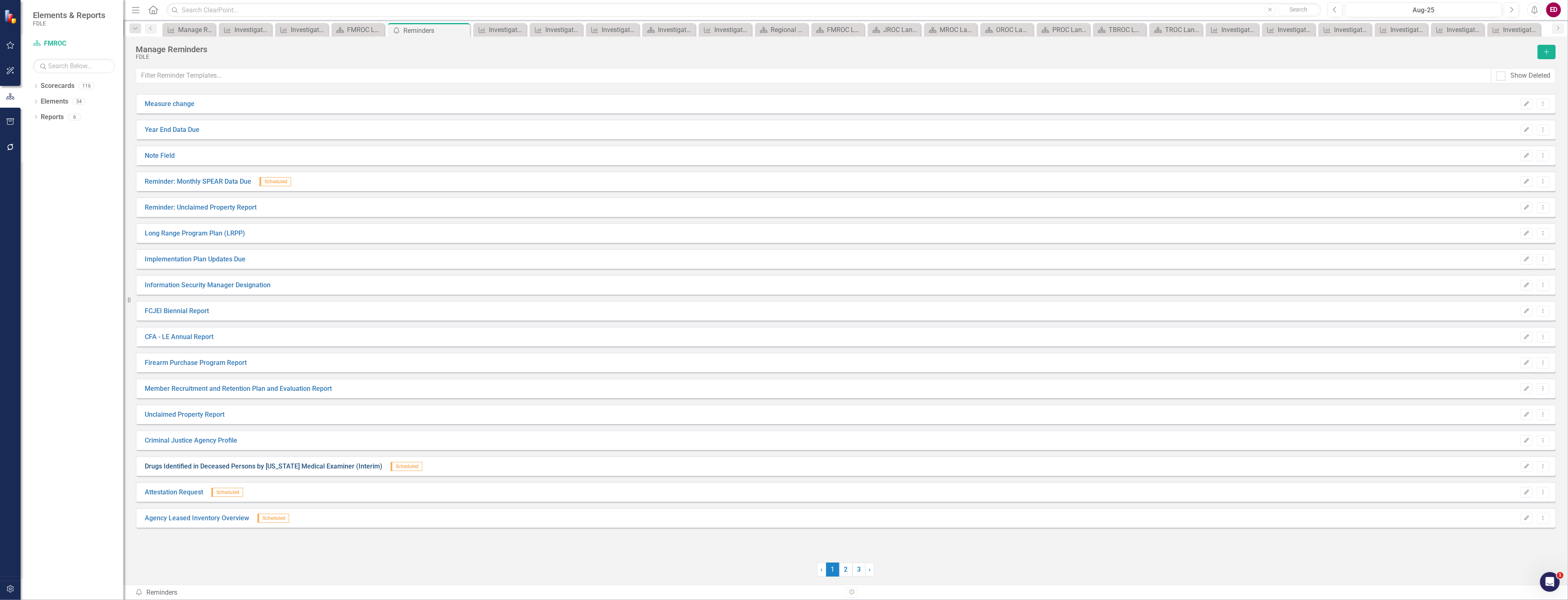
click at [359, 467] on link "Drugs Identified in Deceased Persons by [US_STATE] Medical Examiner (Interim)" at bounding box center [264, 467] width 237 height 10
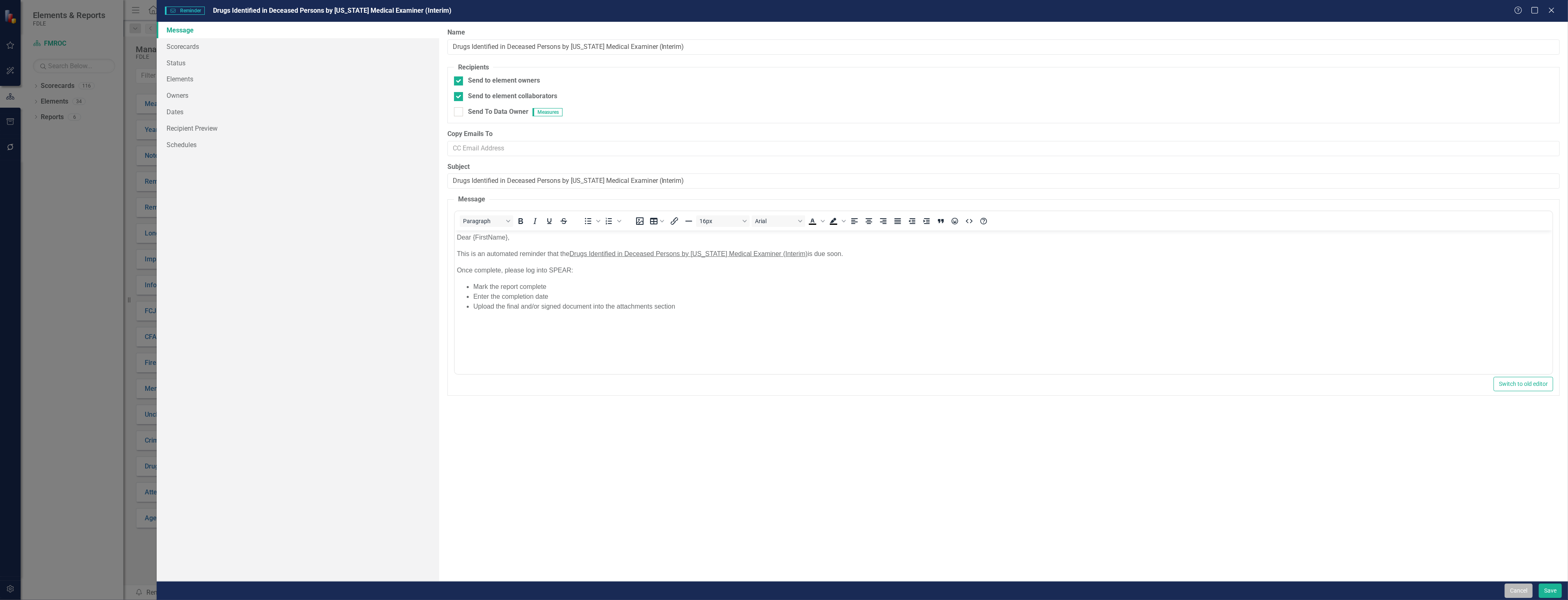
click at [1519, 590] on button "Cancel" at bounding box center [1519, 591] width 28 height 15
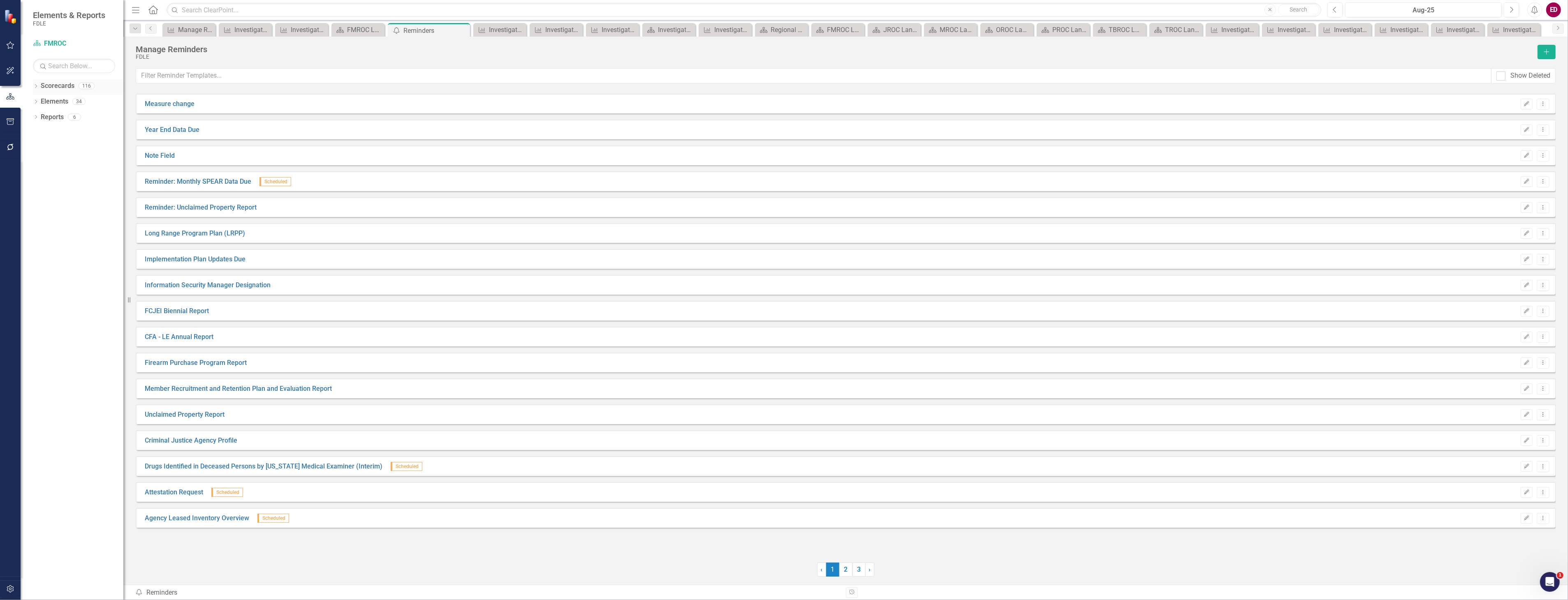
click at [40, 88] on div "Dropdown Scorecards 116" at bounding box center [78, 87] width 91 height 16
click at [35, 84] on div "Dropdown" at bounding box center [35, 86] width 5 height 7
click at [60, 181] on link "testing" at bounding box center [84, 180] width 78 height 10
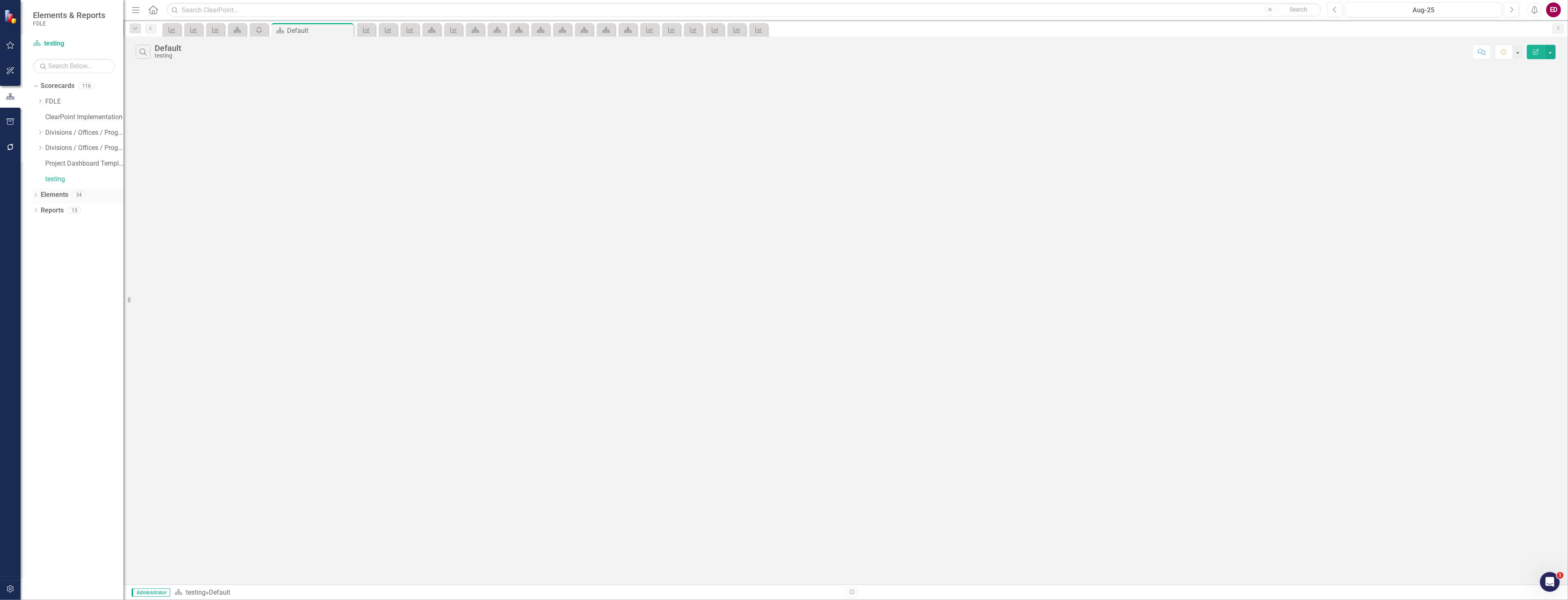
click at [39, 195] on div "Dropdown Elements 34" at bounding box center [78, 196] width 91 height 16
click at [32, 194] on div "Dropdown Scorecards 116 Dropdown FDLE Commissioner's Initiative Team Project Da…" at bounding box center [72, 340] width 103 height 521
click at [35, 194] on icon at bounding box center [35, 195] width 2 height 4
click at [41, 209] on div "Dropdown" at bounding box center [40, 211] width 5 height 7
click at [77, 209] on div "0" at bounding box center [84, 210] width 13 height 7
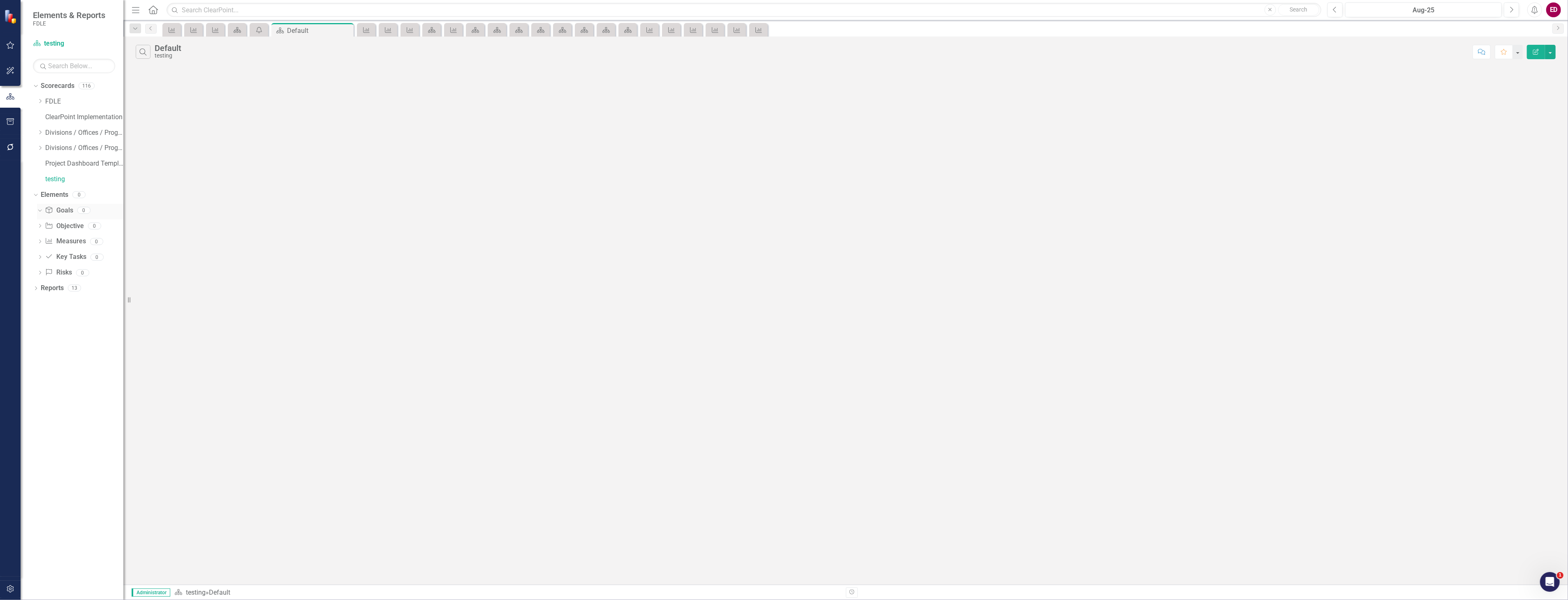
click at [66, 212] on link "Goal Goals" at bounding box center [59, 211] width 28 height 10
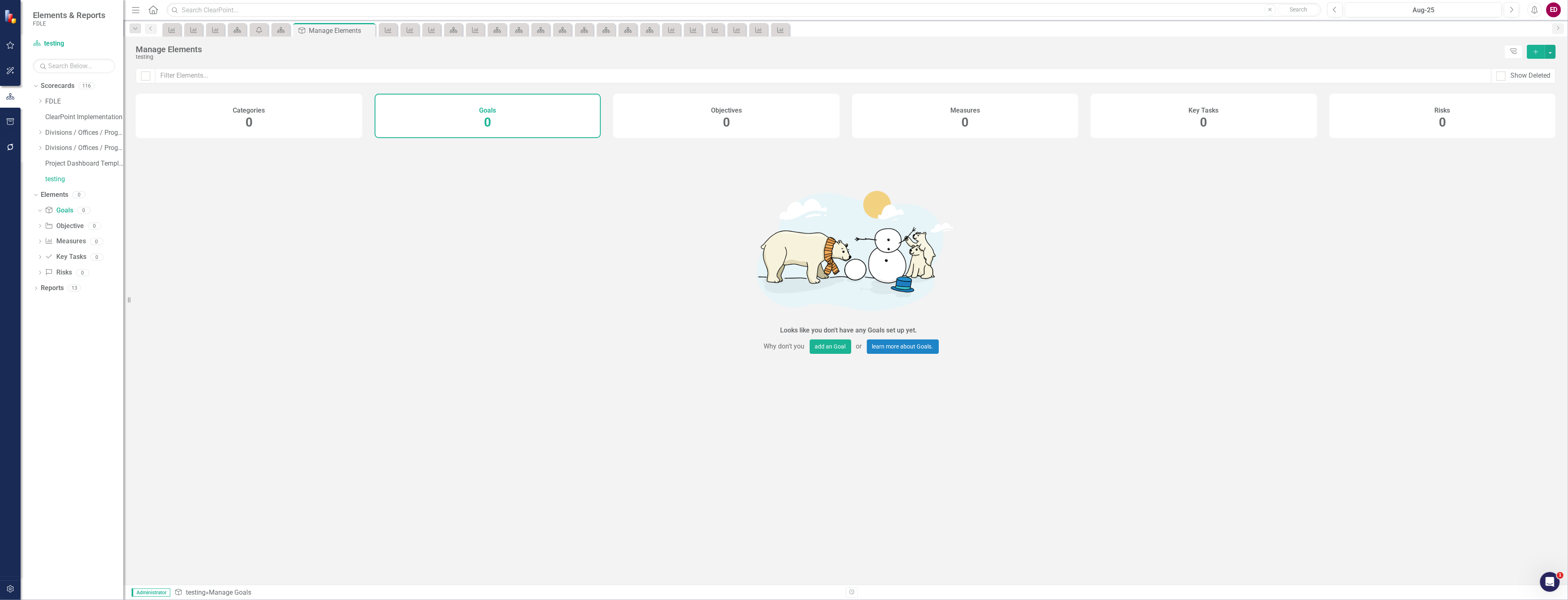
click at [1541, 57] on button "Add" at bounding box center [1536, 52] width 18 height 14
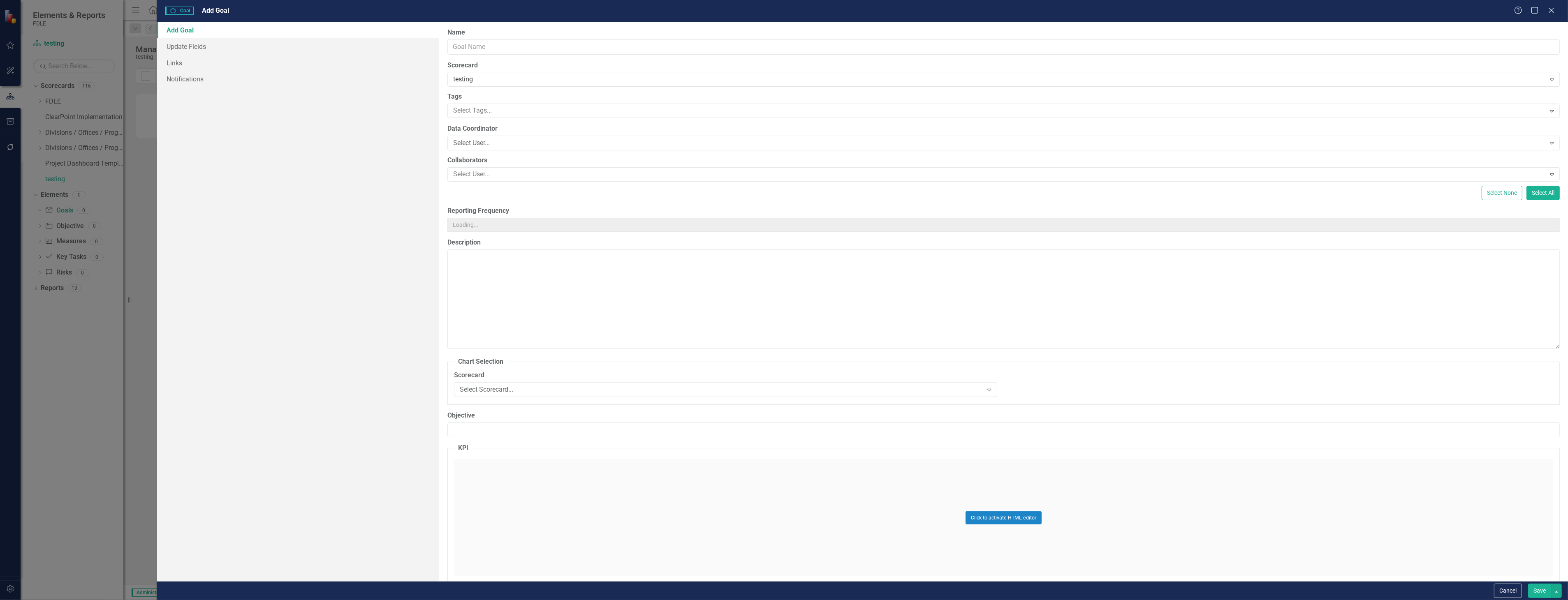
type input "https://"
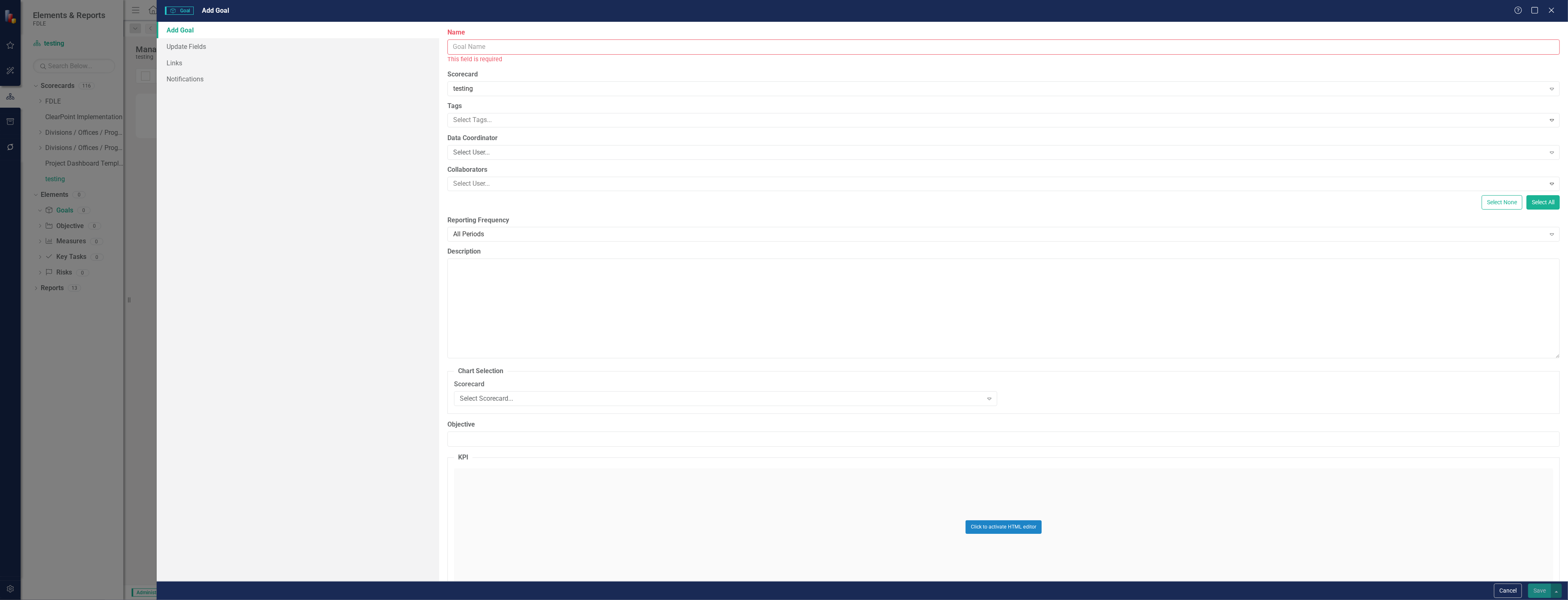
click at [677, 40] on input "Name" at bounding box center [1003, 47] width 1112 height 15
type input "pods"
click at [1528, 584] on button "Save" at bounding box center [1539, 591] width 23 height 15
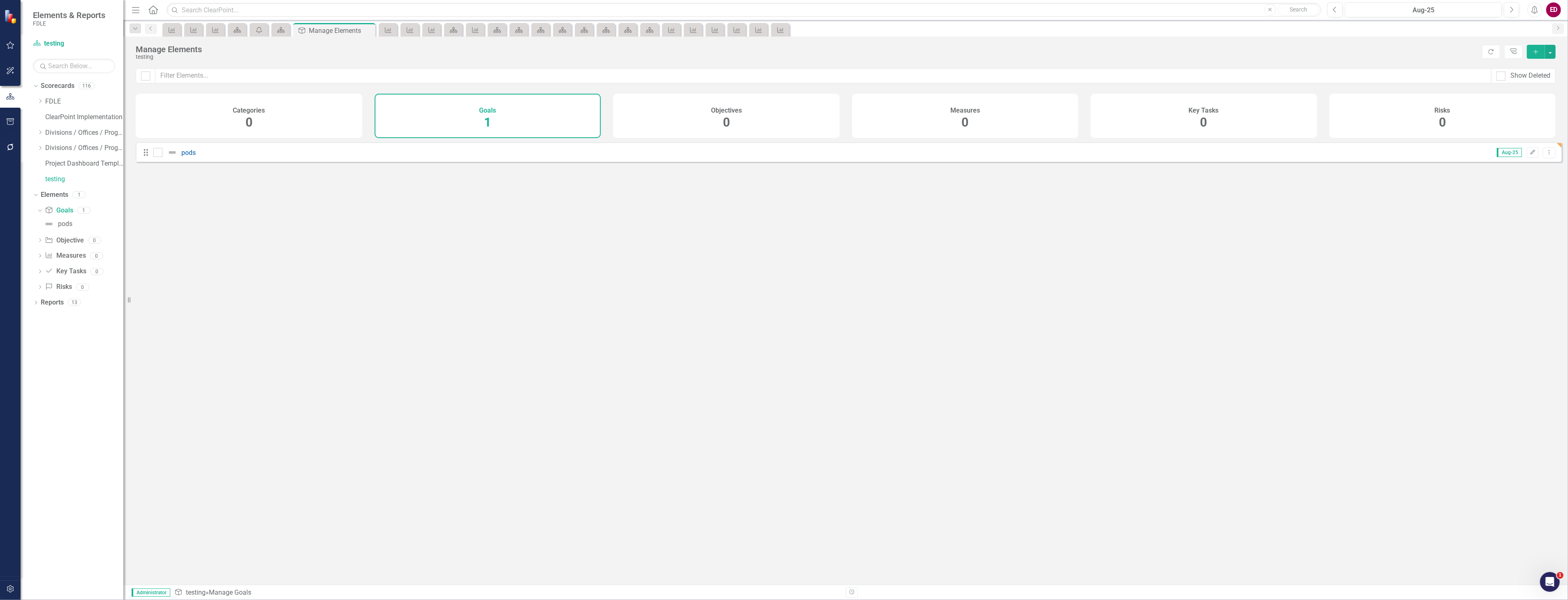
click at [195, 153] on div "pods" at bounding box center [175, 153] width 44 height 10
click at [184, 156] on link "pods" at bounding box center [189, 153] width 15 height 8
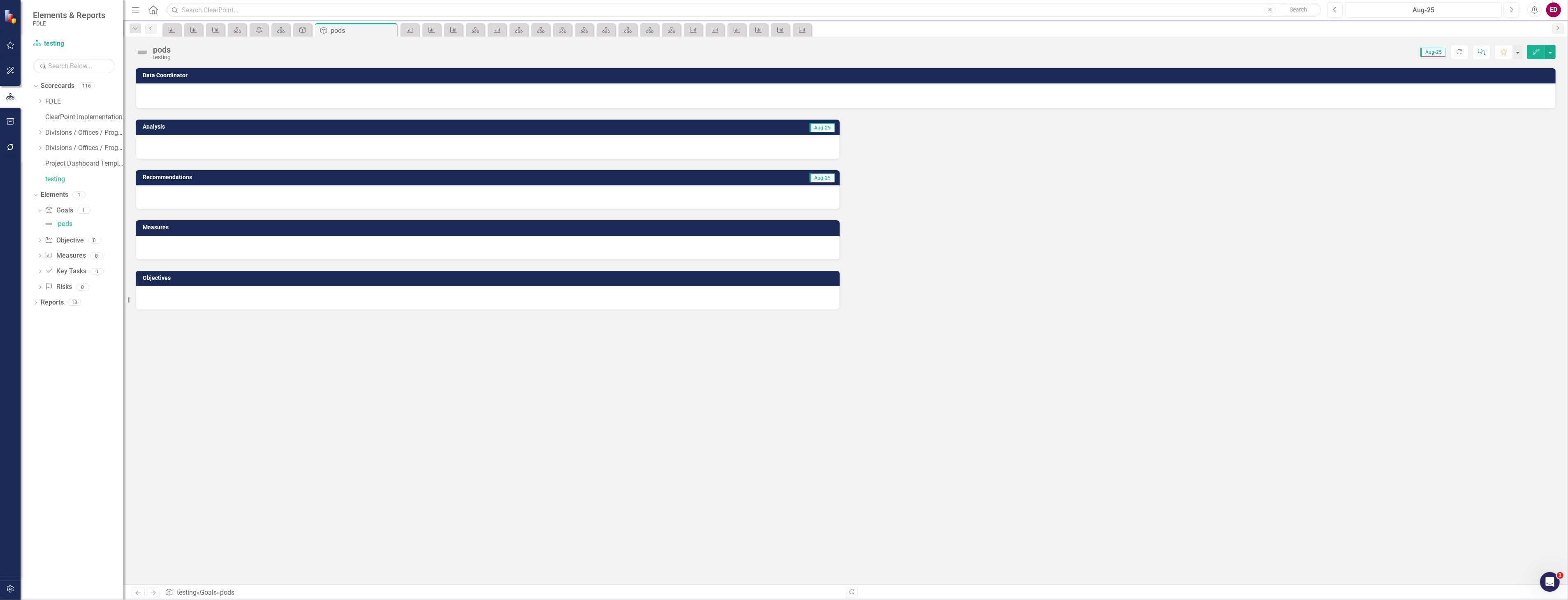
click at [1533, 50] on icon "Edit" at bounding box center [1536, 51] width 7 height 5
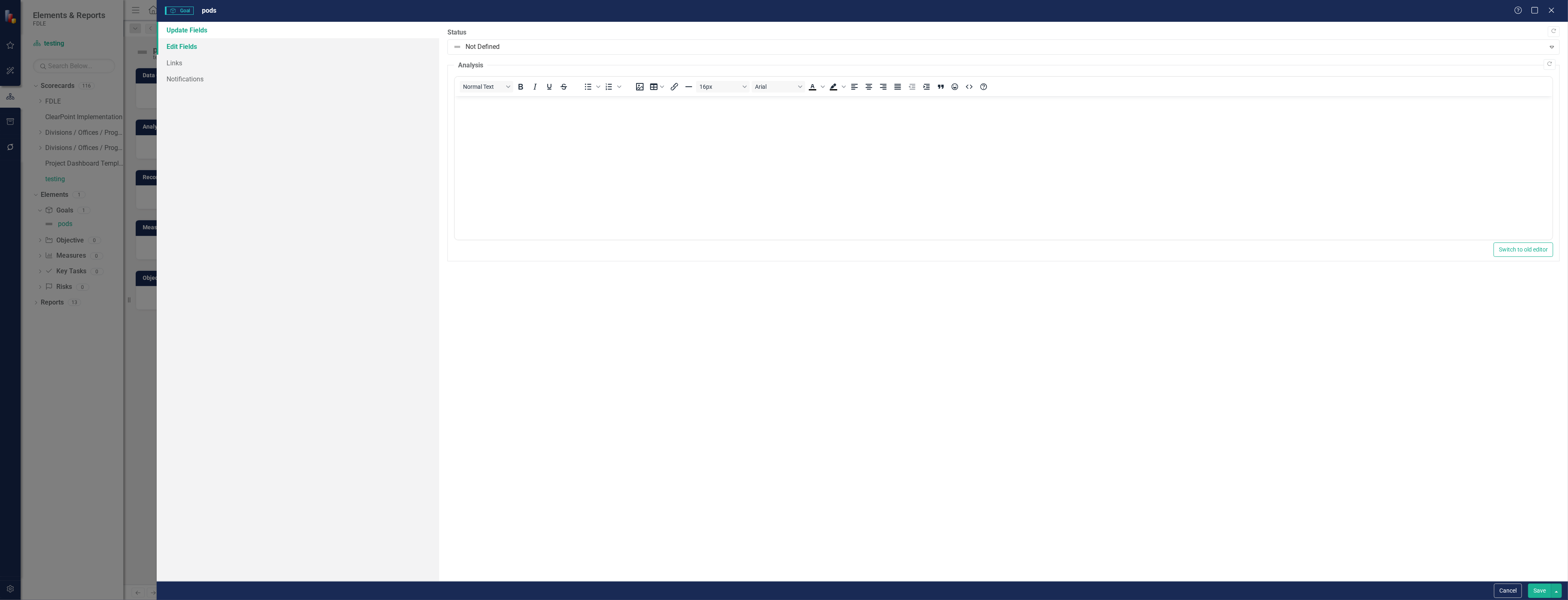
click at [228, 43] on link "Edit Fields" at bounding box center [297, 46] width 282 height 16
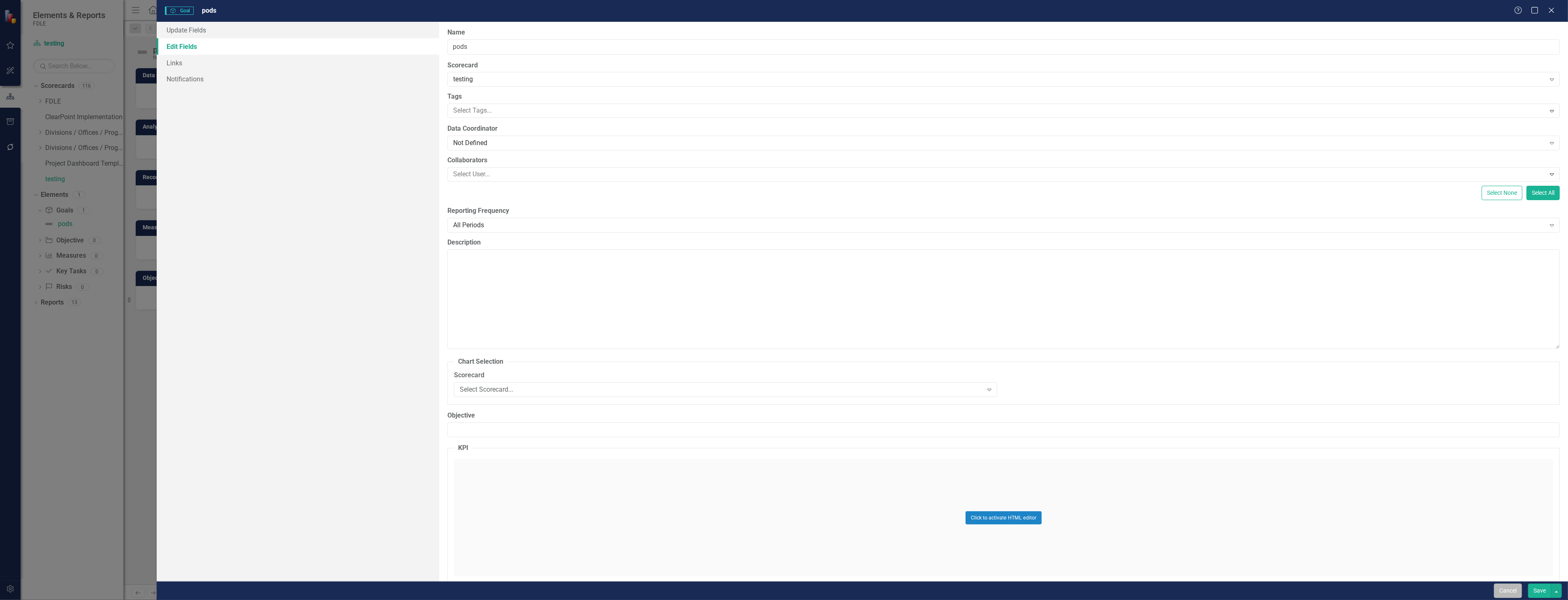
click at [1496, 586] on button "Cancel" at bounding box center [1508, 591] width 28 height 15
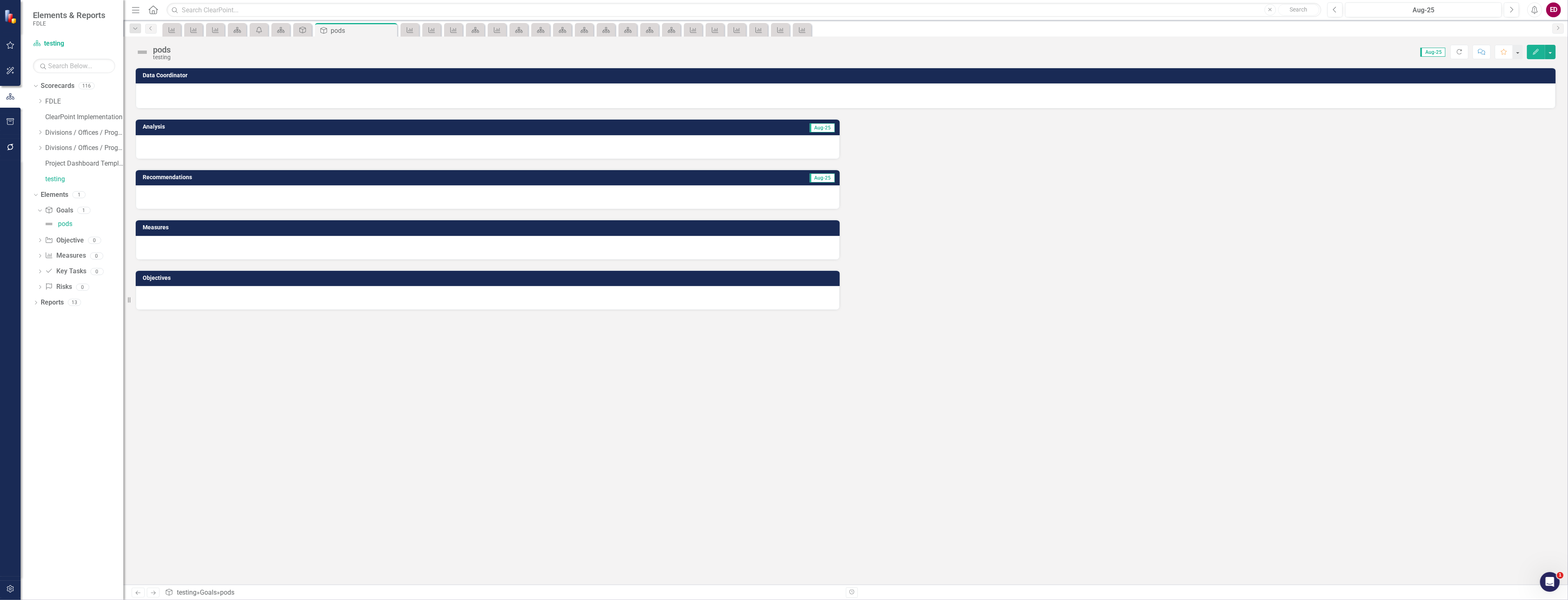
click at [1544, 52] on button "Edit" at bounding box center [1536, 52] width 18 height 15
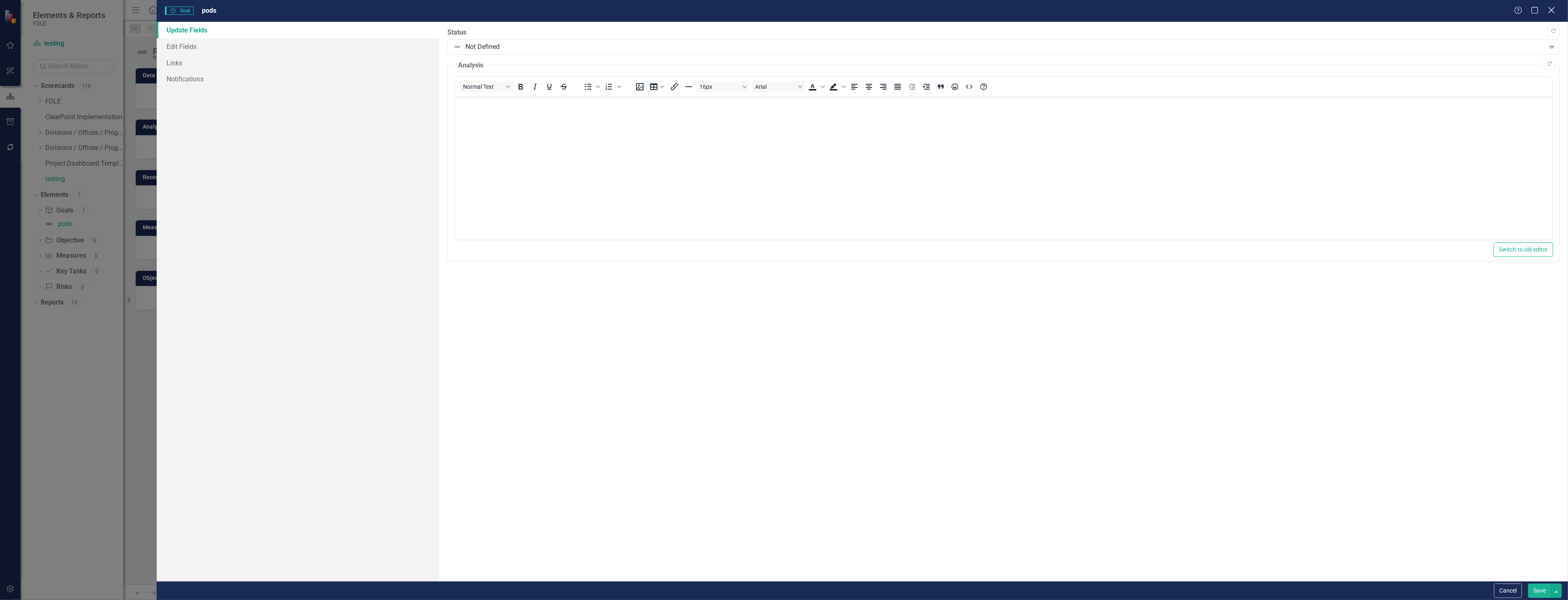
drag, startPoint x: 1552, startPoint y: 10, endPoint x: 1549, endPoint y: 11, distance: 3.2
click at [1549, 11] on icon "Close" at bounding box center [1551, 10] width 10 height 8
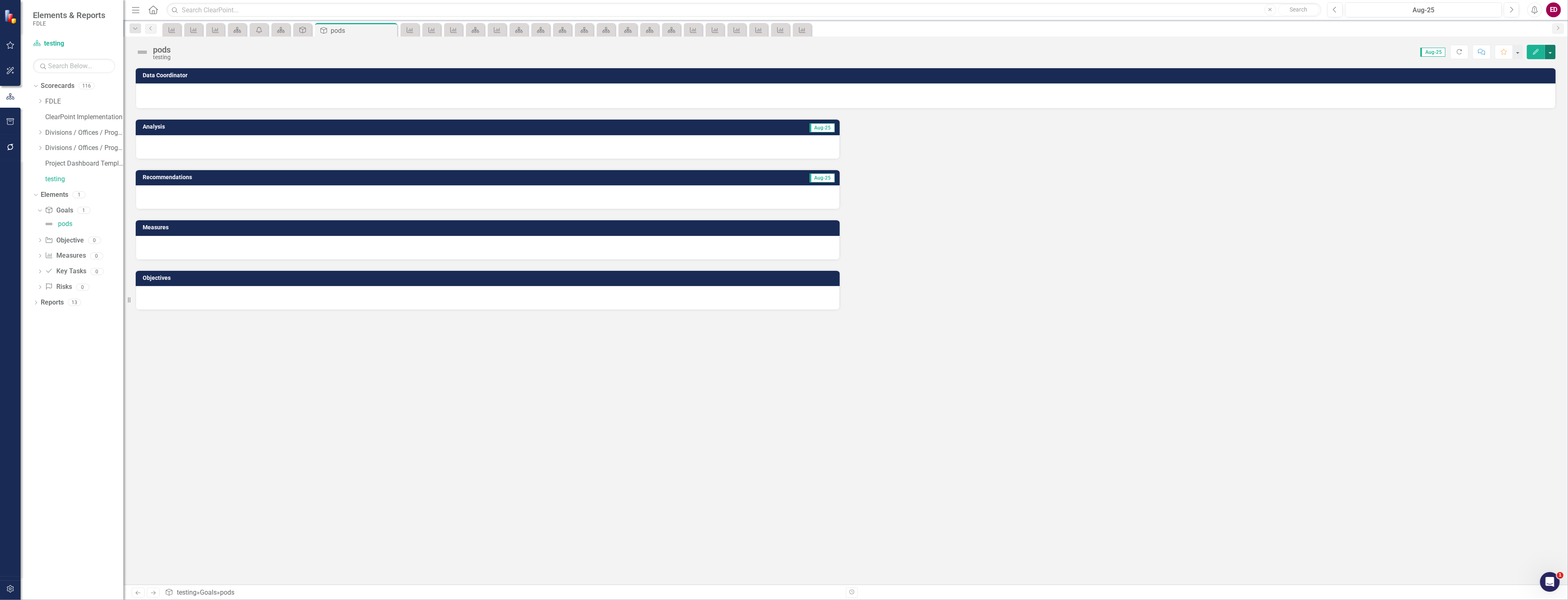
click at [1546, 46] on button "button" at bounding box center [1550, 52] width 11 height 15
click at [1542, 80] on link "Edit Report Edit Layout" at bounding box center [1522, 82] width 66 height 15
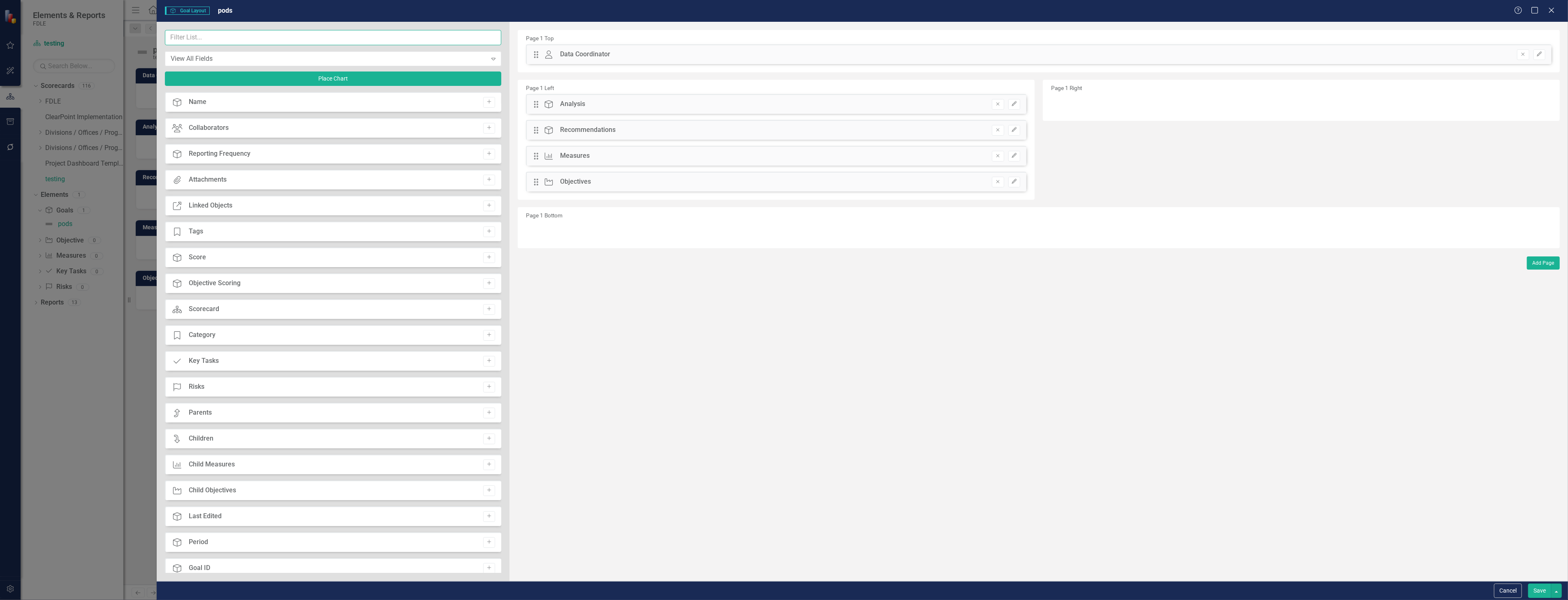
click at [295, 30] on input "text" at bounding box center [333, 37] width 337 height 15
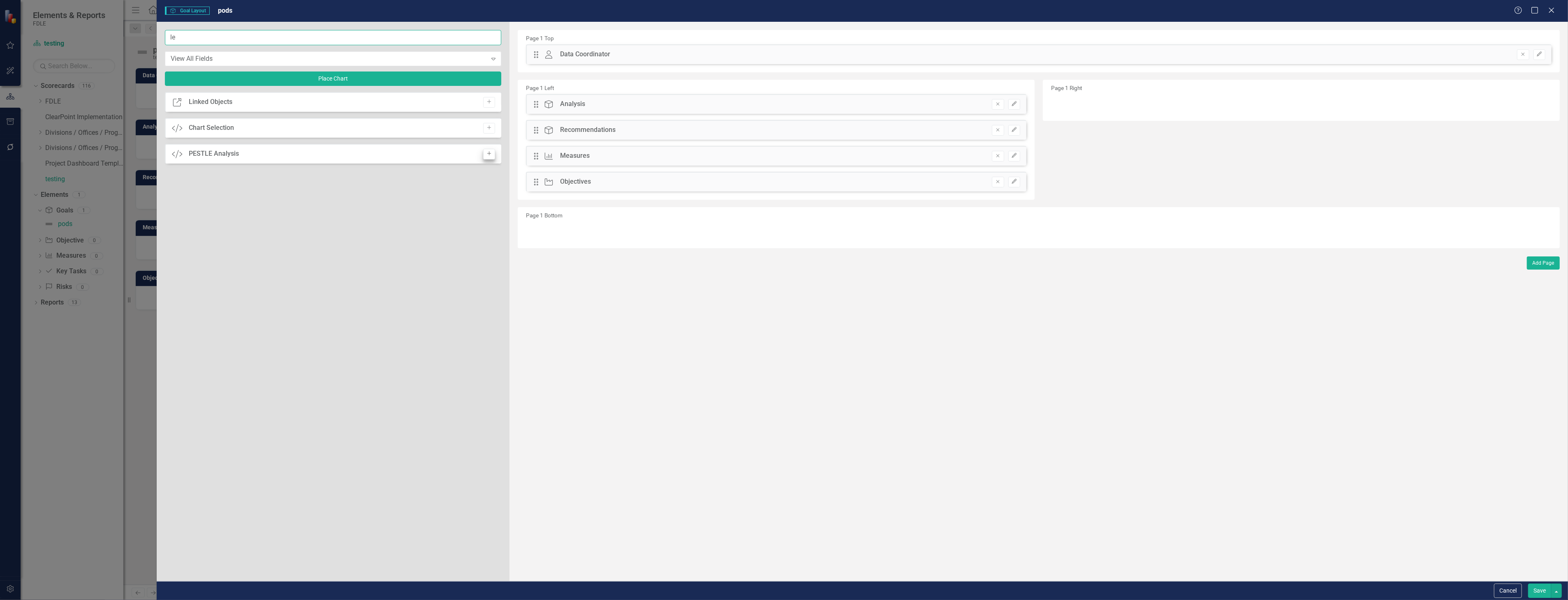
type input "le"
click at [488, 155] on icon "Add" at bounding box center [489, 154] width 6 height 5
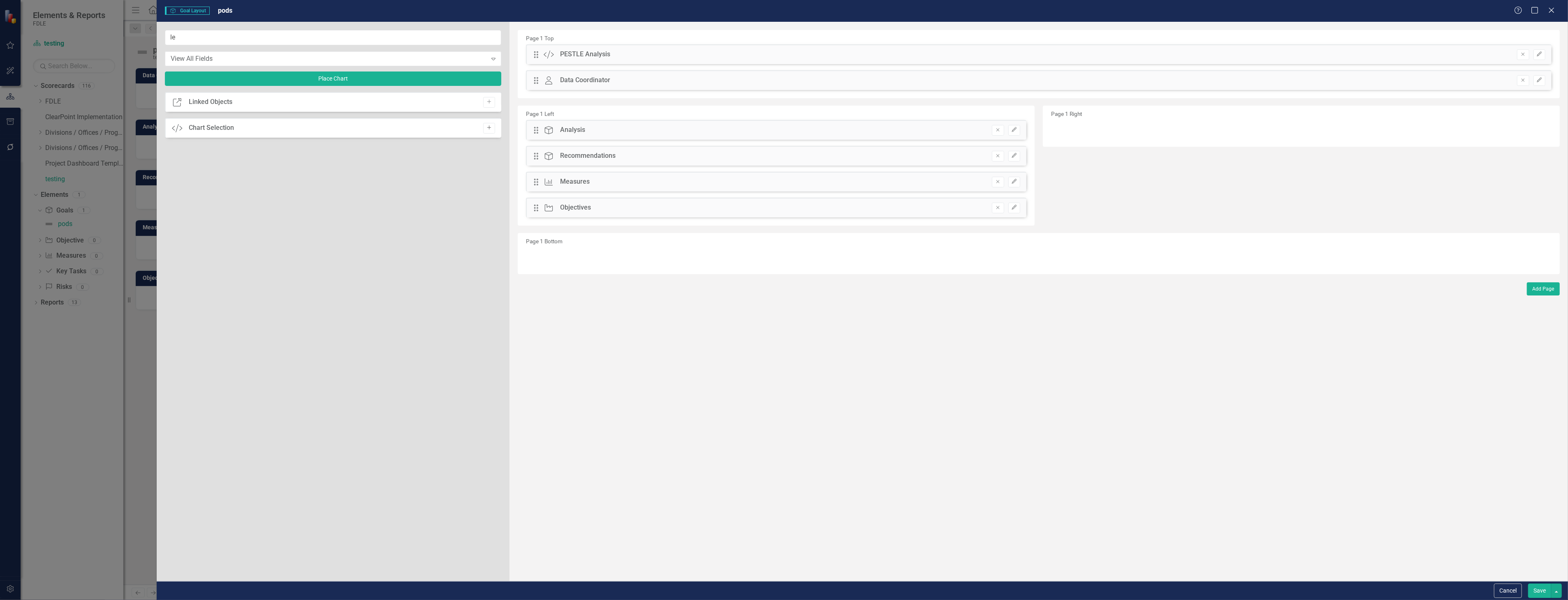
click at [490, 128] on icon "Add" at bounding box center [489, 128] width 6 height 5
drag, startPoint x: 535, startPoint y: 52, endPoint x: 564, endPoint y: 277, distance: 226.9
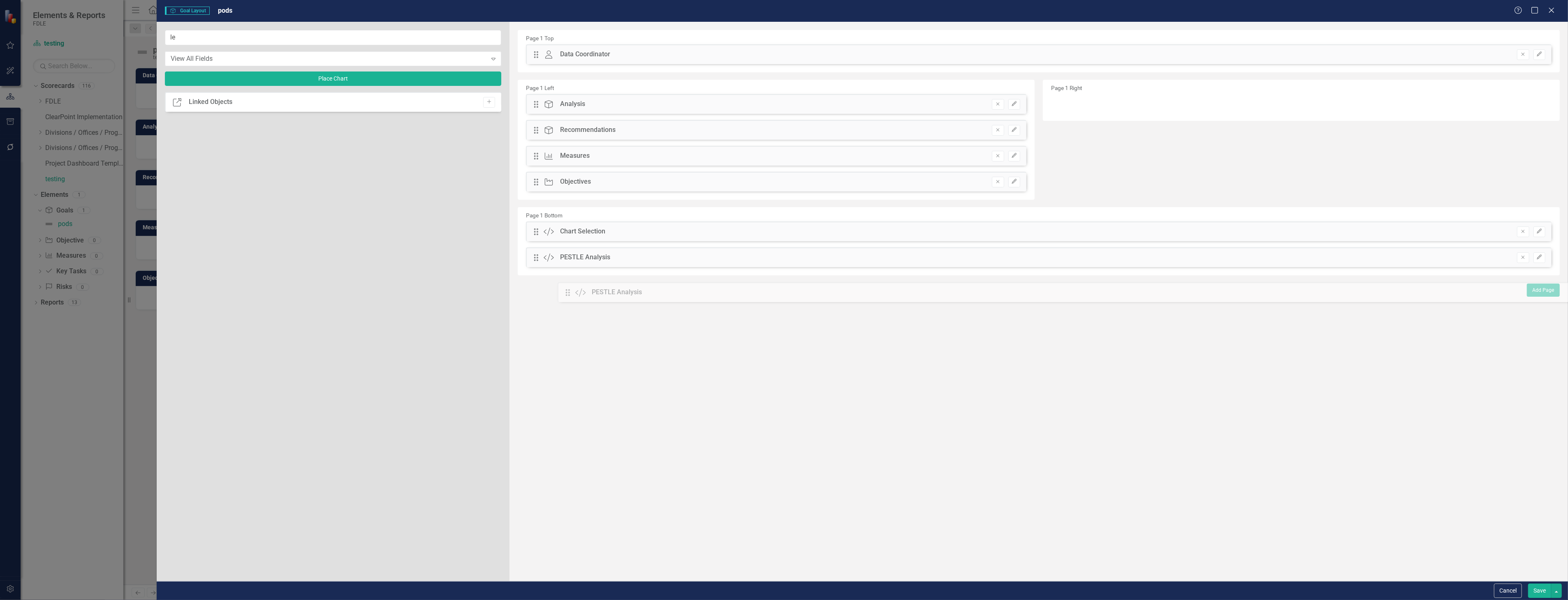
drag, startPoint x: 539, startPoint y: 57, endPoint x: 577, endPoint y: 295, distance: 241.0
click at [277, 34] on input "le" at bounding box center [333, 37] width 337 height 15
type input "\"
click at [490, 101] on icon "Add" at bounding box center [489, 102] width 6 height 5
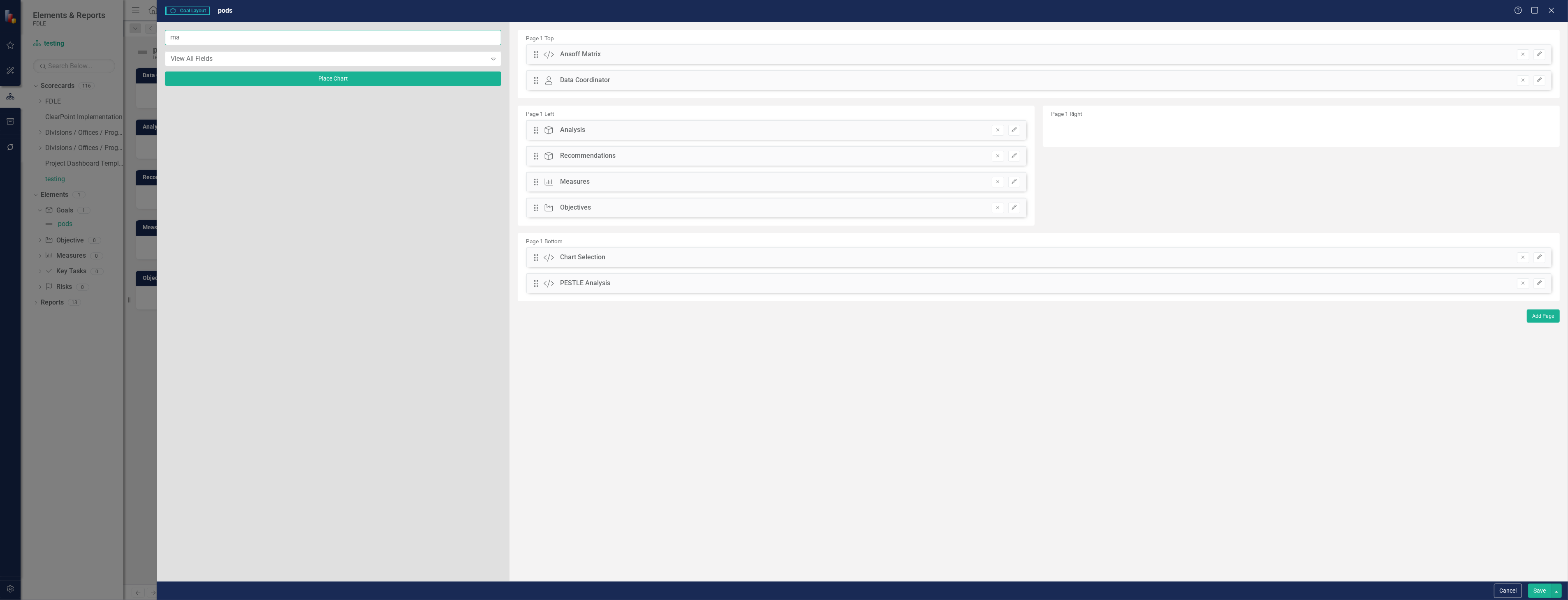
click at [379, 39] on input "ma" at bounding box center [333, 37] width 337 height 15
type input "m"
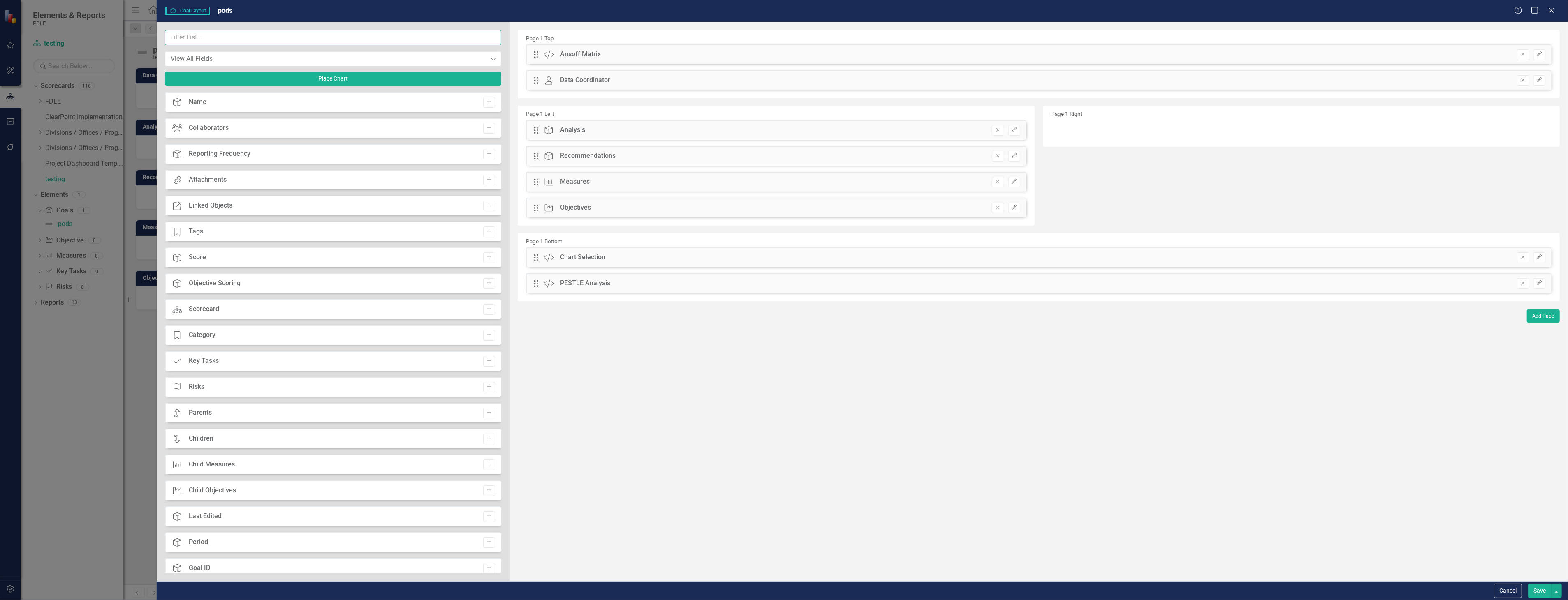
type input "d"
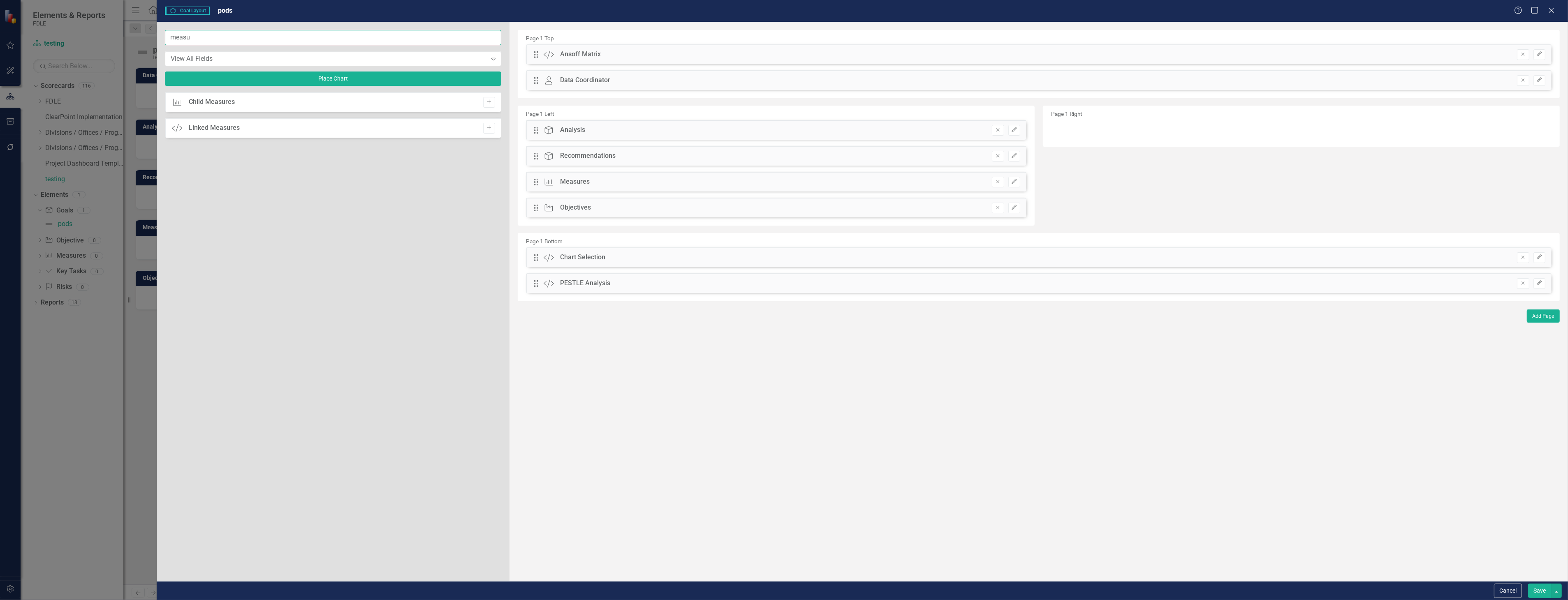
type input "measu"
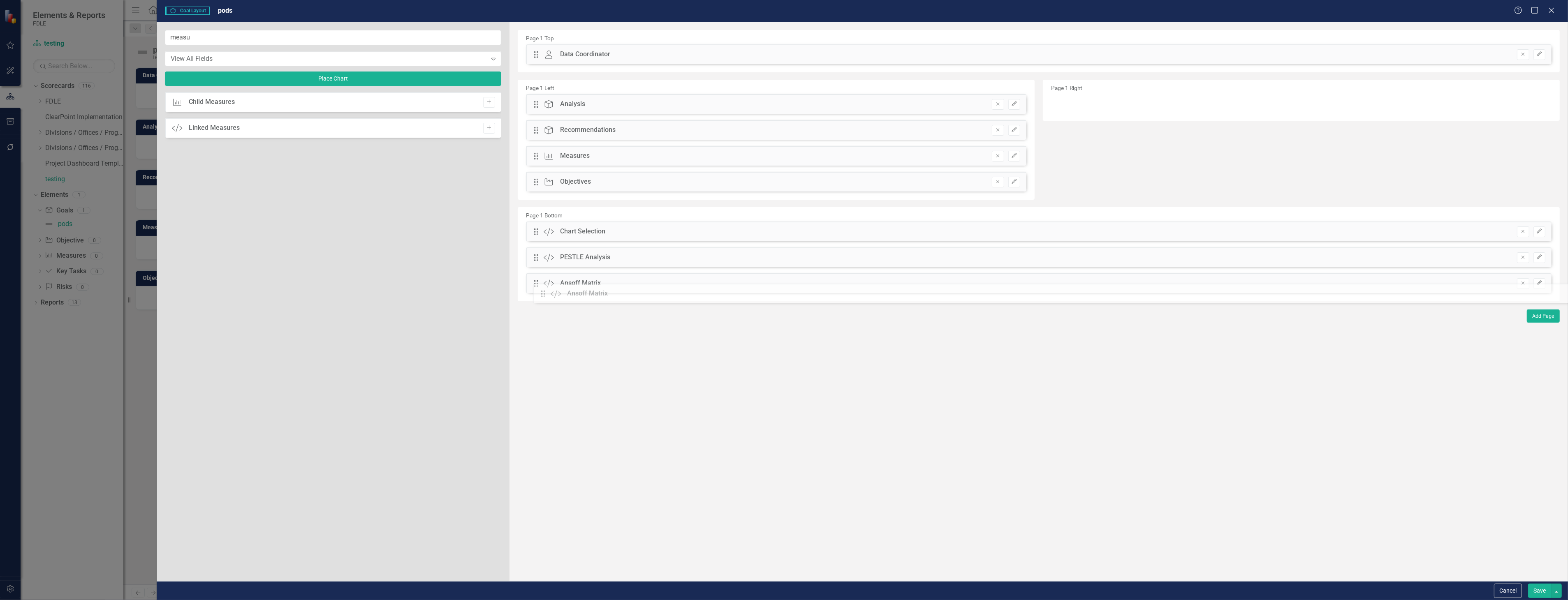
drag, startPoint x: 534, startPoint y: 52, endPoint x: 548, endPoint y: 293, distance: 241.4
click at [1549, 590] on button "Save" at bounding box center [1539, 591] width 23 height 15
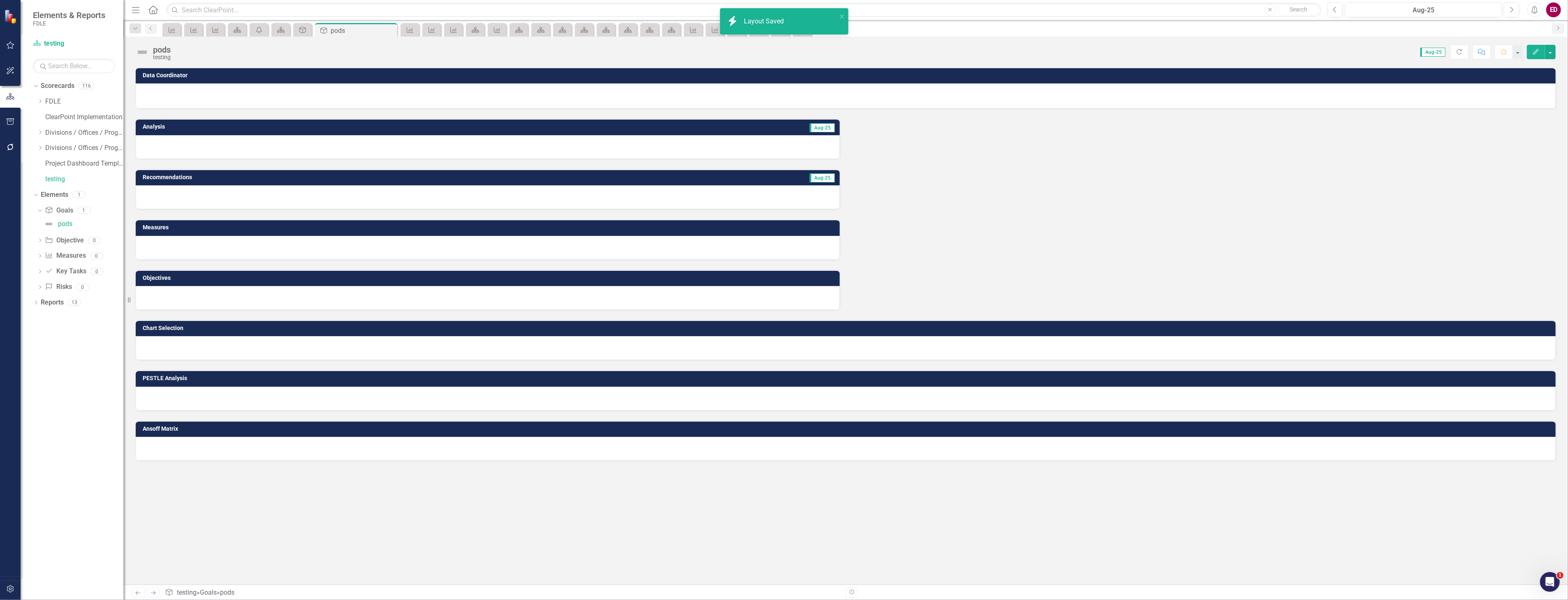
click at [371, 333] on td "Chart Selection" at bounding box center [847, 329] width 1409 height 12
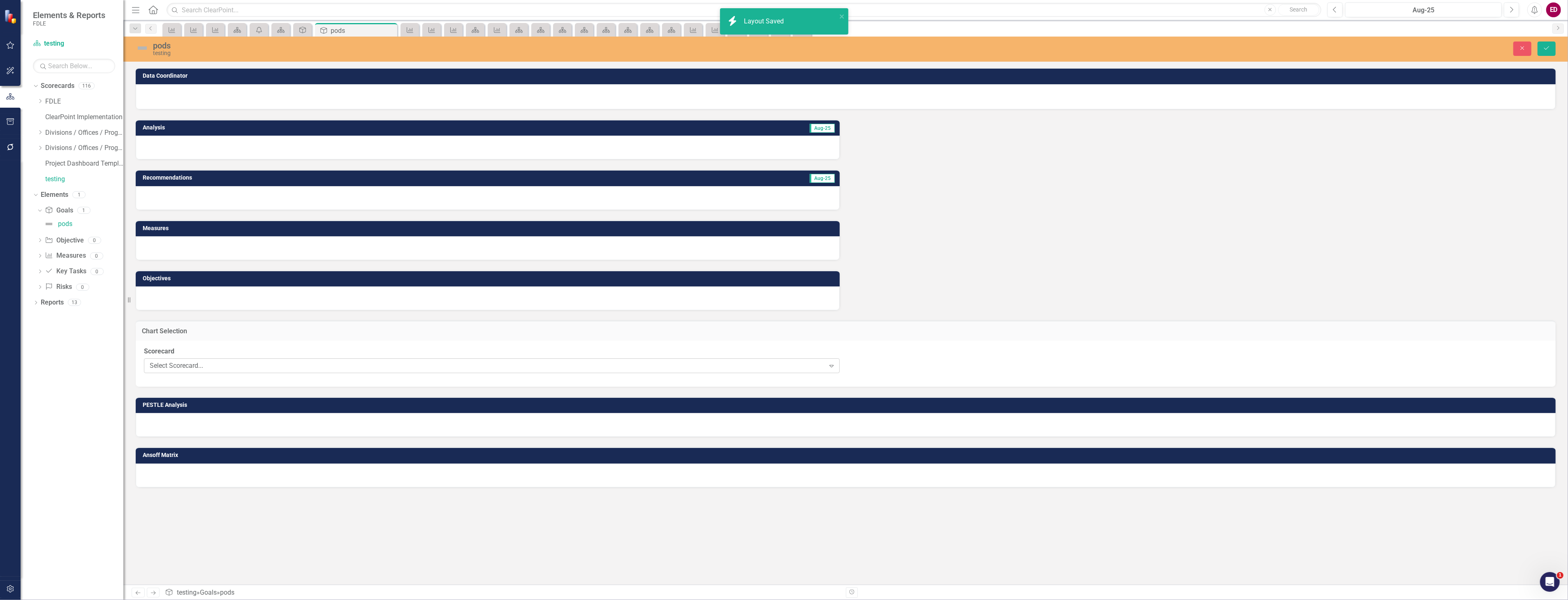
click at [372, 361] on div "Select Scorecard..." at bounding box center [487, 366] width 675 height 10
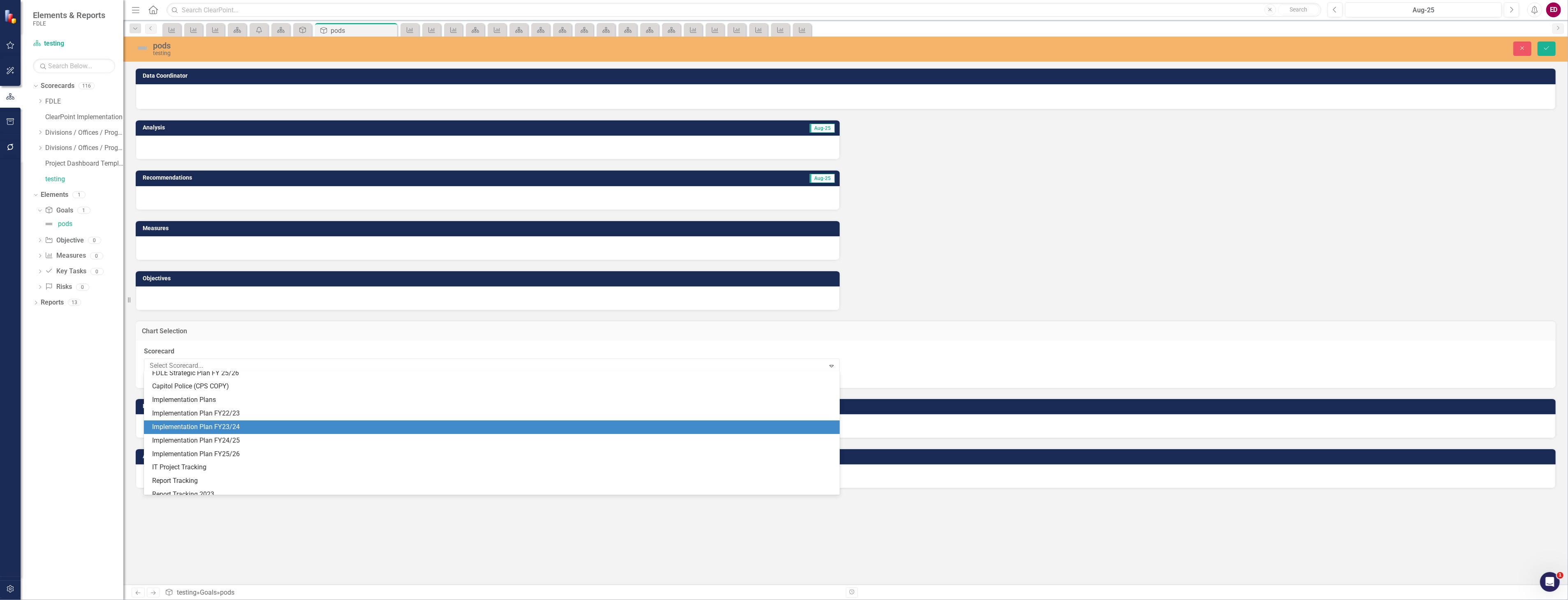
scroll to position [137, 0]
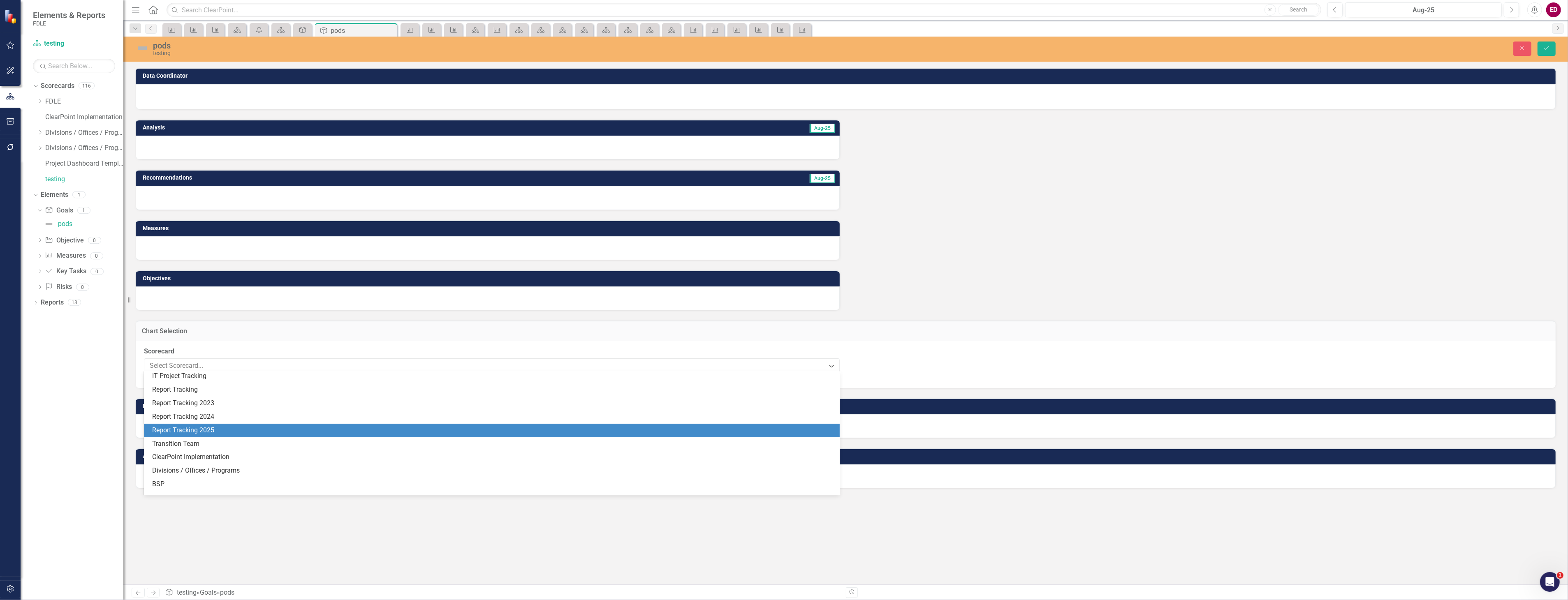
click at [401, 428] on div "Report Tracking 2025" at bounding box center [493, 431] width 682 height 10
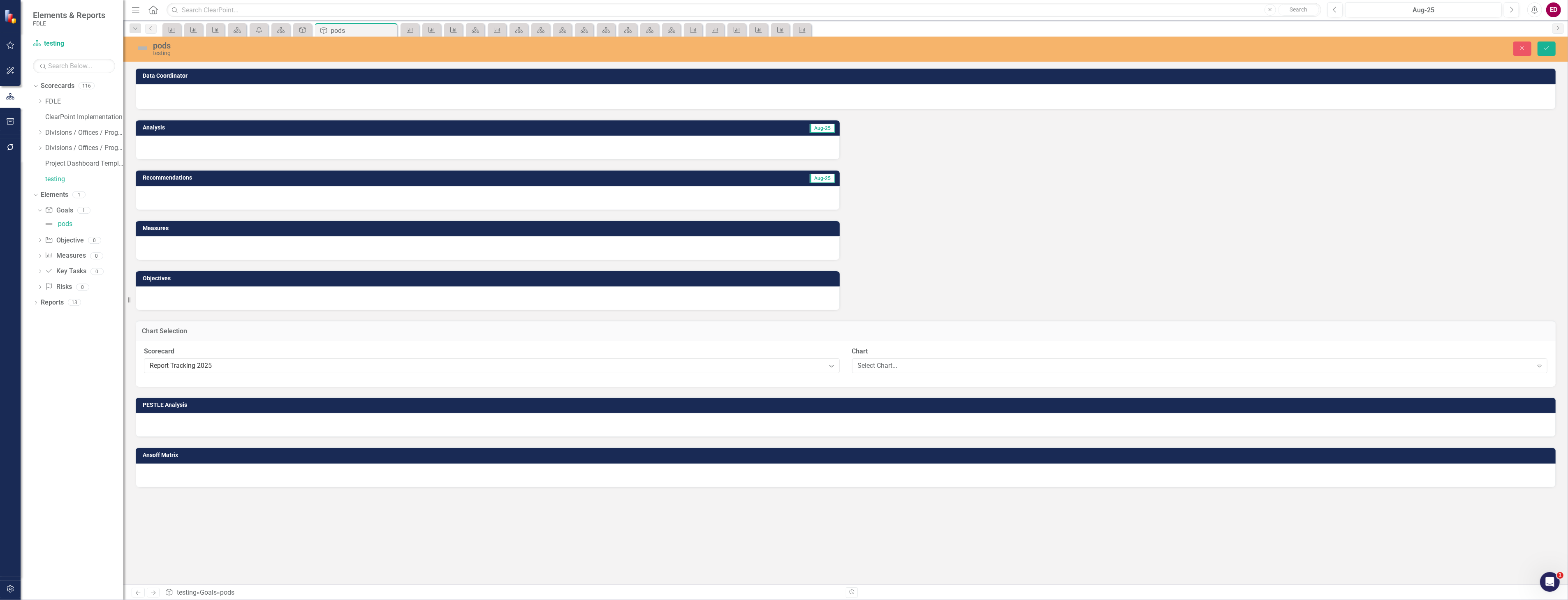
click at [474, 420] on div at bounding box center [845, 425] width 1420 height 24
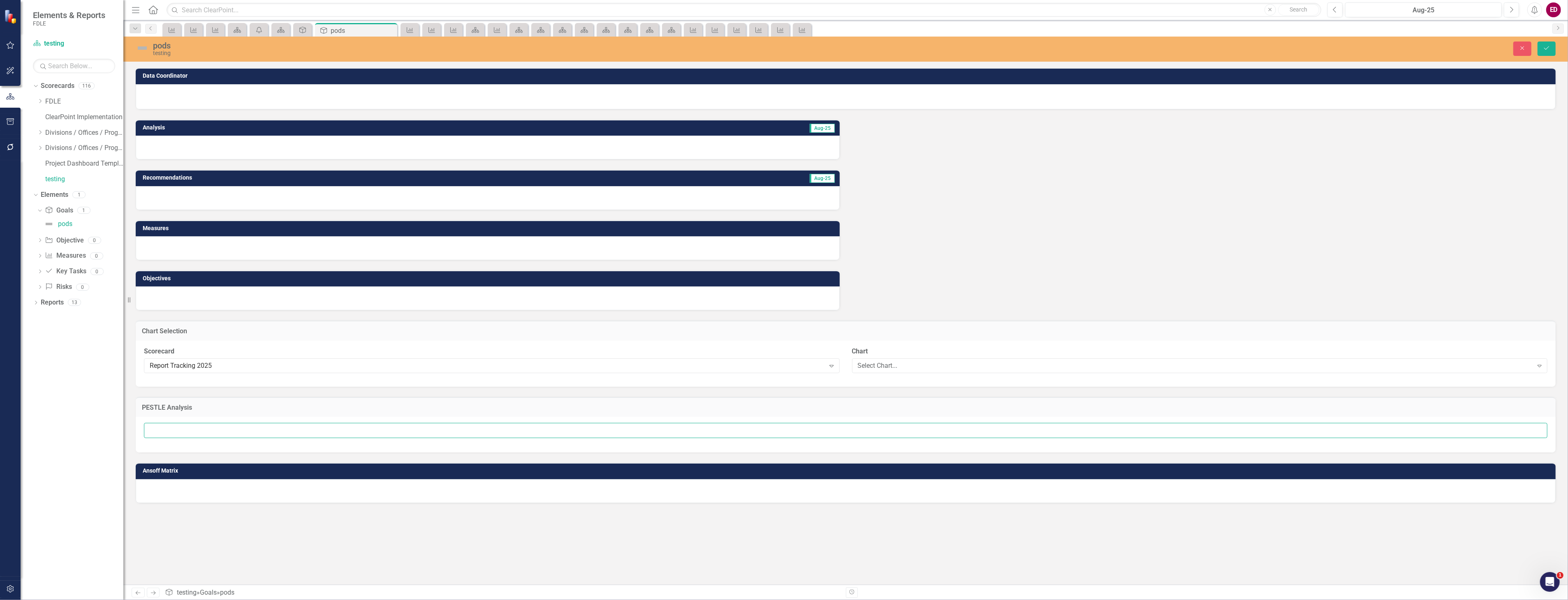
click at [409, 430] on input "text" at bounding box center [845, 430] width 1404 height 15
click at [320, 492] on div at bounding box center [845, 491] width 1420 height 24
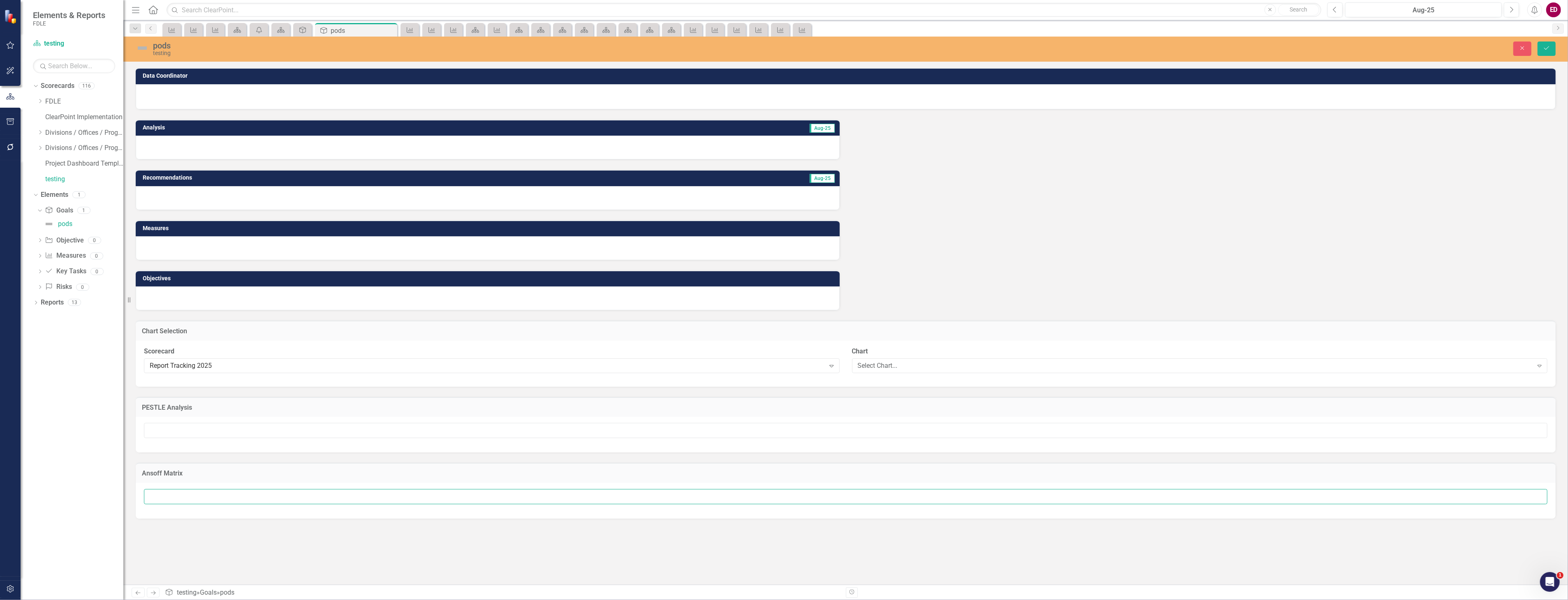
click at [320, 492] on input "text" at bounding box center [845, 497] width 1404 height 15
click at [1516, 50] on button "Close" at bounding box center [1522, 49] width 18 height 15
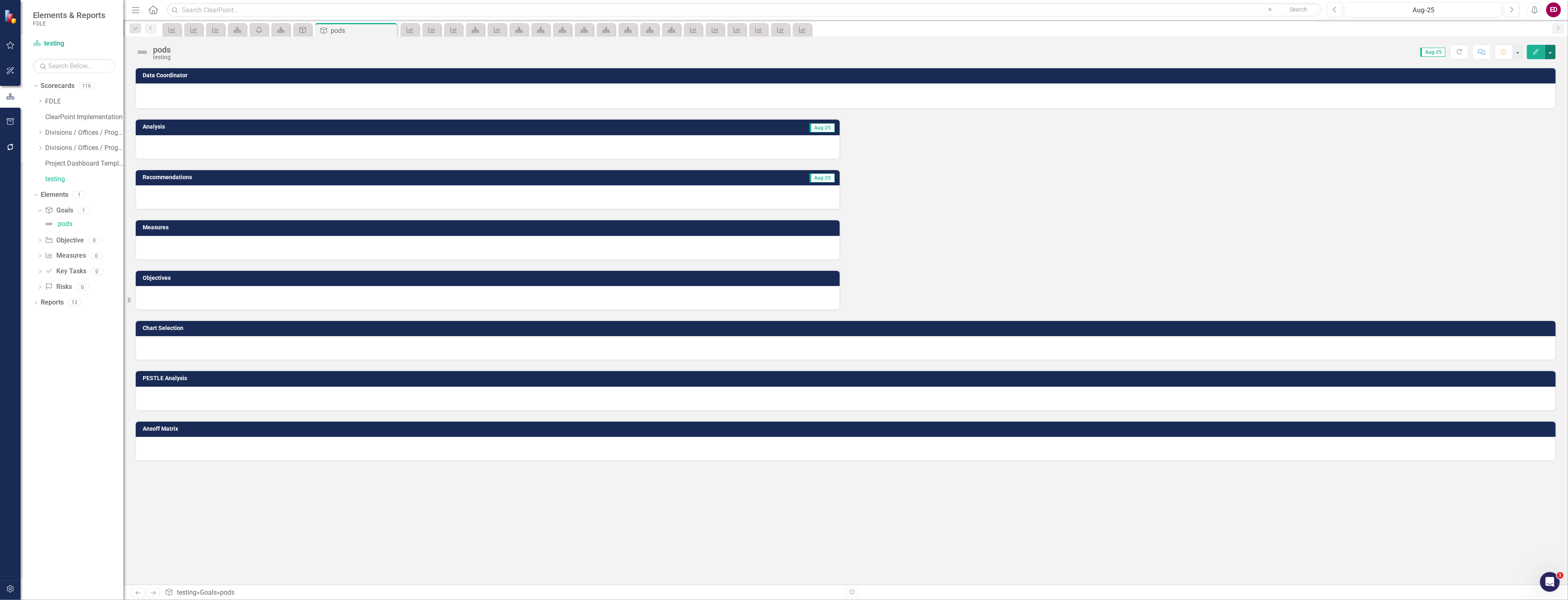
click at [1550, 54] on button "button" at bounding box center [1550, 52] width 11 height 15
click at [1511, 77] on link "Edit Report Edit Layout" at bounding box center [1522, 82] width 66 height 15
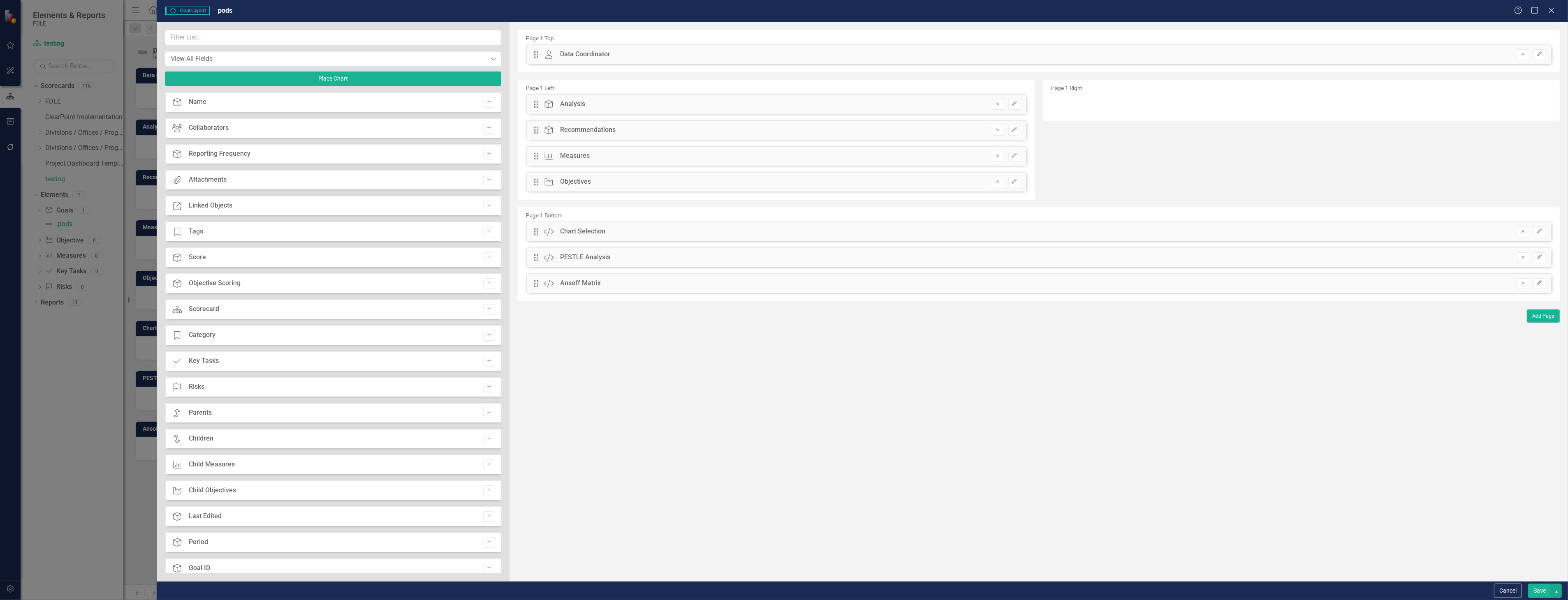
click at [1517, 233] on button "Remove" at bounding box center [1523, 232] width 12 height 11
click at [1517, 233] on div "Drag Custom PESTLE Analysis Hidden Pod Online Hidden Pod Printed Hidden Pod Pub…" at bounding box center [1038, 231] width 1026 height 19
click at [1517, 233] on button "Remove" at bounding box center [1523, 232] width 12 height 11
click at [1539, 595] on button "Save" at bounding box center [1539, 591] width 23 height 15
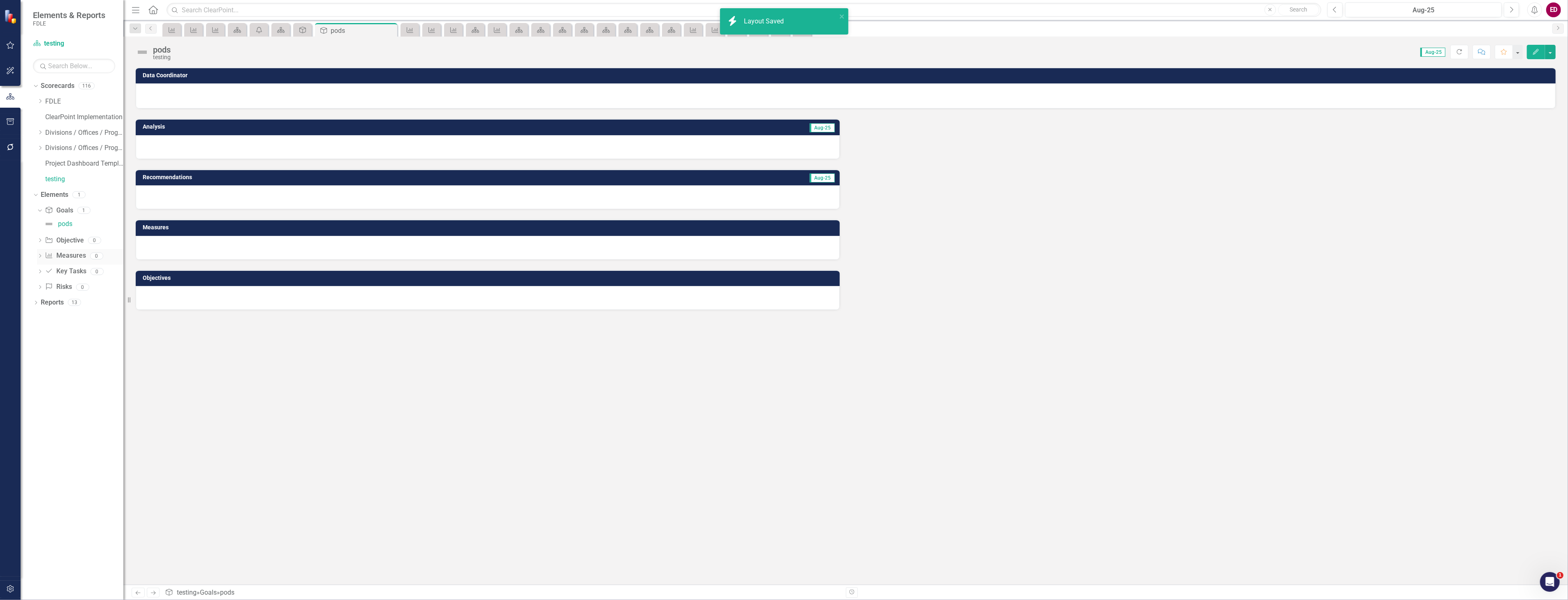
click at [38, 256] on icon "Dropdown" at bounding box center [40, 256] width 5 height 4
click at [60, 240] on link "Measure Measures" at bounding box center [65, 242] width 41 height 10
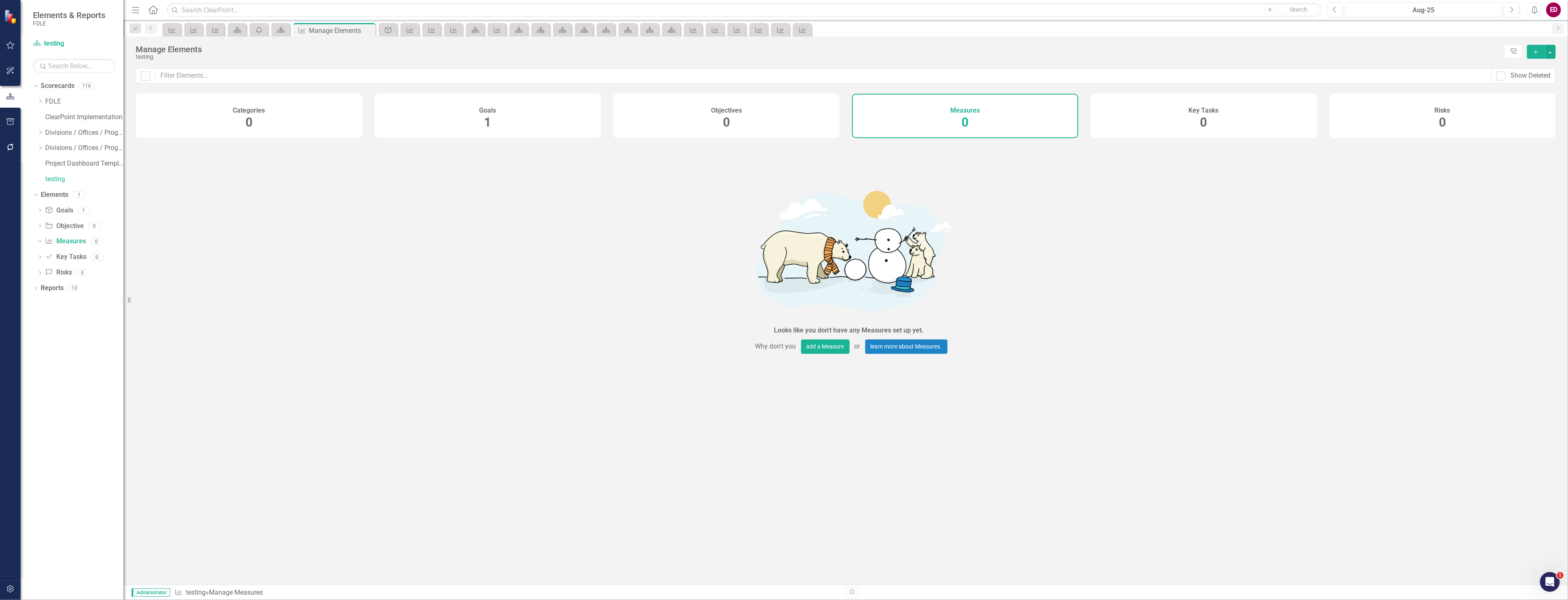
click at [1540, 51] on button "Add" at bounding box center [1536, 52] width 18 height 14
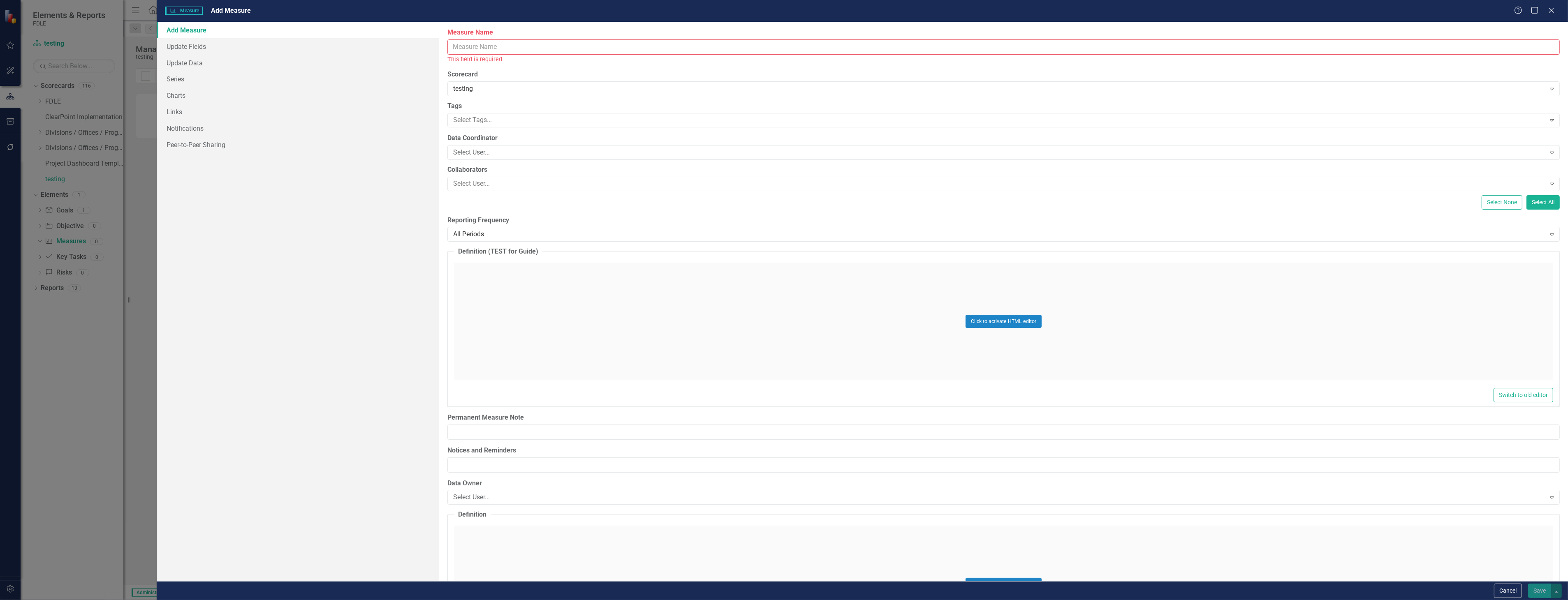
click at [574, 42] on input "Measure Name" at bounding box center [1003, 47] width 1112 height 15
type input "o"
type input "pods"
click at [1528, 584] on button "Save" at bounding box center [1539, 591] width 23 height 15
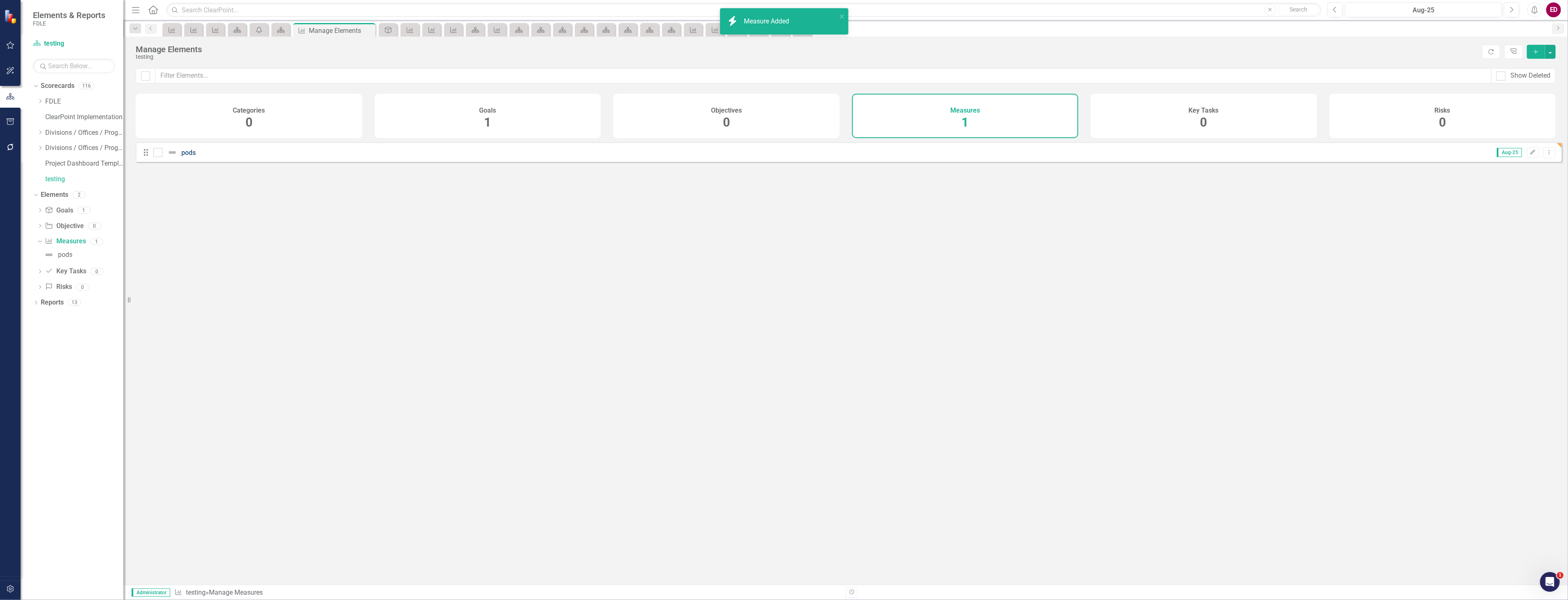
click at [181, 156] on link "pods" at bounding box center [189, 153] width 15 height 8
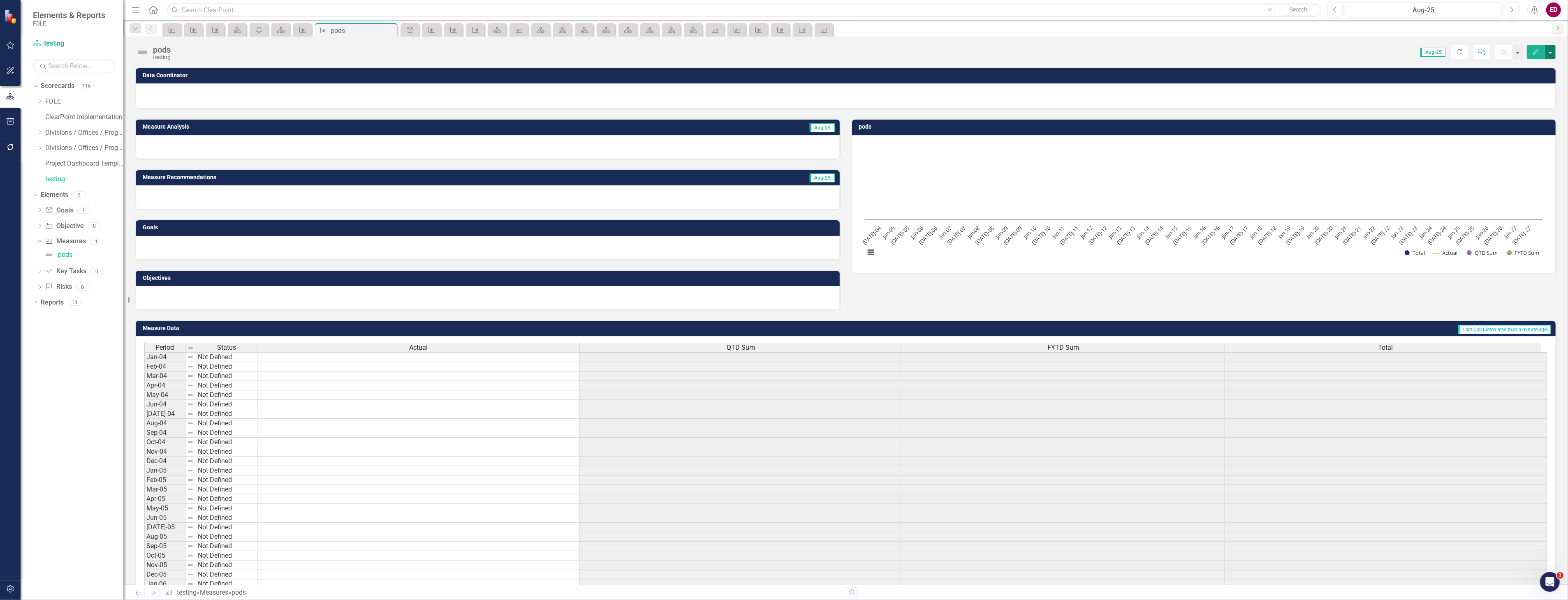
click at [1545, 51] on button "button" at bounding box center [1550, 52] width 11 height 15
click at [1552, 52] on button "button" at bounding box center [1550, 52] width 11 height 15
click at [1538, 82] on link "Edit Report Edit Layout" at bounding box center [1515, 82] width 80 height 15
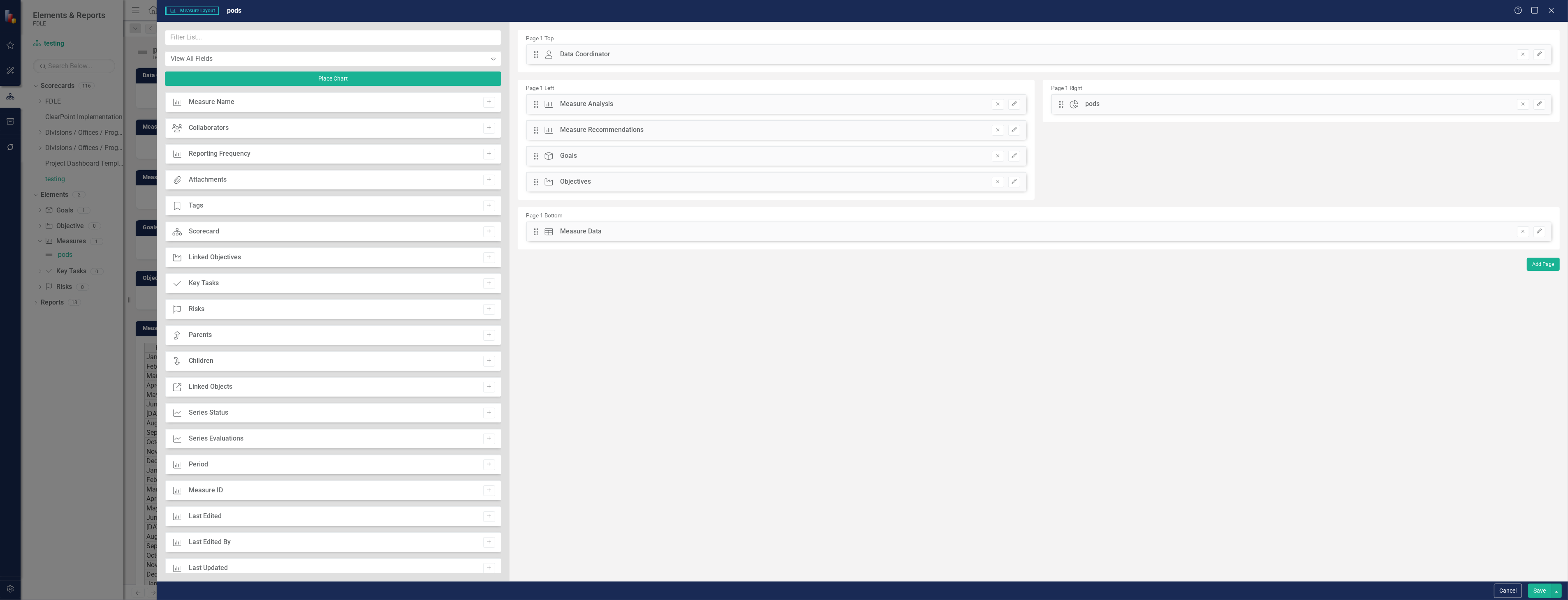
click at [420, 46] on div "View All Fields Expand Place Chart" at bounding box center [333, 61] width 337 height 62
click at [427, 36] on input "text" at bounding box center [333, 37] width 337 height 15
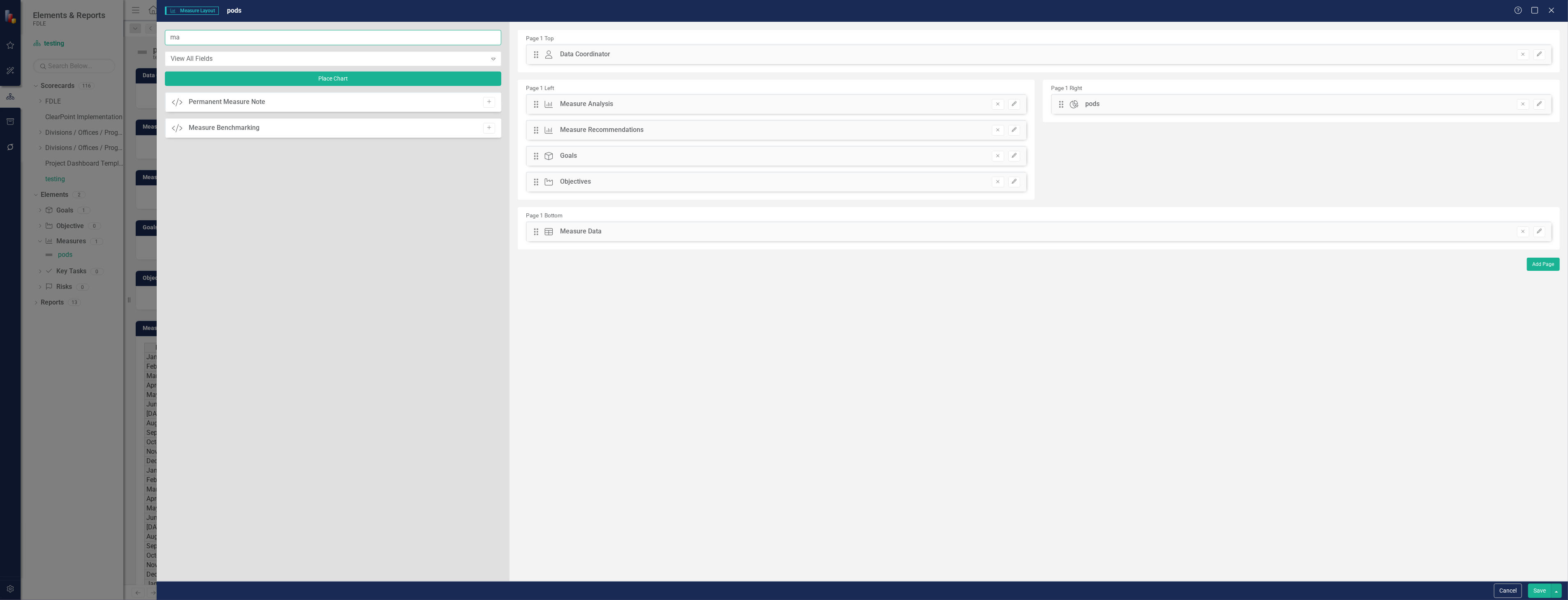
type input "m"
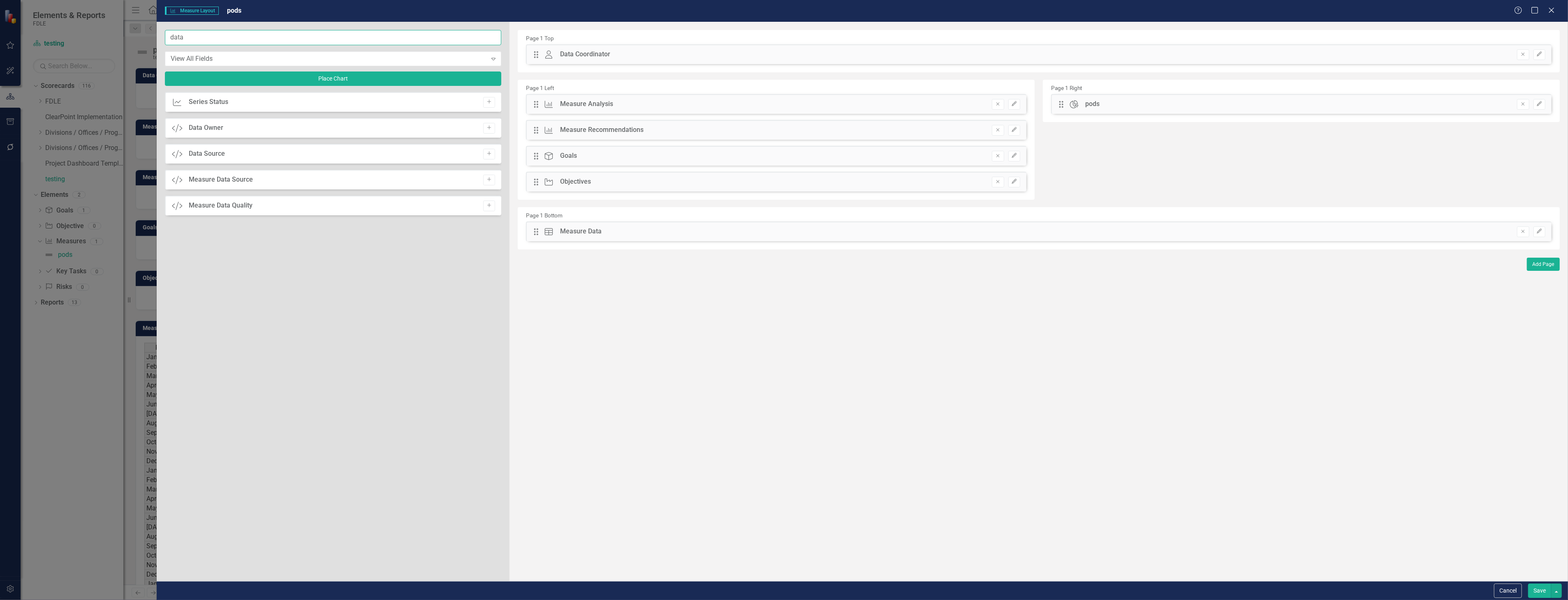
type input "data"
click at [492, 207] on button "Add" at bounding box center [489, 206] width 12 height 11
drag, startPoint x: 536, startPoint y: 54, endPoint x: 547, endPoint y: 270, distance: 216.3
click at [1535, 591] on button "Save" at bounding box center [1539, 591] width 23 height 15
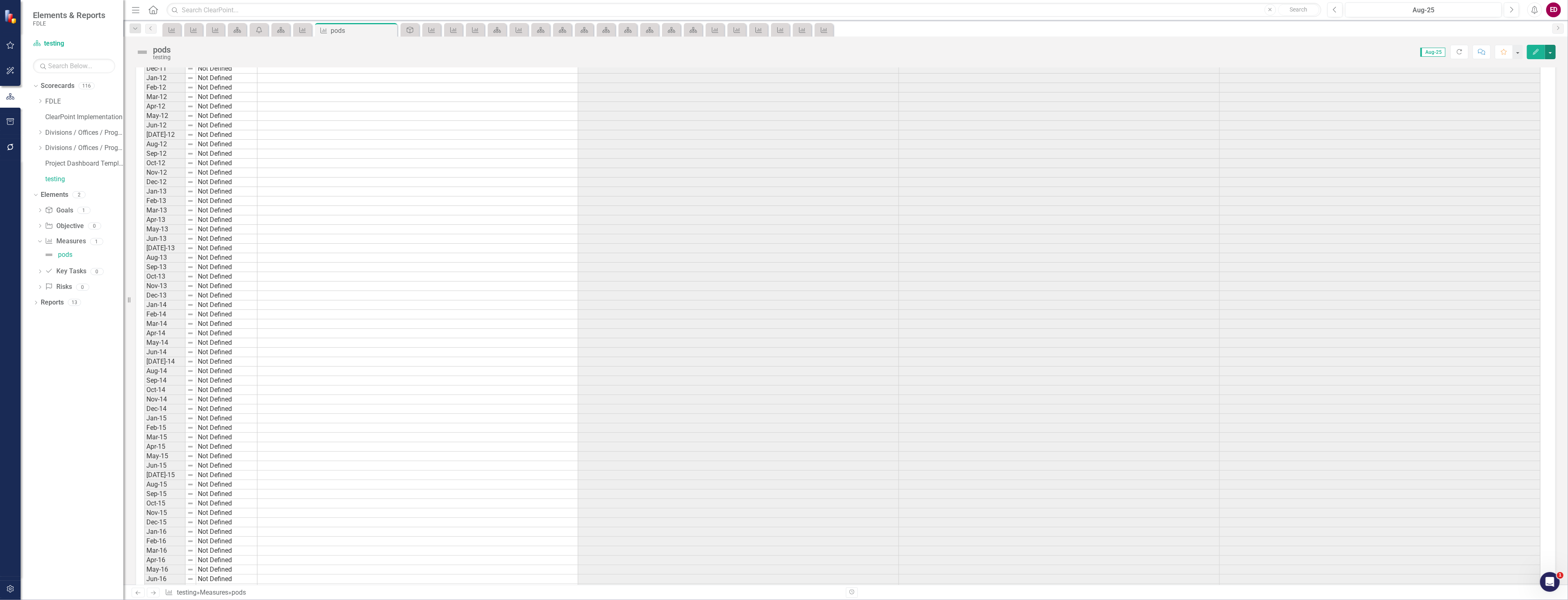
scroll to position [1507, 0]
click at [1532, 51] on icon "Edit" at bounding box center [1536, 51] width 7 height 5
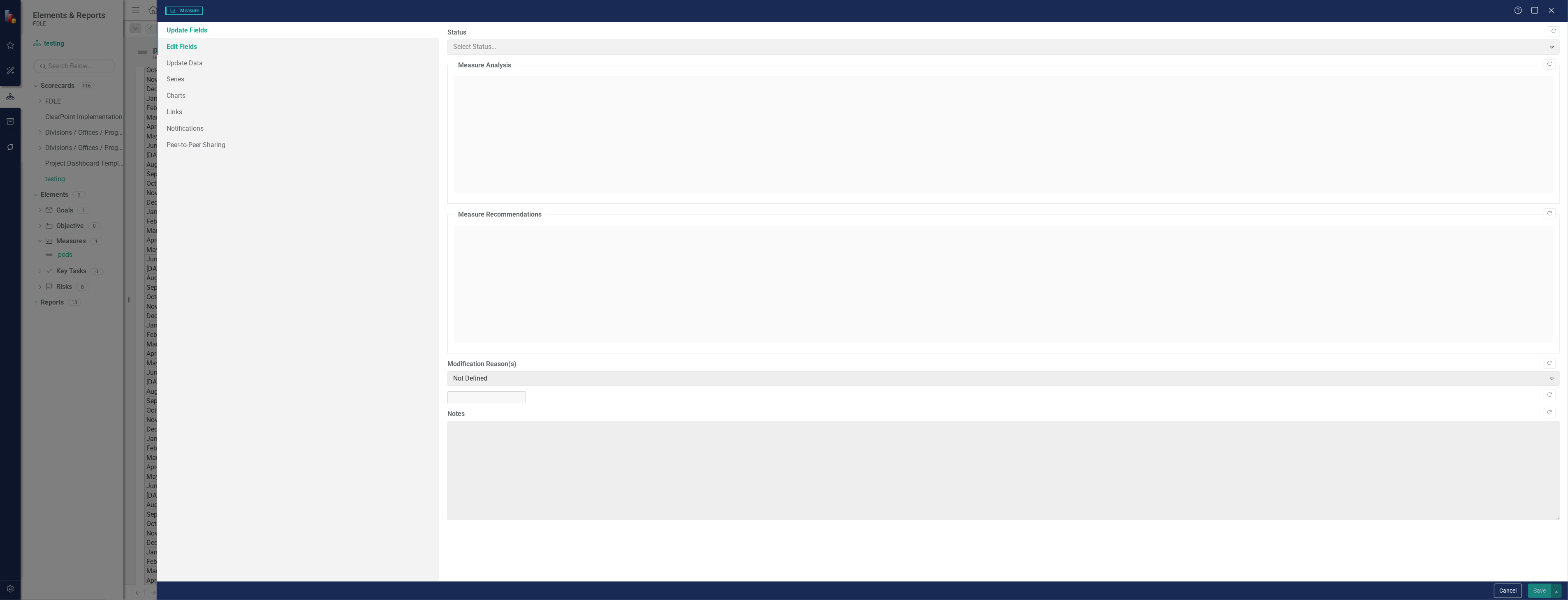
click at [291, 46] on link "Edit Fields" at bounding box center [297, 46] width 282 height 16
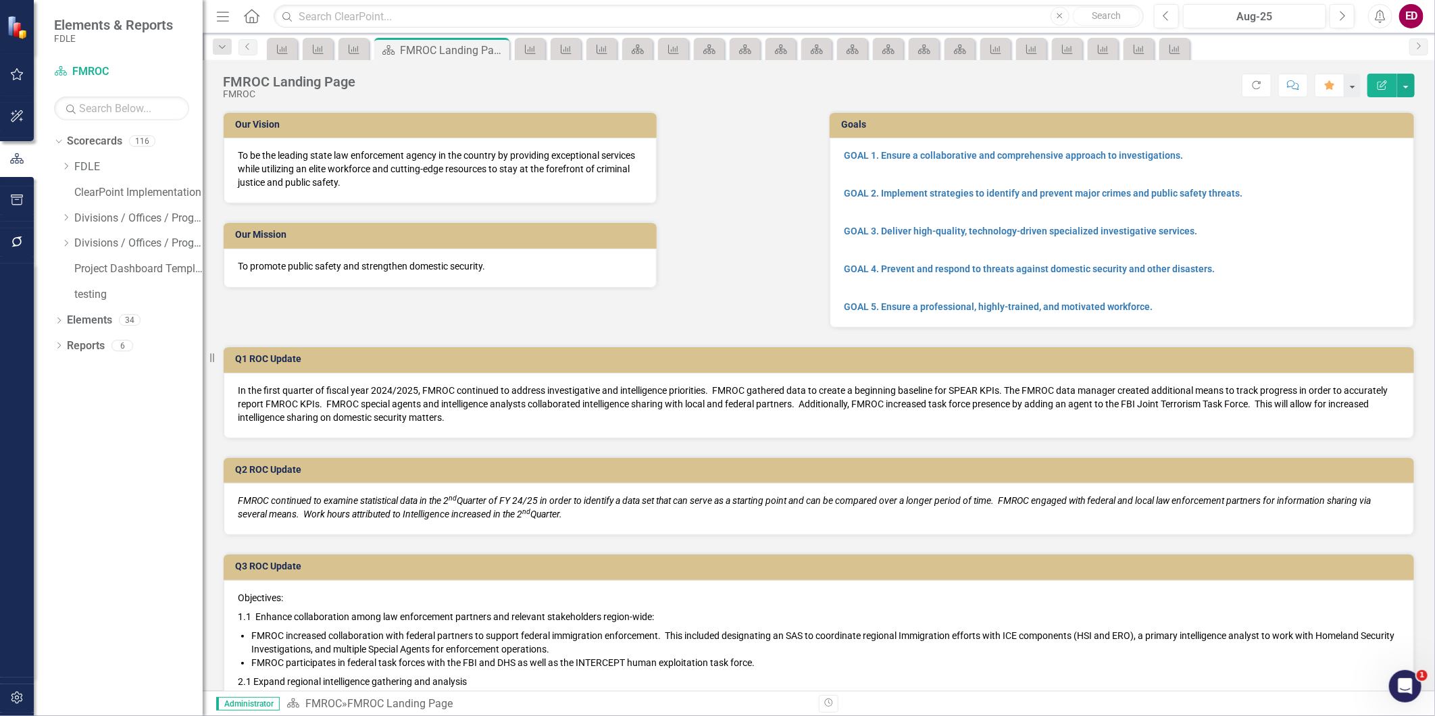
scroll to position [113, 0]
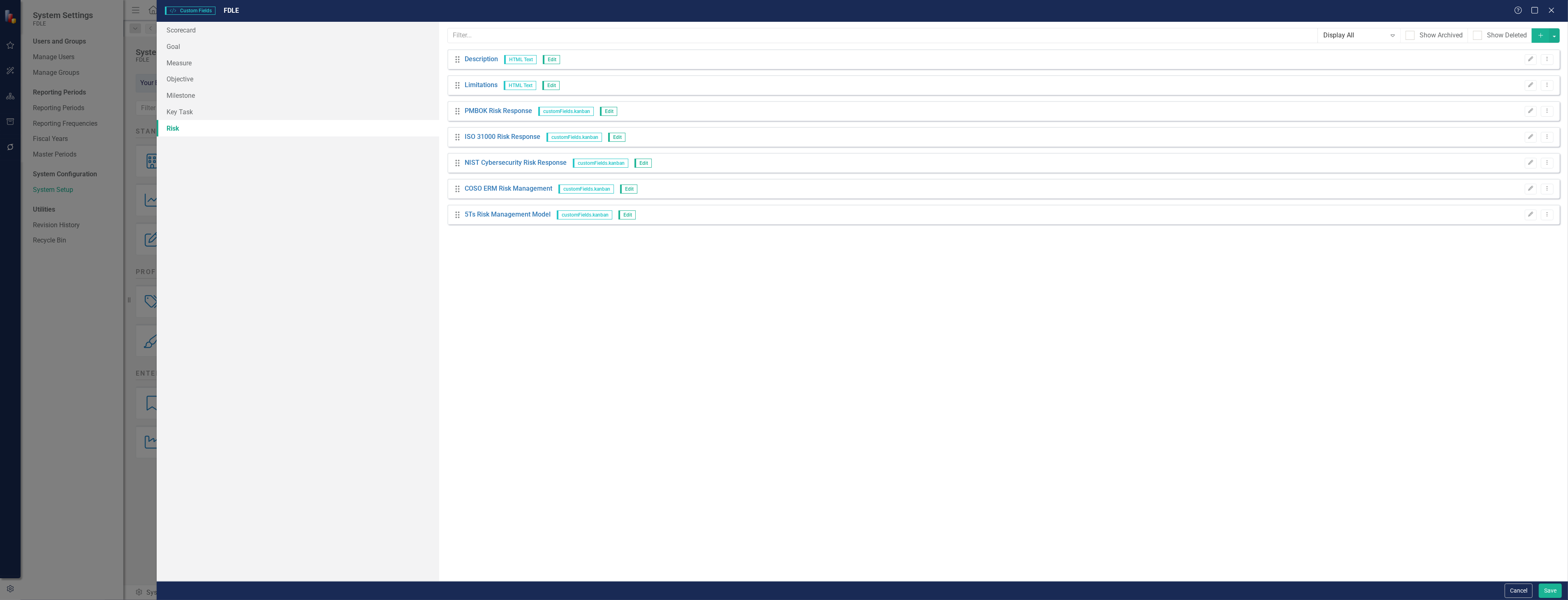
drag, startPoint x: 1507, startPoint y: 589, endPoint x: 1511, endPoint y: 582, distance: 8.1
click at [1507, 589] on button "Cancel" at bounding box center [1519, 591] width 28 height 15
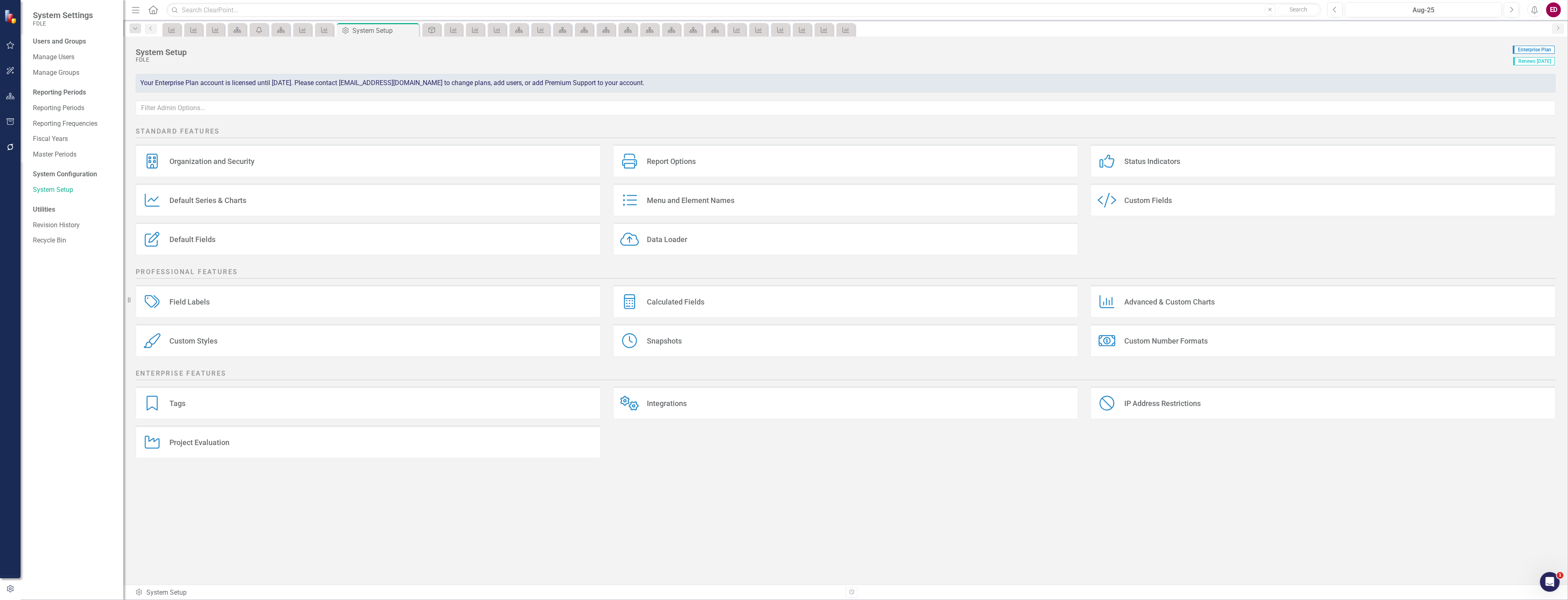
click at [336, 338] on div "Custom Styles Custom Styles" at bounding box center [368, 340] width 465 height 33
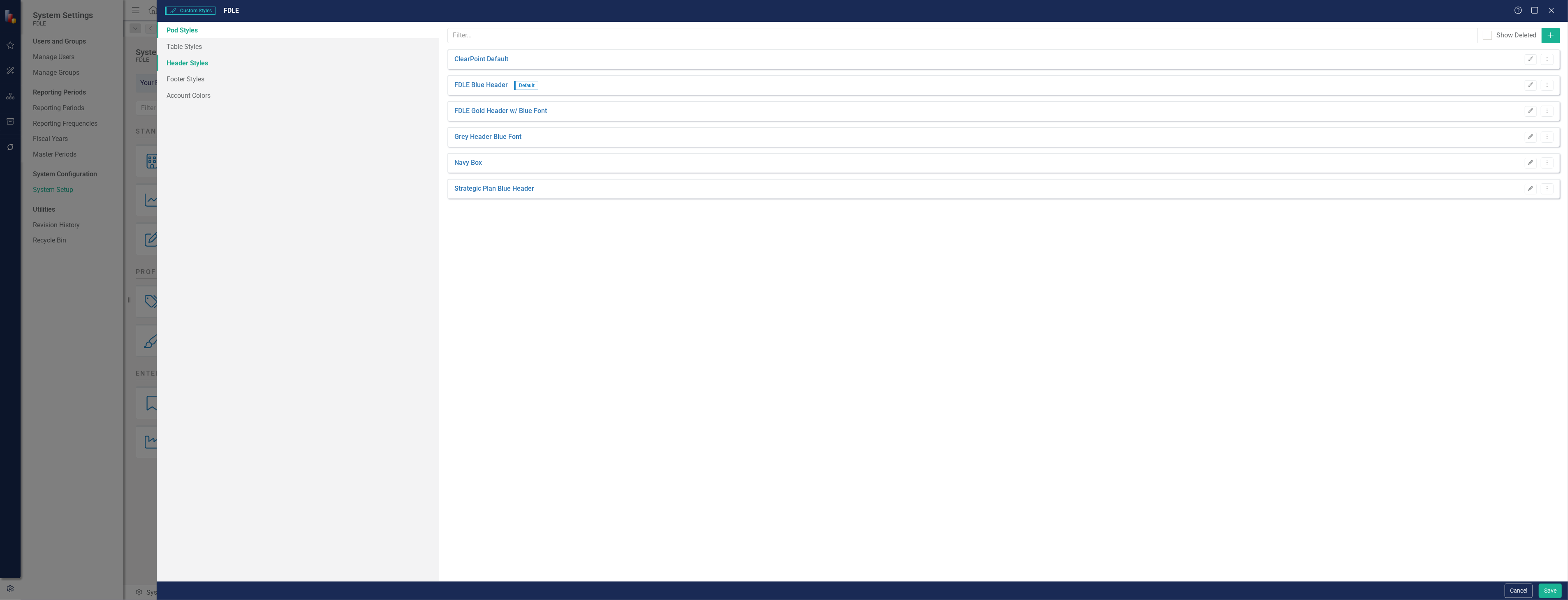
click at [362, 55] on link "Header Styles" at bounding box center [297, 63] width 282 height 16
click at [1519, 593] on button "Cancel" at bounding box center [1519, 591] width 28 height 15
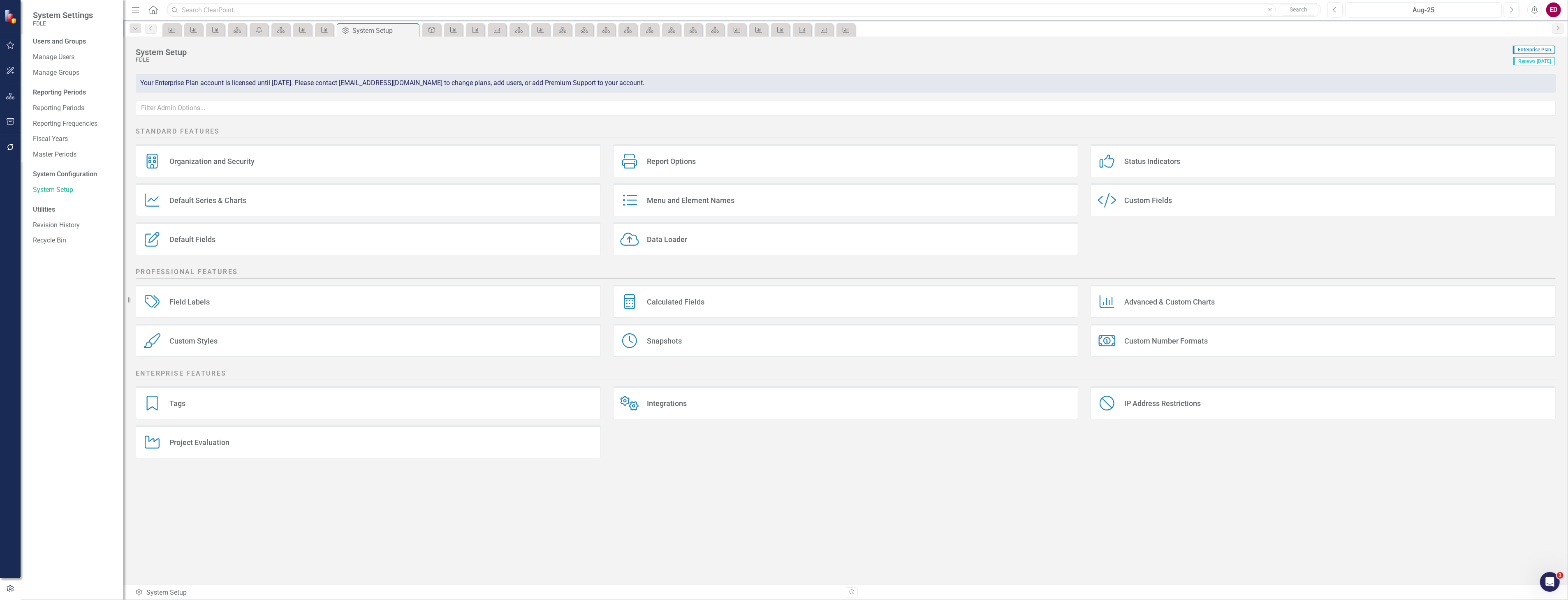
click at [1130, 210] on div "Custom Style Custom Fields" at bounding box center [1323, 200] width 465 height 33
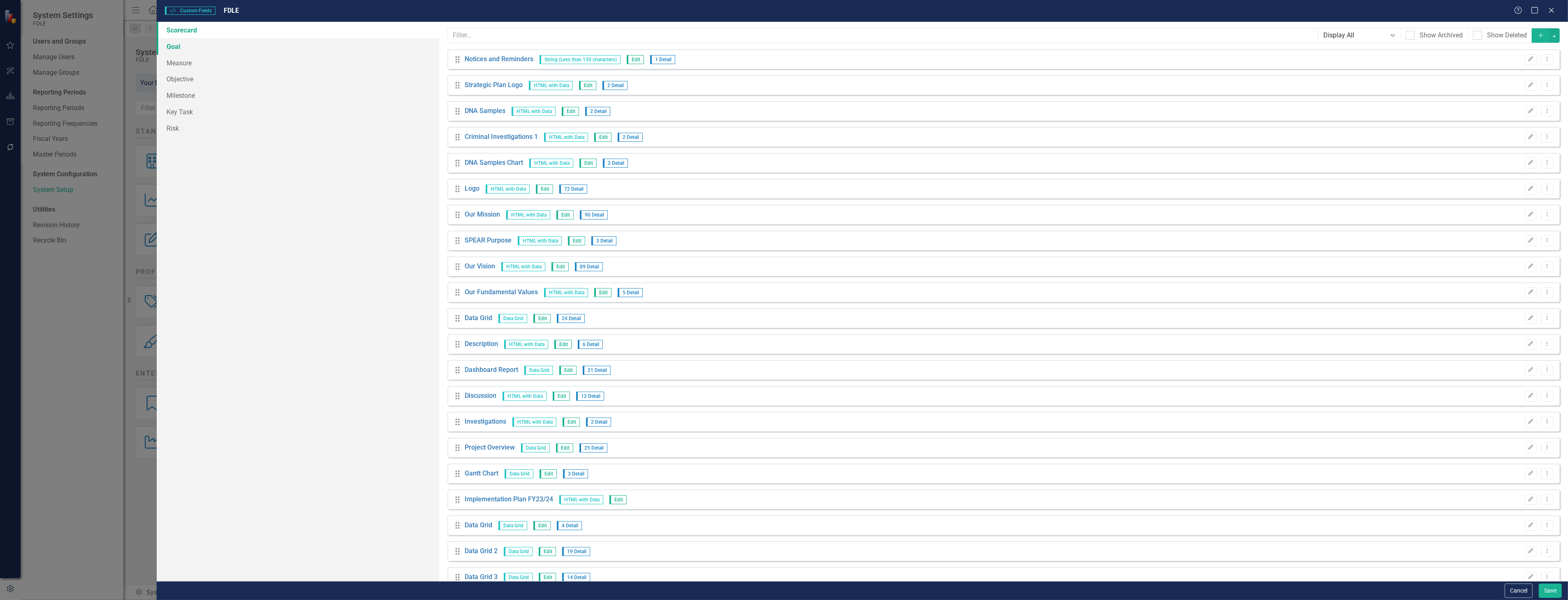
click at [256, 49] on link "Goal" at bounding box center [297, 46] width 282 height 16
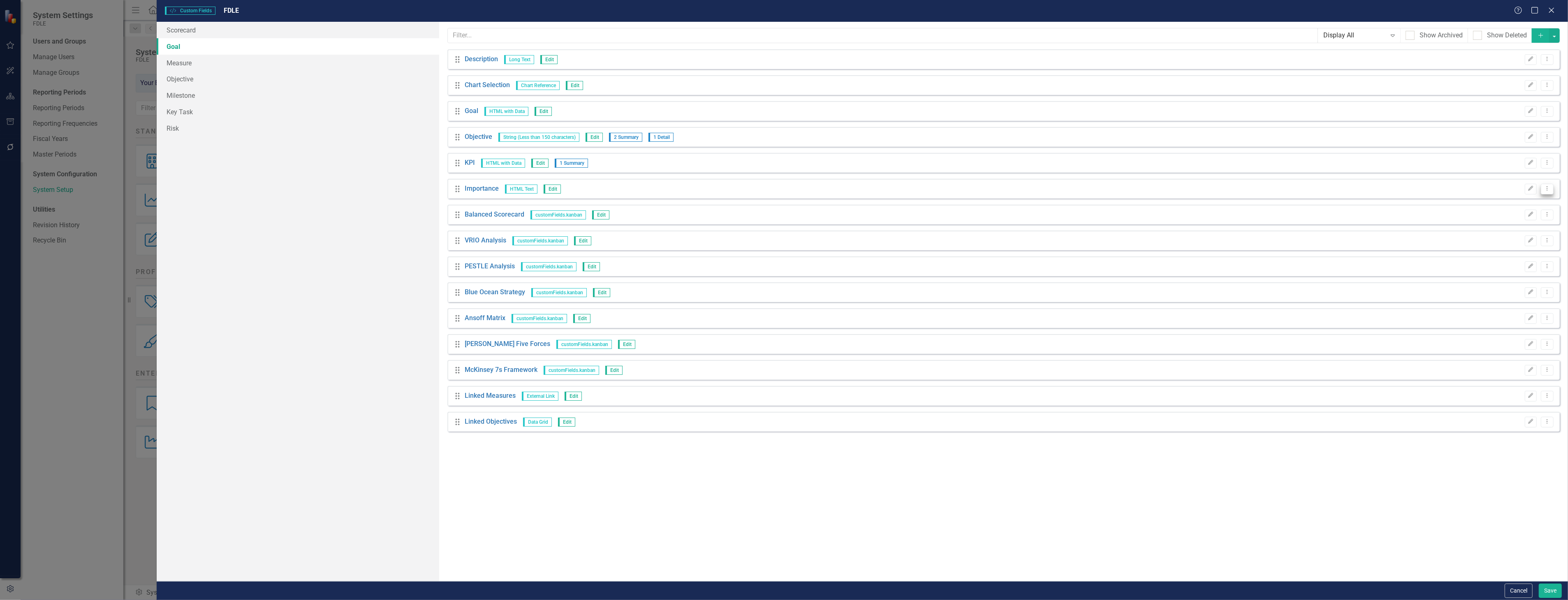
click at [1544, 187] on icon "Dropdown Menu" at bounding box center [1547, 188] width 7 height 5
click at [1539, 229] on link "Trash Delete Custom Field" at bounding box center [1510, 232] width 87 height 15
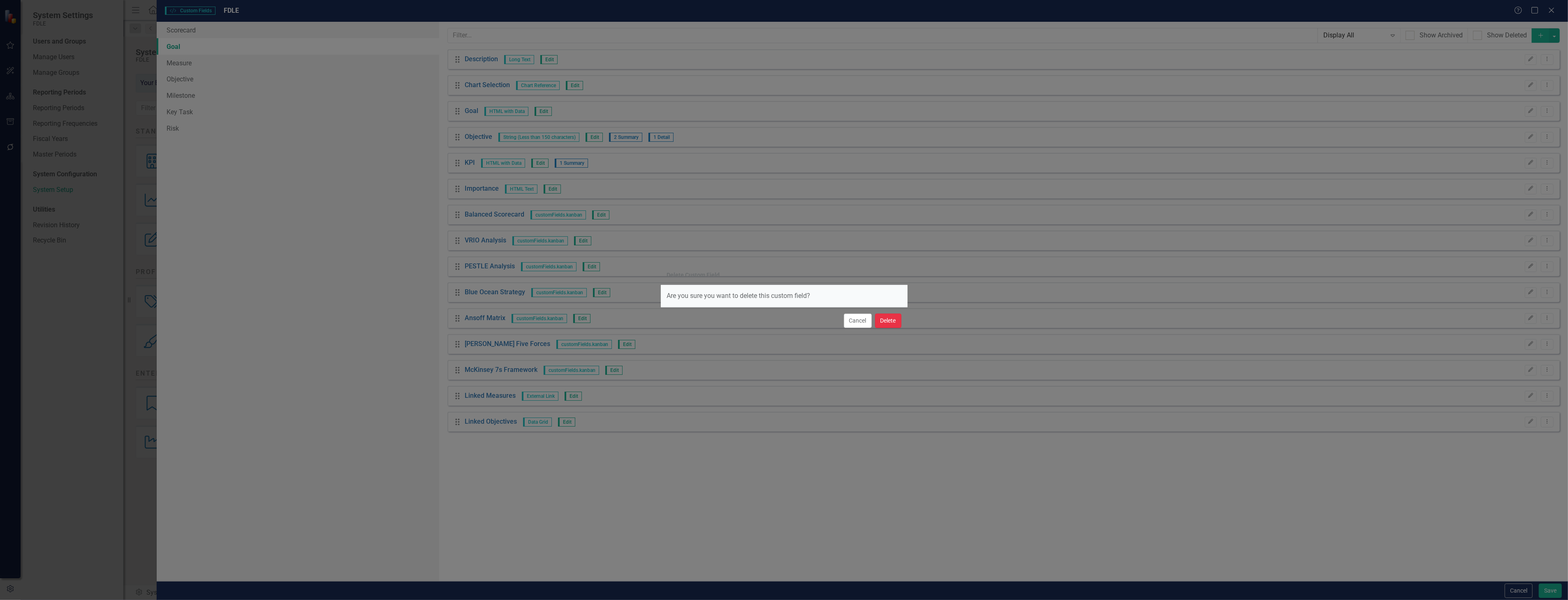
click at [887, 322] on button "Delete" at bounding box center [888, 321] width 26 height 15
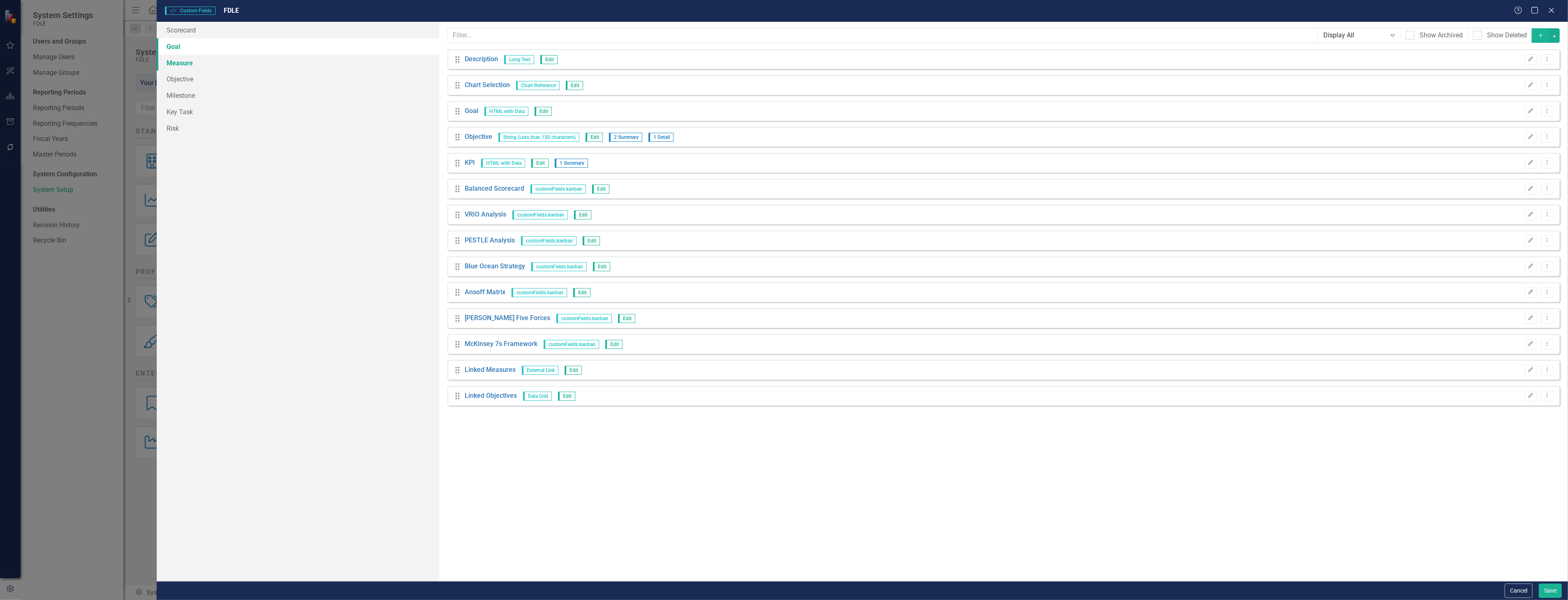
click at [200, 68] on link "Measure" at bounding box center [297, 63] width 282 height 16
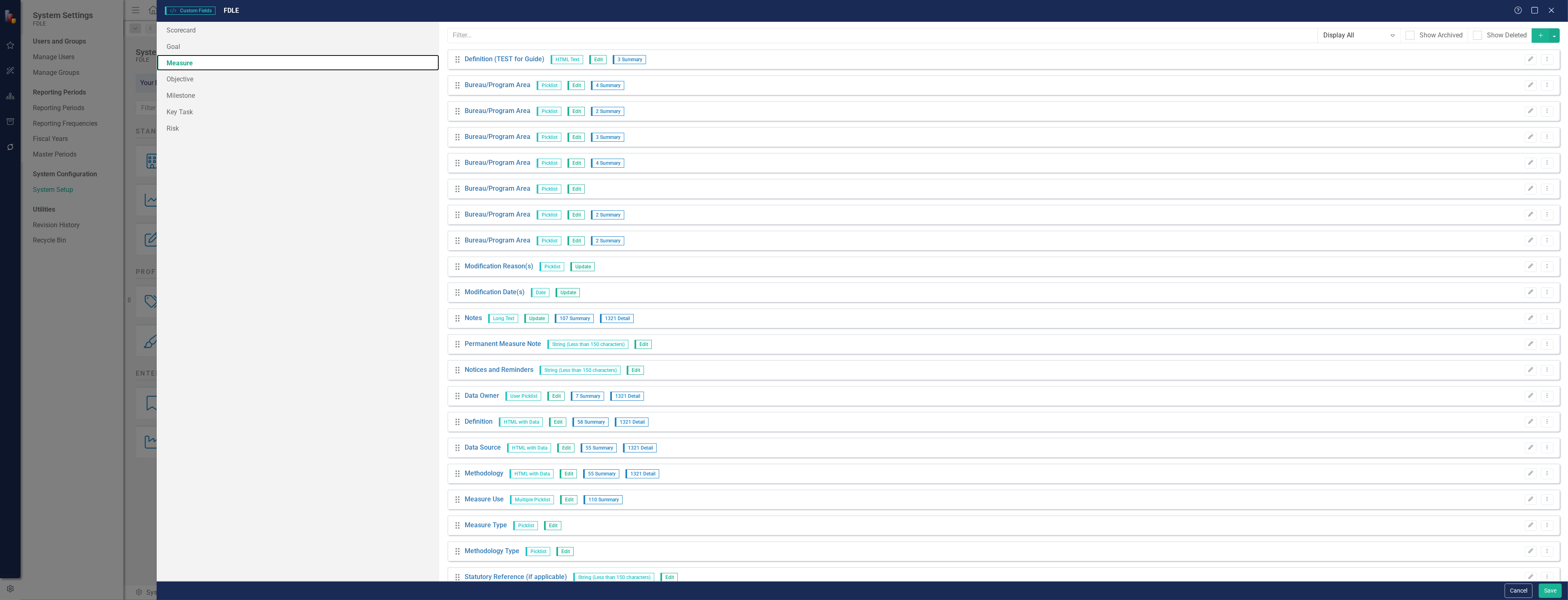
scroll to position [251, 0]
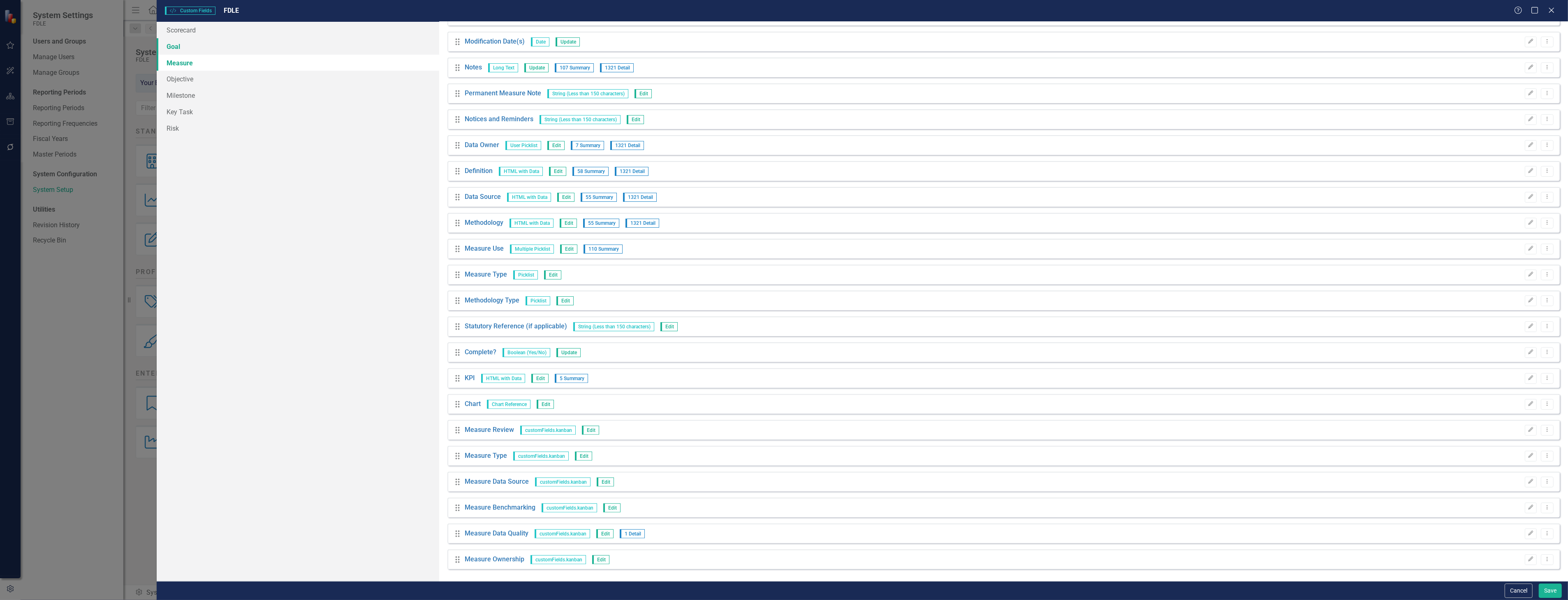
click at [202, 47] on link "Goal" at bounding box center [297, 46] width 282 height 16
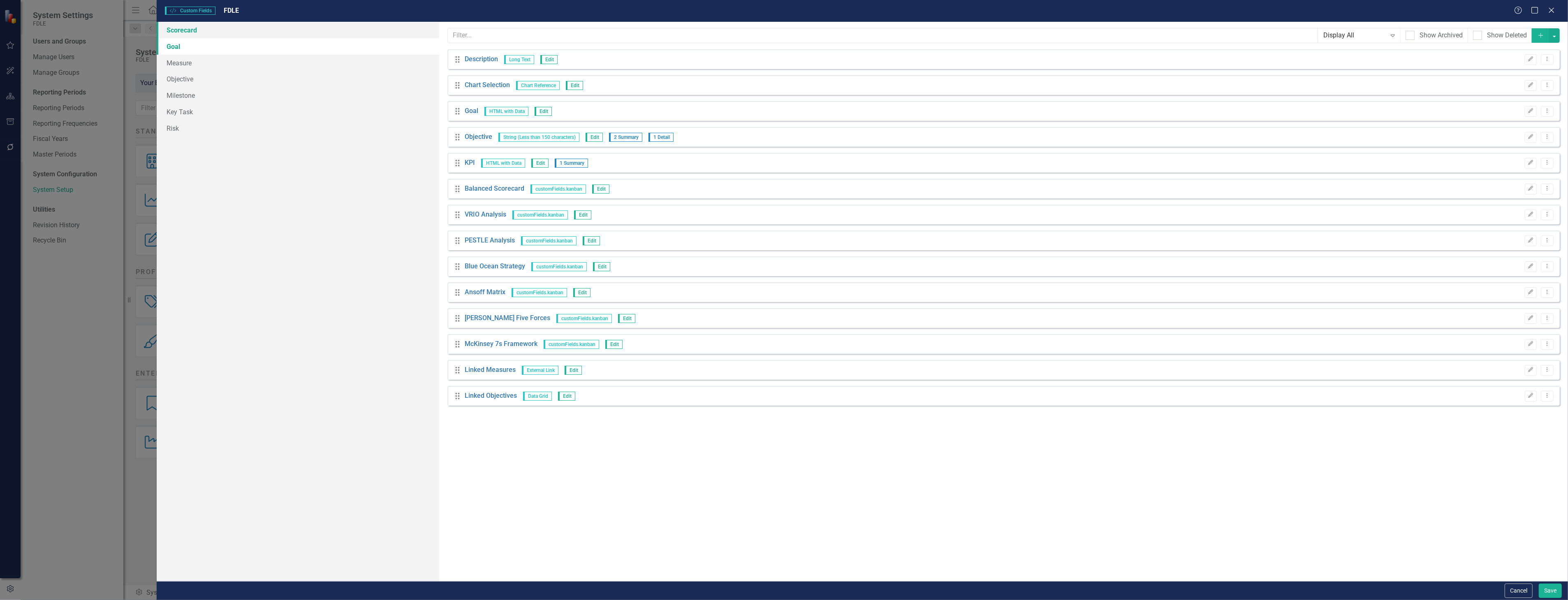
click at [209, 27] on link "Scorecard" at bounding box center [297, 30] width 282 height 16
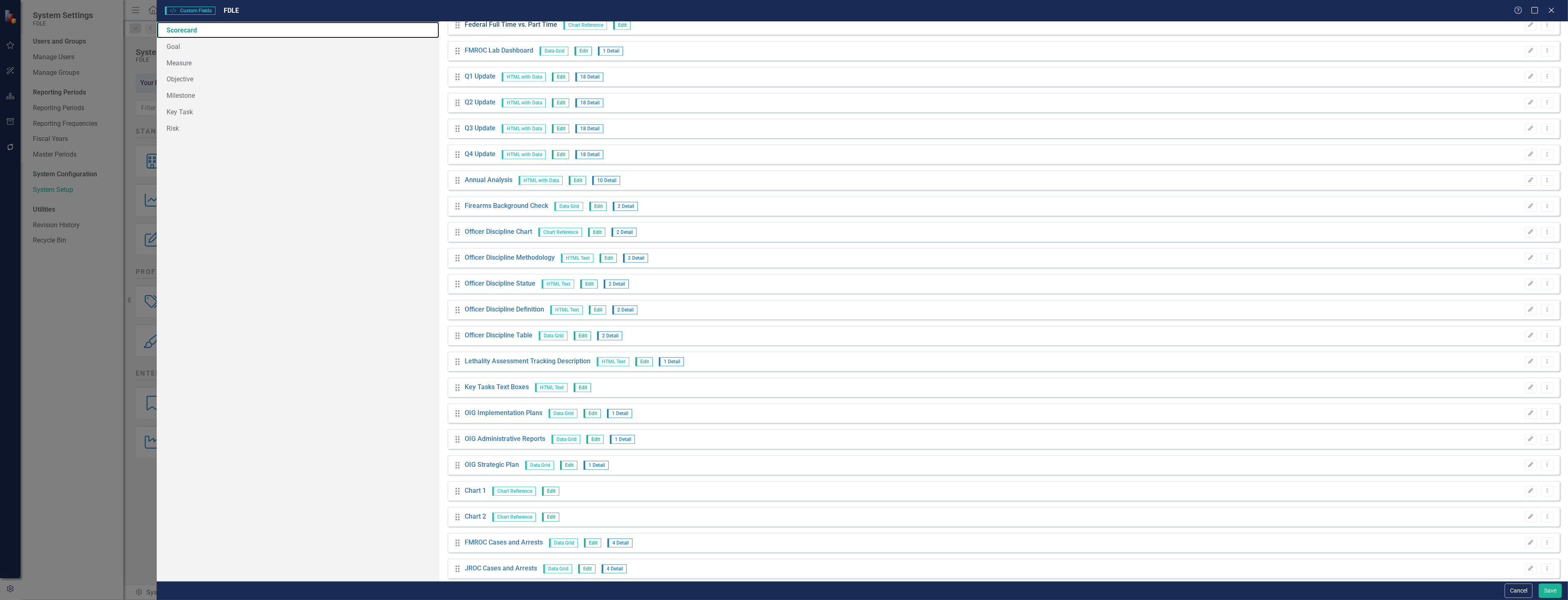
scroll to position [2969, 0]
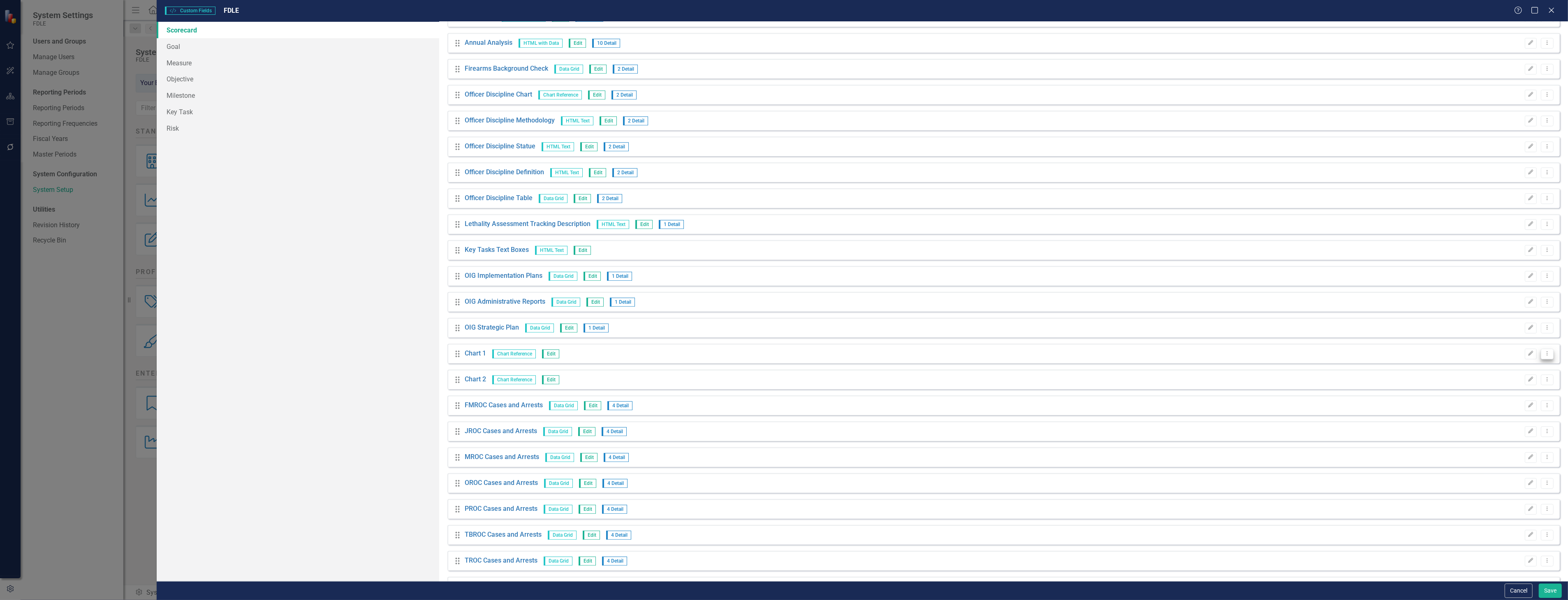
click at [1545, 356] on button "Dropdown Menu" at bounding box center [1547, 354] width 13 height 11
click at [1481, 395] on link "Trash Delete Custom Field" at bounding box center [1503, 397] width 87 height 15
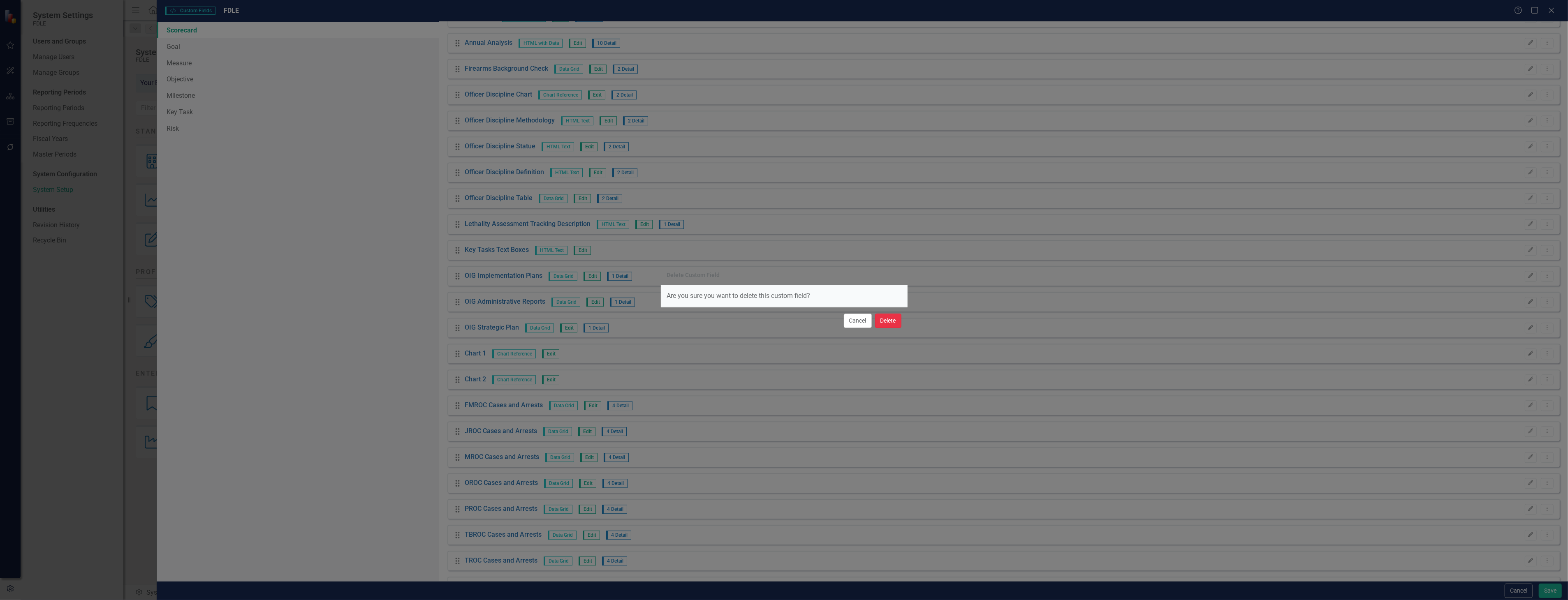
click at [893, 319] on button "Delete" at bounding box center [888, 321] width 26 height 15
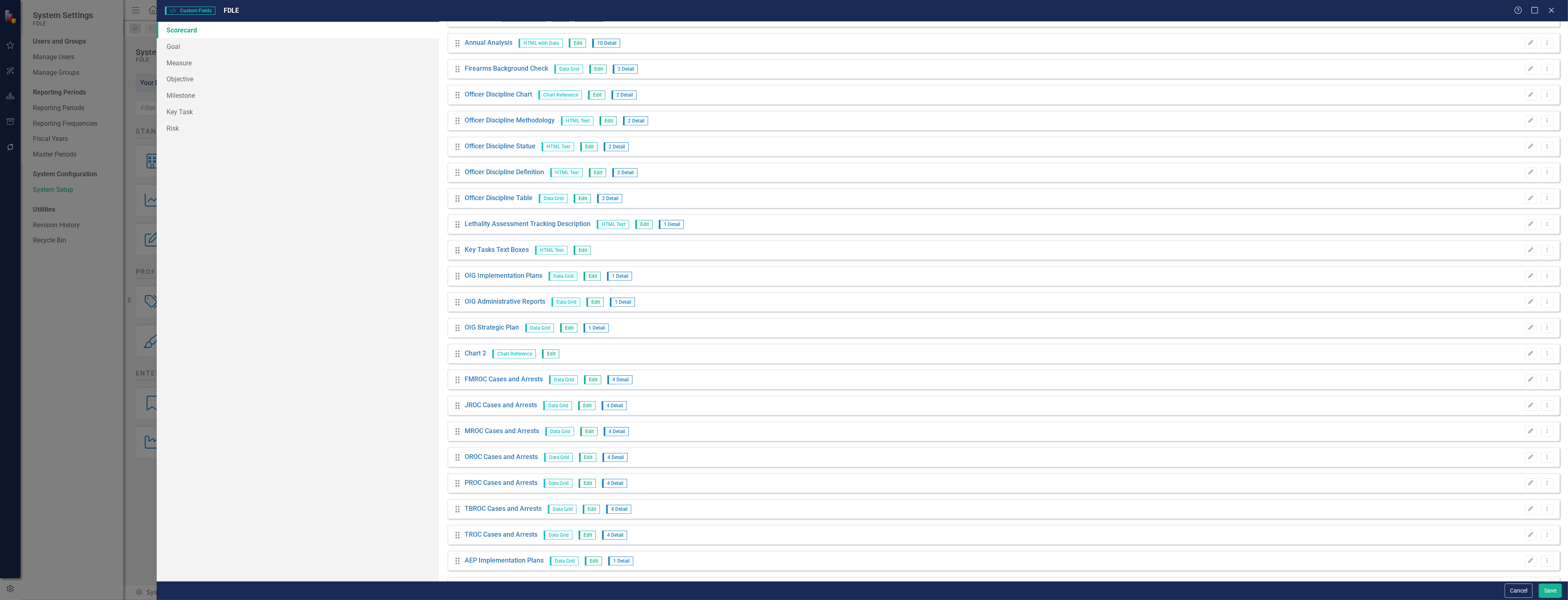
click at [1550, 357] on div "Drag Chart 2 Chart Reference Edit Edit Dropdown Menu" at bounding box center [1003, 354] width 1112 height 19
click at [1548, 354] on div "Drag Chart 2 Chart Reference Edit Edit Dropdown Menu" at bounding box center [1003, 354] width 1112 height 19
click at [1544, 352] on icon "Dropdown Menu" at bounding box center [1547, 353] width 7 height 5
click at [1491, 399] on link "Trash Delete Custom Field" at bounding box center [1503, 397] width 87 height 15
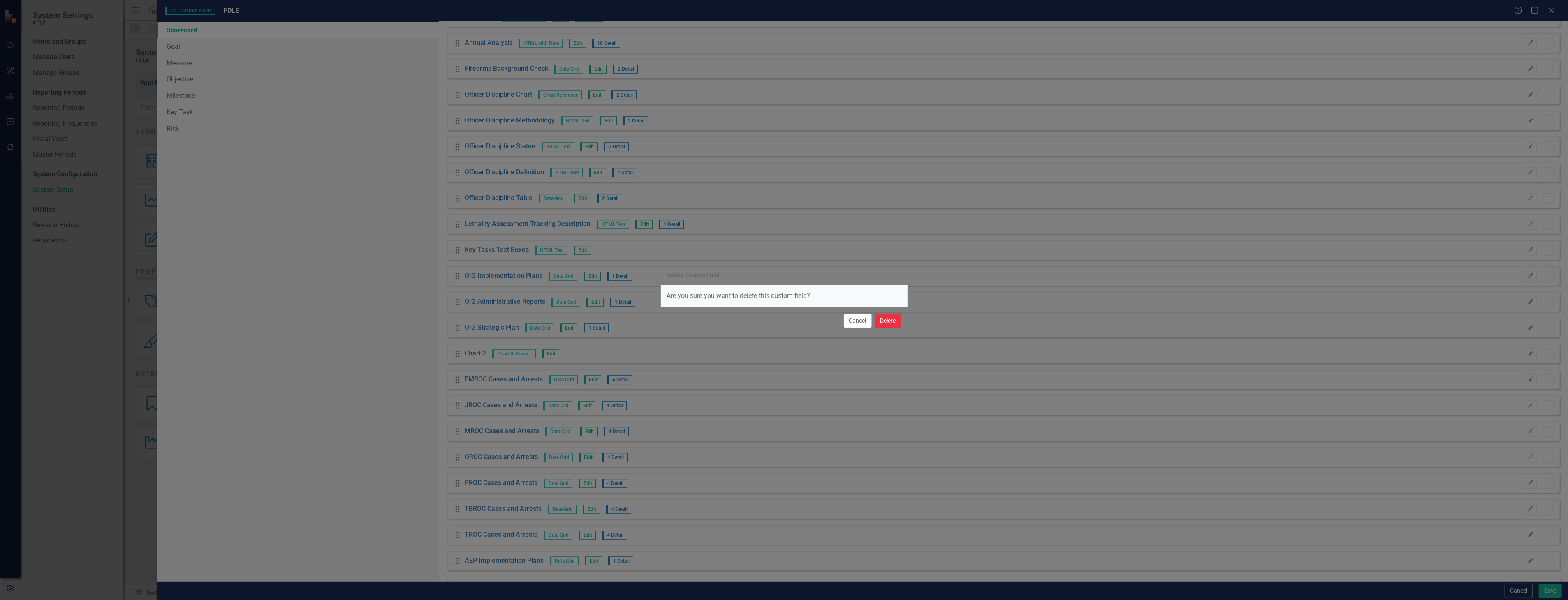
click at [889, 317] on button "Delete" at bounding box center [888, 321] width 26 height 15
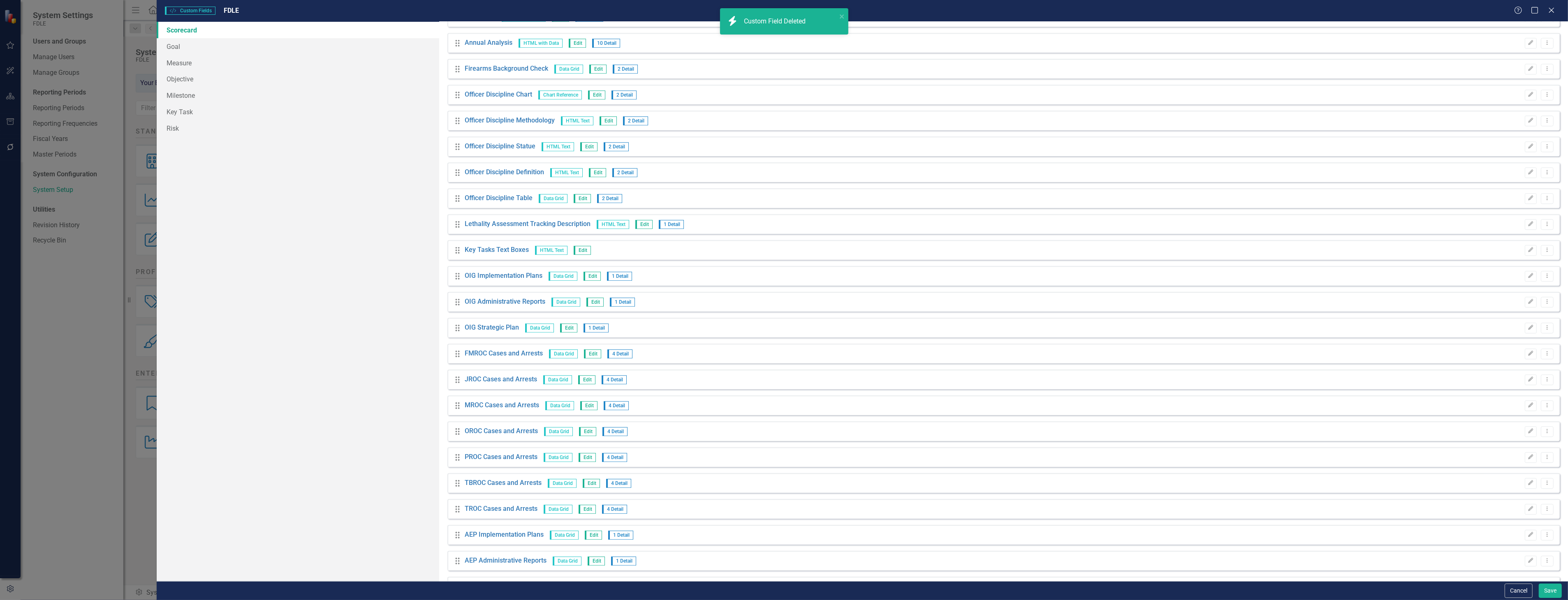
scroll to position [3125, 0]
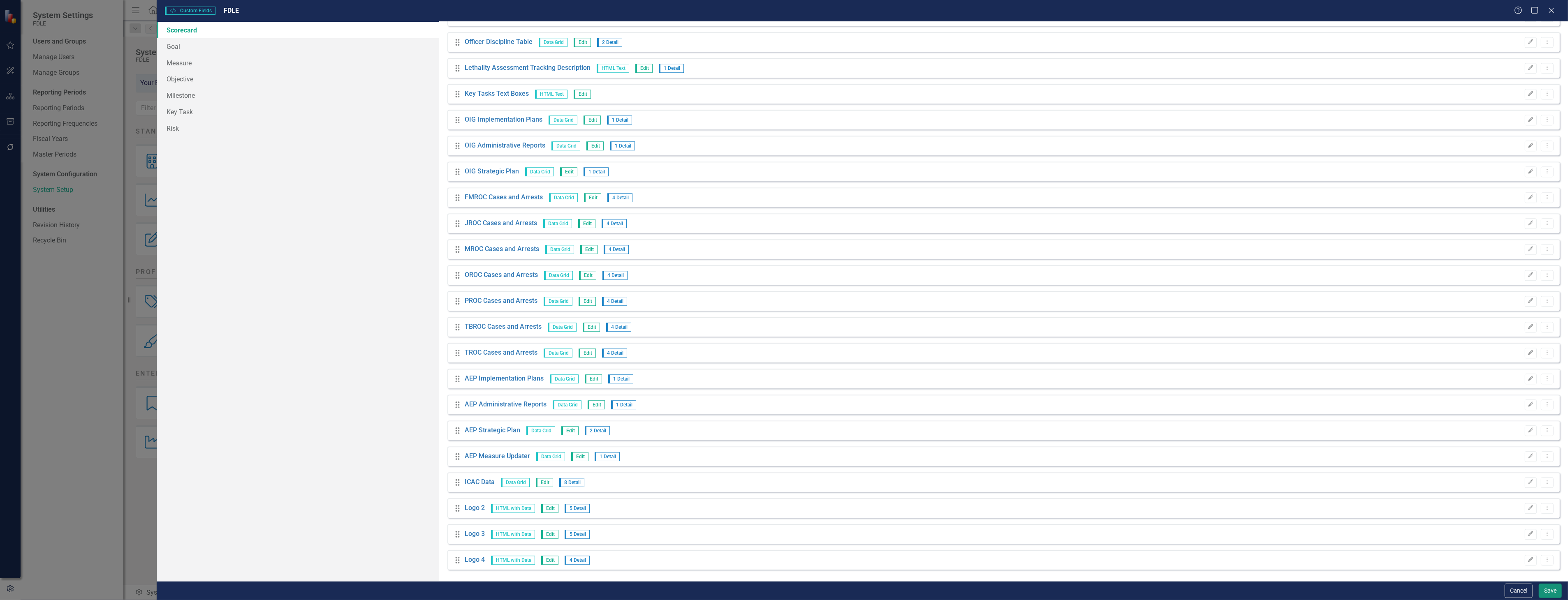
click at [1561, 587] on button "Save" at bounding box center [1550, 591] width 23 height 15
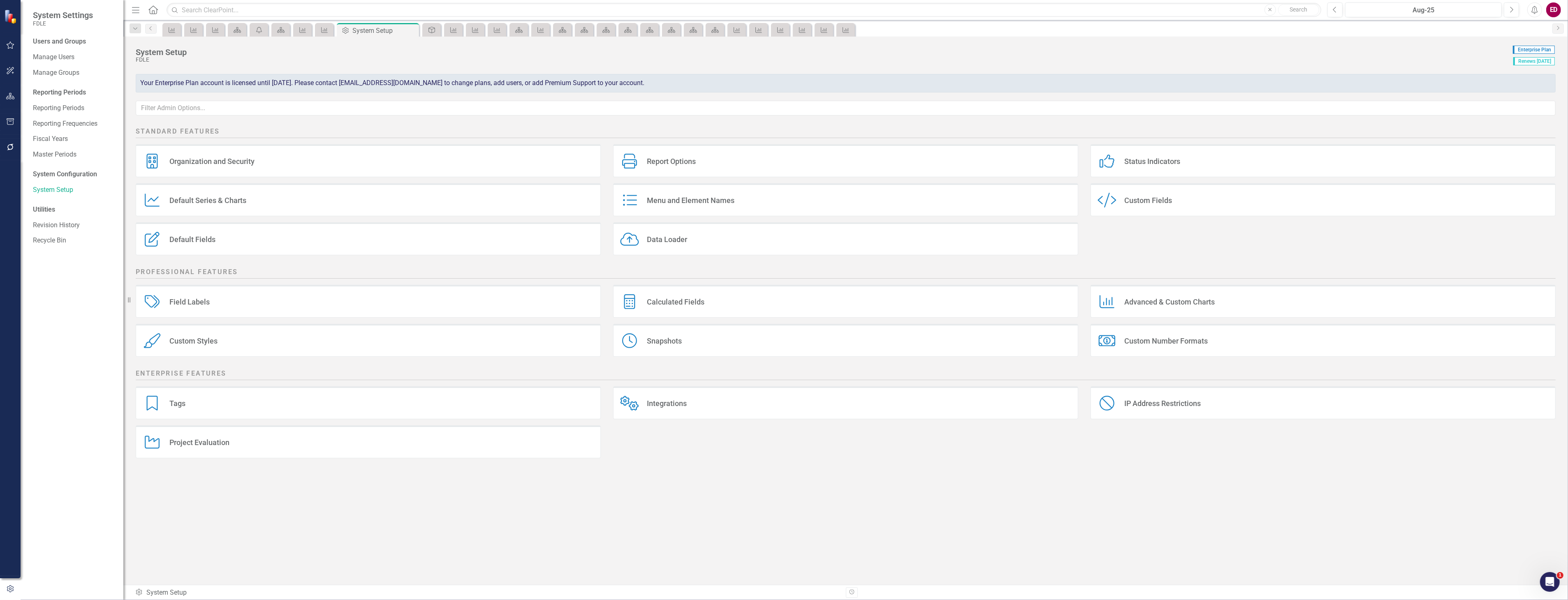
drag, startPoint x: 24, startPoint y: 140, endPoint x: 17, endPoint y: 143, distance: 7.6
click at [17, 143] on div "System Settings FDLE Users and Groups Manage Users Manage Groups Reporting Peri…" at bounding box center [61, 300] width 124 height 600
click at [15, 143] on button "button" at bounding box center [10, 147] width 18 height 17
click at [85, 254] on link "Scripting" at bounding box center [74, 249] width 82 height 10
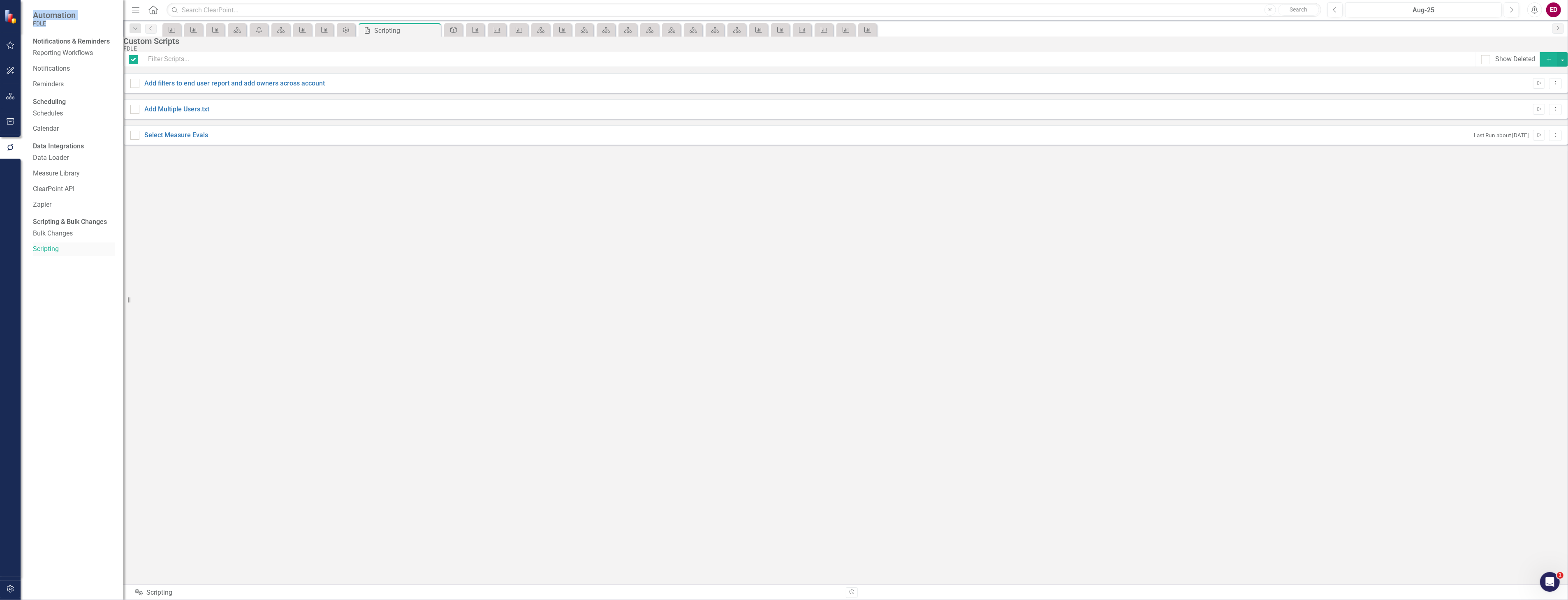
checkbox input "false"
click at [245, 87] on link "Add filters to end user report and add owners across account" at bounding box center [234, 83] width 181 height 8
click at [136, 84] on input "Add filters to end user report and add owners across account" at bounding box center [133, 82] width 5 height 5
checkbox input "true"
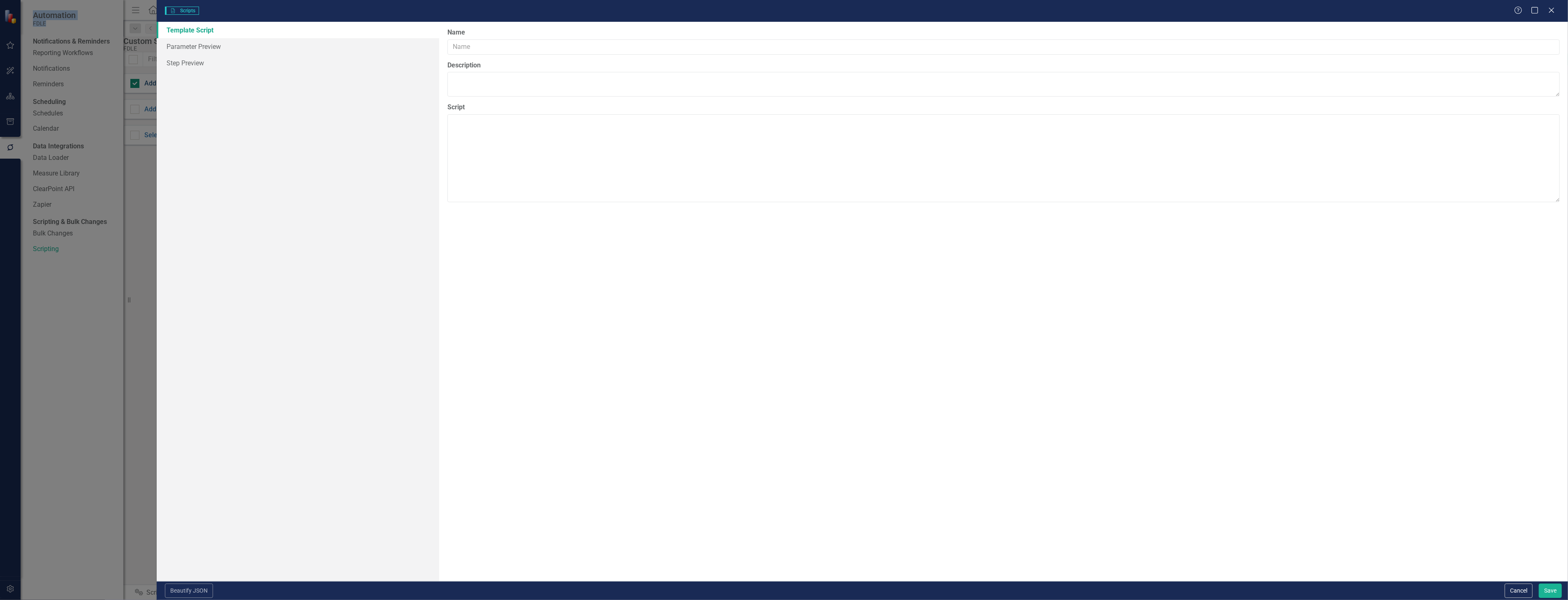
type input "Add filters to end user report and add owners across account"
type textarea "{ "parameters": { "$endUser": { "label": "End User", "description": "This user …"
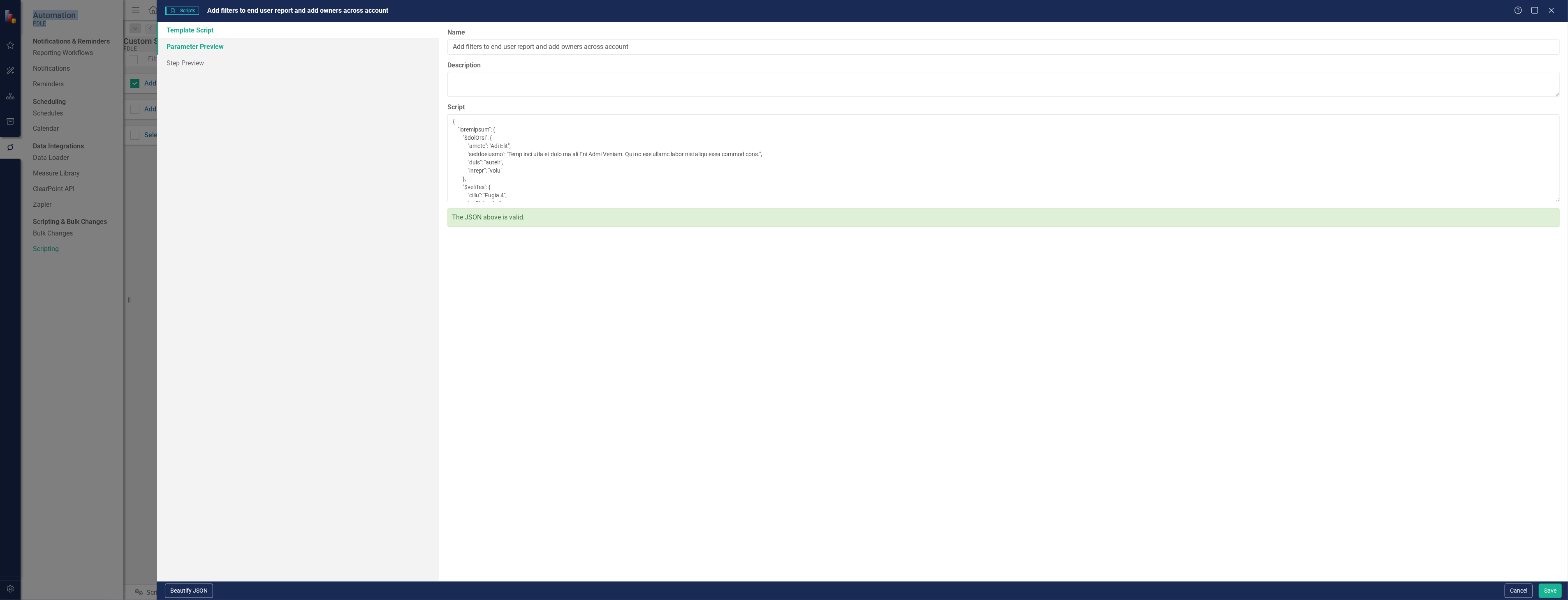
click at [262, 52] on link "Parameter Preview" at bounding box center [297, 46] width 282 height 16
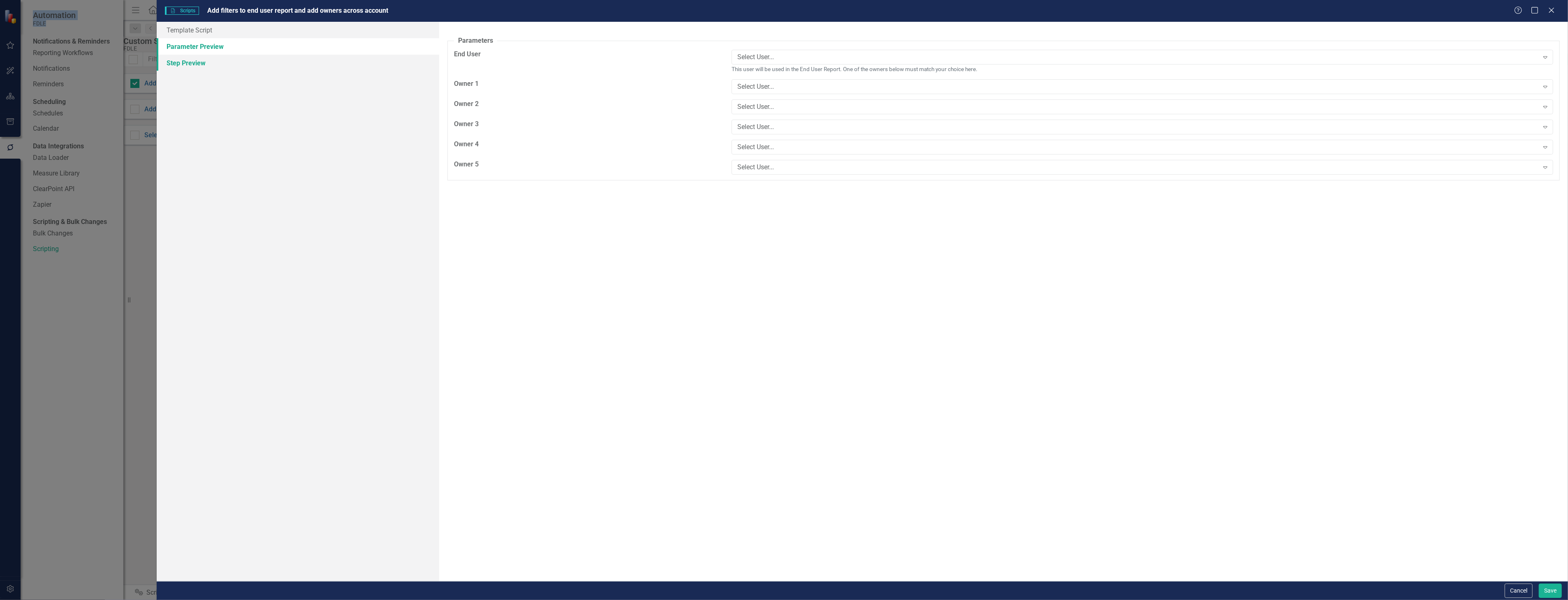
click at [265, 64] on link "Step Preview" at bounding box center [297, 63] width 282 height 16
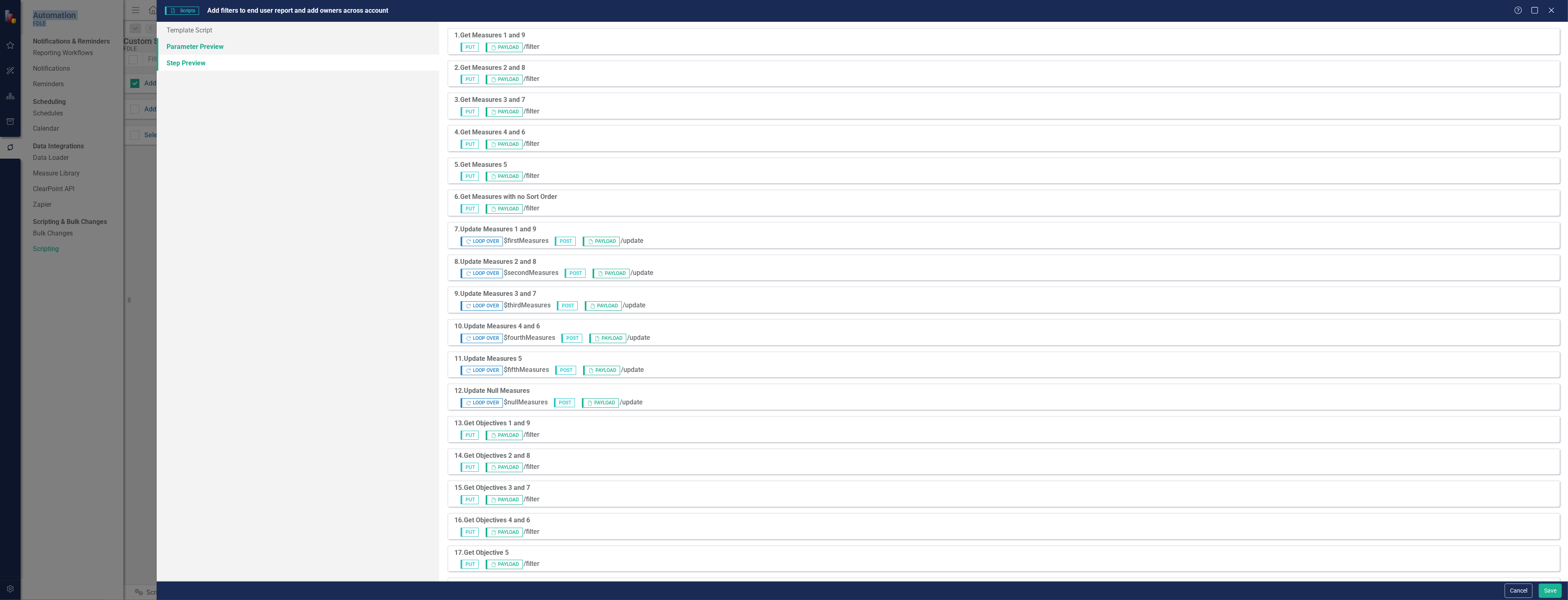
click at [270, 46] on link "Parameter Preview" at bounding box center [297, 46] width 282 height 16
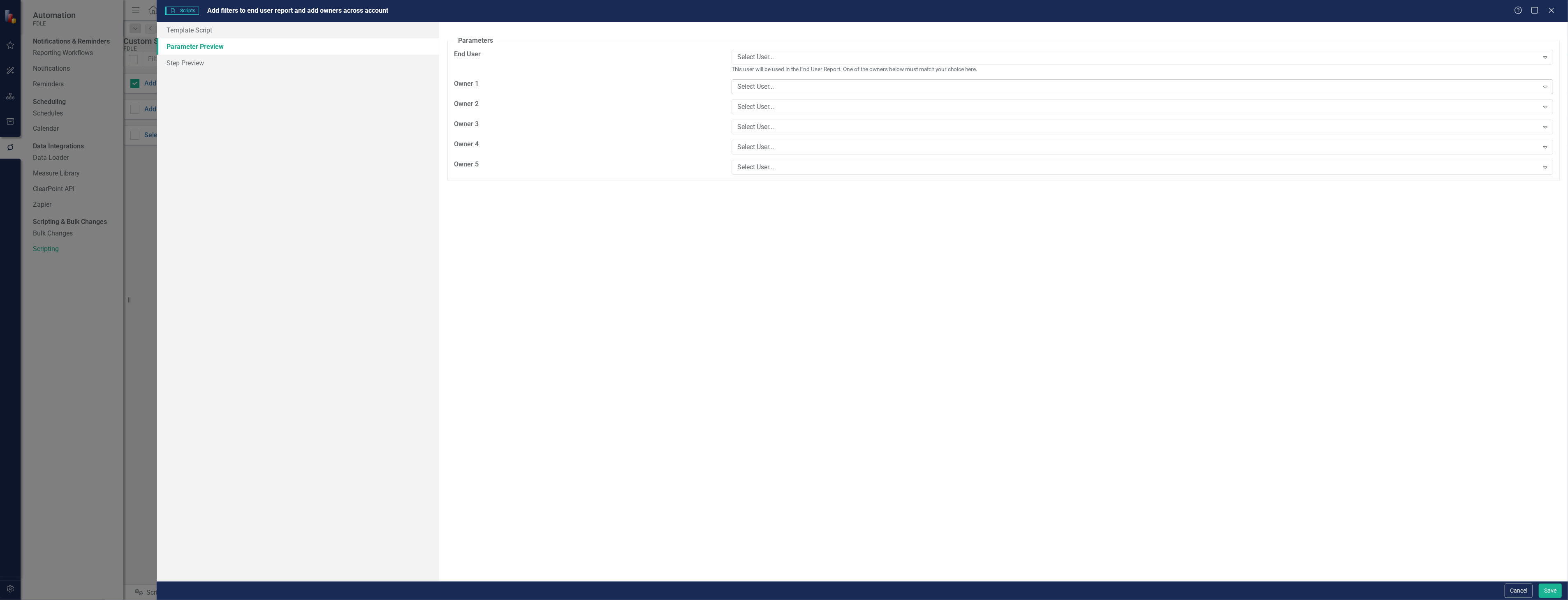
click at [845, 84] on div "Select User..." at bounding box center [1138, 87] width 801 height 10
click at [256, 31] on link "Template Script" at bounding box center [297, 30] width 282 height 16
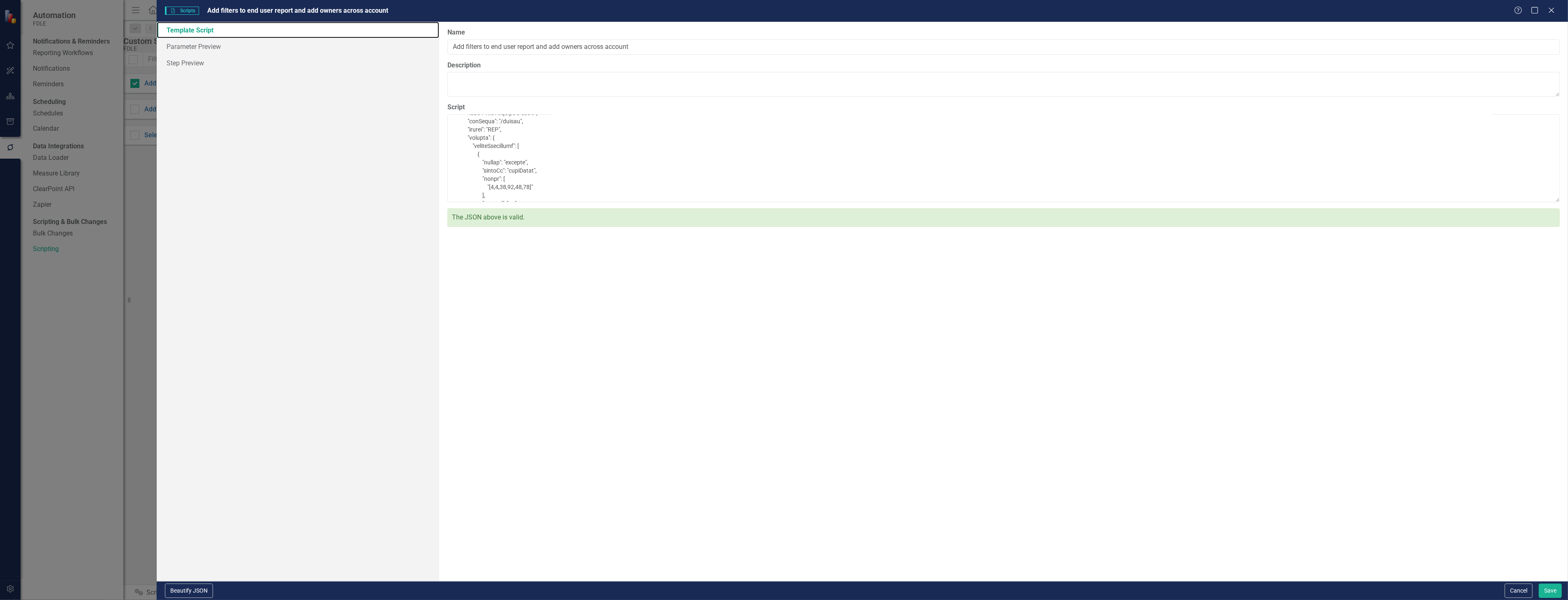
scroll to position [1142, 0]
click at [315, 61] on link "Step Preview" at bounding box center [297, 63] width 282 height 16
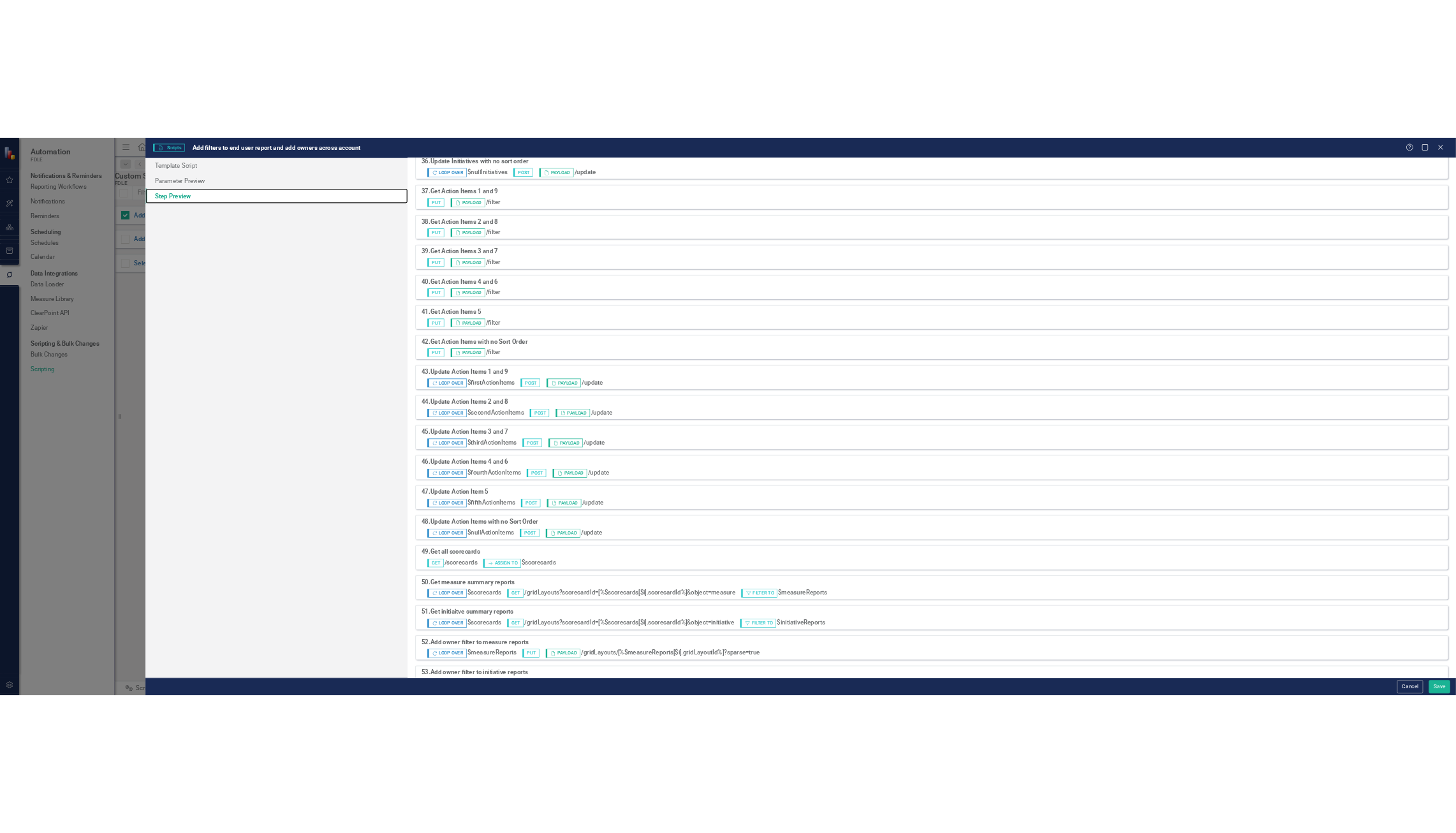
scroll to position [1850, 0]
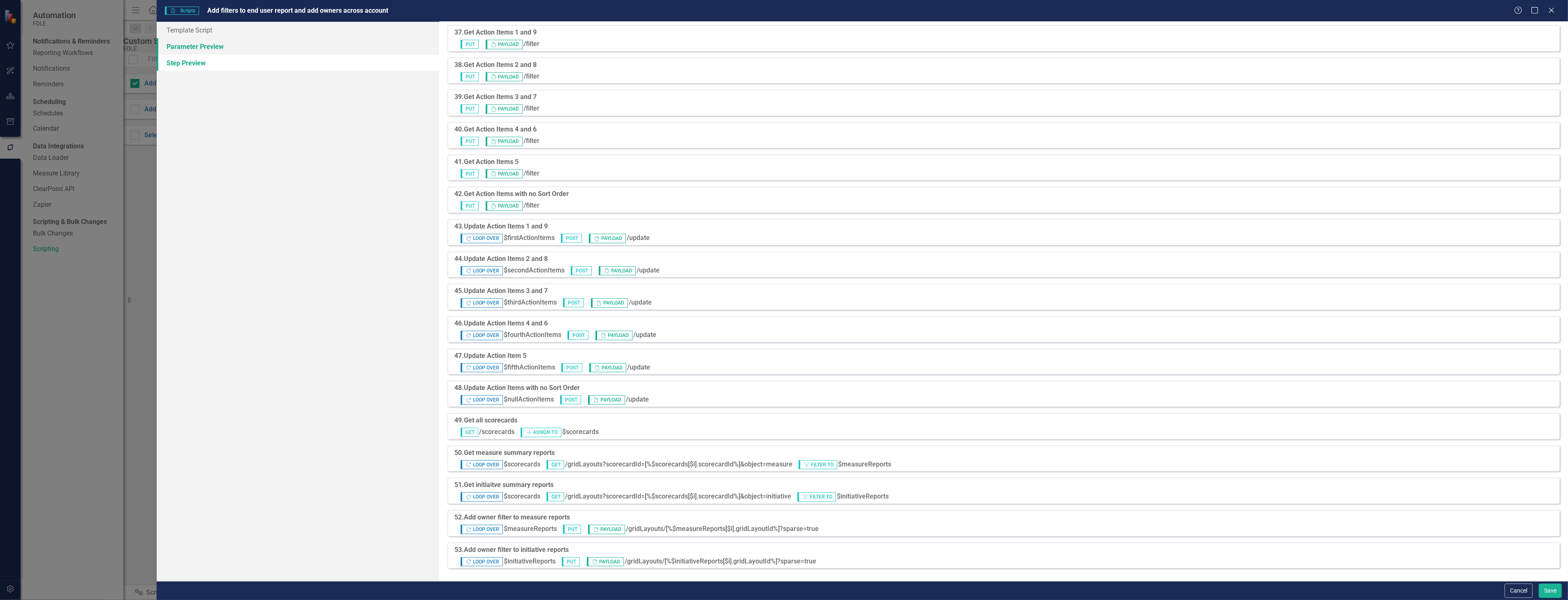
click at [251, 40] on link "Parameter Preview" at bounding box center [297, 46] width 282 height 16
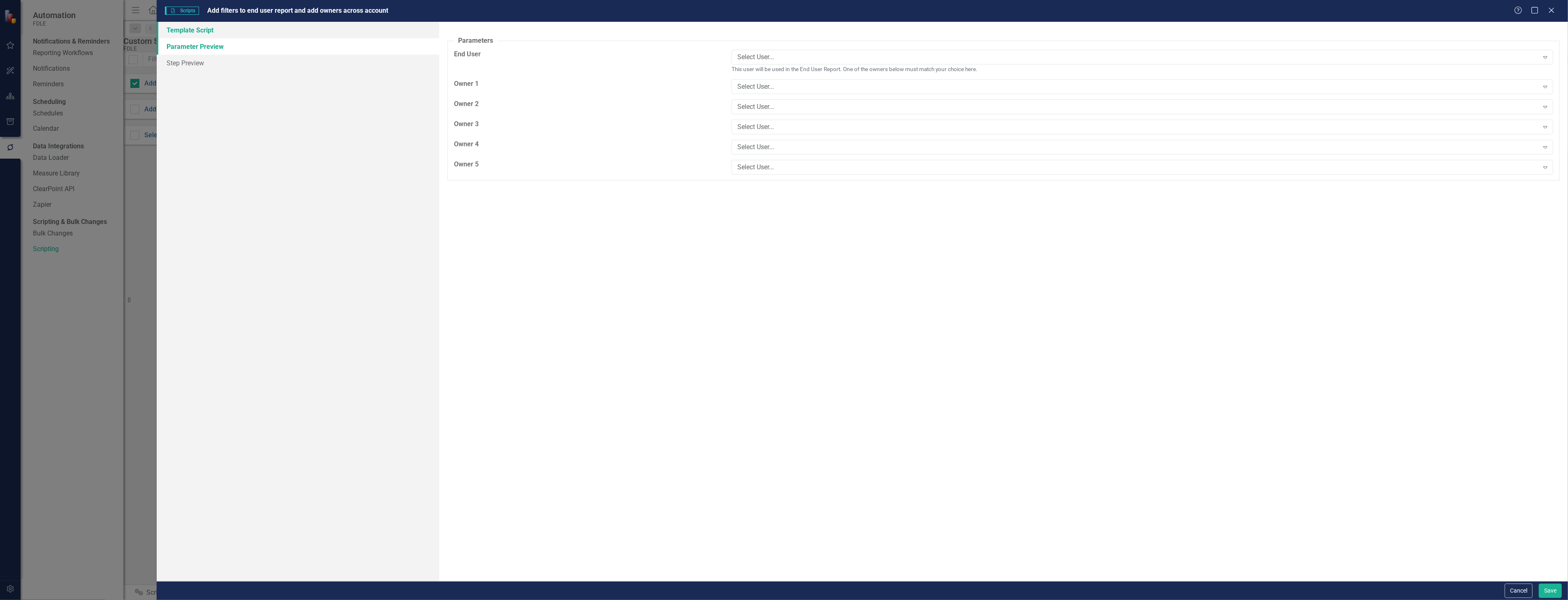
click at [258, 29] on link "Template Script" at bounding box center [297, 30] width 282 height 16
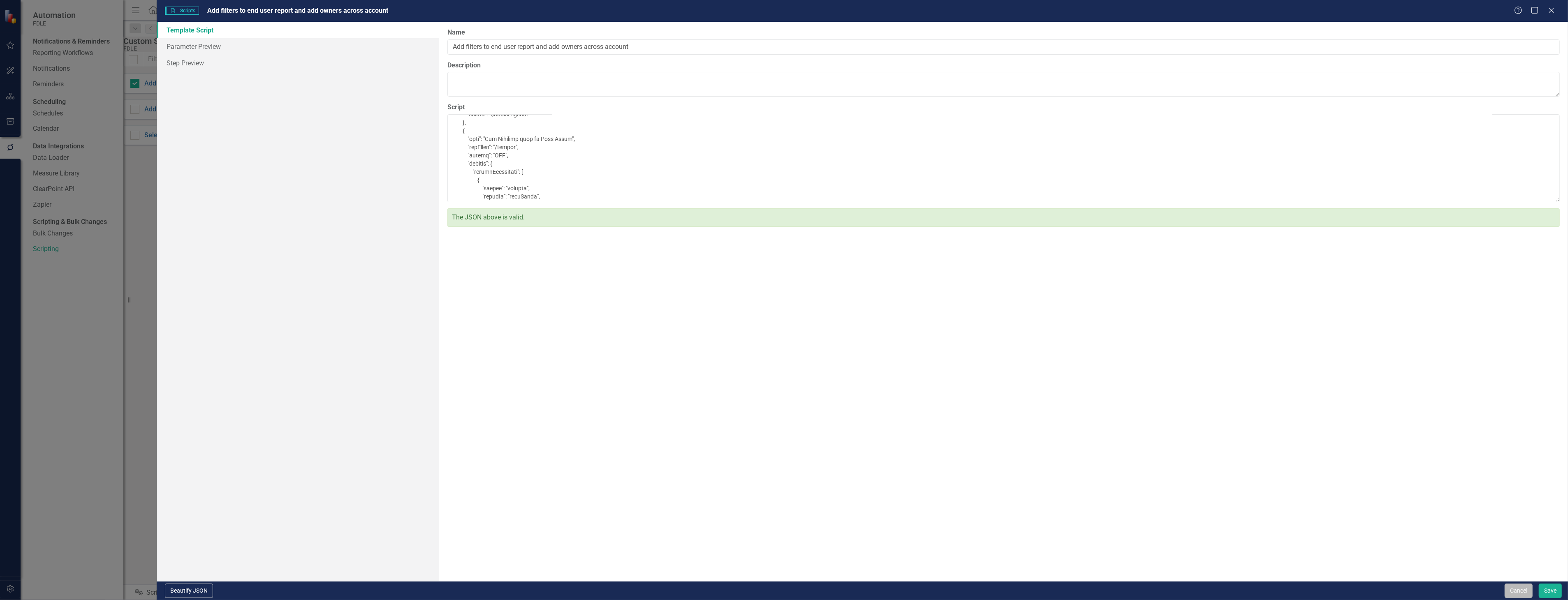
click at [1514, 596] on button "Cancel" at bounding box center [1519, 591] width 28 height 15
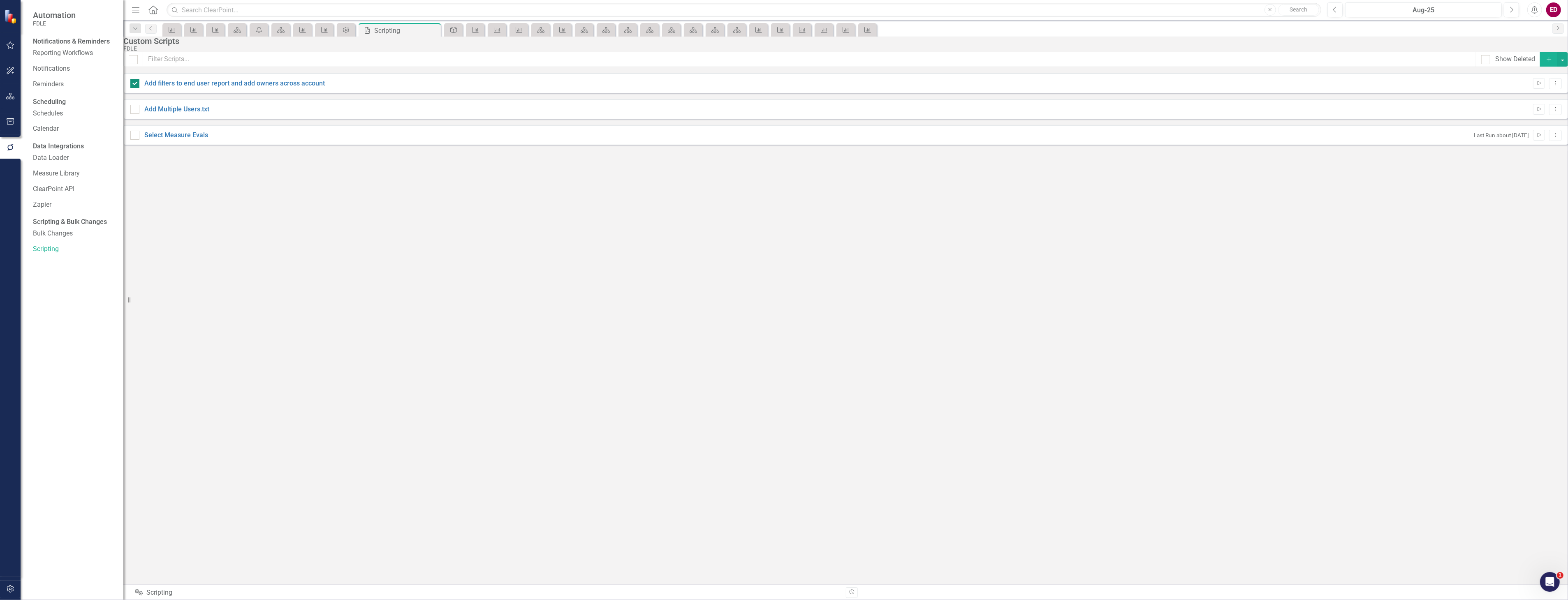
click at [139, 88] on div at bounding box center [135, 83] width 9 height 9
click at [136, 84] on input "Add filters to end user report and add owners across account" at bounding box center [133, 82] width 5 height 5
checkbox input "false"
click at [209, 113] on link "Add Multiple Users.txt" at bounding box center [177, 109] width 65 height 8
click at [136, 110] on input "Add Multiple Users.txt" at bounding box center [133, 107] width 5 height 5
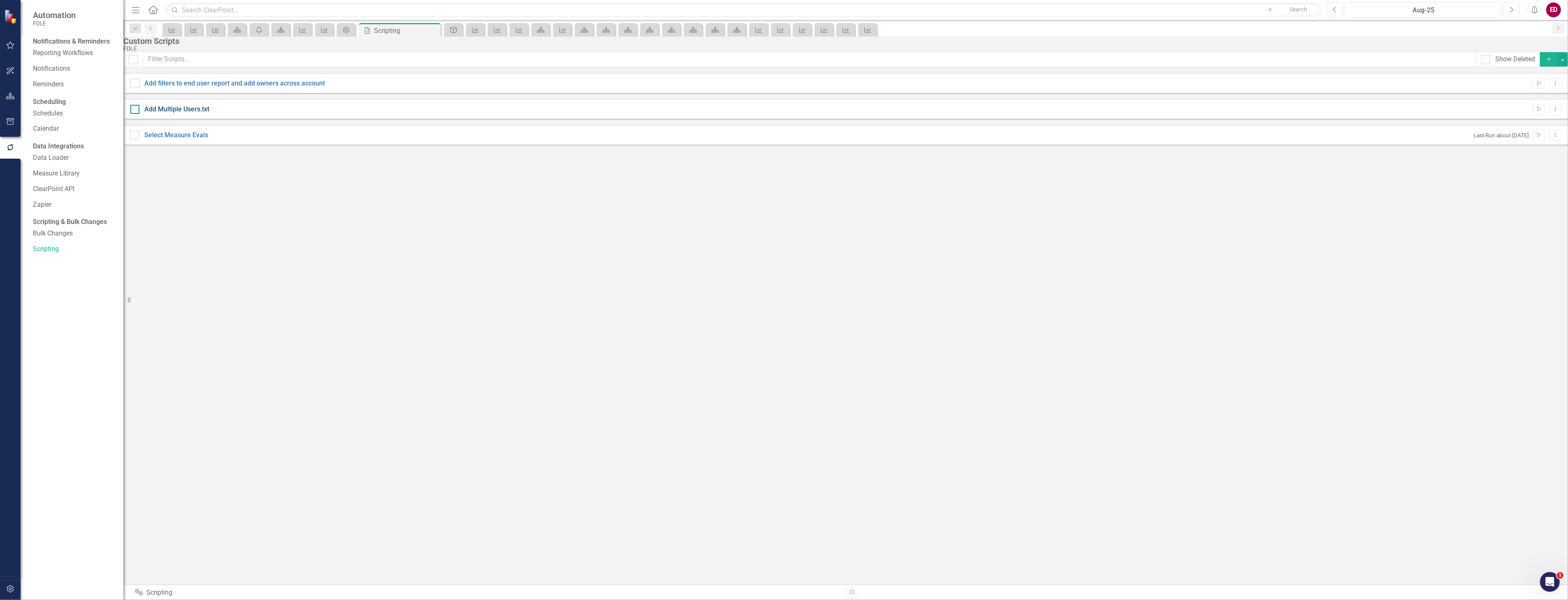
checkbox input "true"
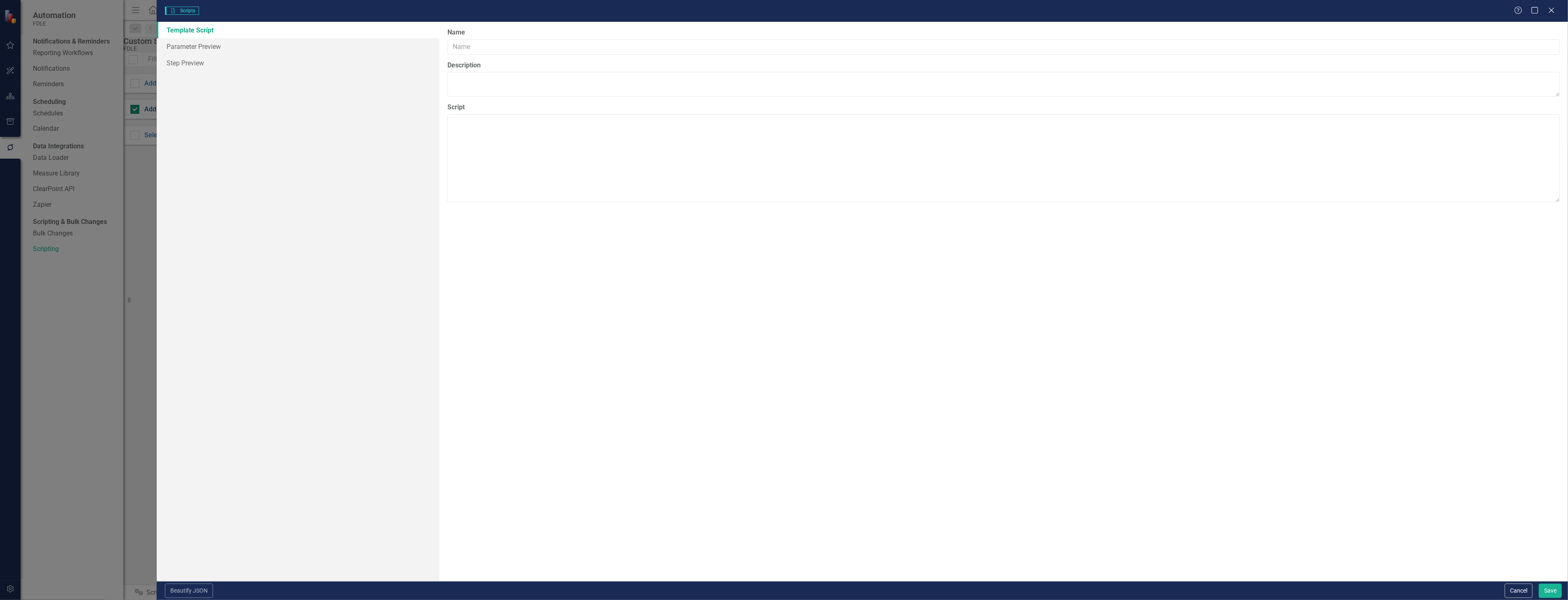
type input "Add Multiple Users.txt"
type textarea "{ "parameters": { "$userTypeId": { "label": "User Type", "description": "7 is N…"
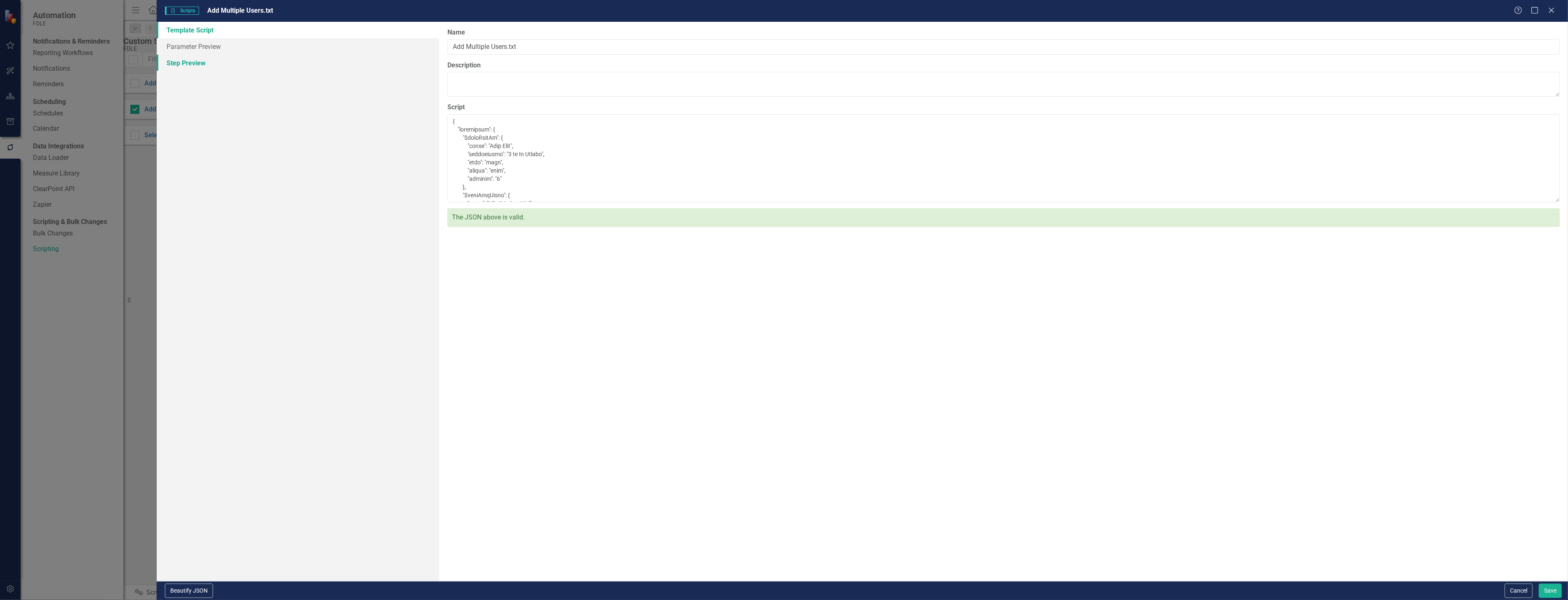
click at [321, 68] on link "Step Preview" at bounding box center [297, 63] width 282 height 16
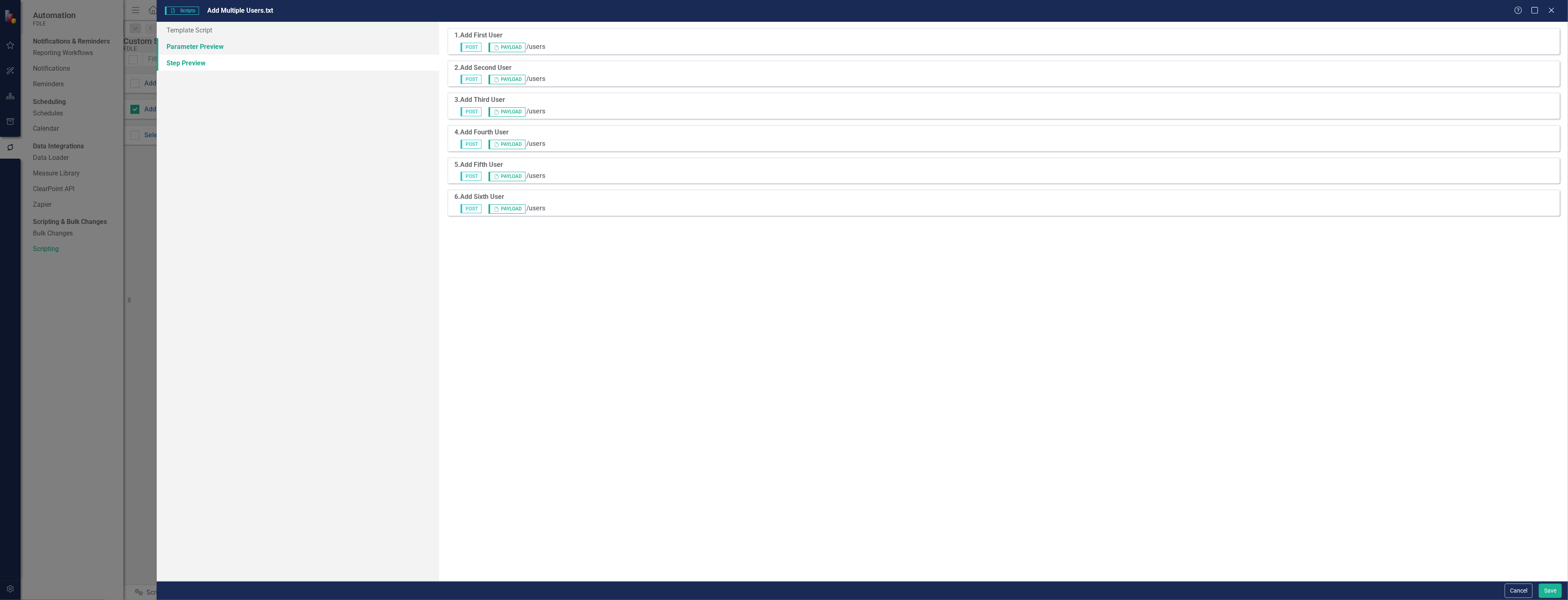
click at [343, 46] on link "Parameter Preview" at bounding box center [297, 46] width 282 height 16
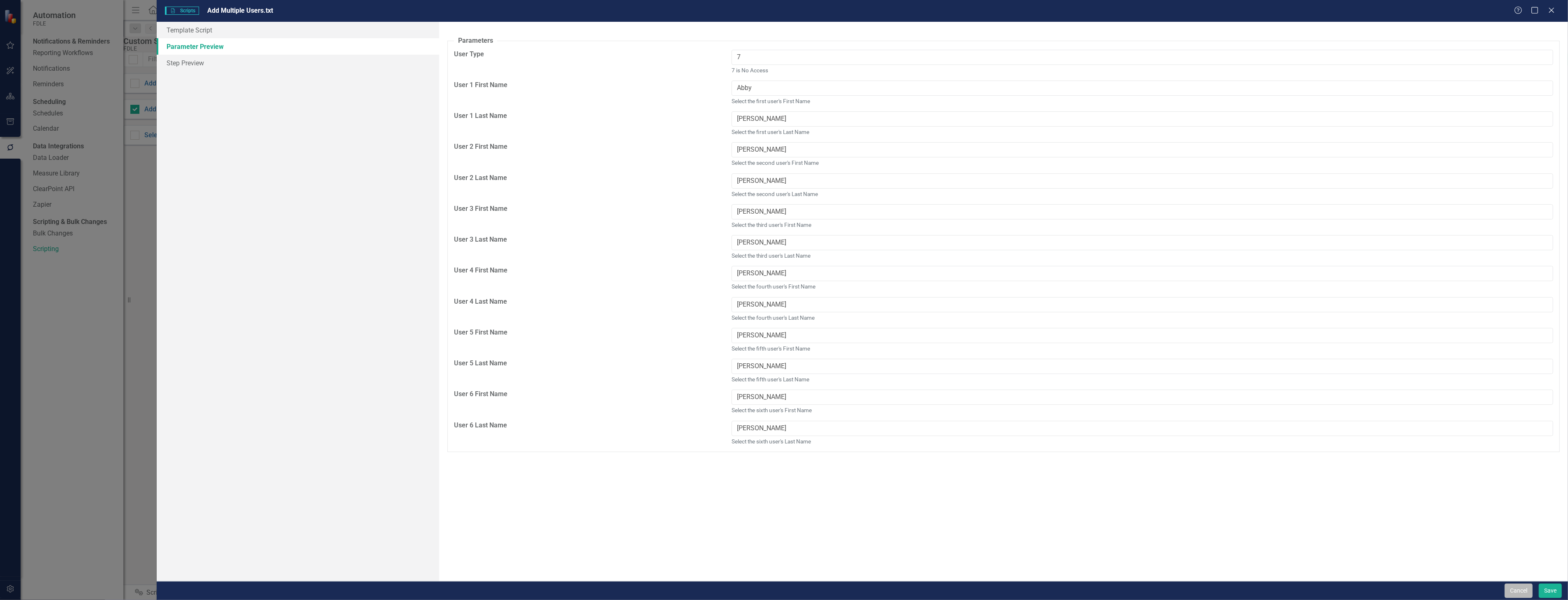
click at [1528, 596] on button "Cancel" at bounding box center [1519, 591] width 28 height 15
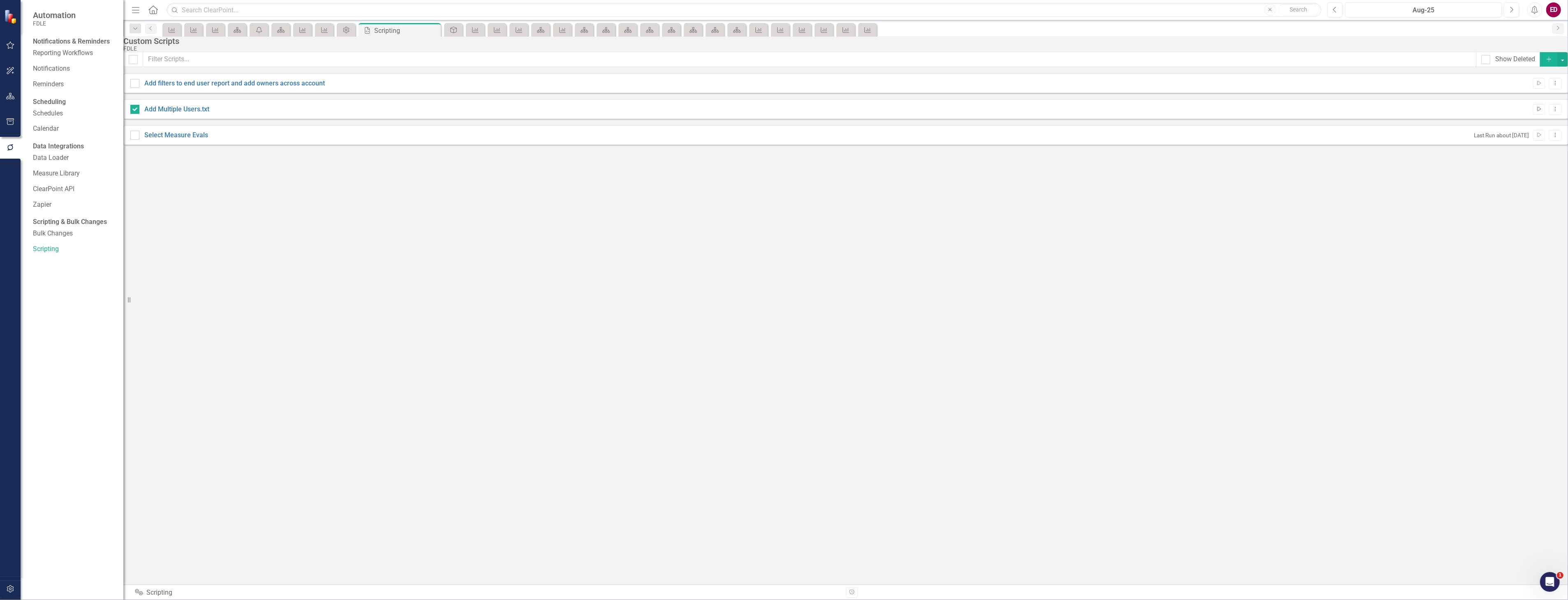
click at [1536, 112] on icon "Run Script" at bounding box center [1539, 110] width 6 height 5
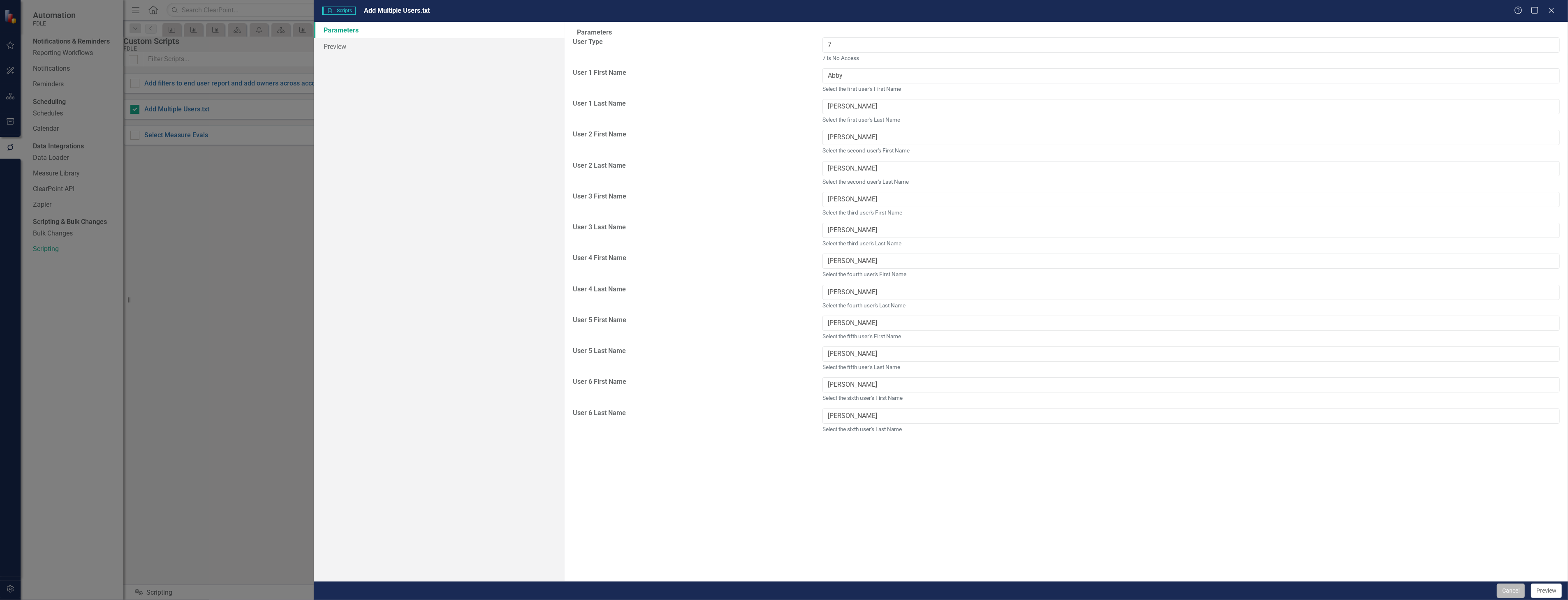
click at [1518, 590] on button "Cancel" at bounding box center [1511, 591] width 28 height 15
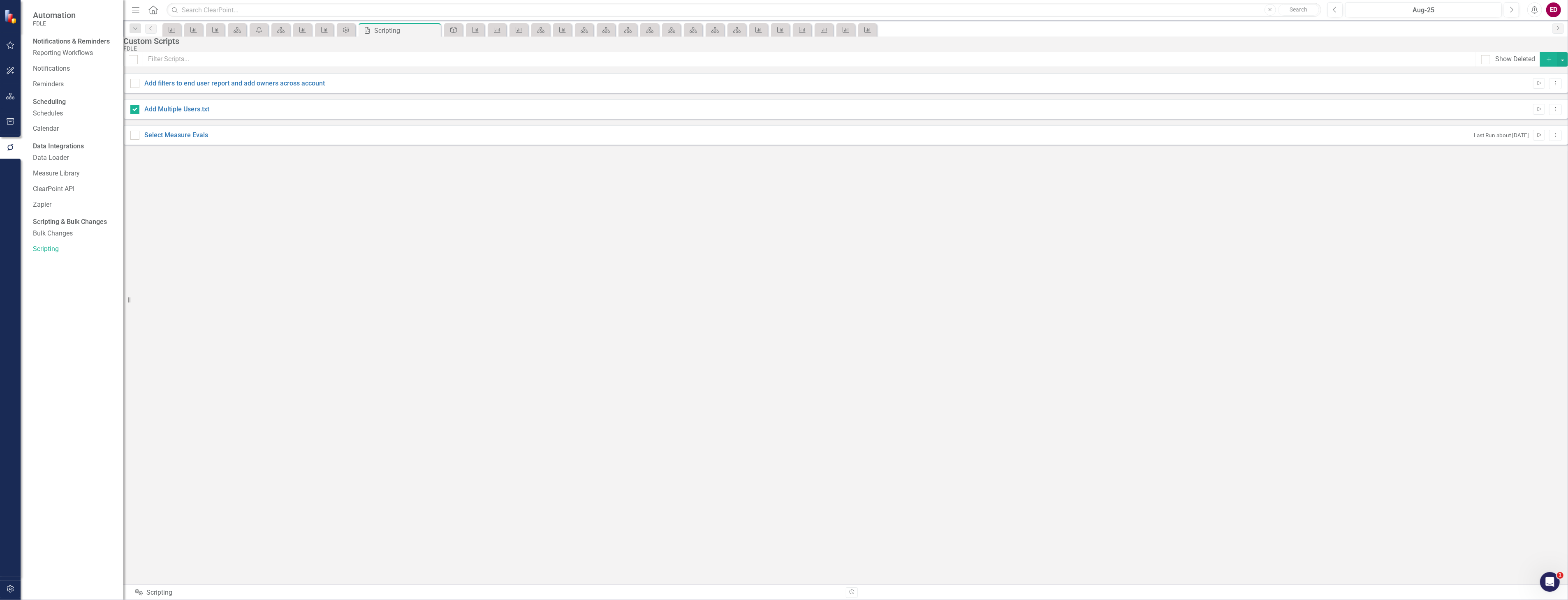
click at [1536, 138] on icon "Run Script" at bounding box center [1539, 135] width 6 height 5
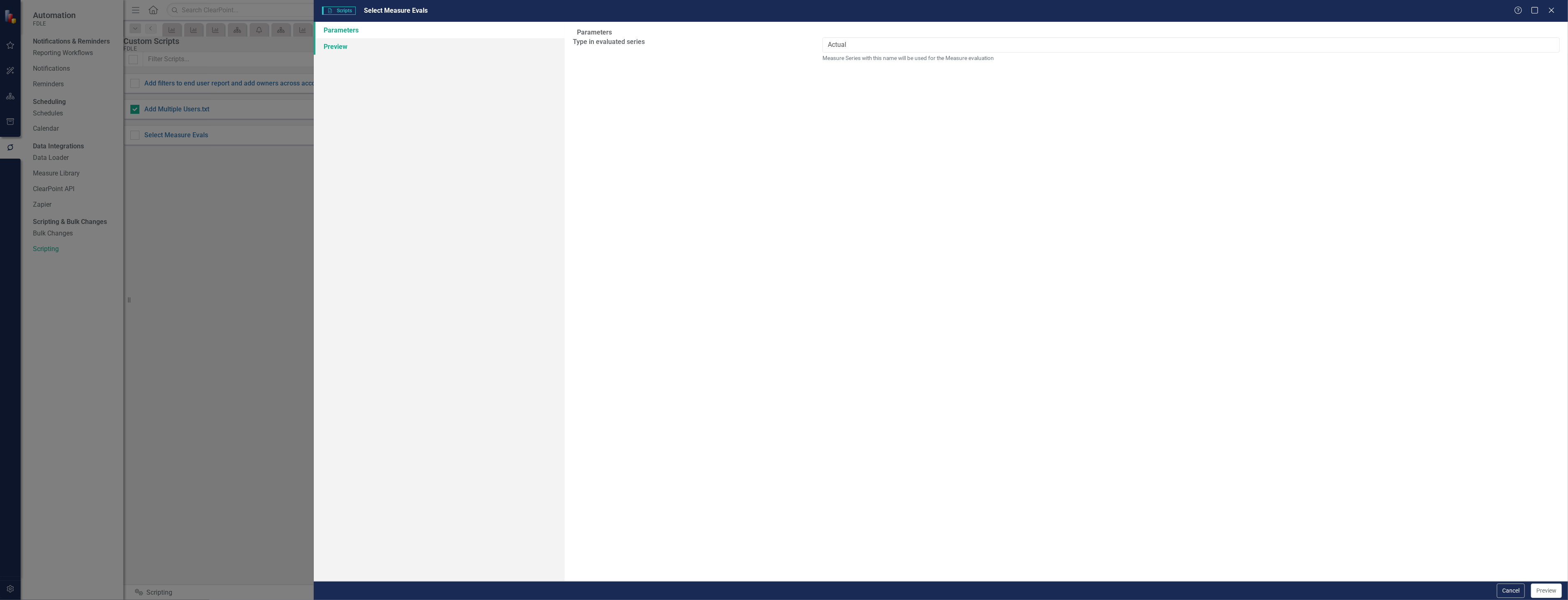
click at [442, 40] on link "Preview" at bounding box center [439, 46] width 251 height 16
click at [1514, 588] on button "Cancel" at bounding box center [1521, 591] width 28 height 15
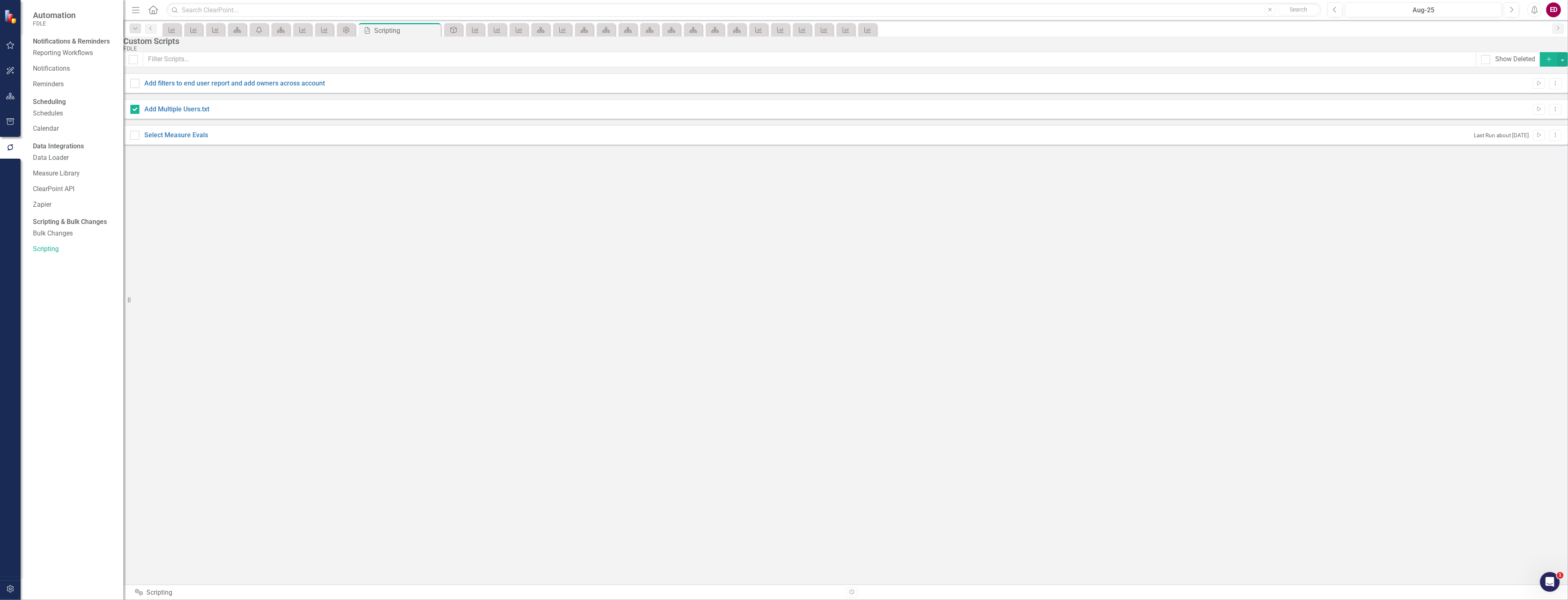
click at [1528, 93] on div "Add filters to end user report and add owners across account Run Script Dropdow…" at bounding box center [845, 83] width 1444 height 19
click at [1536, 86] on icon "Run Script" at bounding box center [1539, 83] width 6 height 5
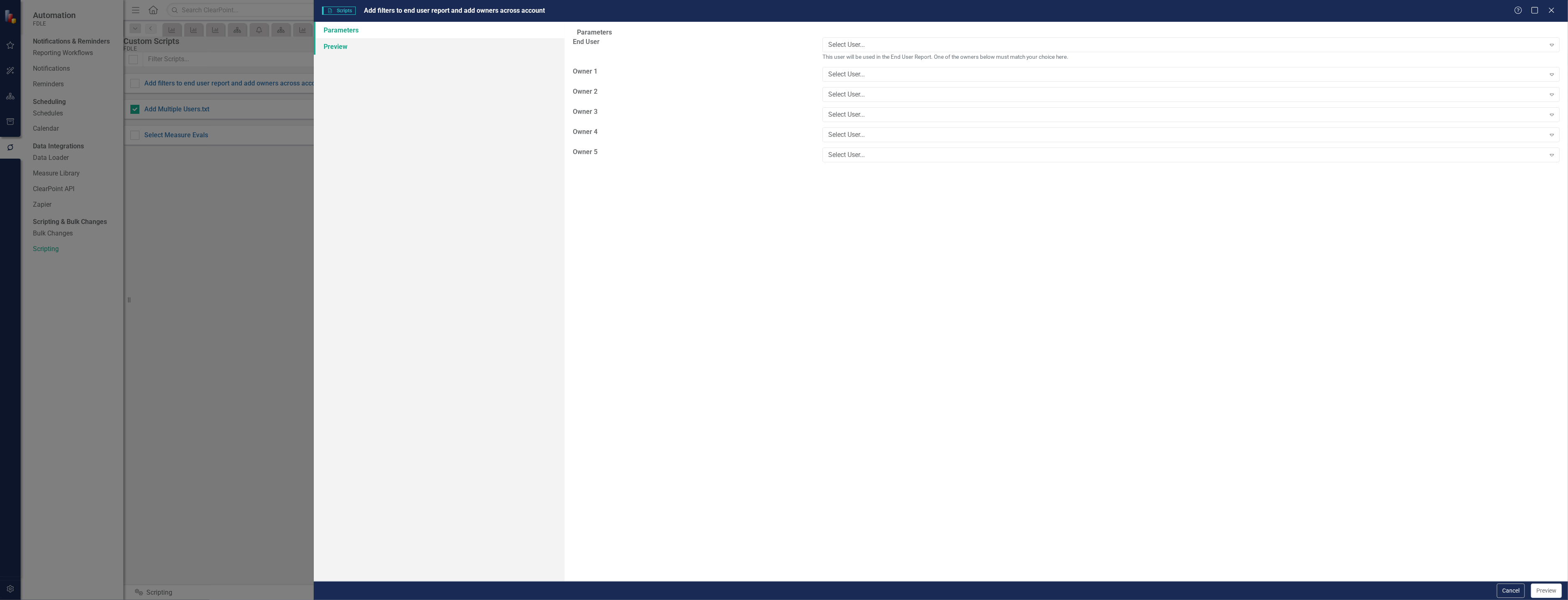
click at [532, 44] on link "Preview" at bounding box center [439, 46] width 251 height 16
click at [407, 27] on link "Parameters" at bounding box center [439, 30] width 251 height 16
click at [868, 71] on div "Select User... Expand" at bounding box center [1191, 74] width 737 height 15
click at [1504, 585] on button "Cancel" at bounding box center [1511, 591] width 28 height 15
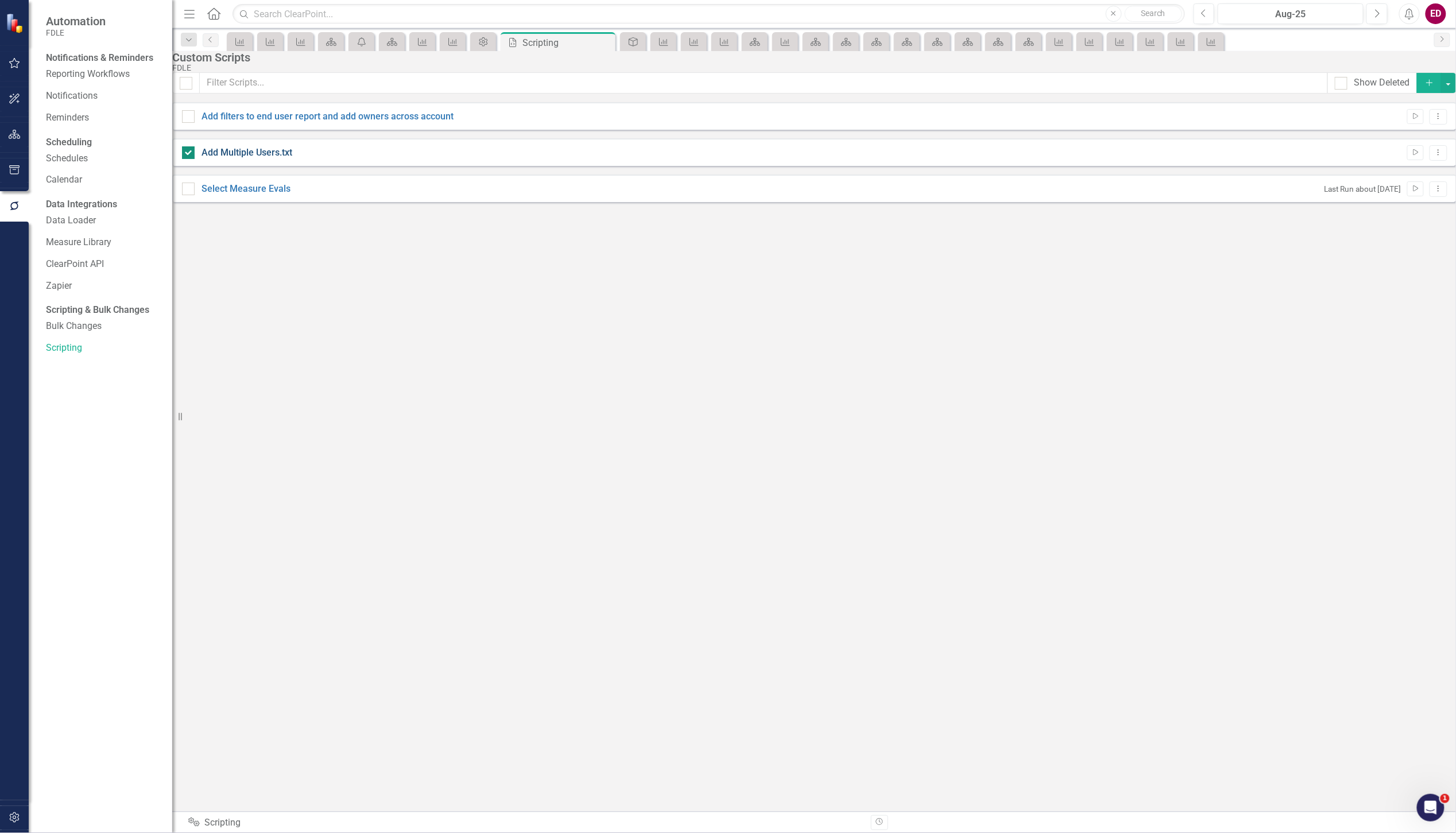
click at [268, 158] on link "Add Multiple Users.txt" at bounding box center [246, 152] width 91 height 11
click at [190, 154] on input "Add Multiple Users.txt" at bounding box center [185, 150] width 8 height 8
checkbox input "false"
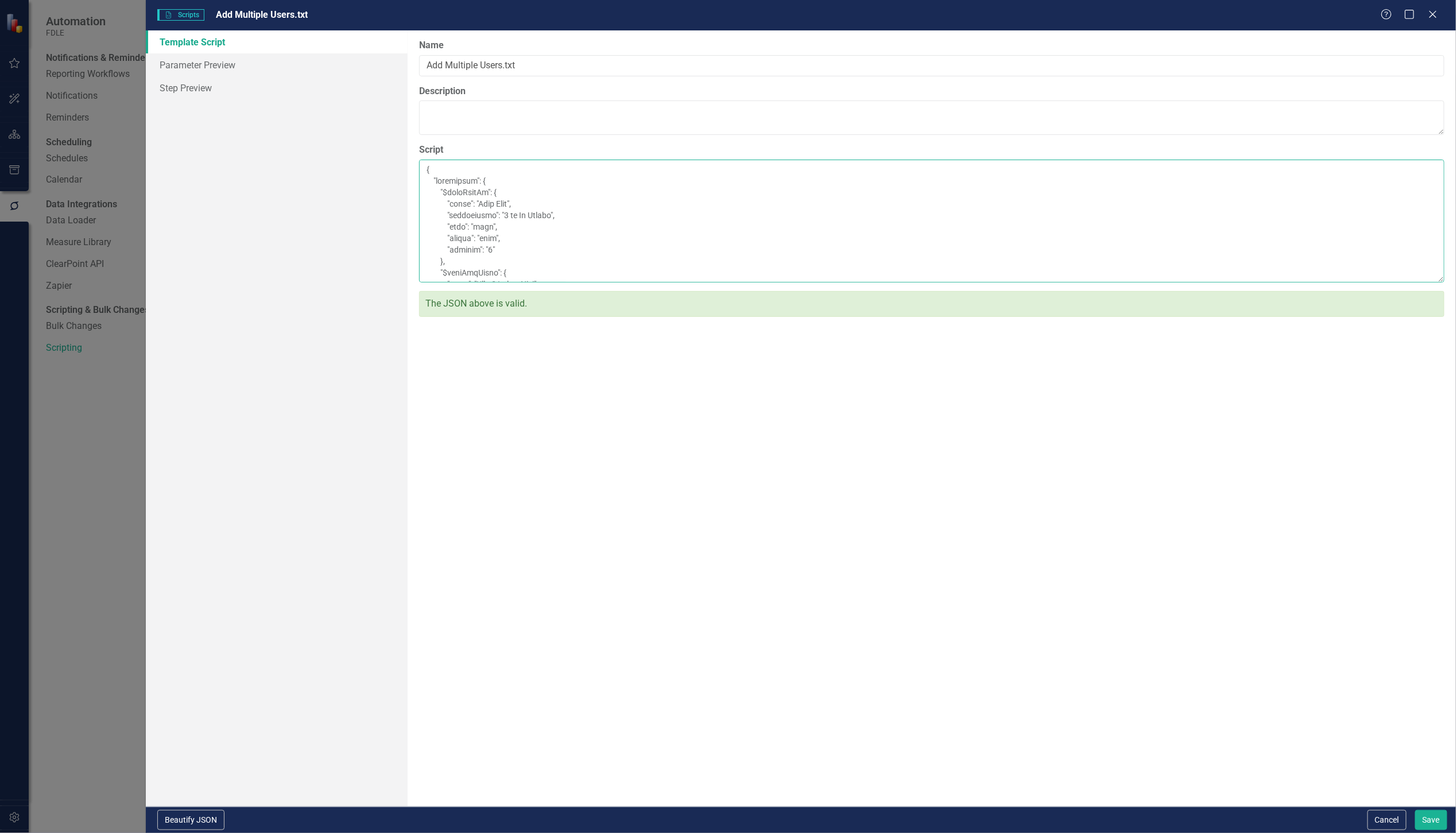
click at [637, 282] on textarea "Script" at bounding box center [932, 221] width 1026 height 123
click at [1382, 812] on button "Cancel" at bounding box center [1387, 820] width 39 height 20
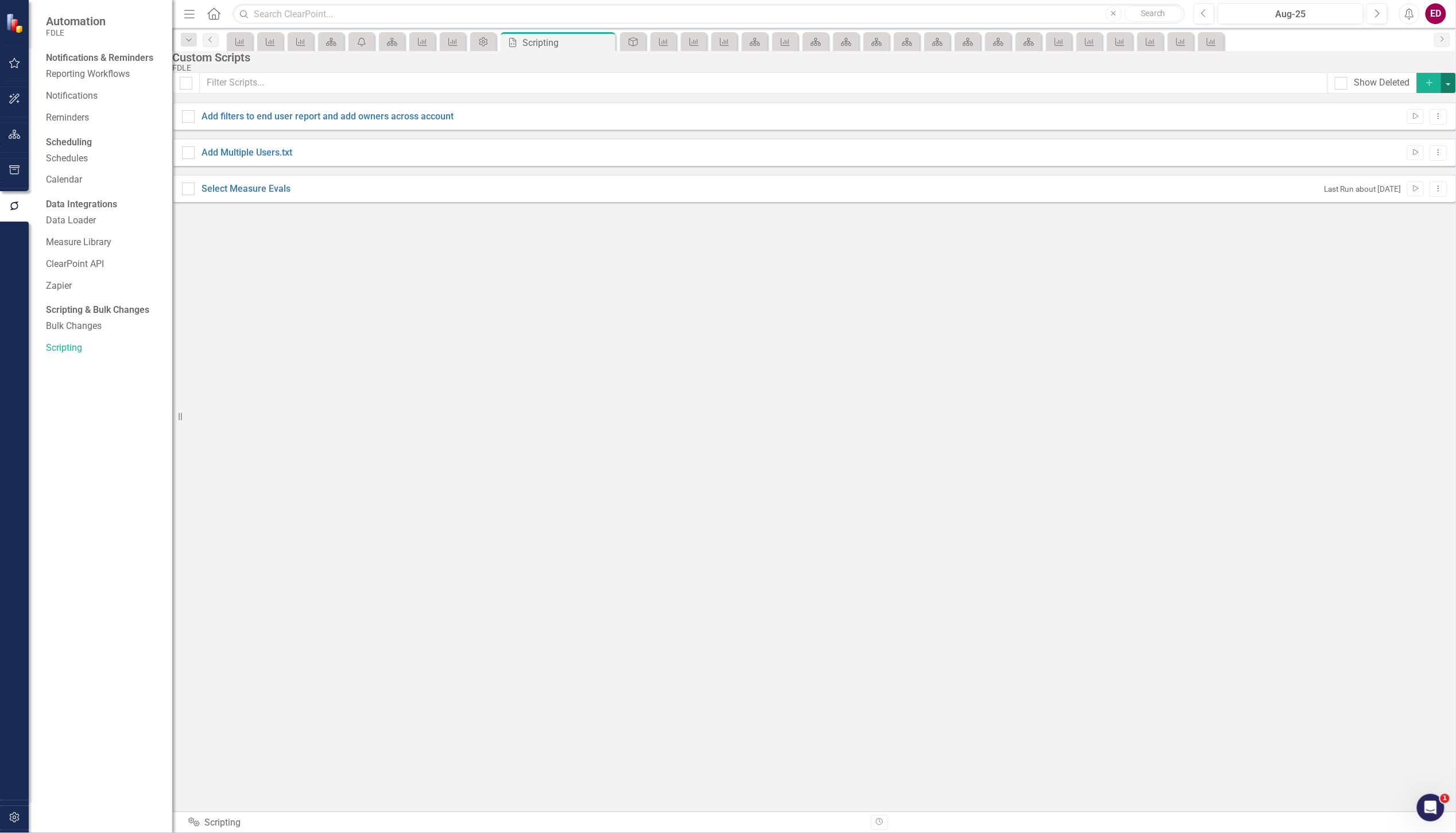
click at [1442, 93] on button "button" at bounding box center [1449, 83] width 15 height 20
click at [1425, 87] on icon "Add" at bounding box center [1430, 82] width 10 height 8
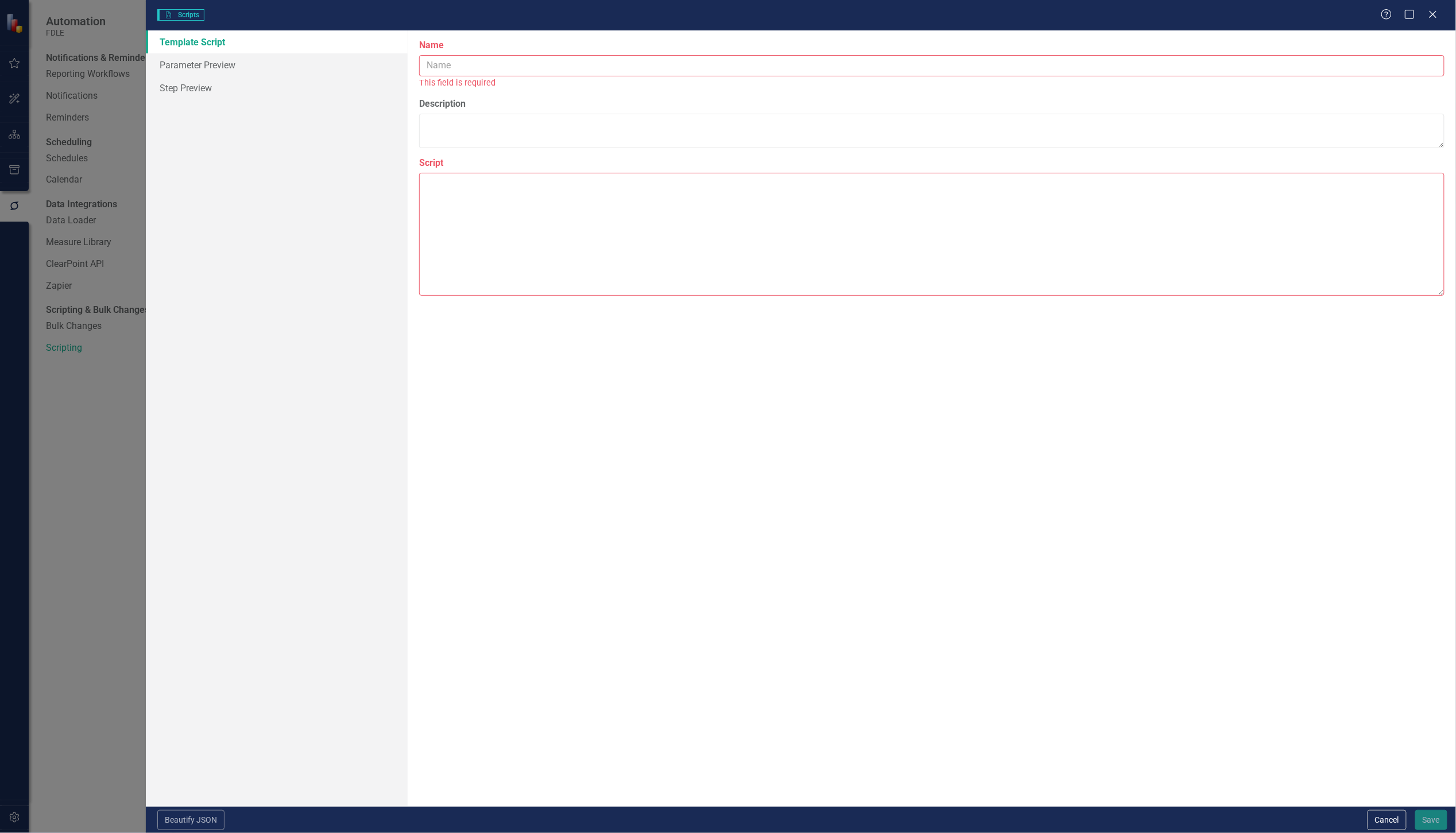
click at [501, 78] on div "This field is required" at bounding box center [932, 83] width 1026 height 14
click at [506, 70] on input "Name" at bounding box center [932, 65] width 1026 height 21
click at [1381, 819] on button "Cancel" at bounding box center [1387, 820] width 39 height 20
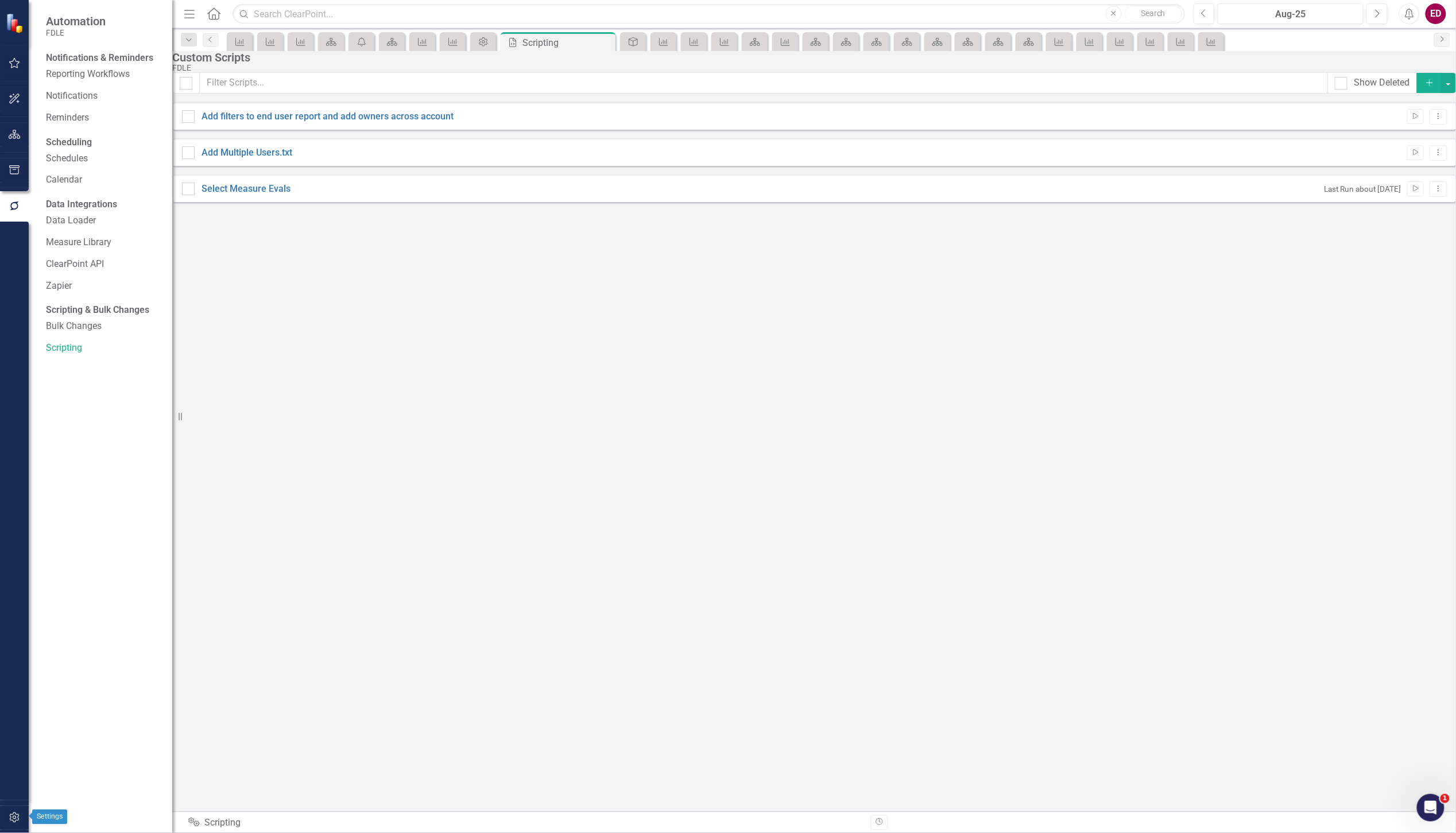
click at [23, 820] on button "button" at bounding box center [14, 819] width 25 height 24
click at [15, 173] on icon "button" at bounding box center [14, 170] width 12 height 9
click at [15, 199] on button "button" at bounding box center [14, 206] width 25 height 24
click at [130, 271] on link "ClearPoint API" at bounding box center [103, 264] width 115 height 14
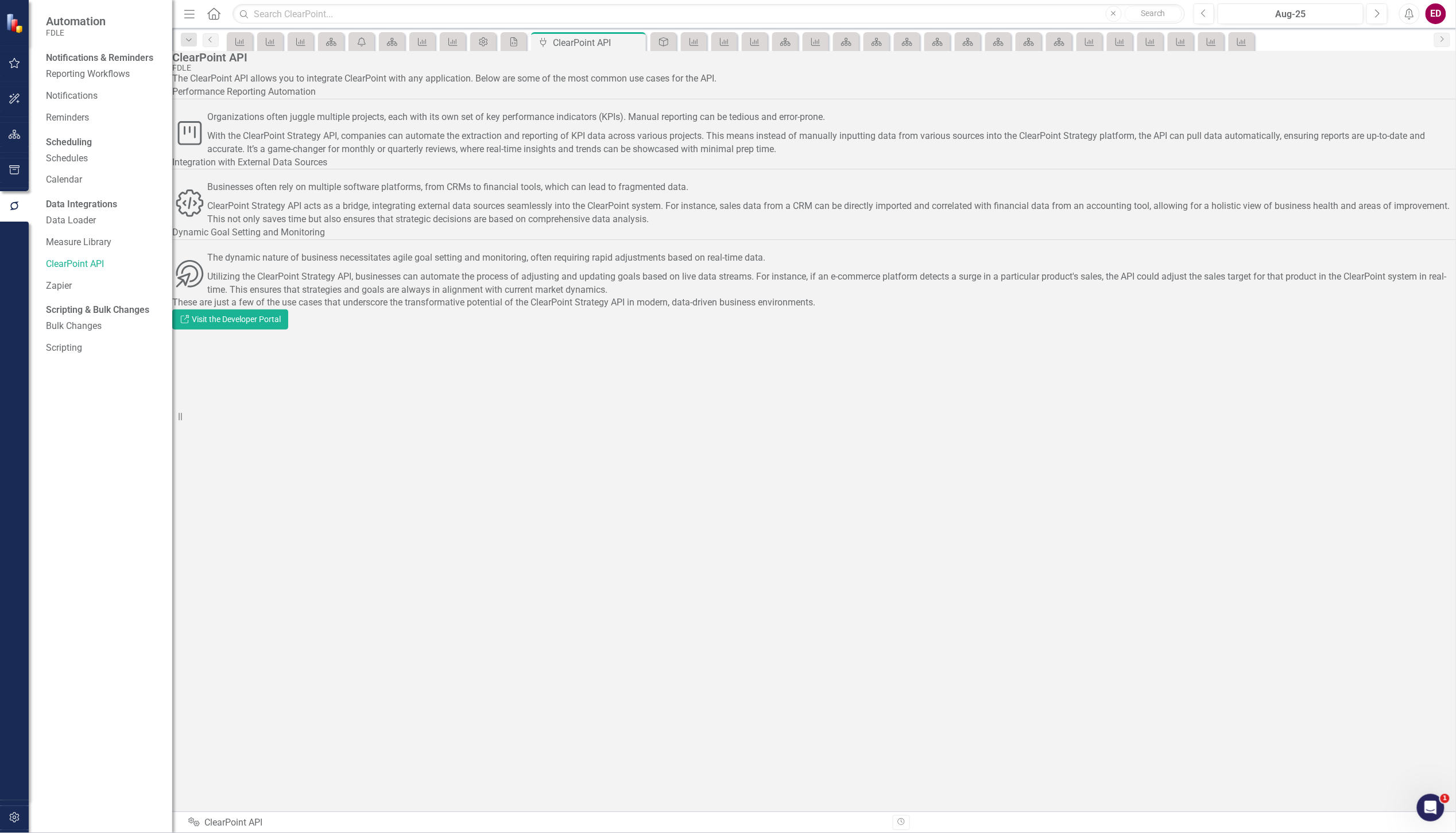
click at [6, 144] on button "button" at bounding box center [14, 135] width 25 height 24
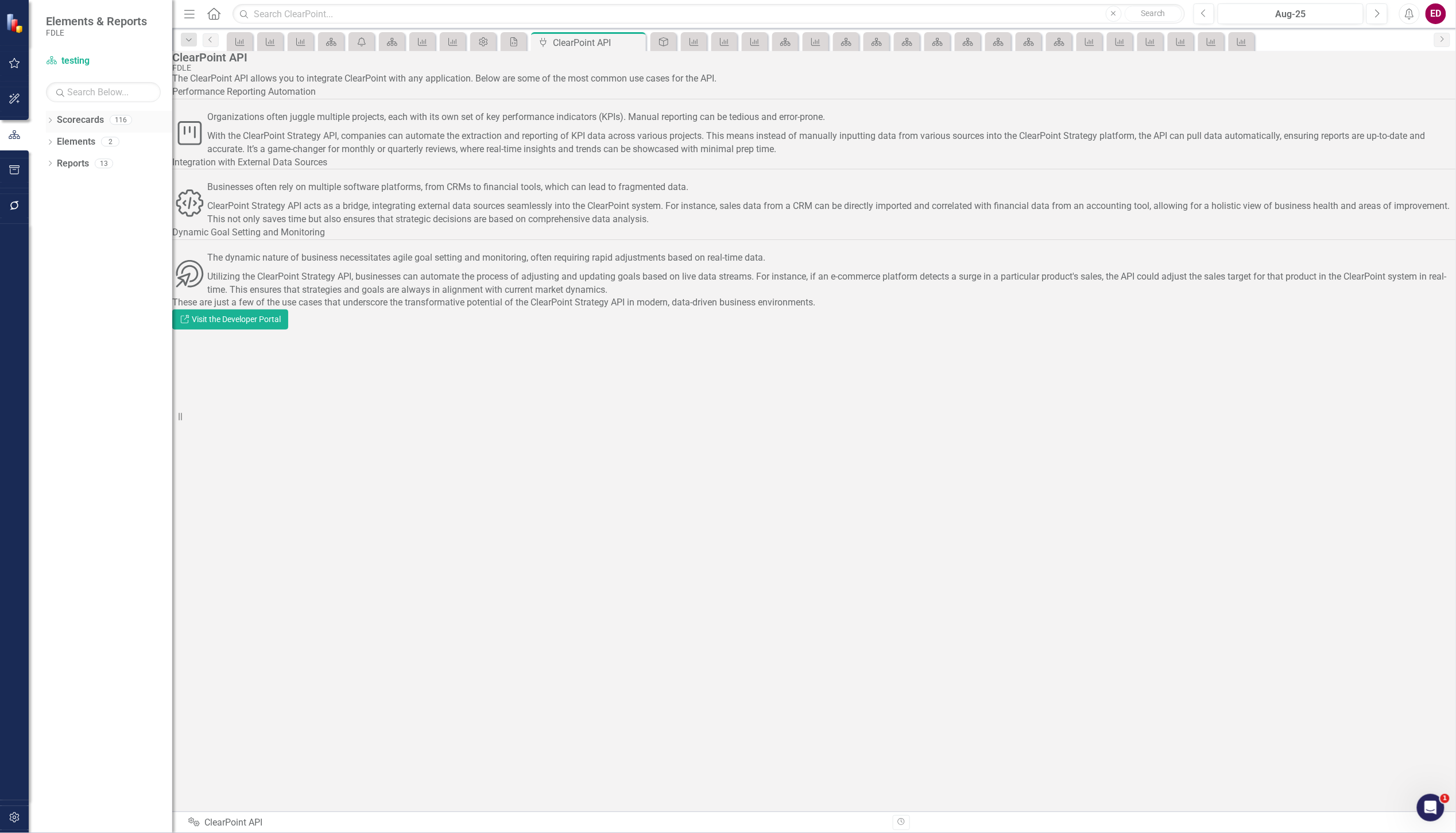
click at [56, 116] on div "Dropdown Scorecards 116" at bounding box center [109, 122] width 127 height 22
click at [54, 123] on div "Dropdown Scorecards 116" at bounding box center [109, 122] width 127 height 22
click at [52, 121] on icon "Dropdown" at bounding box center [49, 121] width 8 height 6
click at [71, 258] on div "testing" at bounding box center [117, 251] width 109 height 19
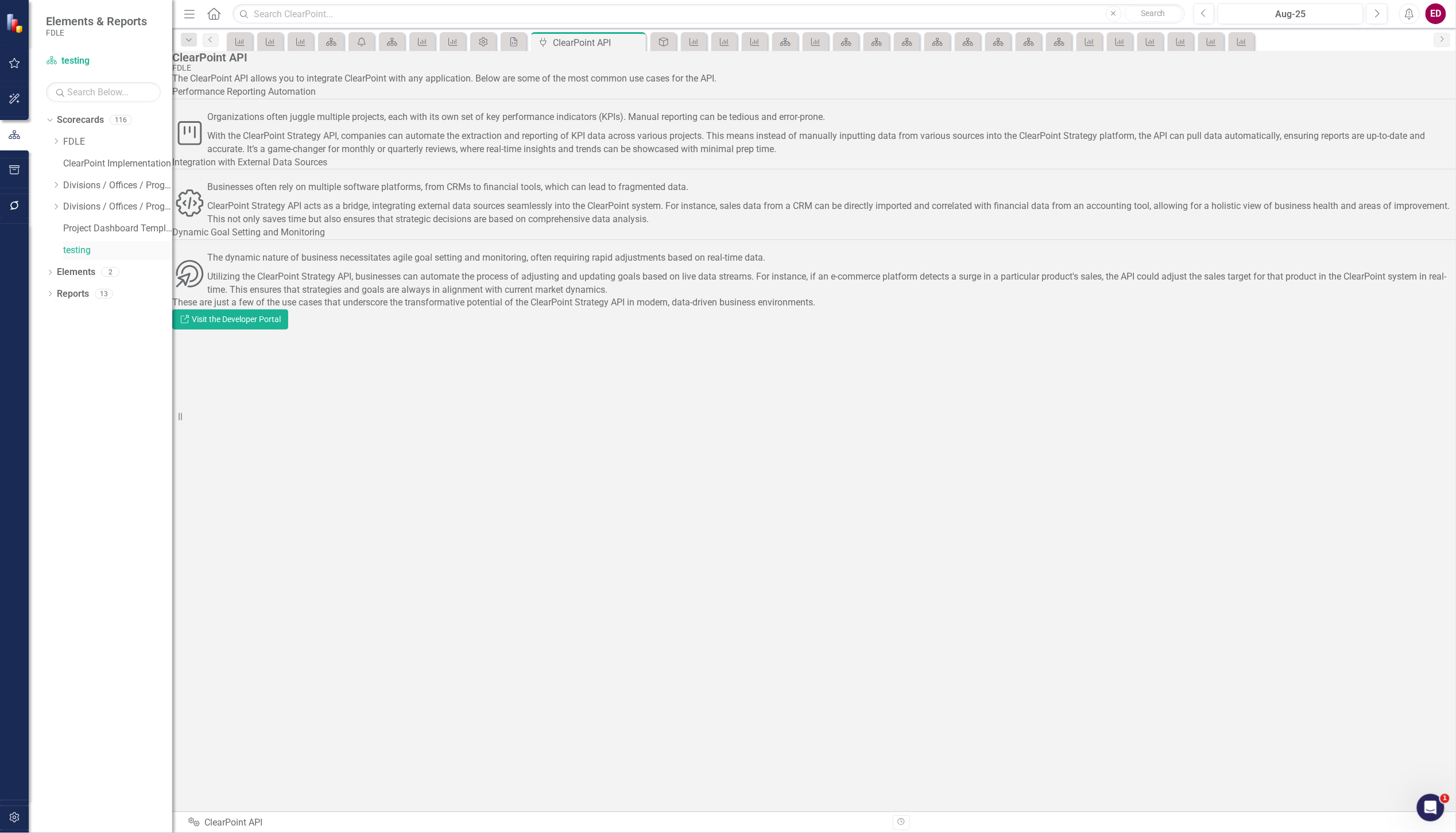
click at [71, 258] on div "testing" at bounding box center [117, 251] width 109 height 19
drag, startPoint x: 71, startPoint y: 258, endPoint x: 77, endPoint y: 240, distance: 19.0
click at [77, 240] on div "Project Dashboard Template" at bounding box center [117, 230] width 109 height 22
click at [93, 116] on link "Scorecards" at bounding box center [80, 121] width 47 height 14
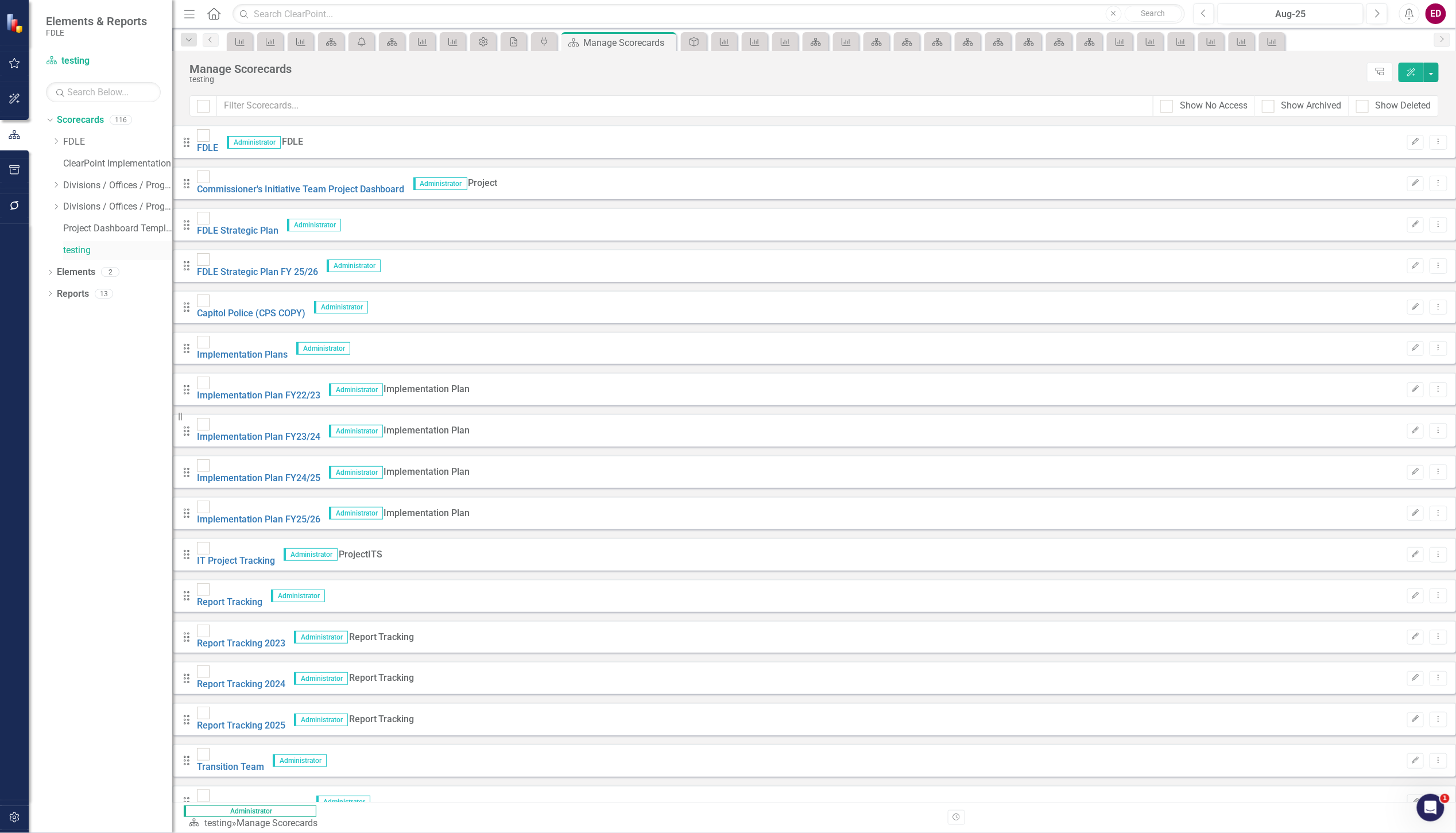
click at [82, 249] on link "testing" at bounding box center [117, 251] width 109 height 14
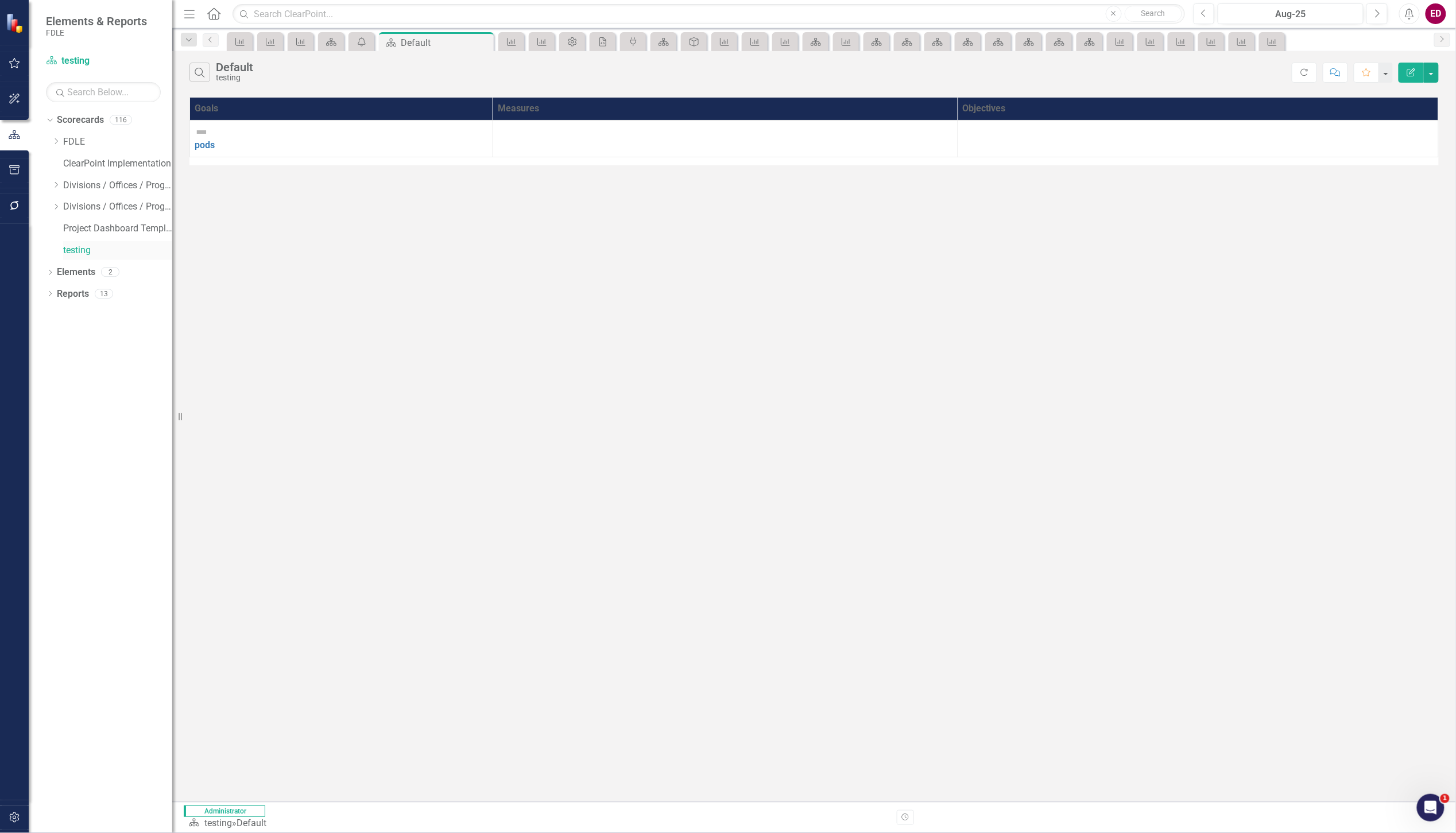
click at [82, 249] on link "testing" at bounding box center [117, 251] width 109 height 14
click at [44, 270] on div "Dropdown Scorecards 116 Dropdown FDLE Commissioner's Initiative Team Project Da…" at bounding box center [100, 472] width 144 height 722
click at [48, 275] on icon "Dropdown" at bounding box center [49, 273] width 8 height 6
click at [53, 337] on icon "Dropdown" at bounding box center [55, 338] width 8 height 6
click at [88, 356] on div "pods" at bounding box center [91, 356] width 20 height 10
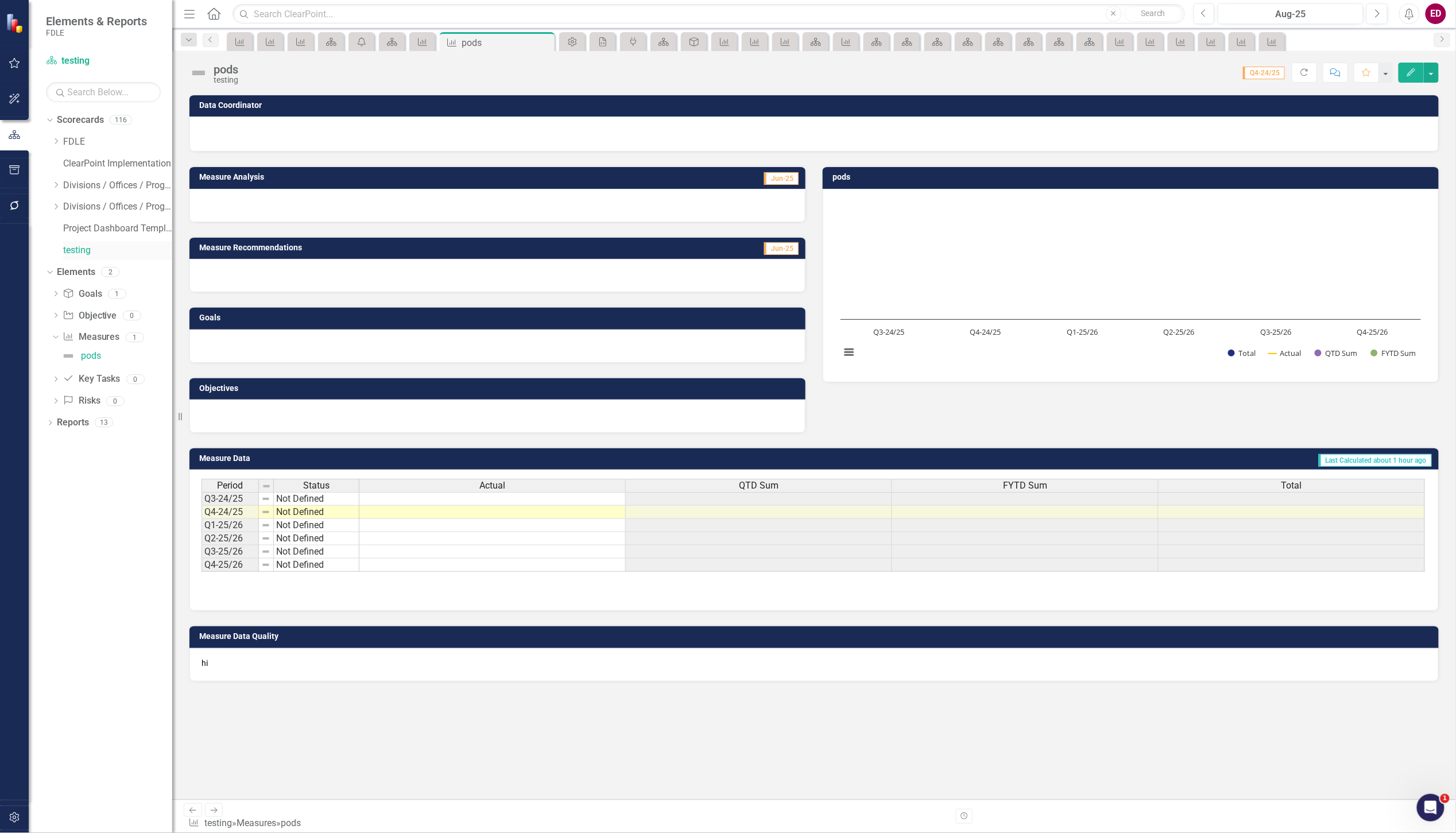
click at [73, 250] on link "testing" at bounding box center [117, 251] width 109 height 14
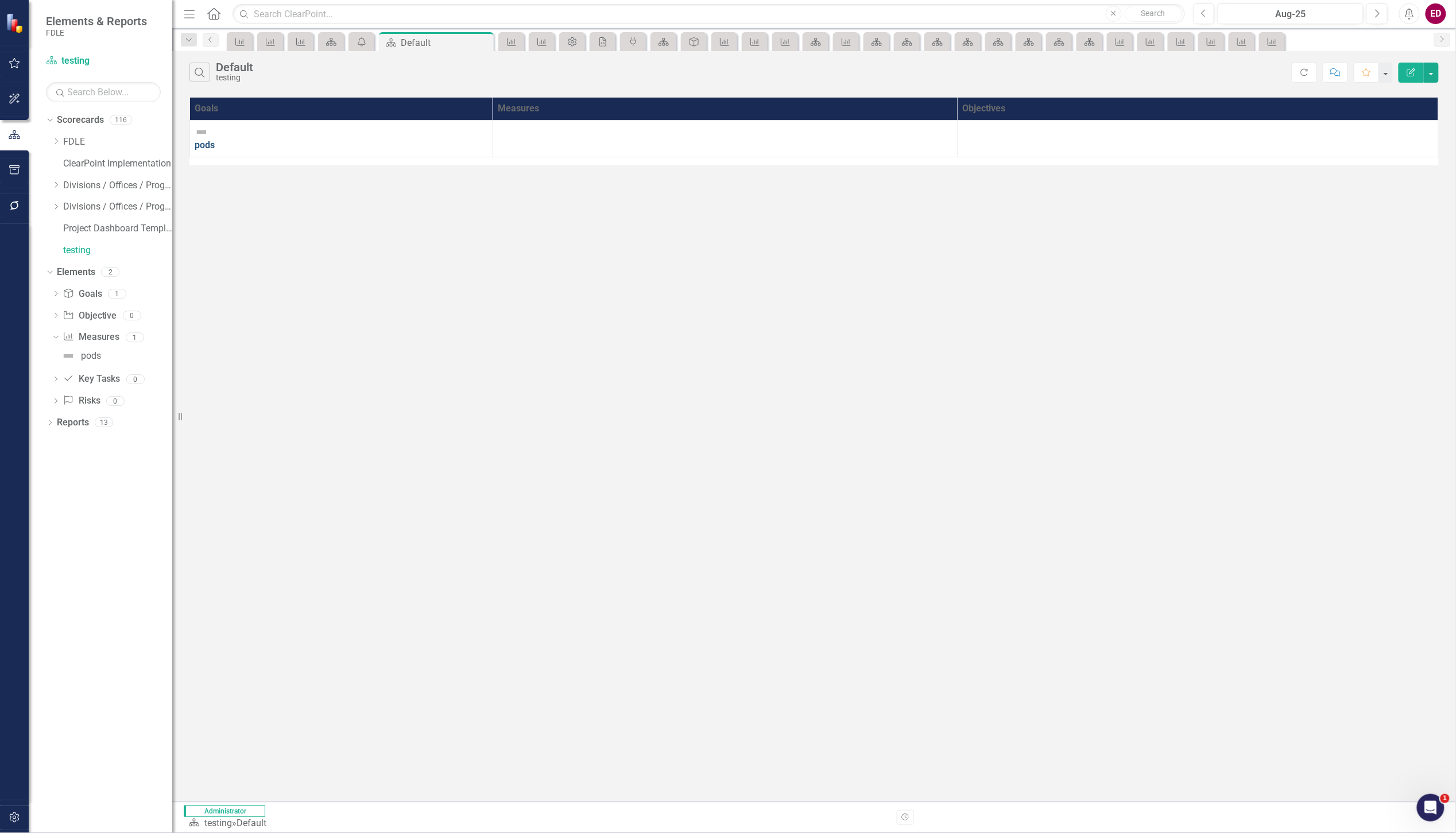
click at [215, 139] on link "pods" at bounding box center [205, 144] width 20 height 11
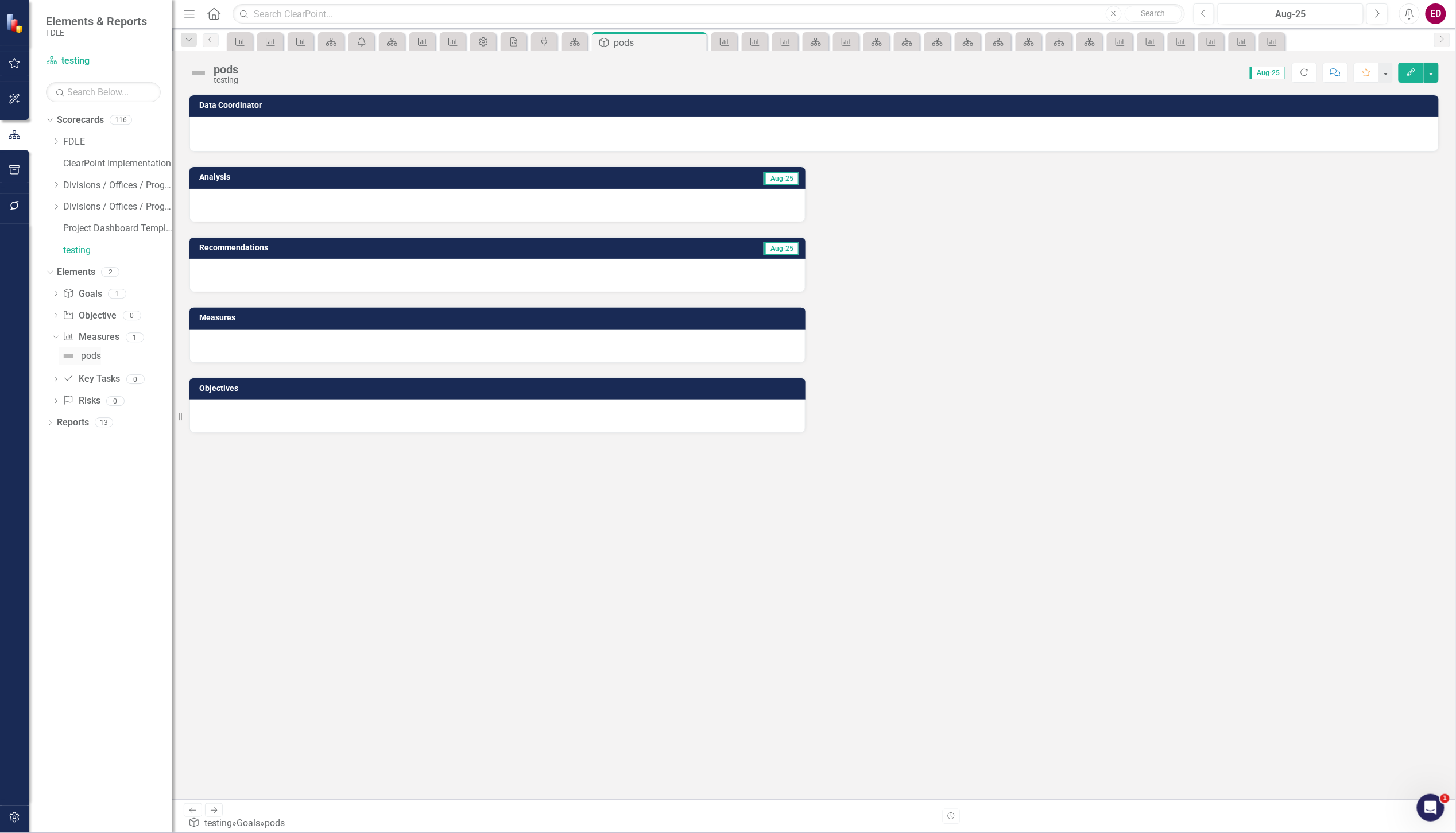
click at [94, 348] on link "pods" at bounding box center [80, 356] width 42 height 19
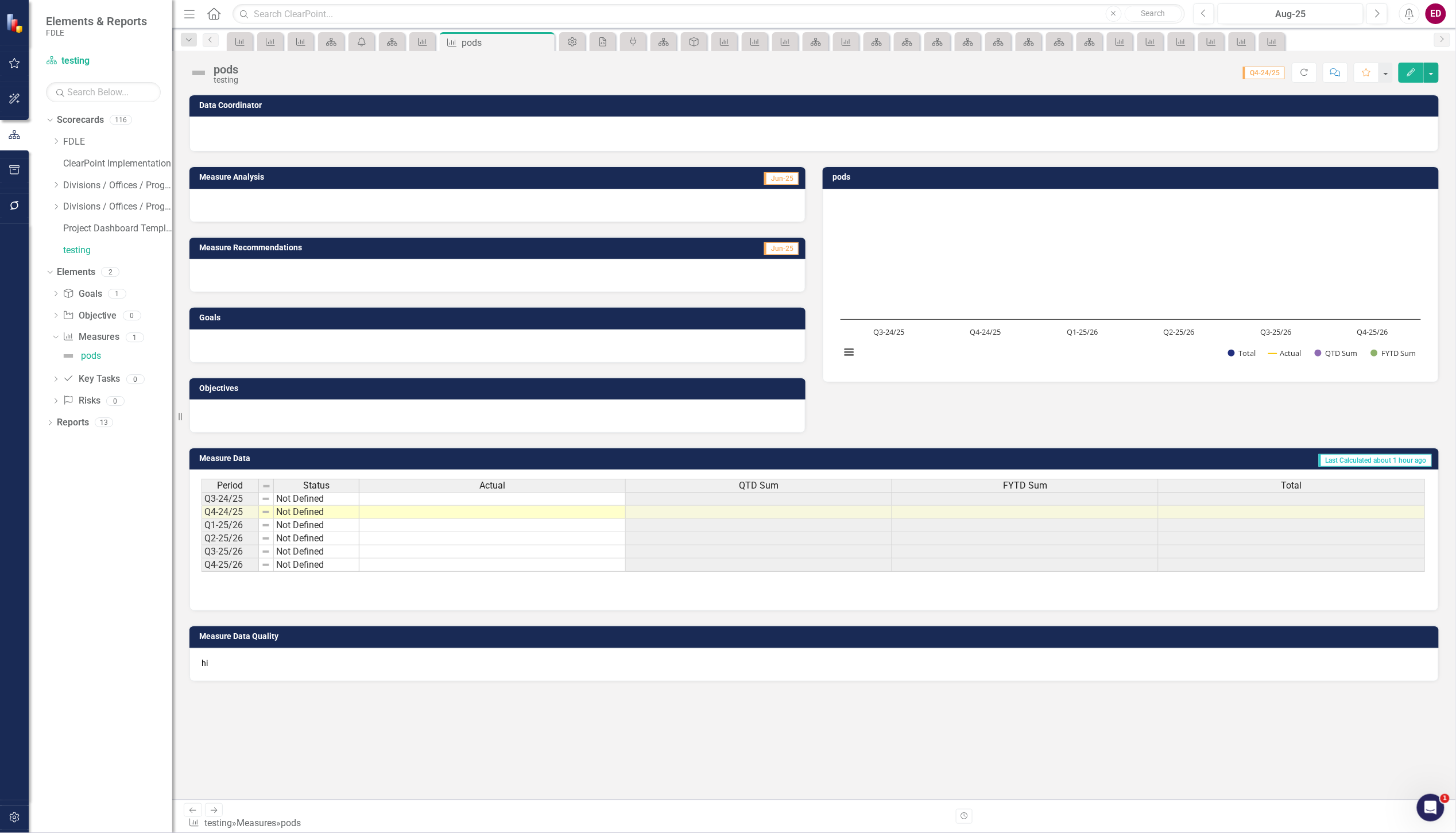
click at [624, 735] on div "Data Coordinator Measure Analysis Jun-25 Measure Recommendations Jun-25 Goals O…" at bounding box center [814, 447] width 1284 height 706
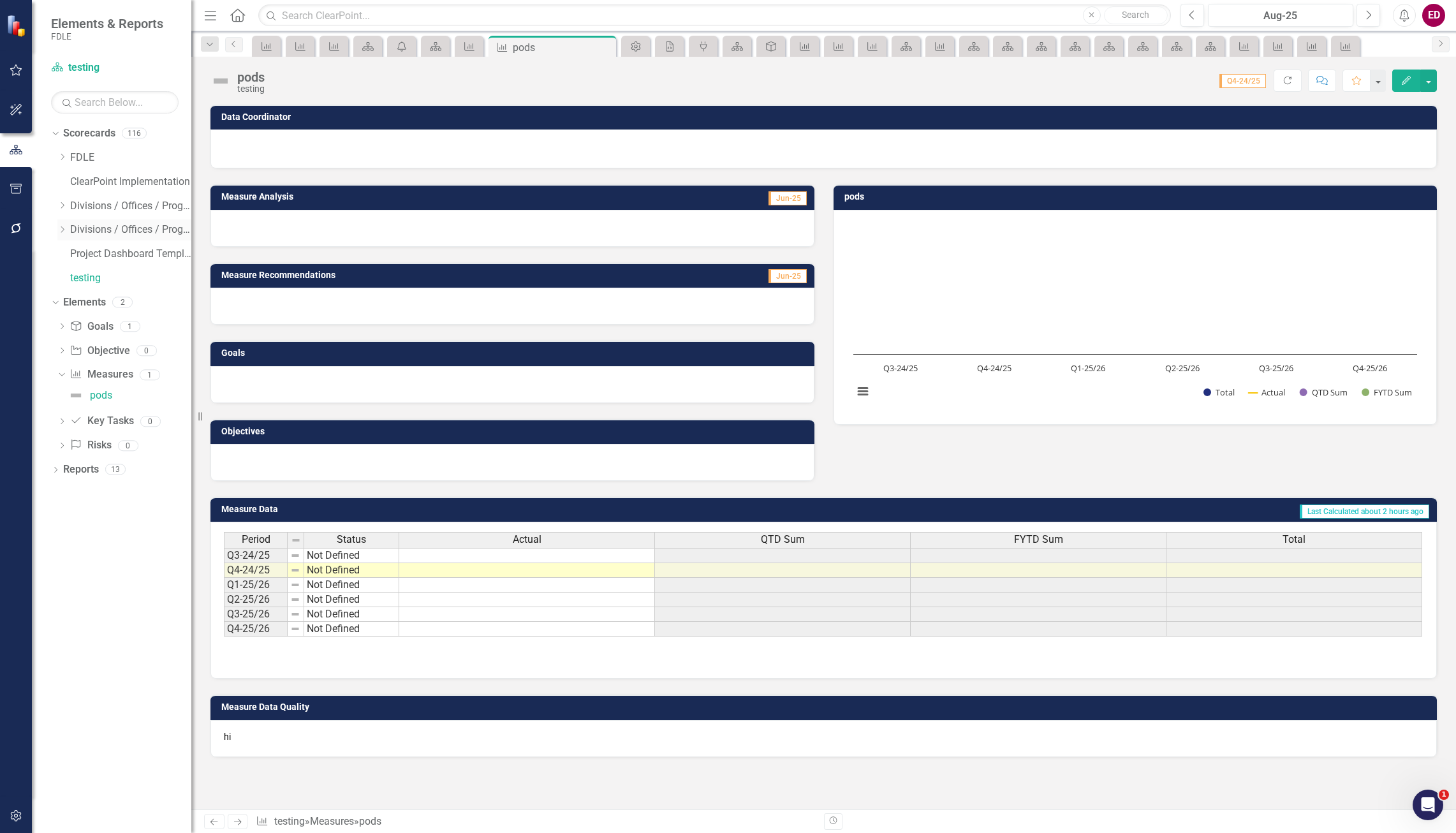
click at [61, 229] on icon "Dropdown" at bounding box center [62, 230] width 9 height 8
click at [74, 344] on div "Dropdown Investigative and Forensic Services FY 25/26" at bounding box center [125, 348] width 134 height 26
click at [168, 341] on div "Dropdown Investigative and Forensic Services FY 25/26" at bounding box center [125, 348] width 134 height 26
click at [67, 344] on icon "Dropdown" at bounding box center [62, 340] width 9 height 8
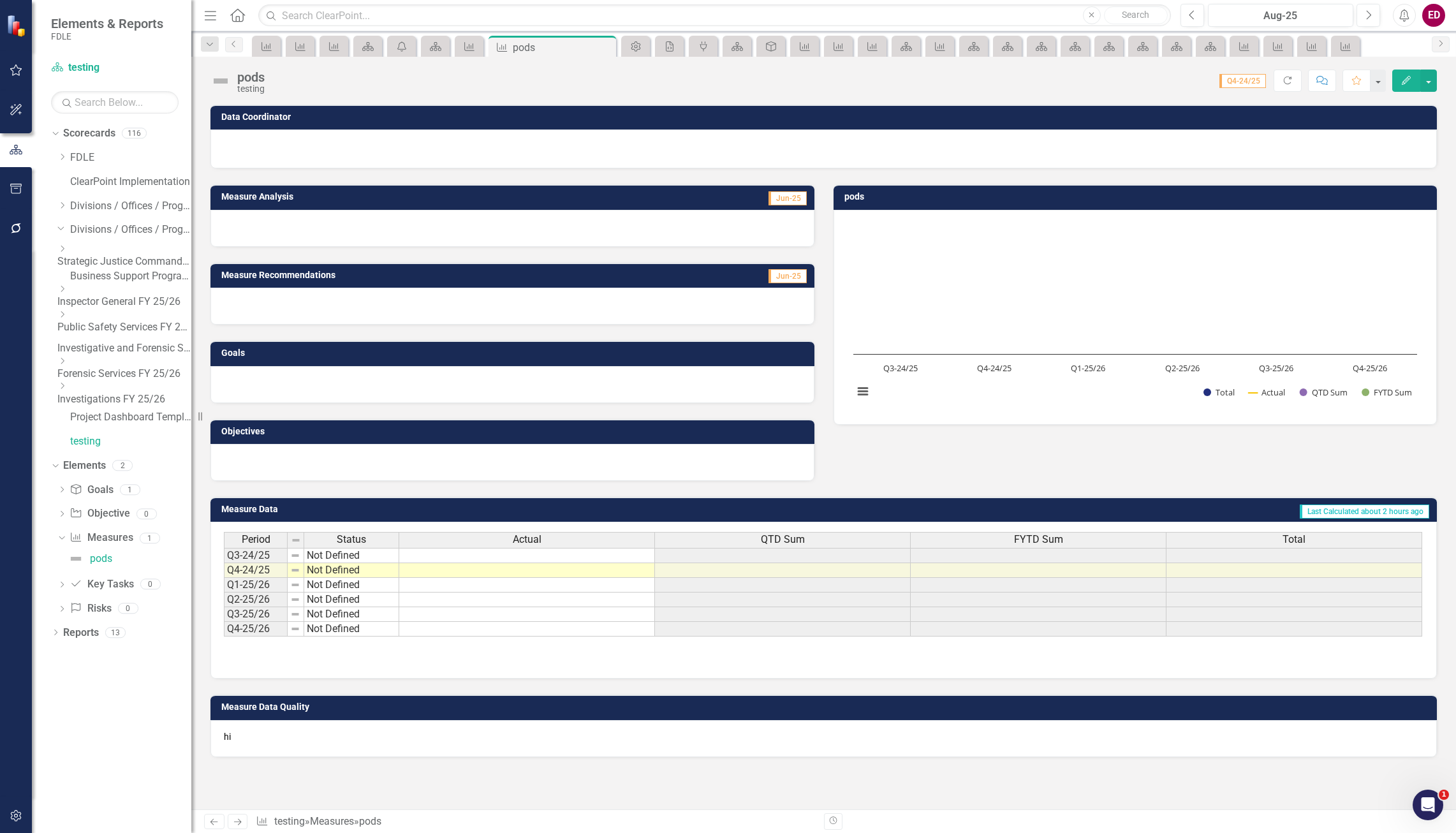
click at [141, 394] on link "Investigations FY 25/26" at bounding box center [125, 400] width 134 height 15
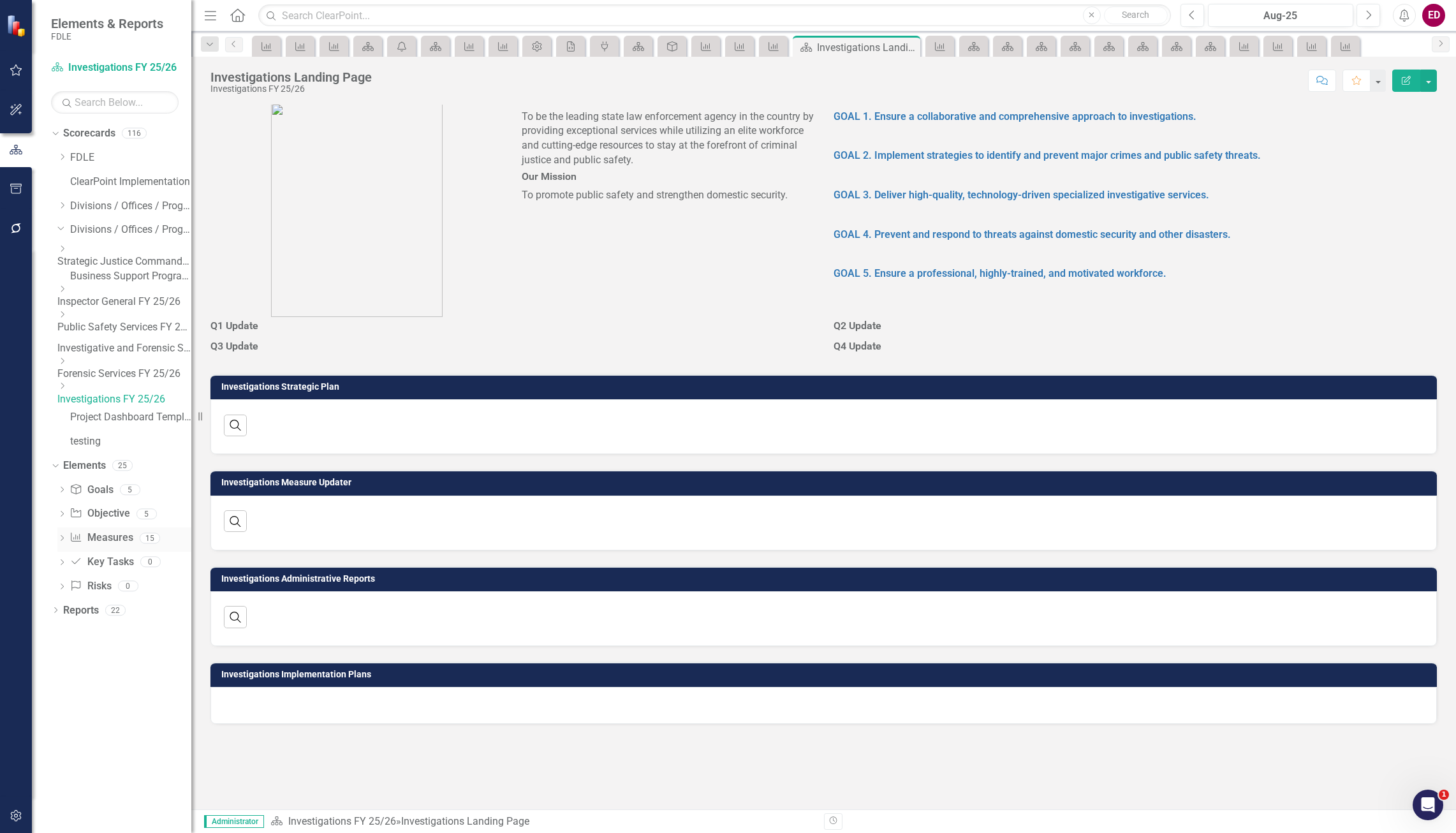
click at [95, 538] on link "Measure Measures" at bounding box center [101, 538] width 63 height 15
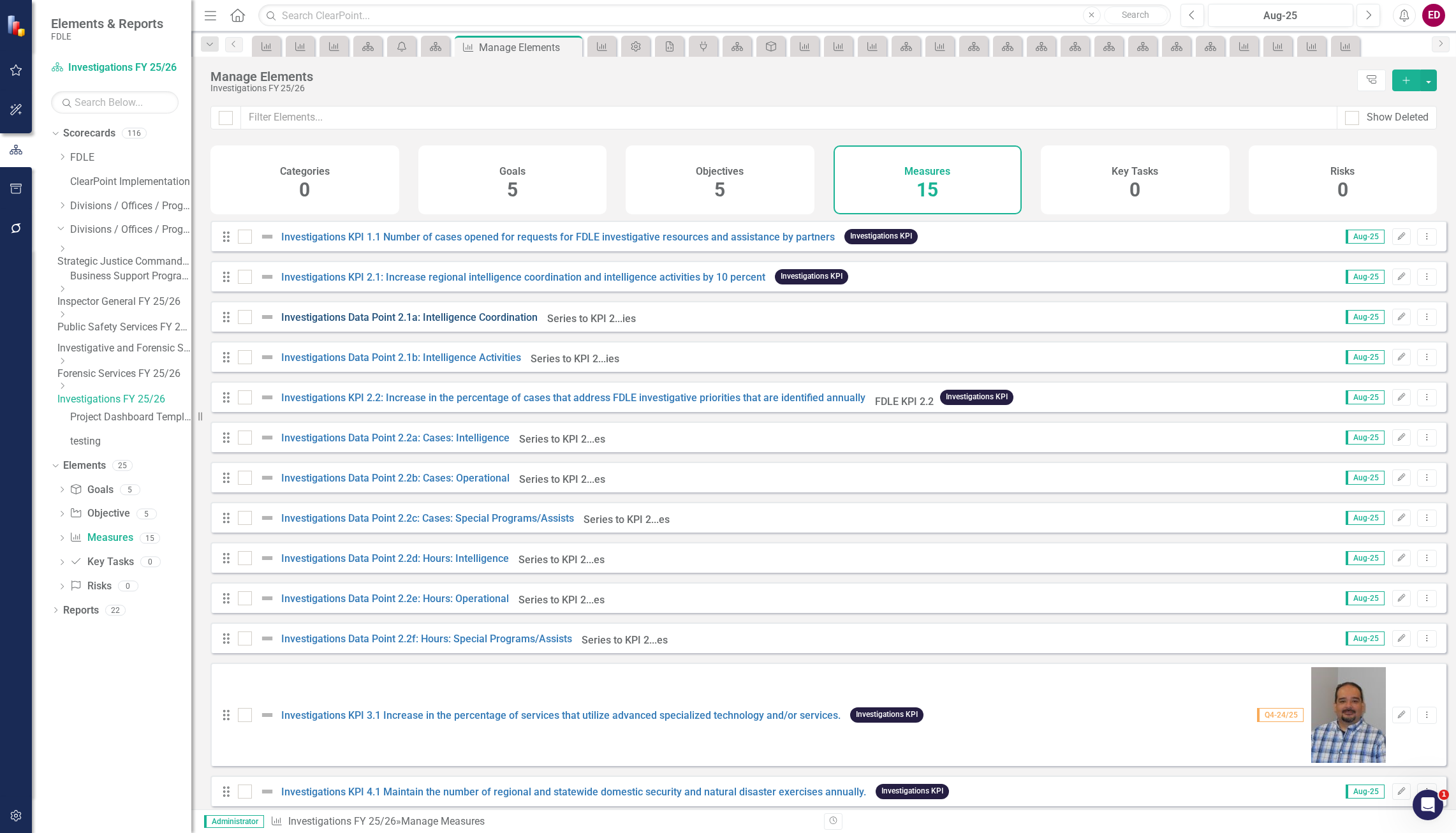
click at [461, 324] on link "Investigations Data Point 2.1a: Intelligence Coordination" at bounding box center [410, 317] width 257 height 12
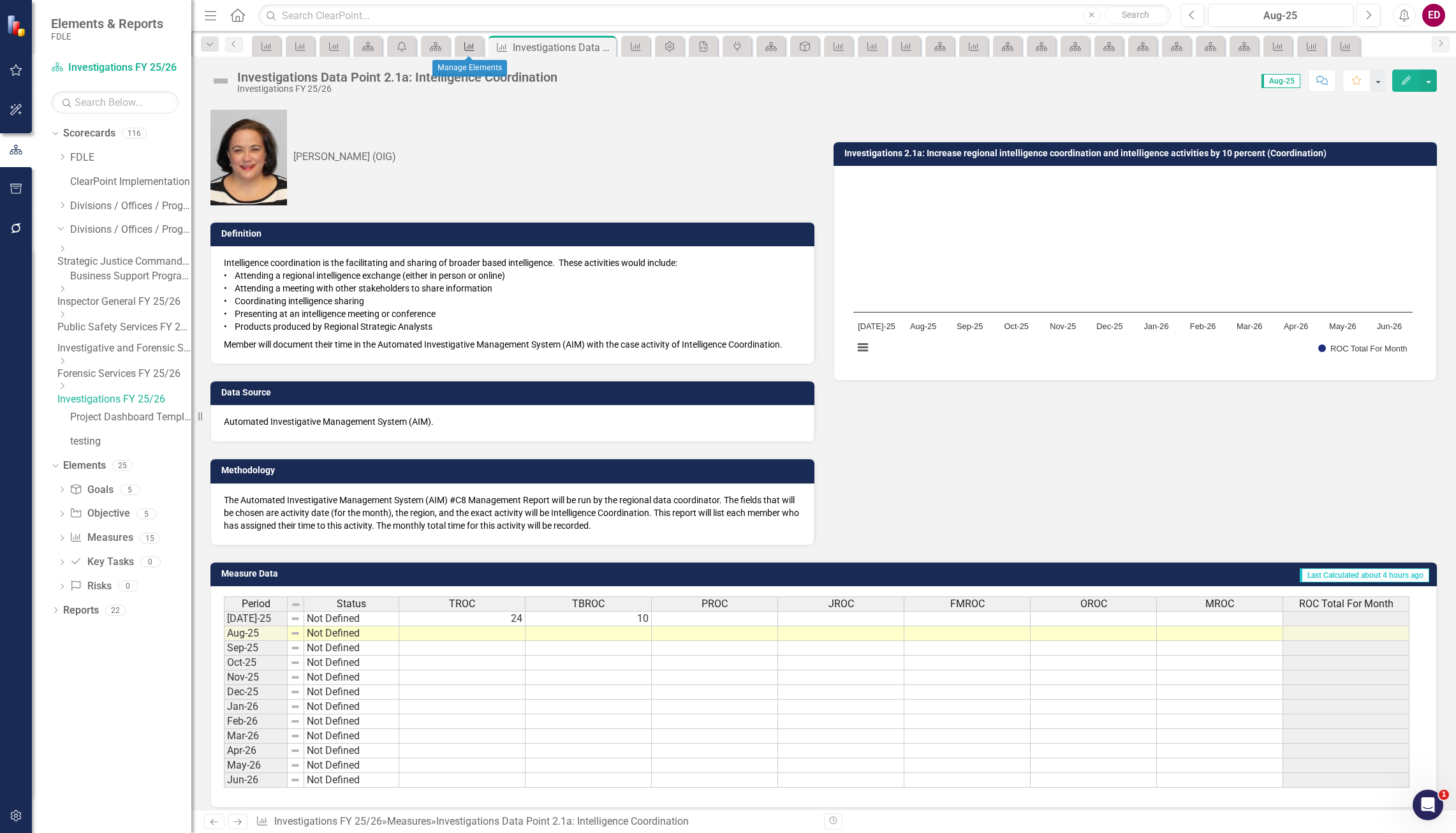
click at [461, 45] on div "Measure" at bounding box center [466, 46] width 18 height 16
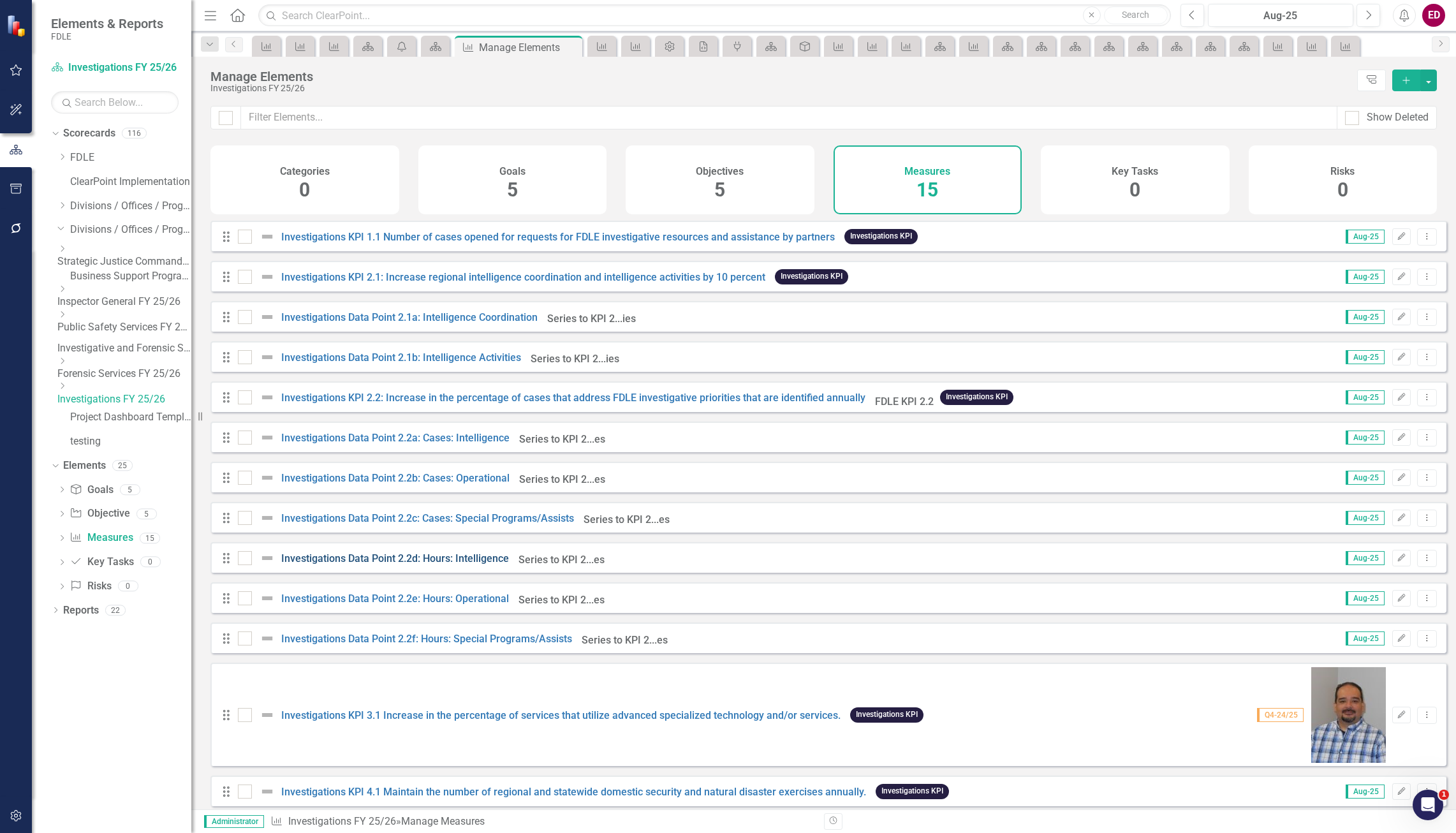
click at [437, 565] on link "Investigations Data Point 2.2d: Hours: Intelligence" at bounding box center [395, 558] width 228 height 12
